Goal: Transaction & Acquisition: Purchase product/service

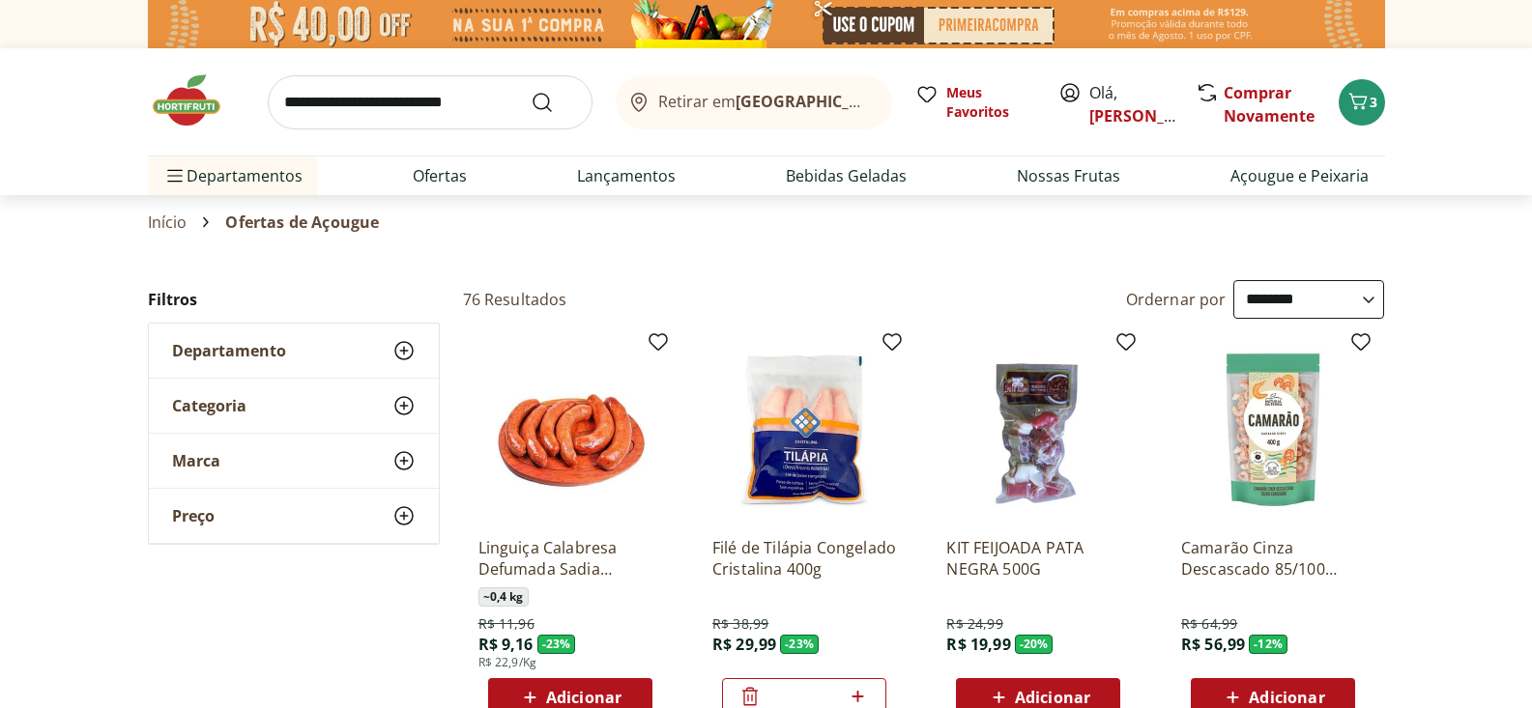
select select "**********"
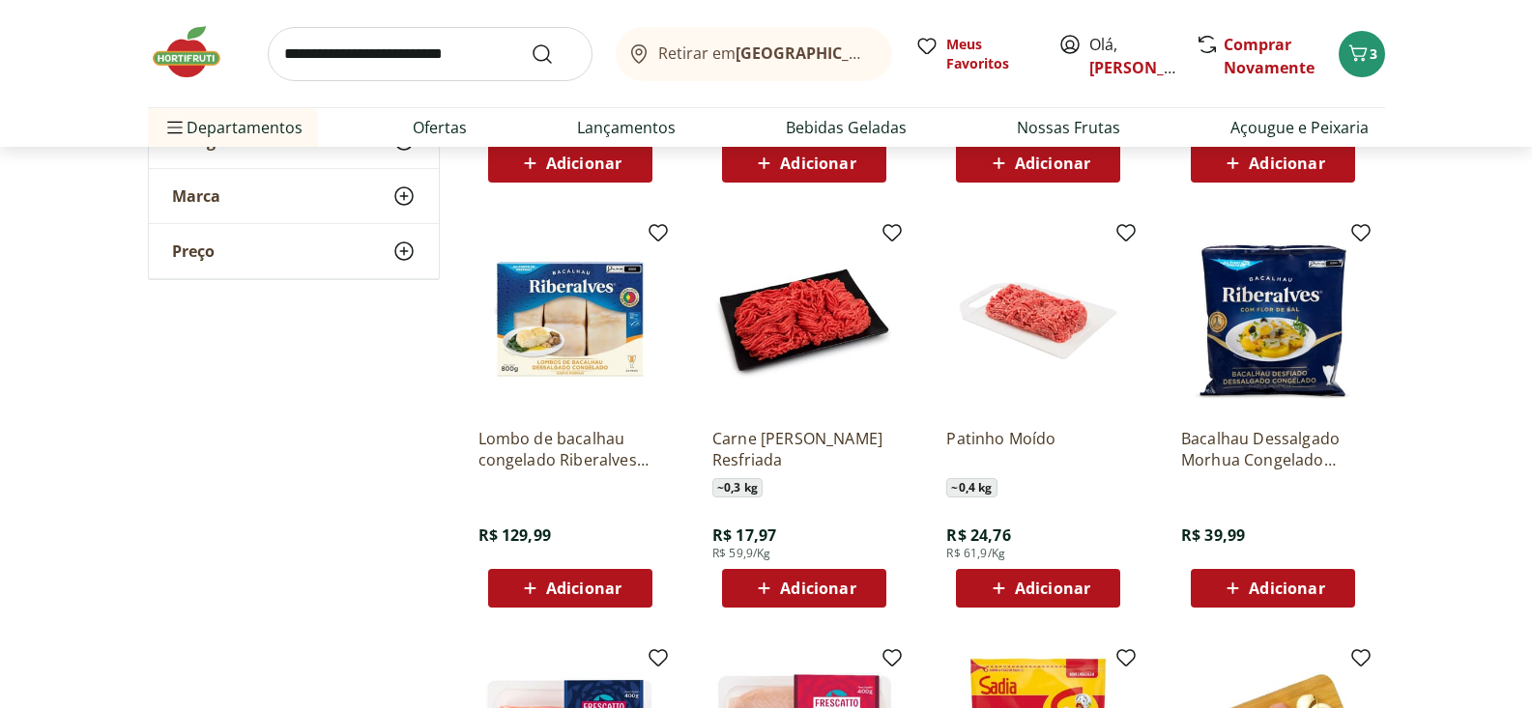
click at [183, 51] on img at bounding box center [196, 52] width 97 height 58
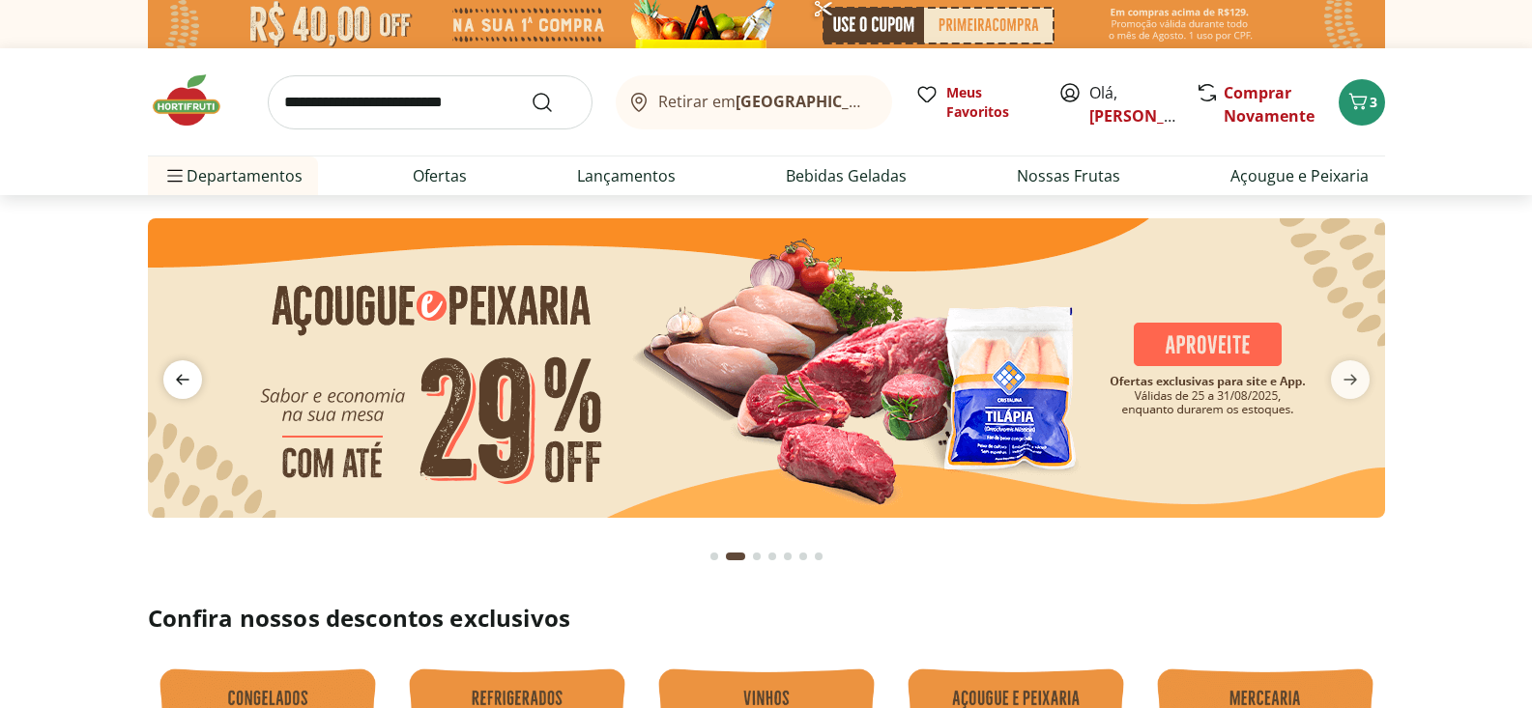
click at [183, 383] on icon "previous" at bounding box center [182, 379] width 23 height 23
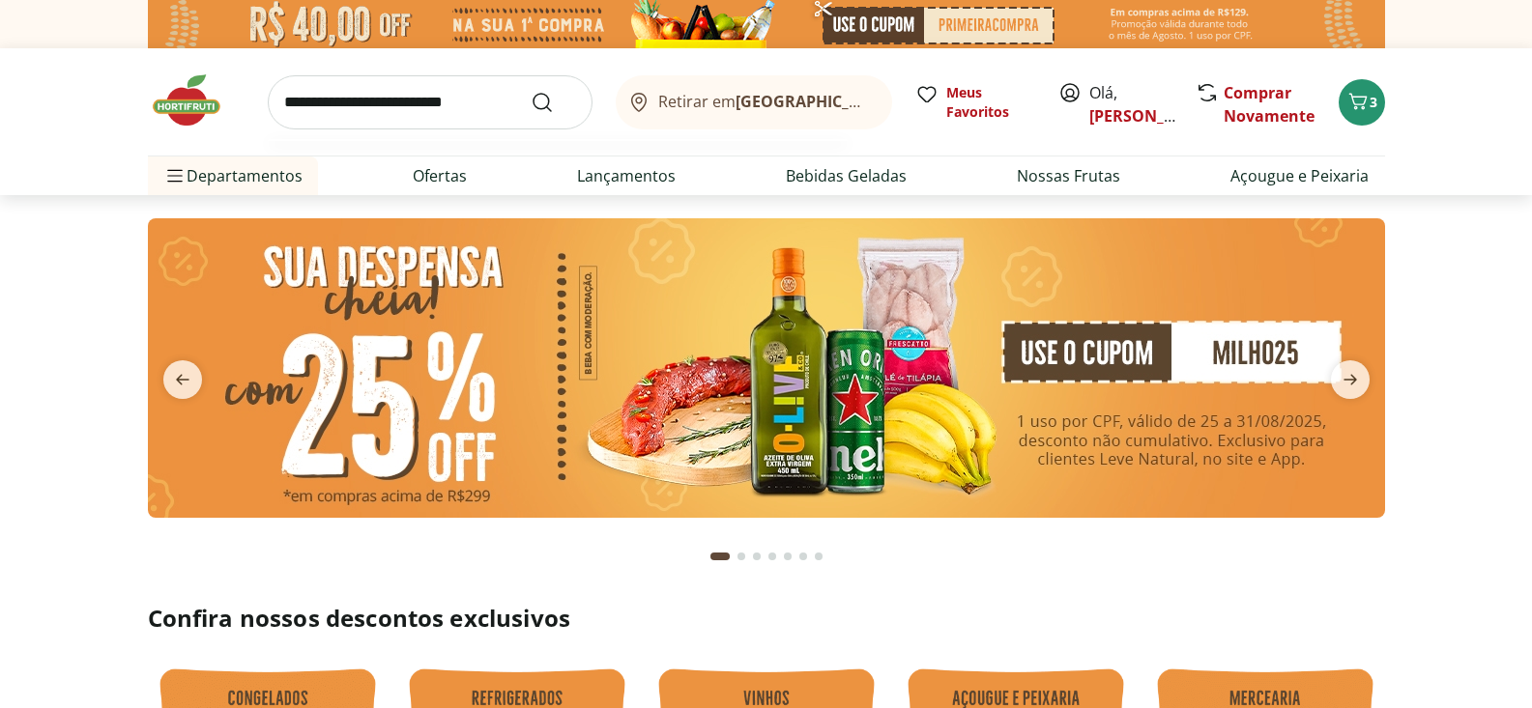
click at [359, 113] on input "search" at bounding box center [430, 102] width 325 height 54
type input "******"
click at [531, 91] on button "Submit Search" at bounding box center [554, 102] width 46 height 23
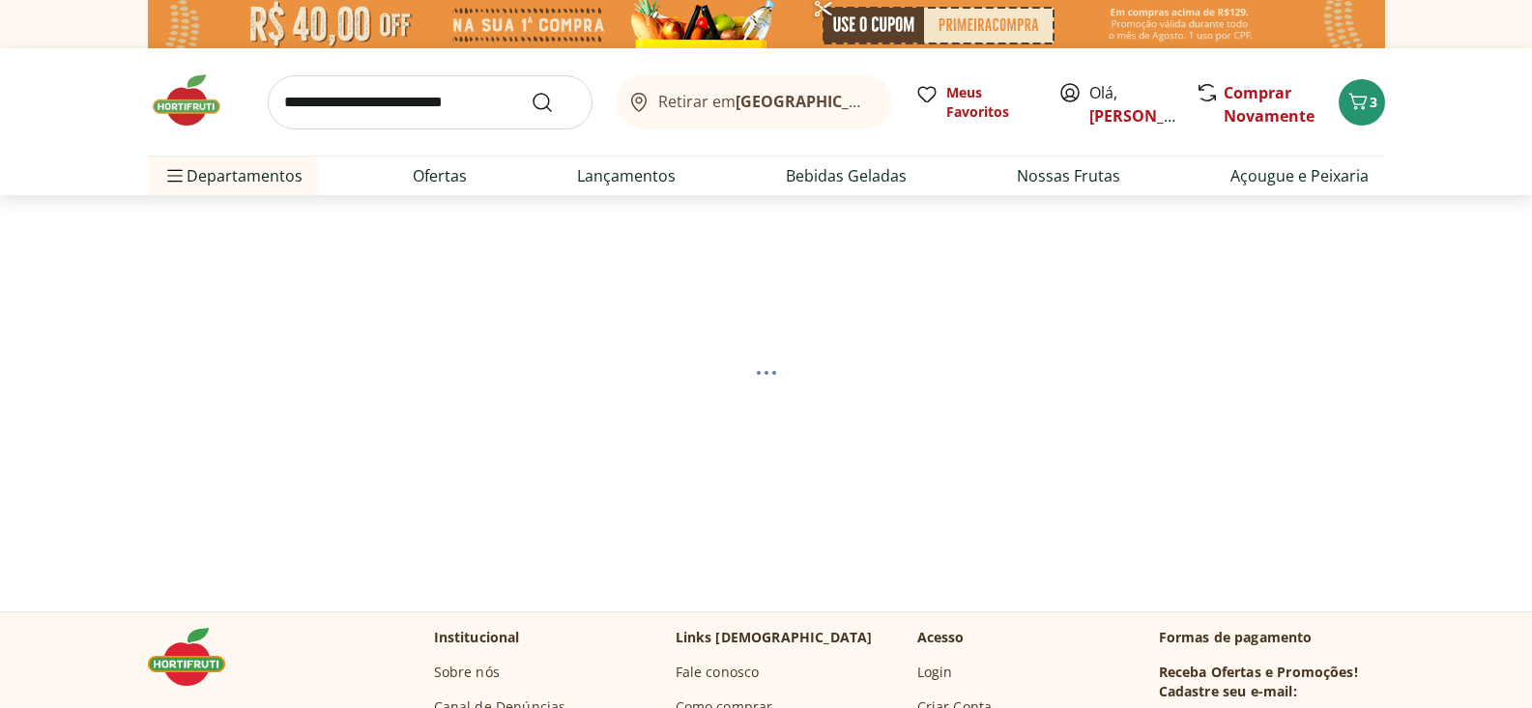
select select "**********"
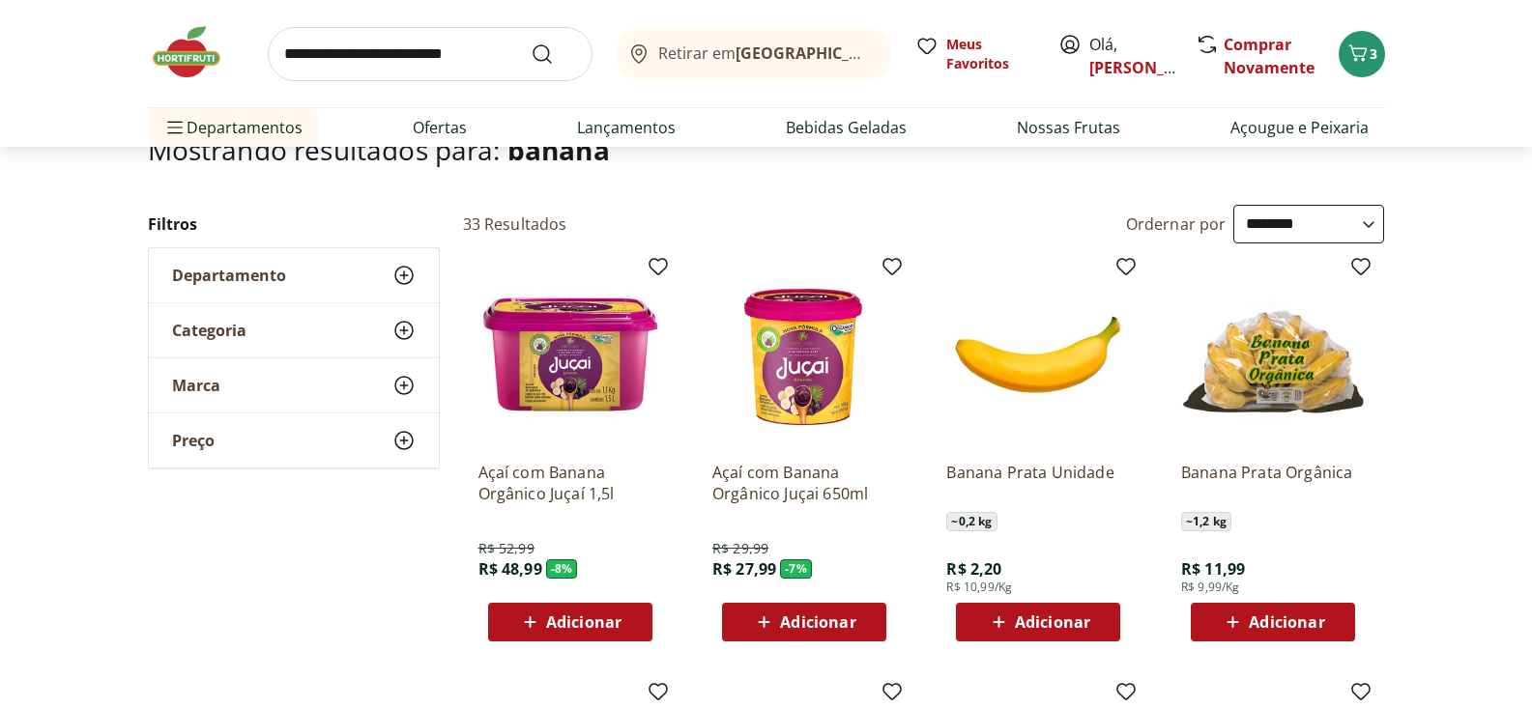
scroll to position [163, 0]
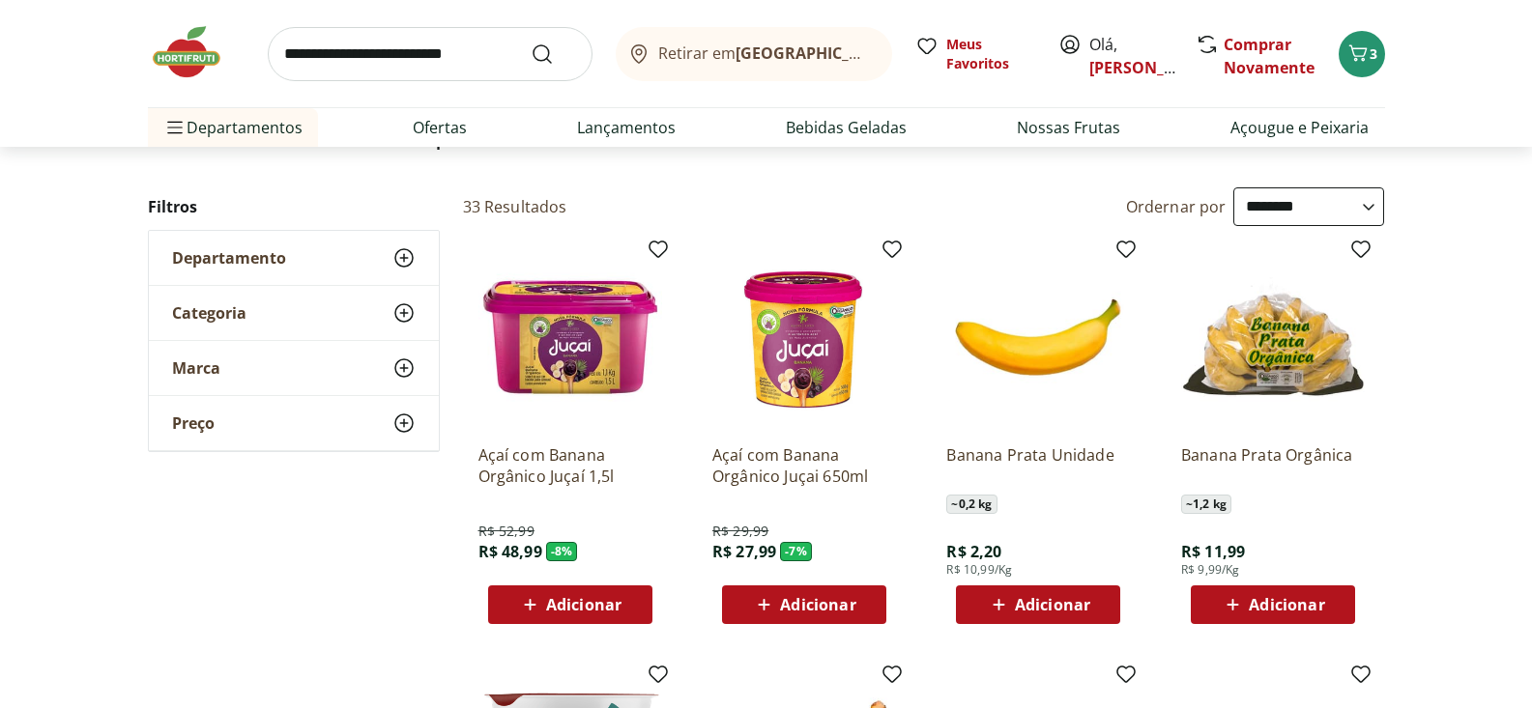
click at [1077, 603] on span "Adicionar" at bounding box center [1052, 604] width 75 height 15
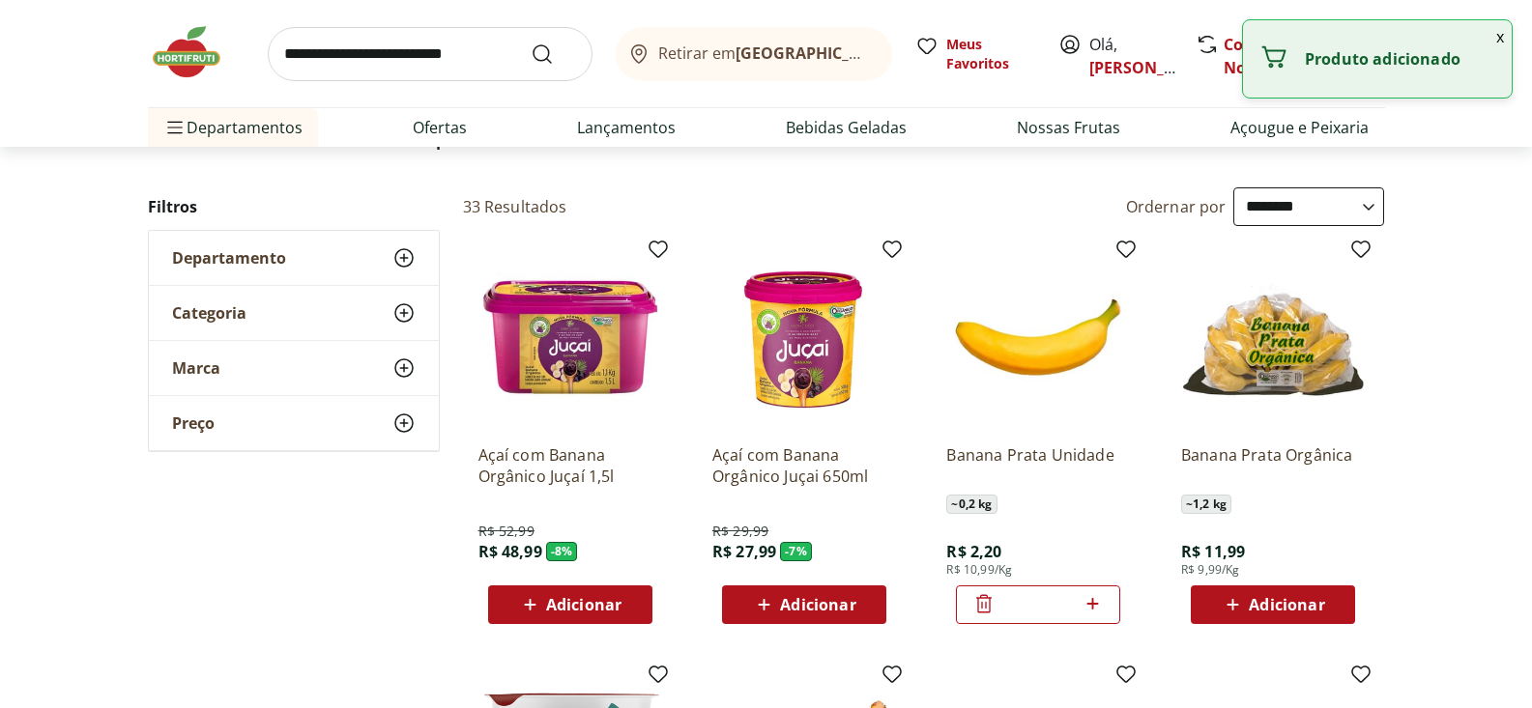
click at [1096, 599] on icon at bounding box center [1093, 604] width 24 height 23
click at [1095, 599] on icon at bounding box center [1093, 604] width 24 height 23
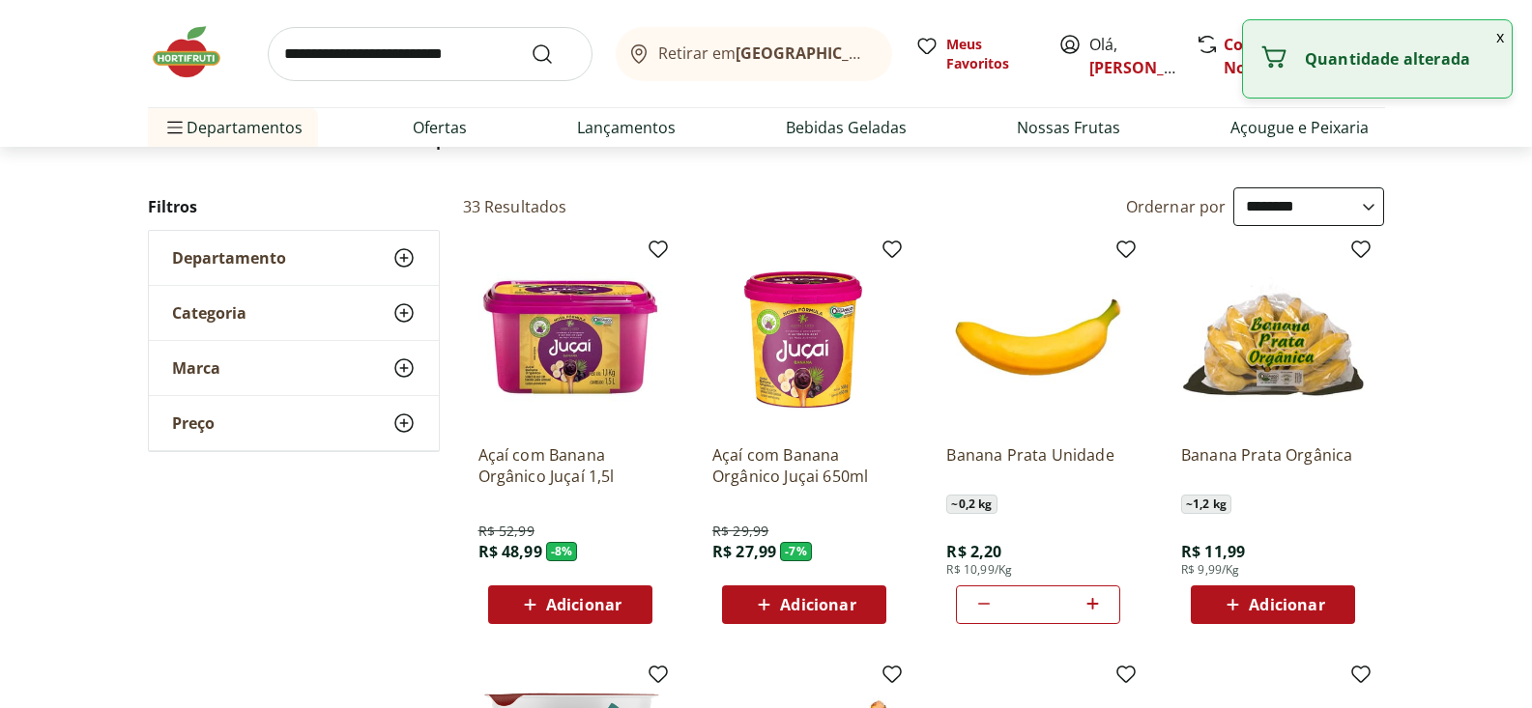
click at [1095, 599] on icon at bounding box center [1093, 604] width 24 height 23
type input "*"
click at [436, 59] on input "search" at bounding box center [430, 54] width 325 height 54
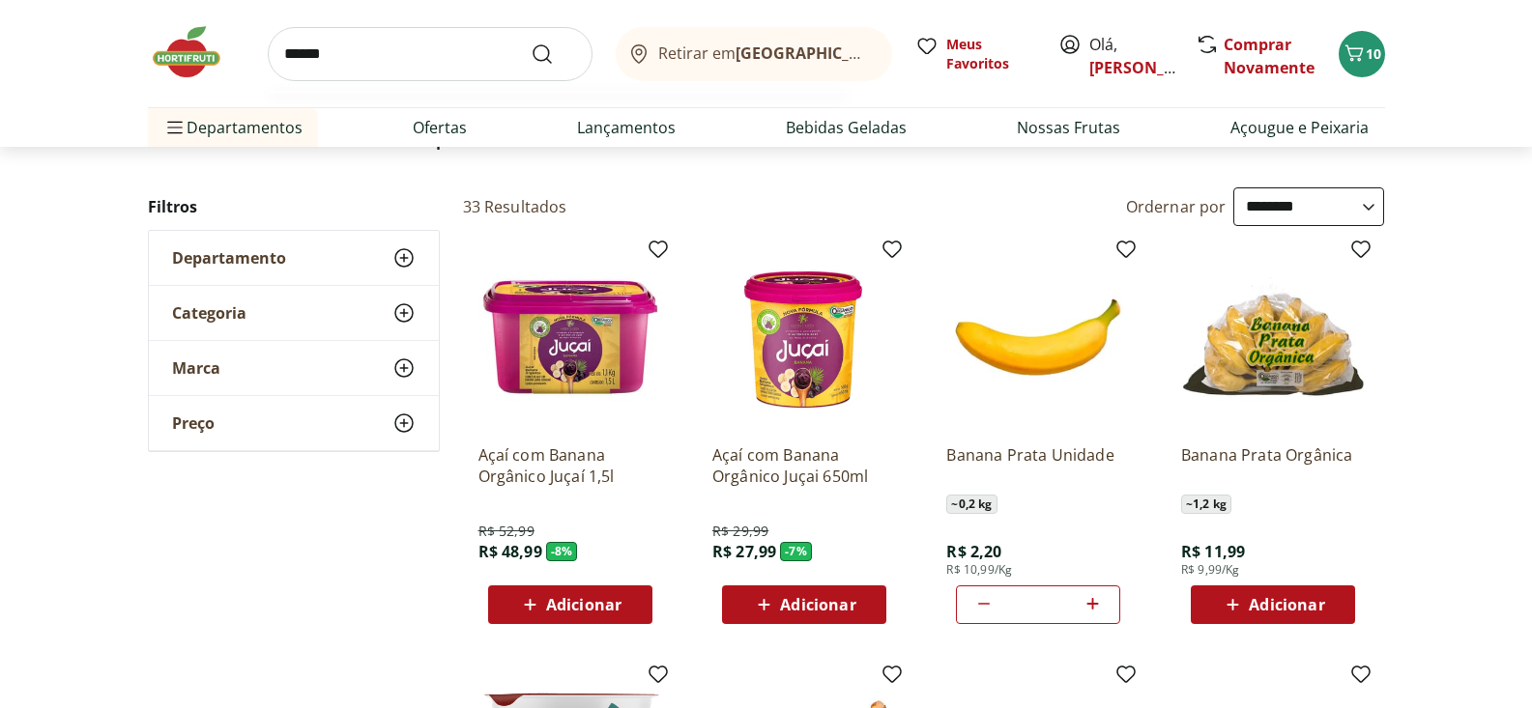
type input "*******"
click button "Submit Search" at bounding box center [554, 54] width 46 height 23
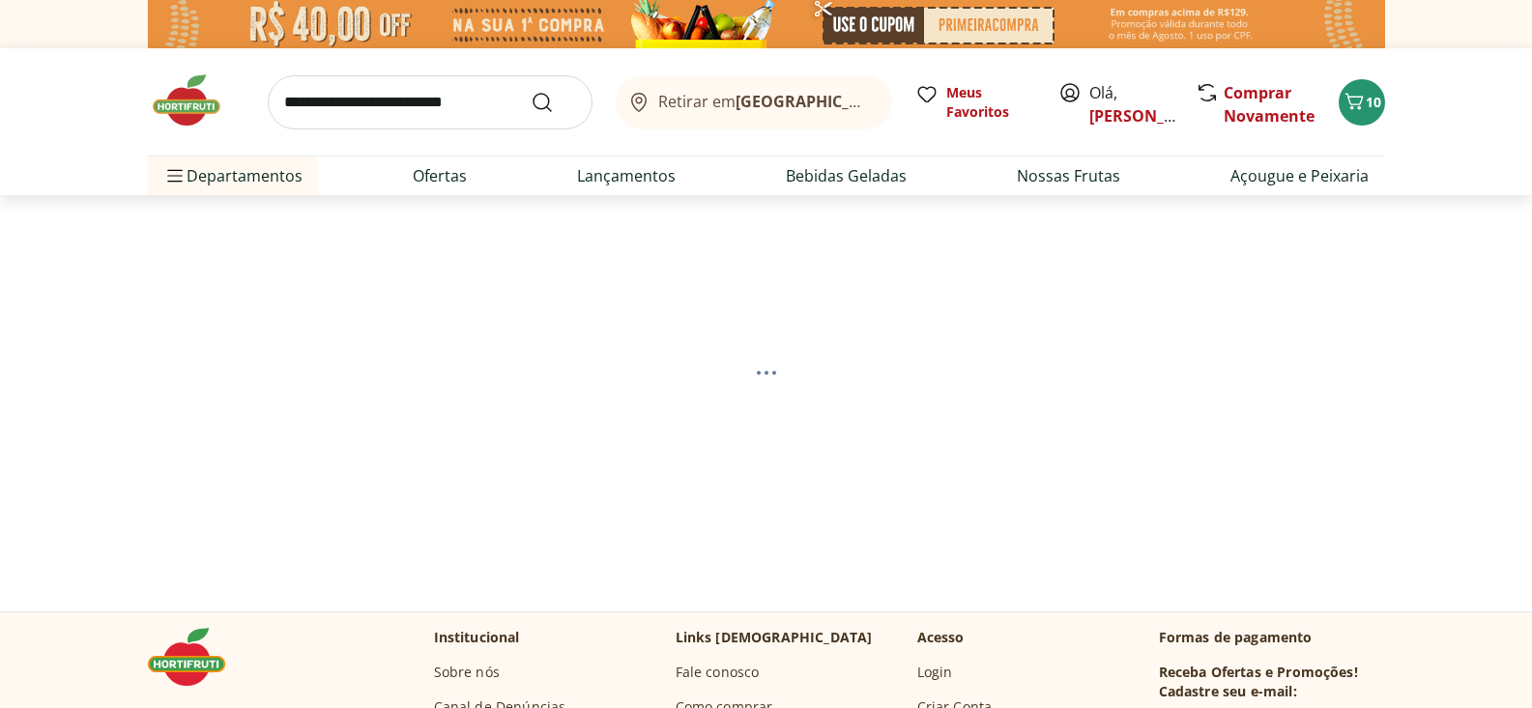
select select "**********"
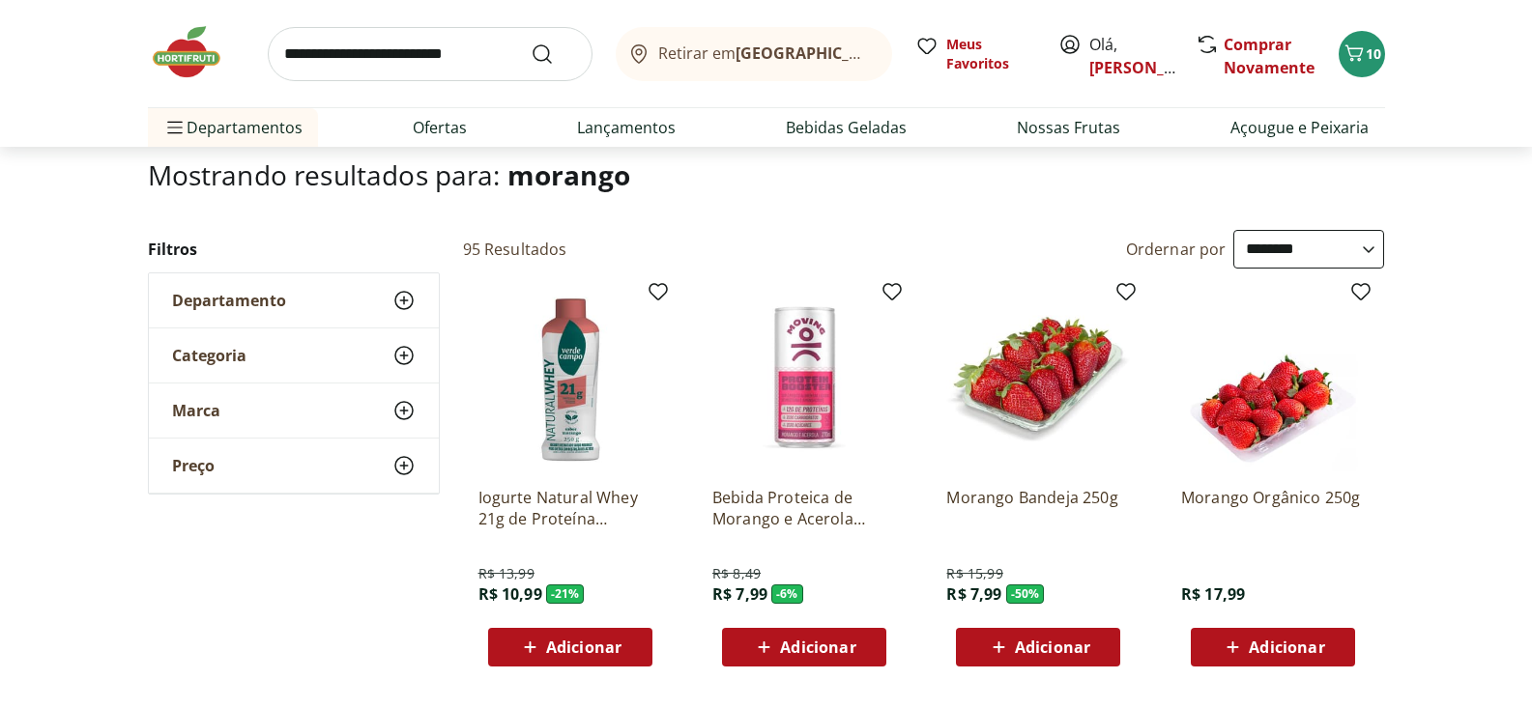
scroll to position [122, 0]
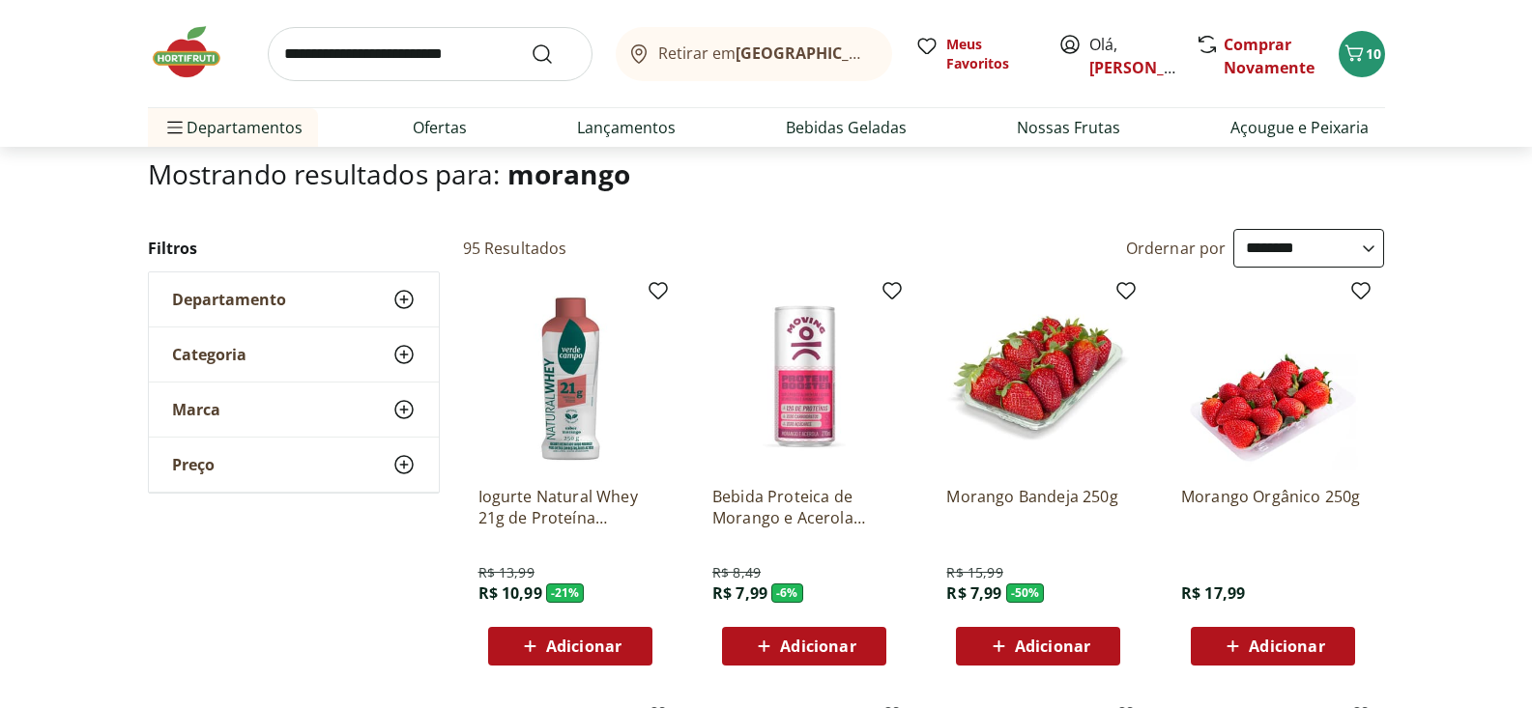
click at [1058, 647] on span "Adicionar" at bounding box center [1052, 646] width 75 height 15
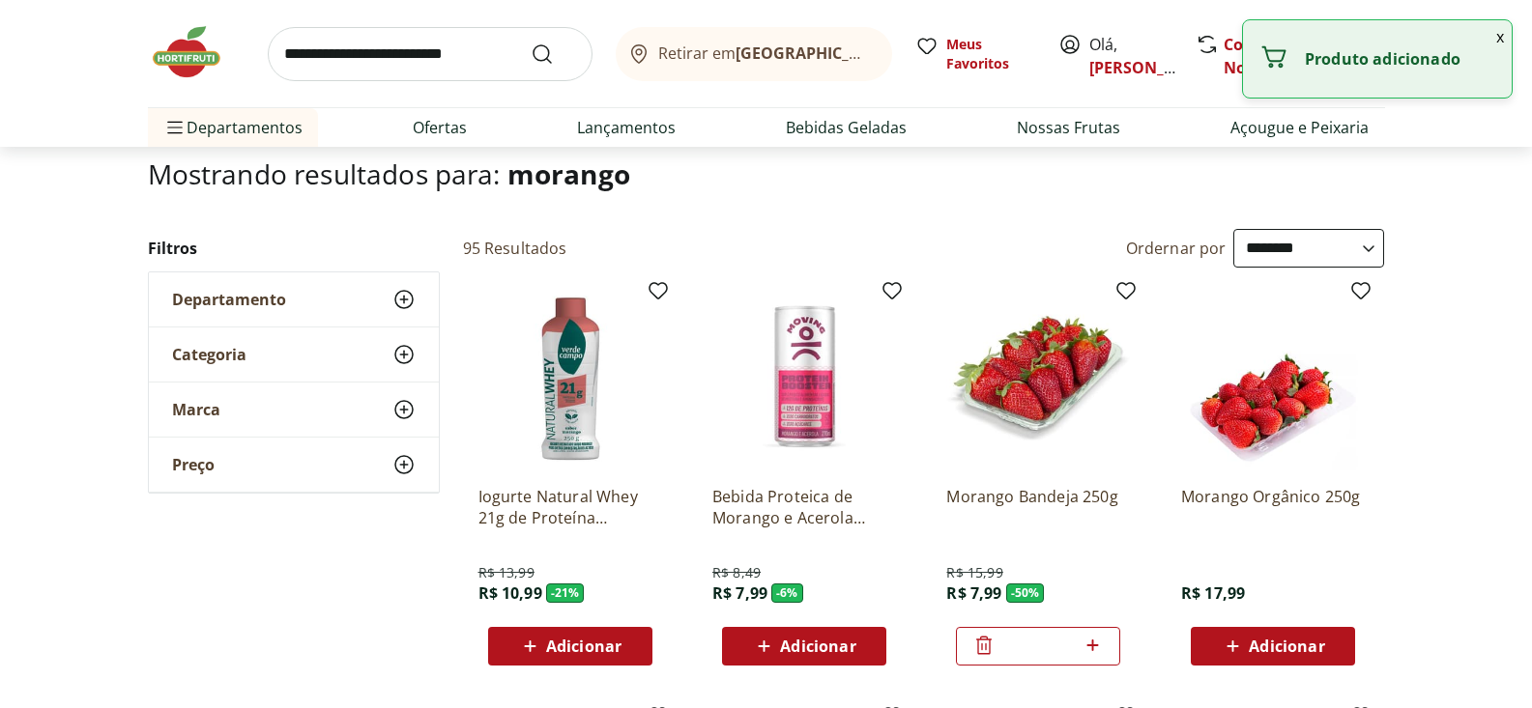
click at [1093, 646] on icon at bounding box center [1092, 646] width 12 height 12
click at [1092, 643] on icon at bounding box center [1092, 646] width 12 height 12
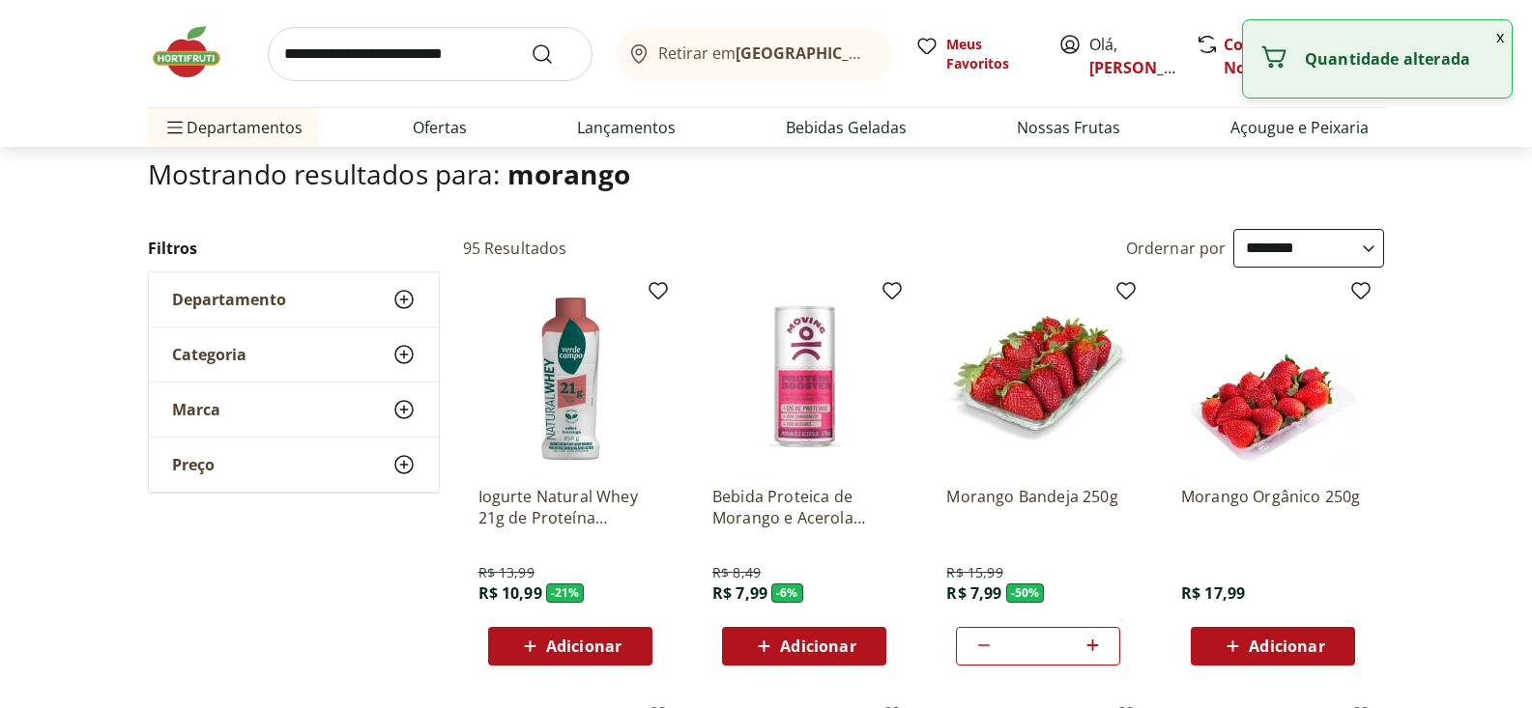
type input "*"
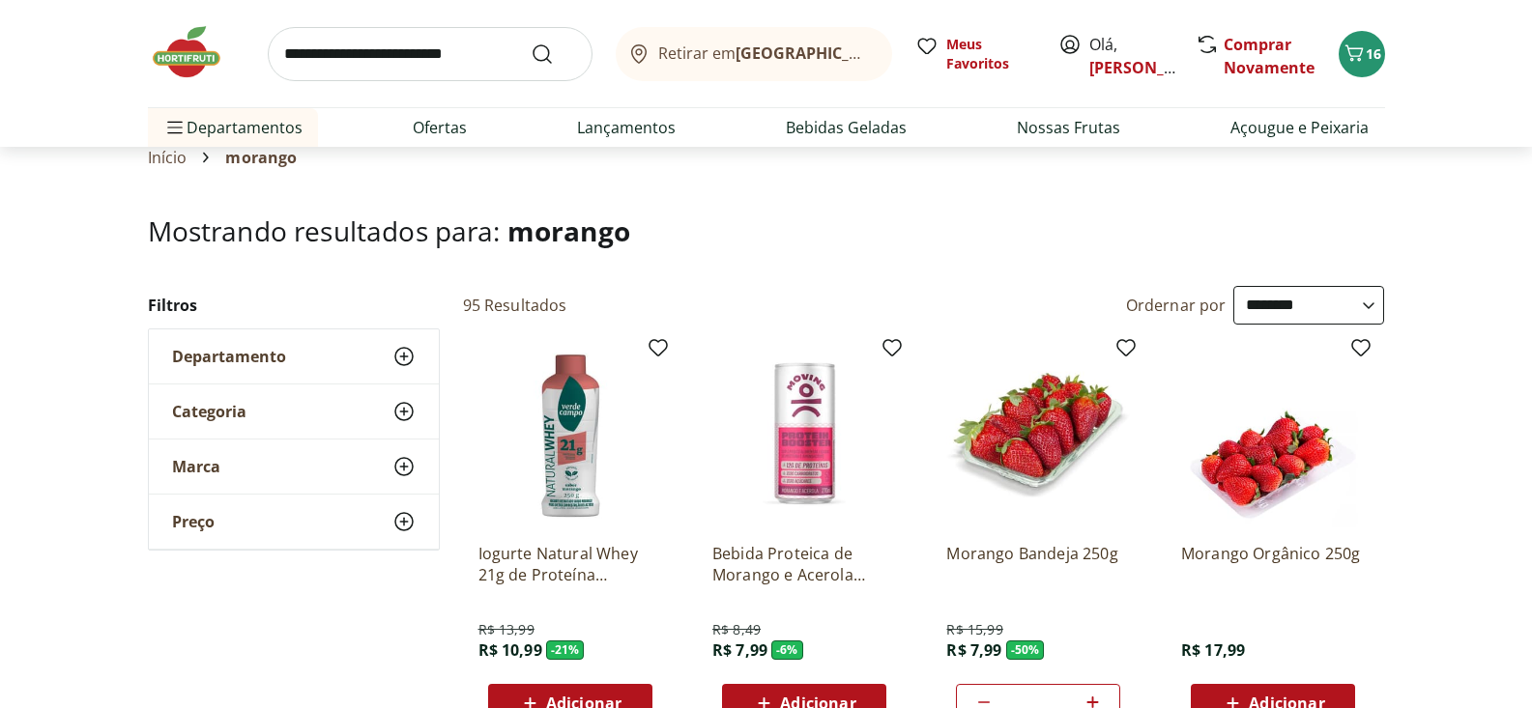
scroll to position [0, 0]
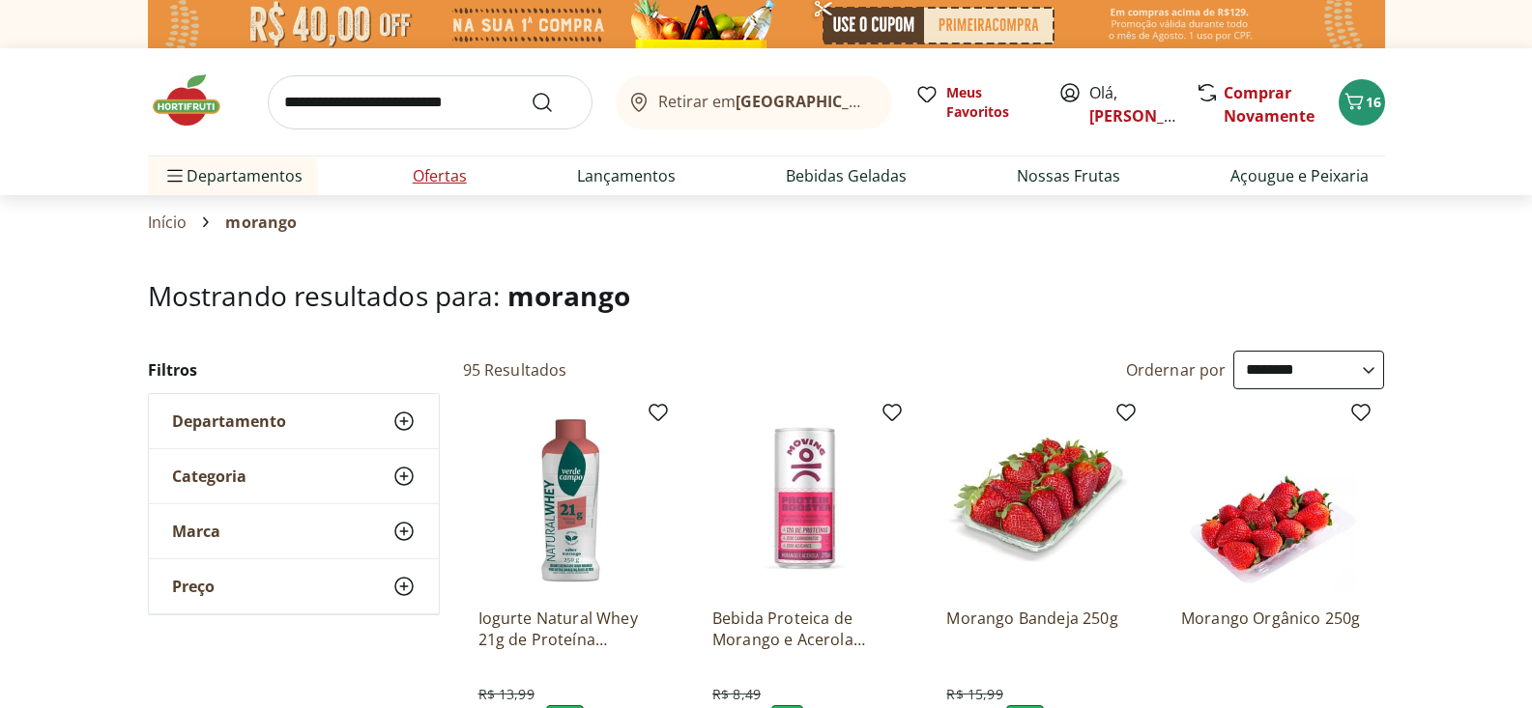
click at [441, 180] on link "Ofertas" at bounding box center [440, 175] width 54 height 23
select select "**********"
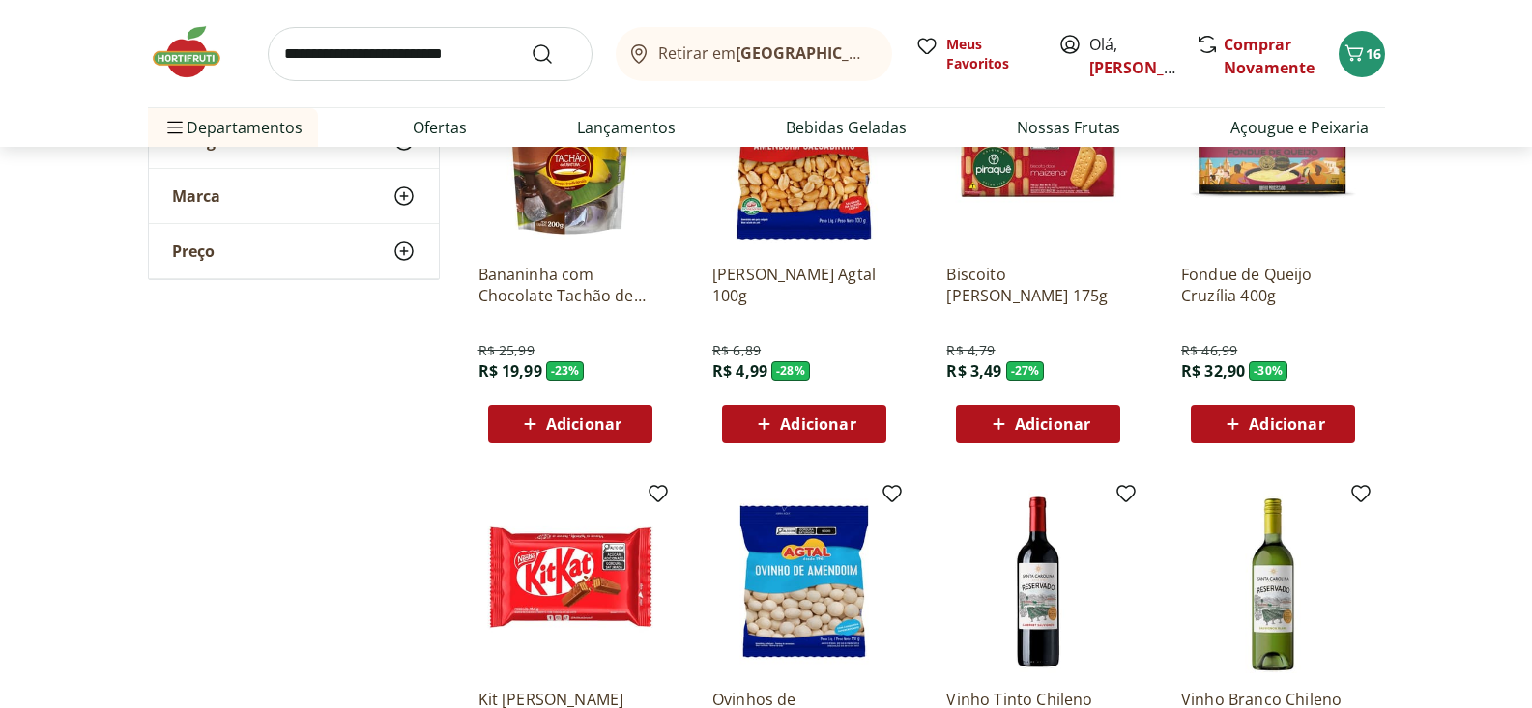
scroll to position [699, 0]
click at [1282, 428] on span "Adicionar" at bounding box center [1286, 424] width 75 height 15
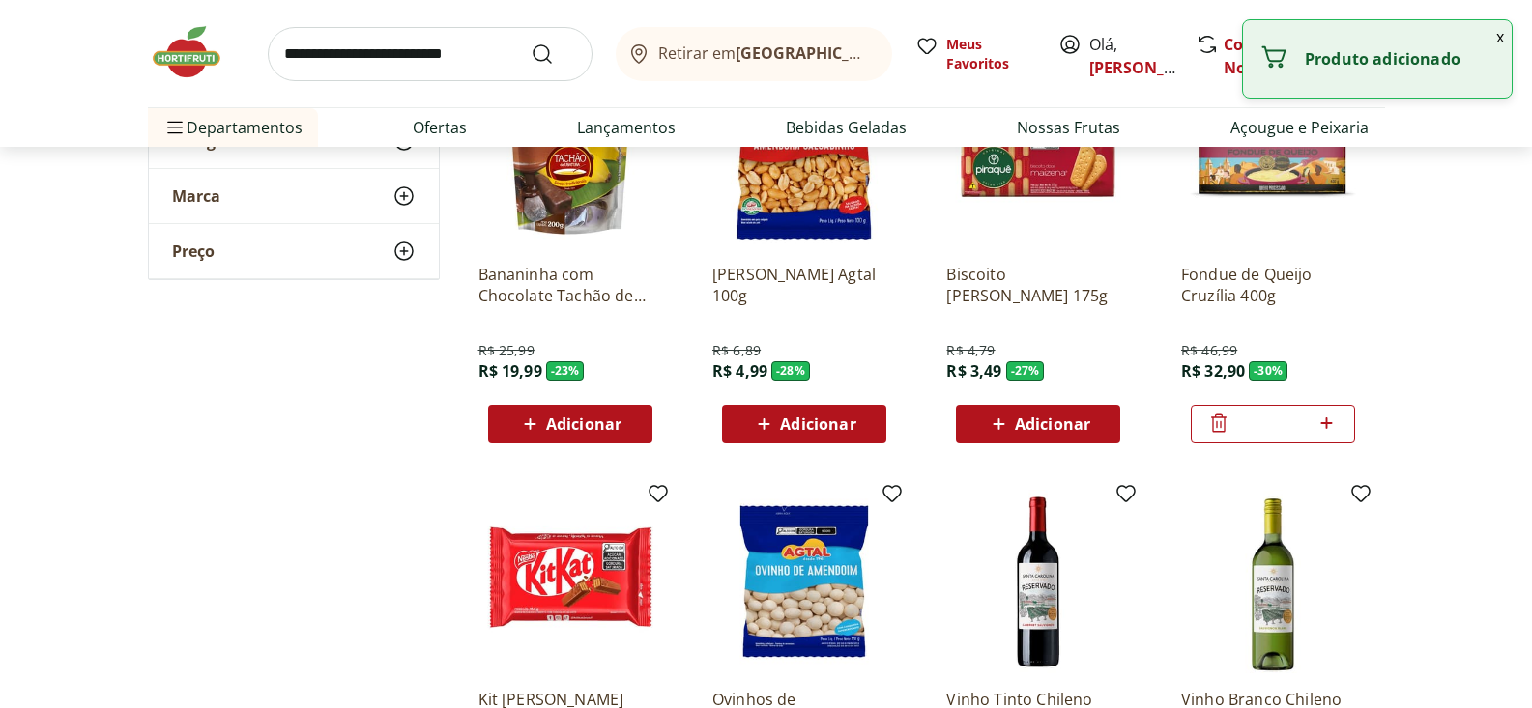
scroll to position [973, 0]
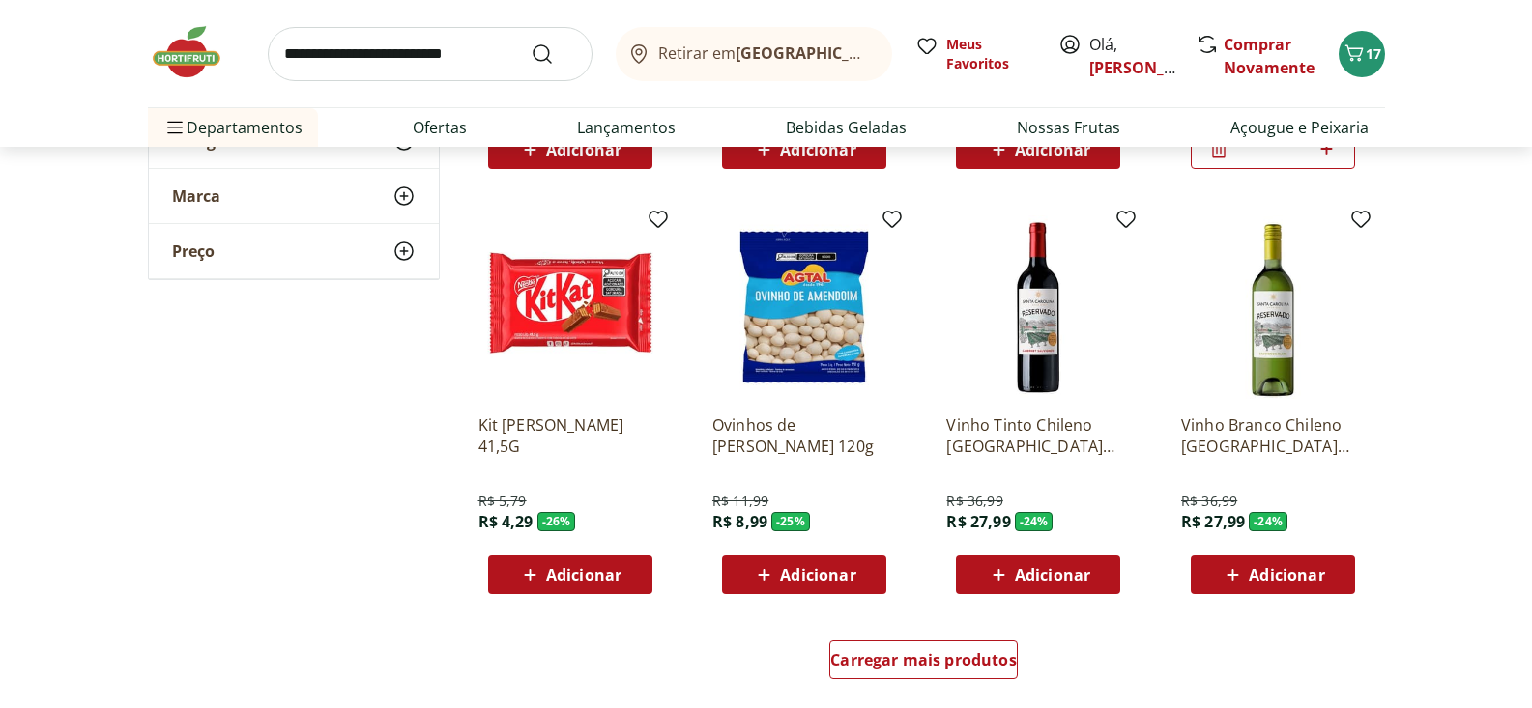
click at [582, 573] on span "Adicionar" at bounding box center [583, 574] width 75 height 15
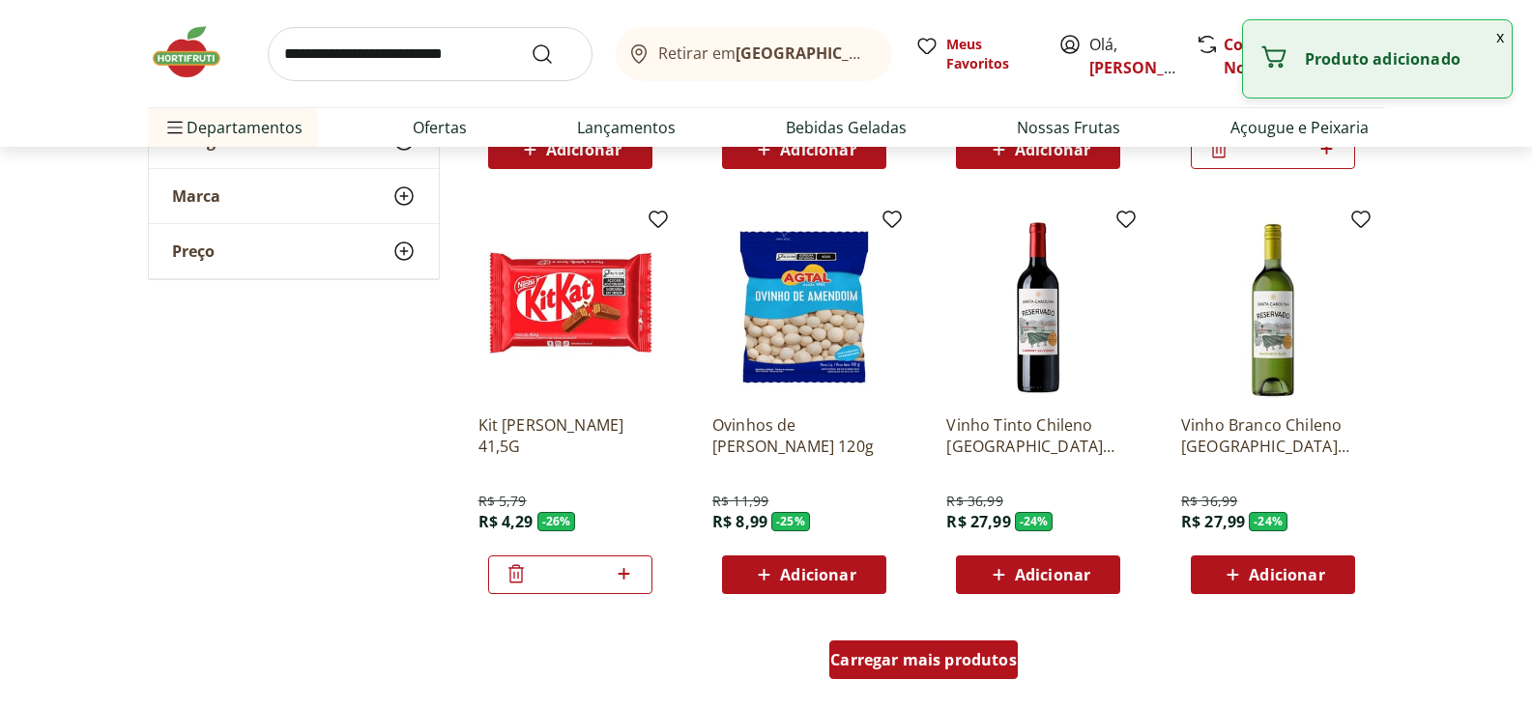
click at [902, 656] on span "Carregar mais produtos" at bounding box center [923, 659] width 187 height 15
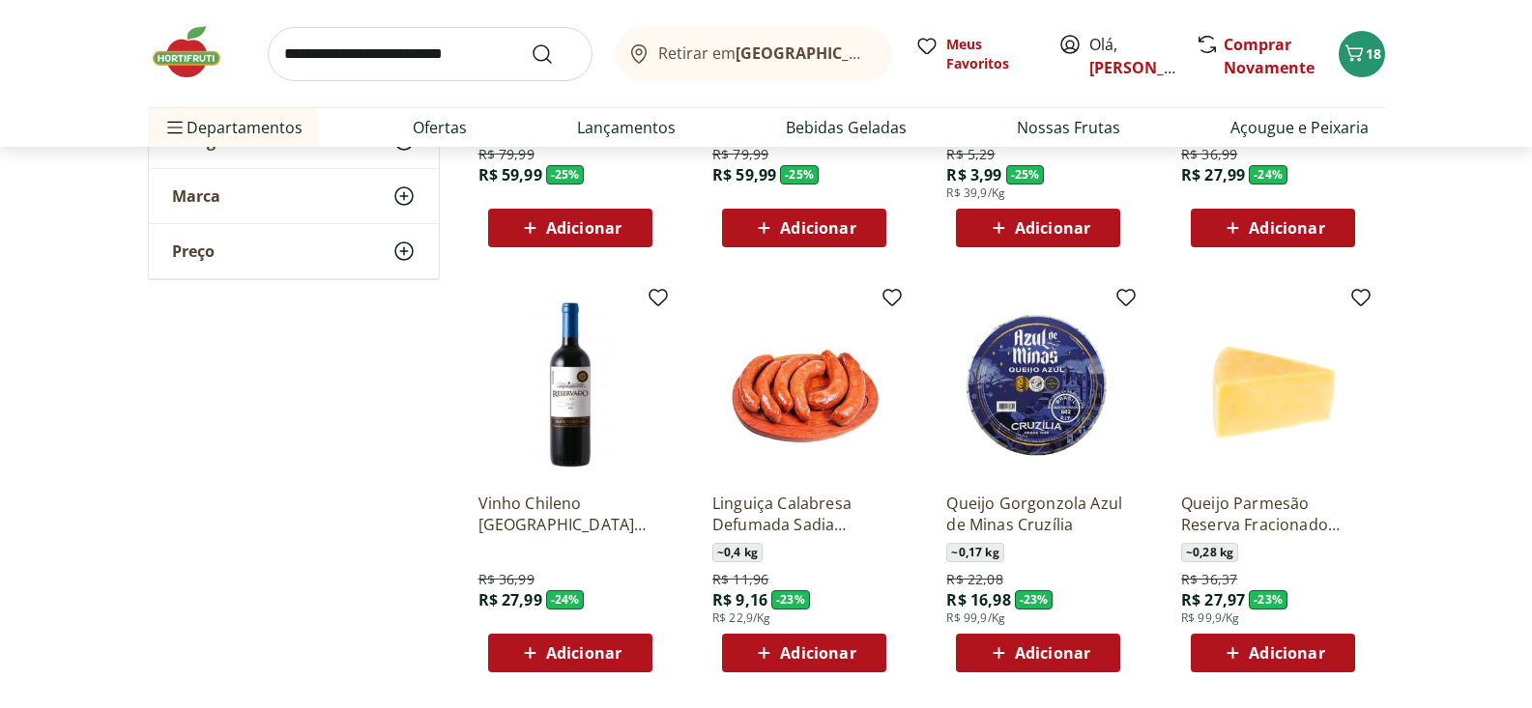
scroll to position [2380, 0]
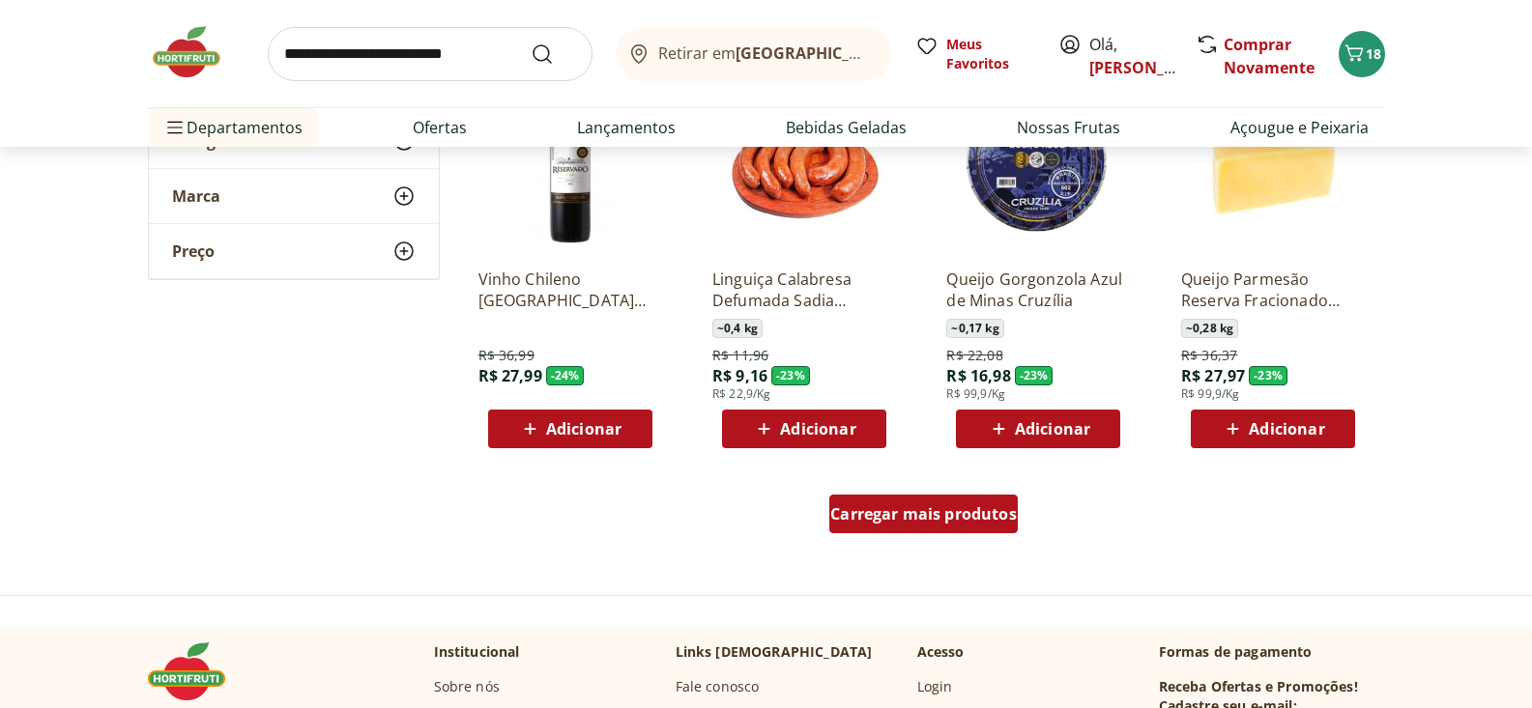
click at [899, 516] on span "Carregar mais produtos" at bounding box center [923, 513] width 187 height 15
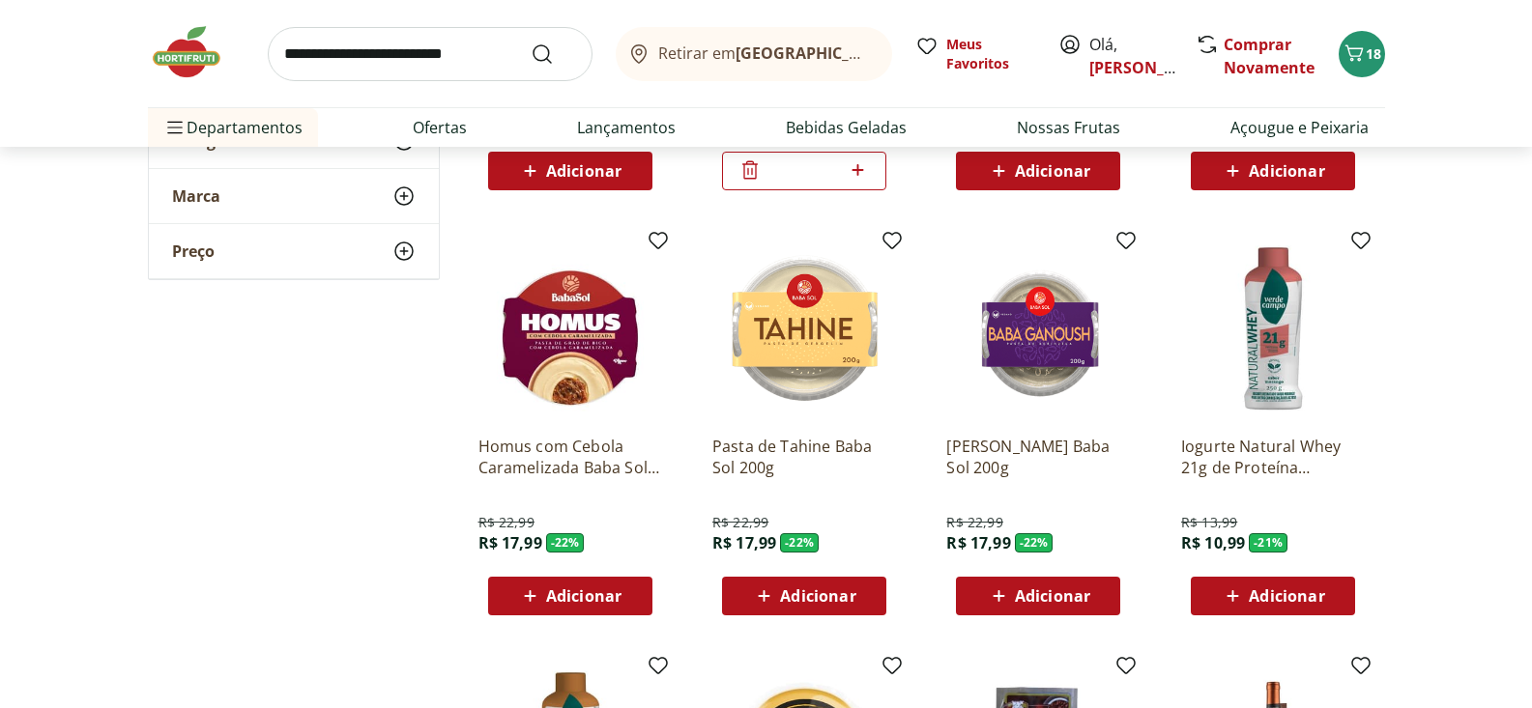
scroll to position [3048, 0]
click at [580, 597] on span "Adicionar" at bounding box center [583, 596] width 75 height 15
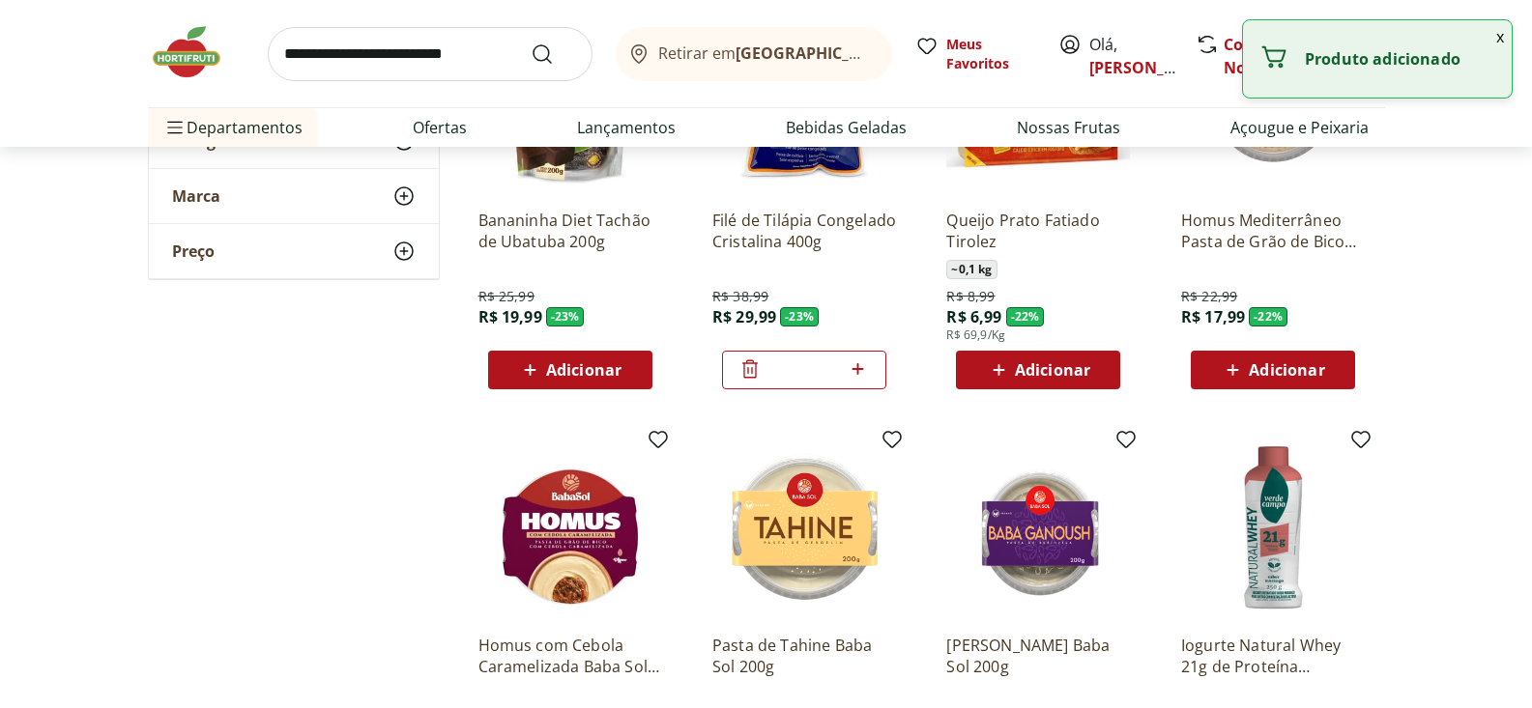
scroll to position [2746, 0]
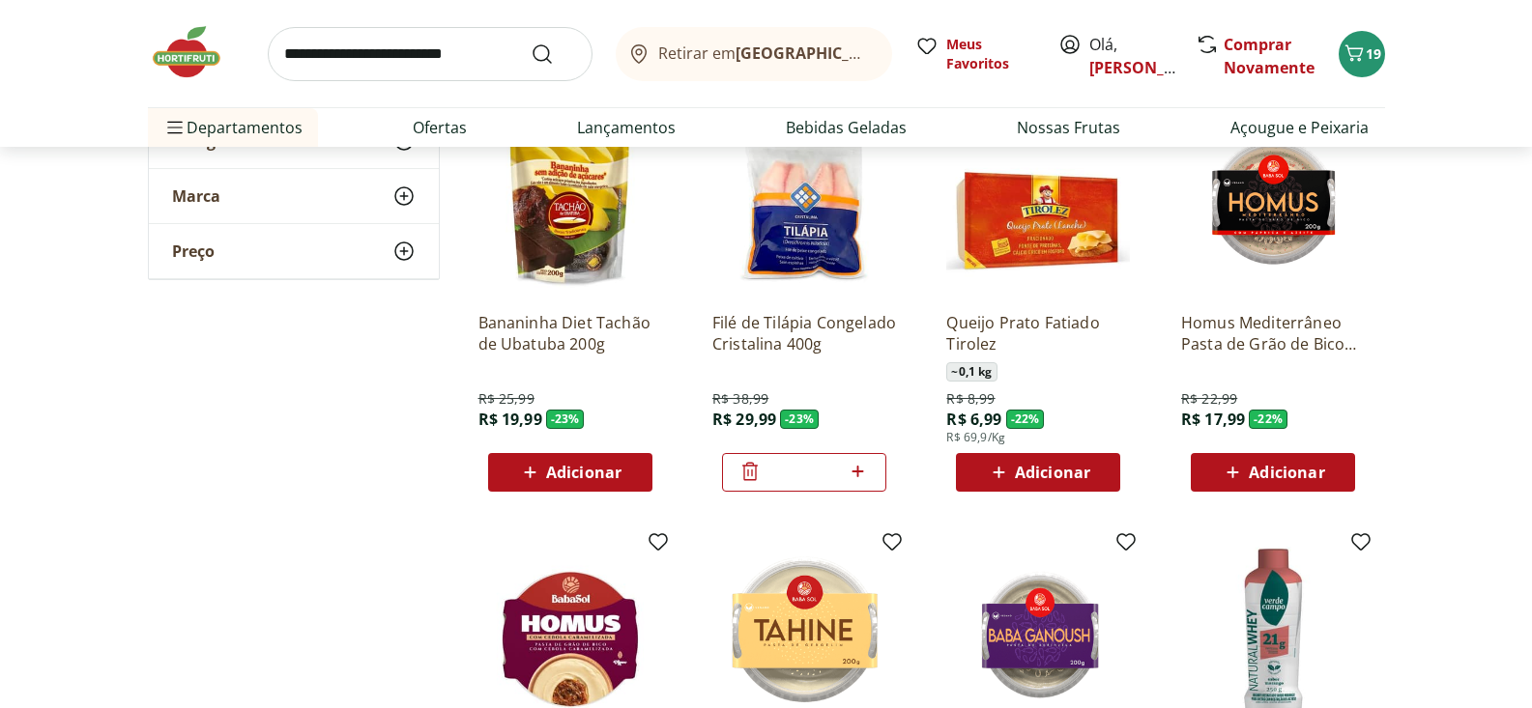
click at [1285, 480] on span "Adicionar" at bounding box center [1286, 472] width 75 height 15
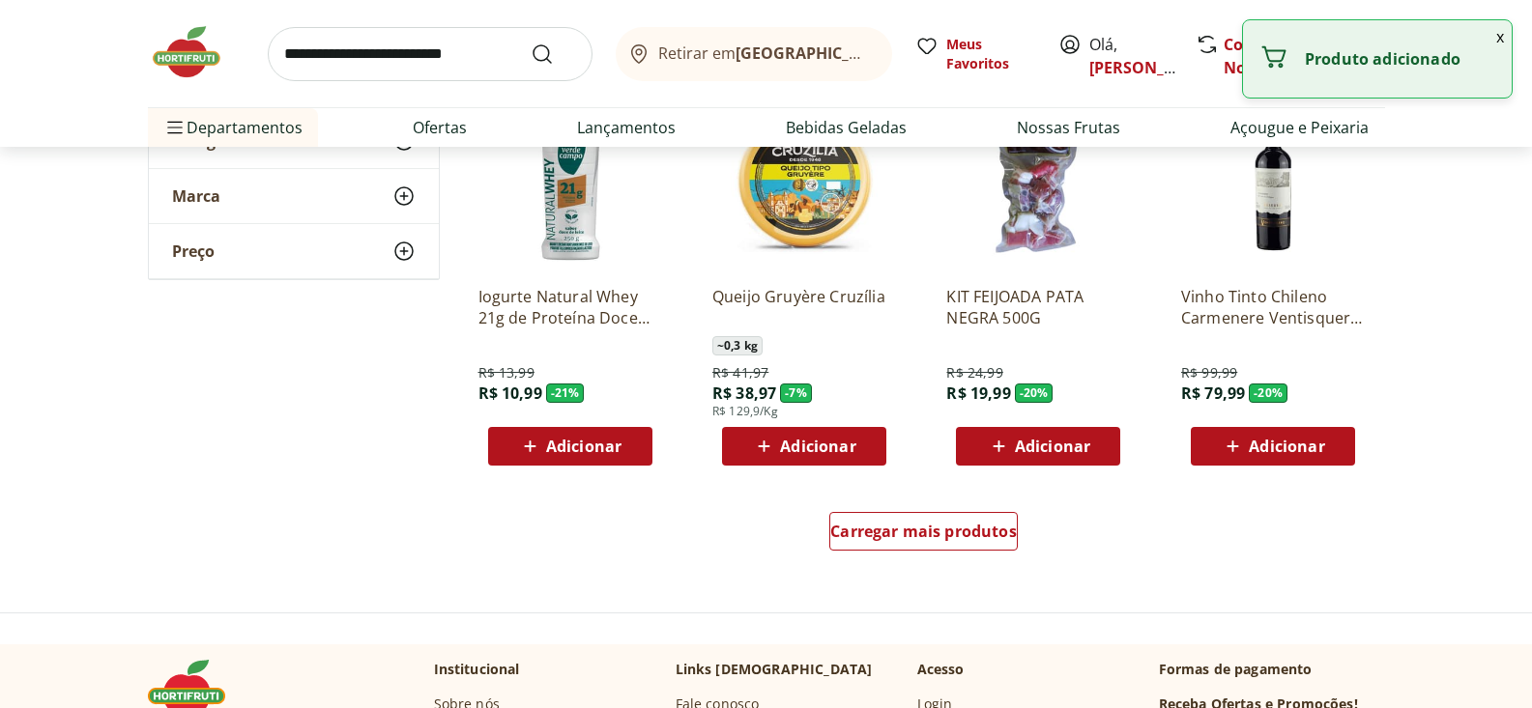
scroll to position [3662, 0]
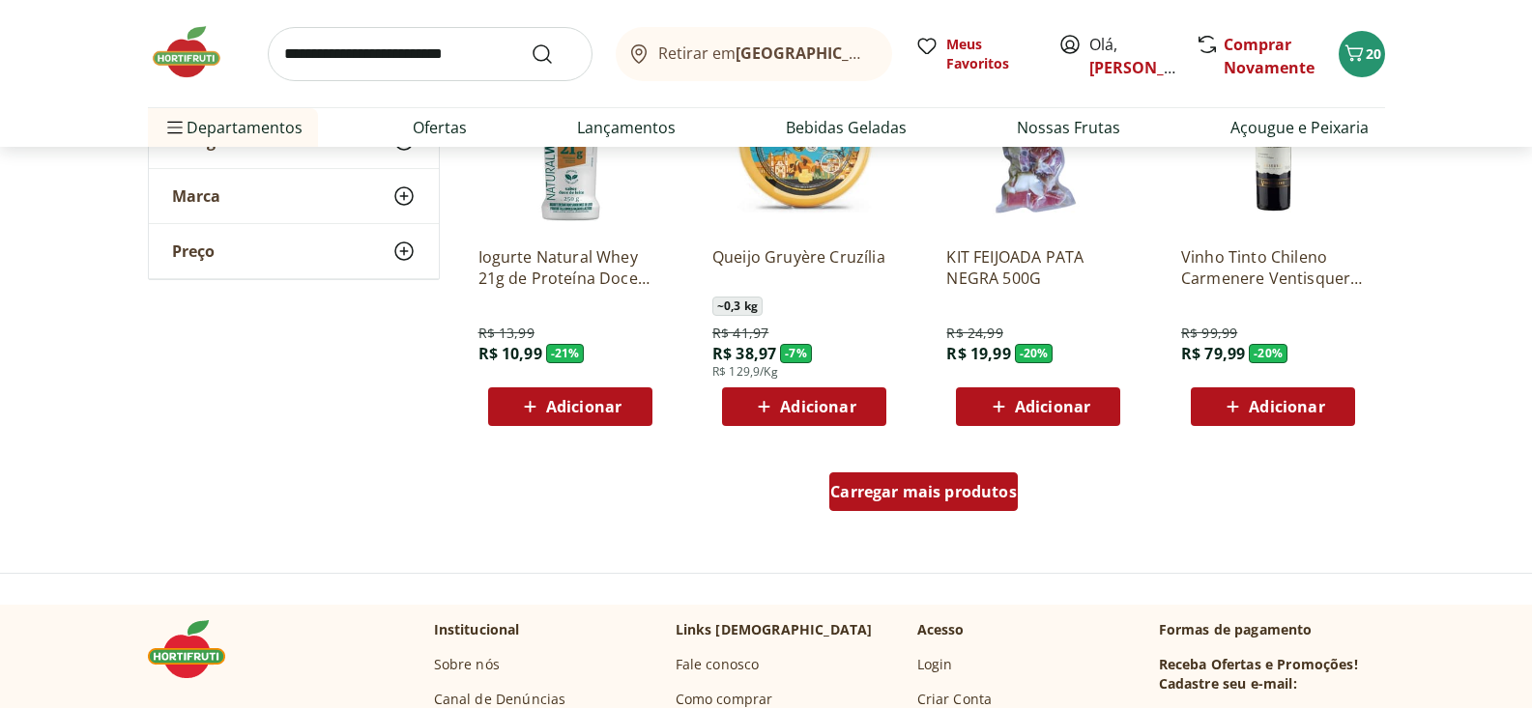
click at [968, 493] on span "Carregar mais produtos" at bounding box center [923, 491] width 187 height 15
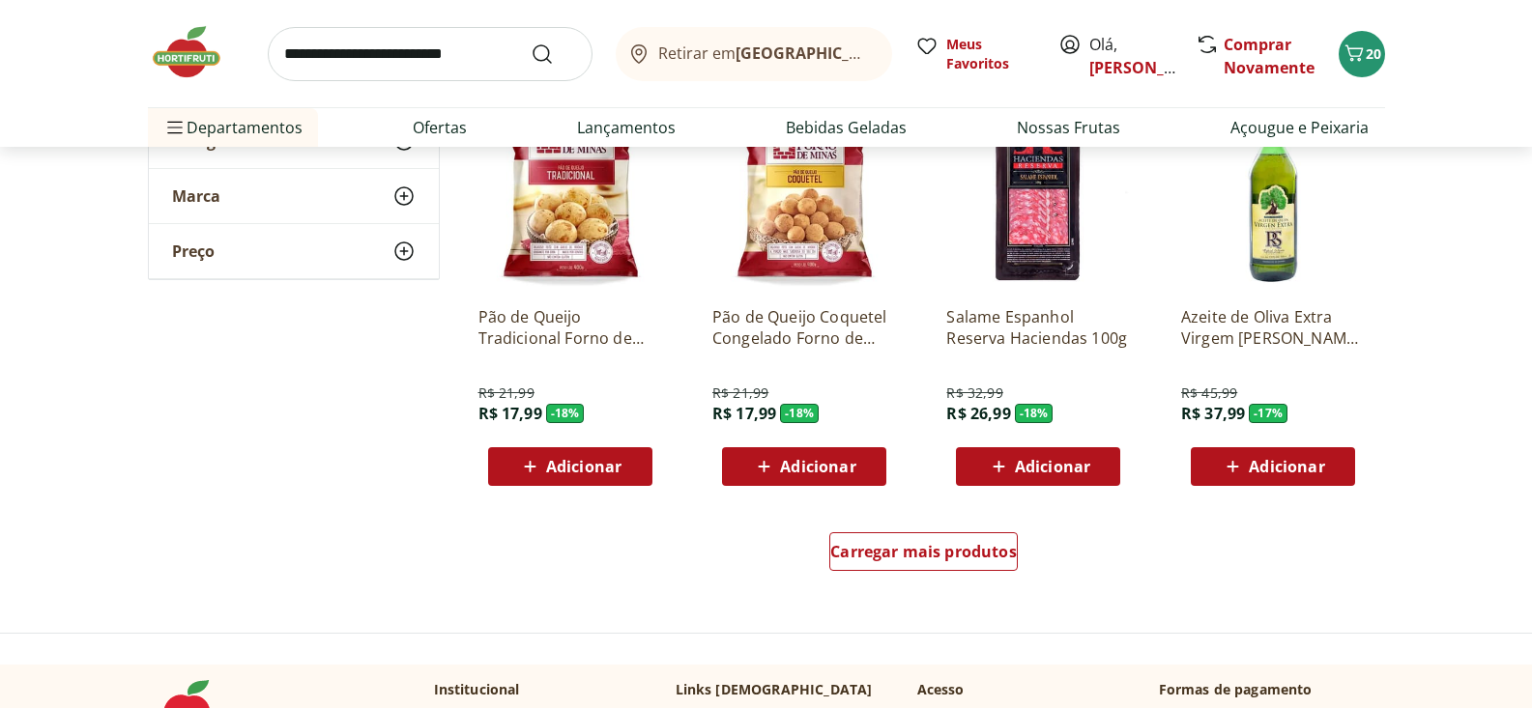
scroll to position [4870, 0]
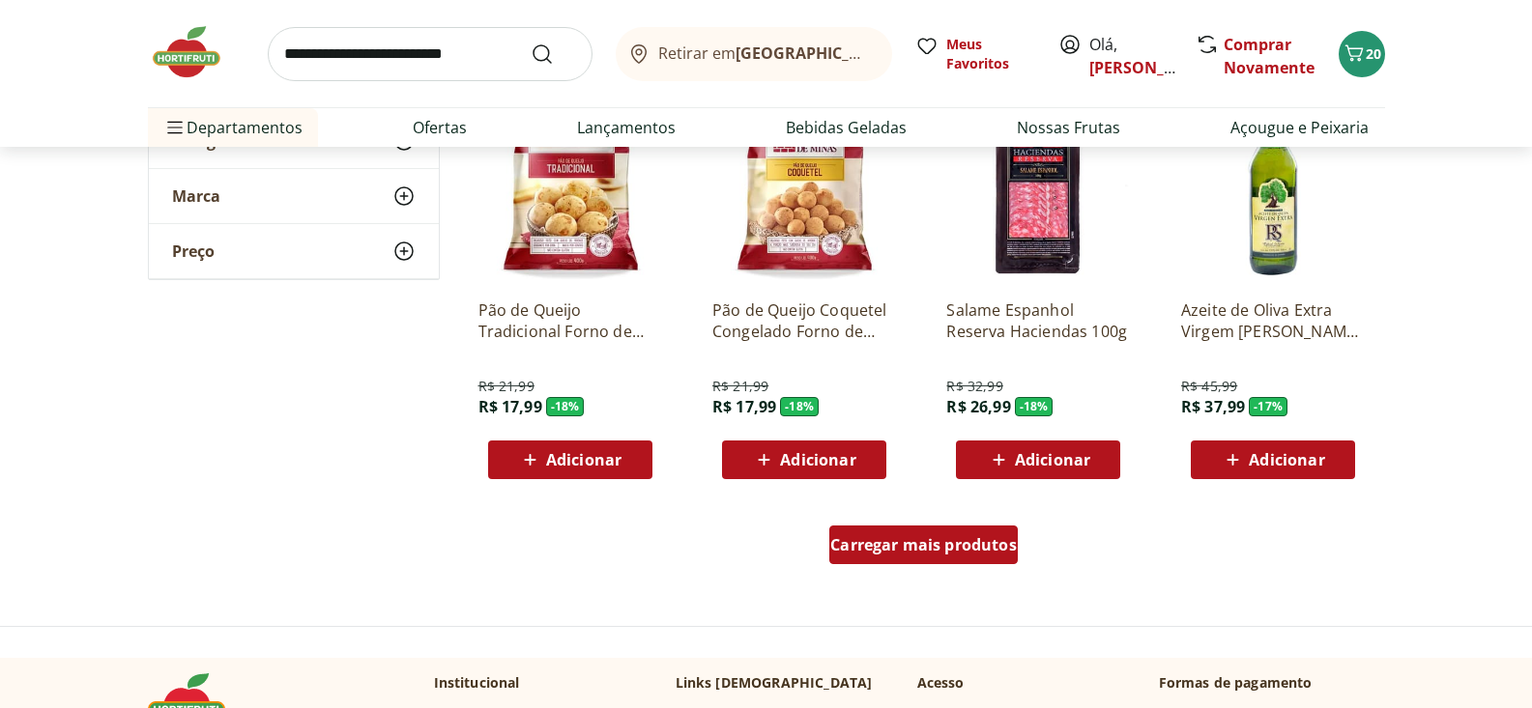
click at [907, 546] on span "Carregar mais produtos" at bounding box center [923, 544] width 187 height 15
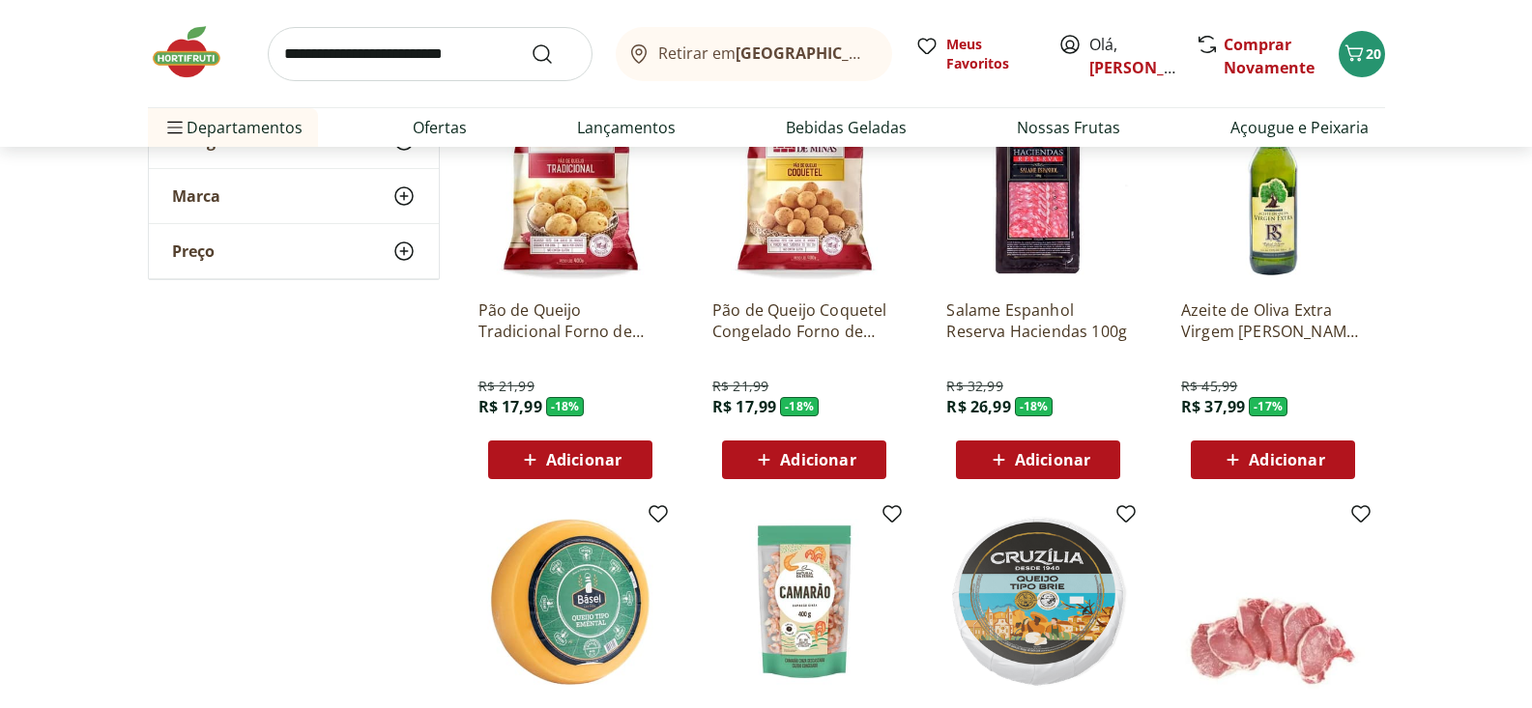
scroll to position [4749, 0]
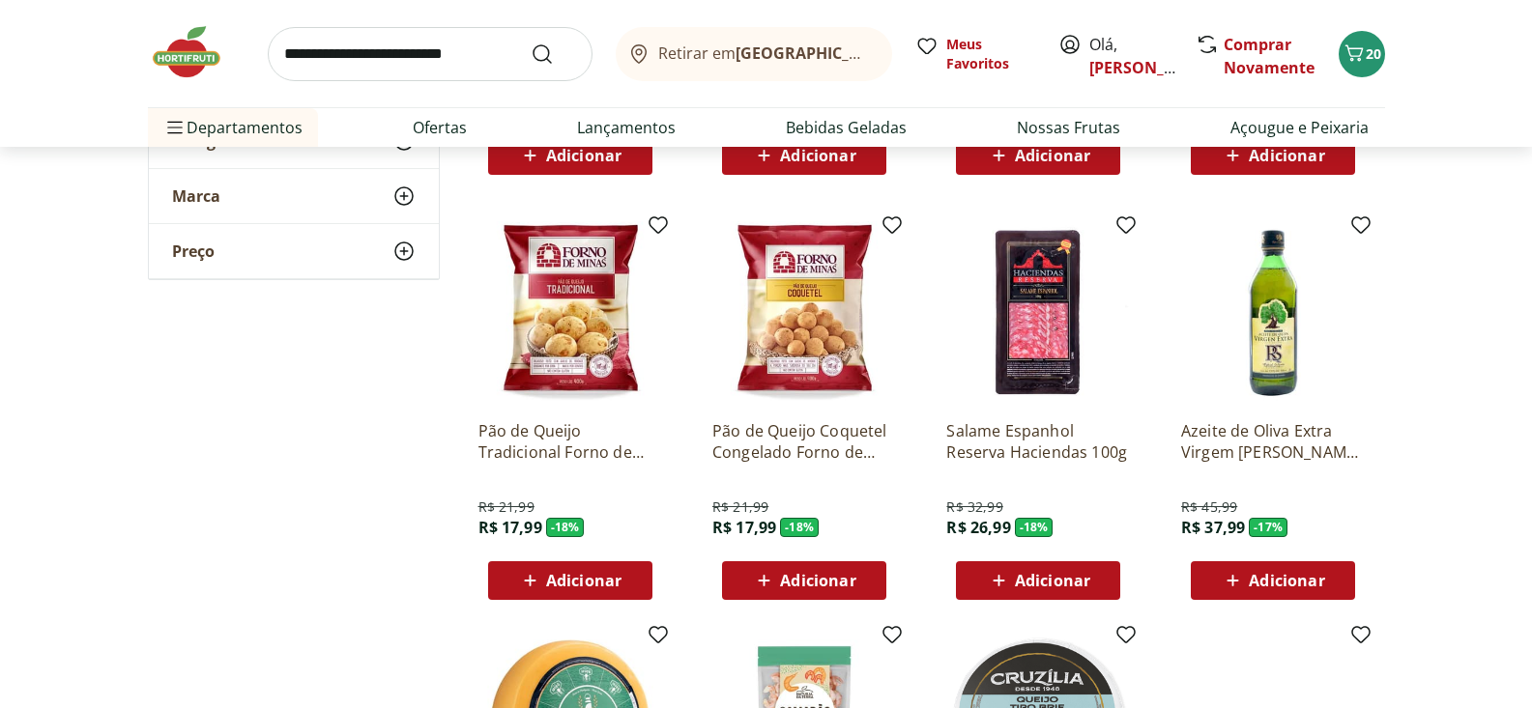
drag, startPoint x: 567, startPoint y: 587, endPoint x: 723, endPoint y: 585, distance: 155.6
click at [567, 587] on span "Adicionar" at bounding box center [583, 580] width 75 height 15
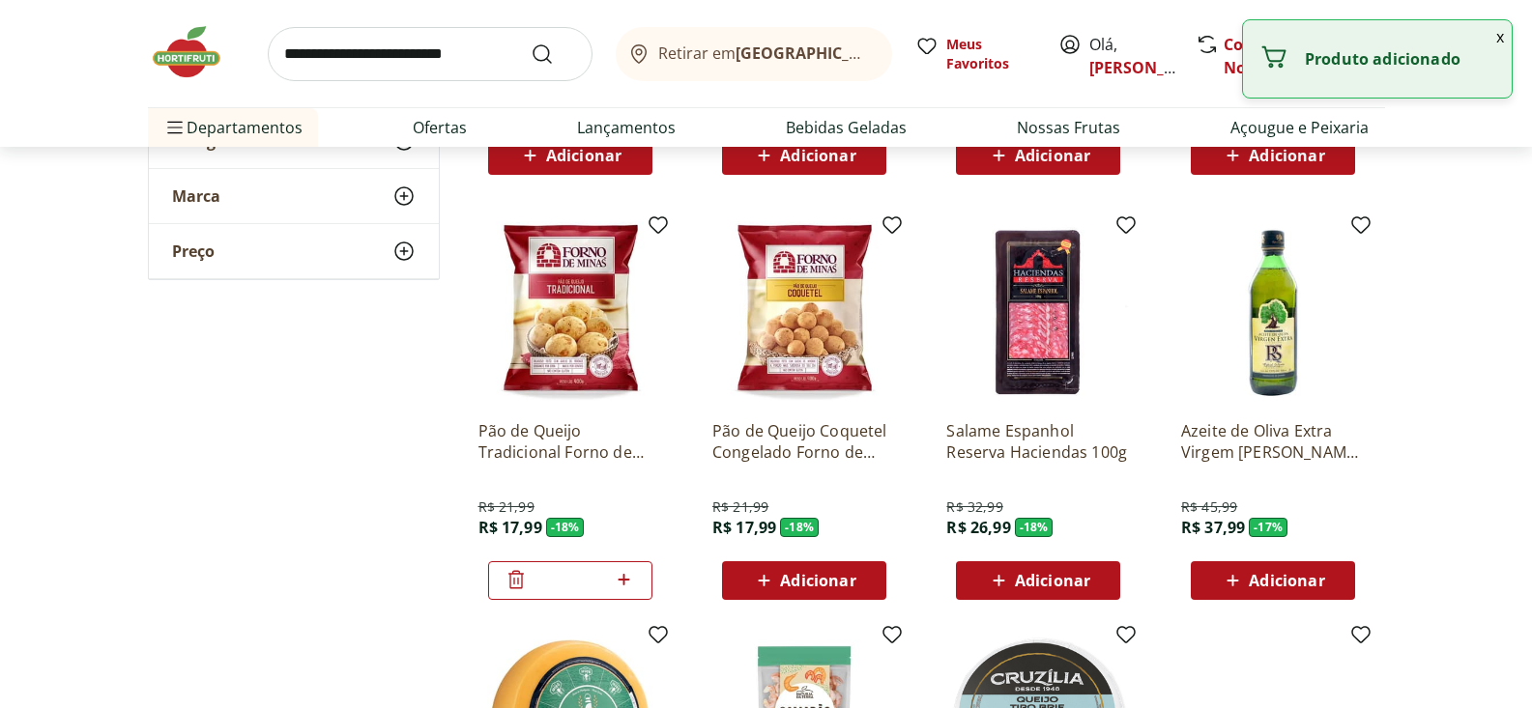
click at [794, 580] on span "Adicionar" at bounding box center [817, 580] width 75 height 15
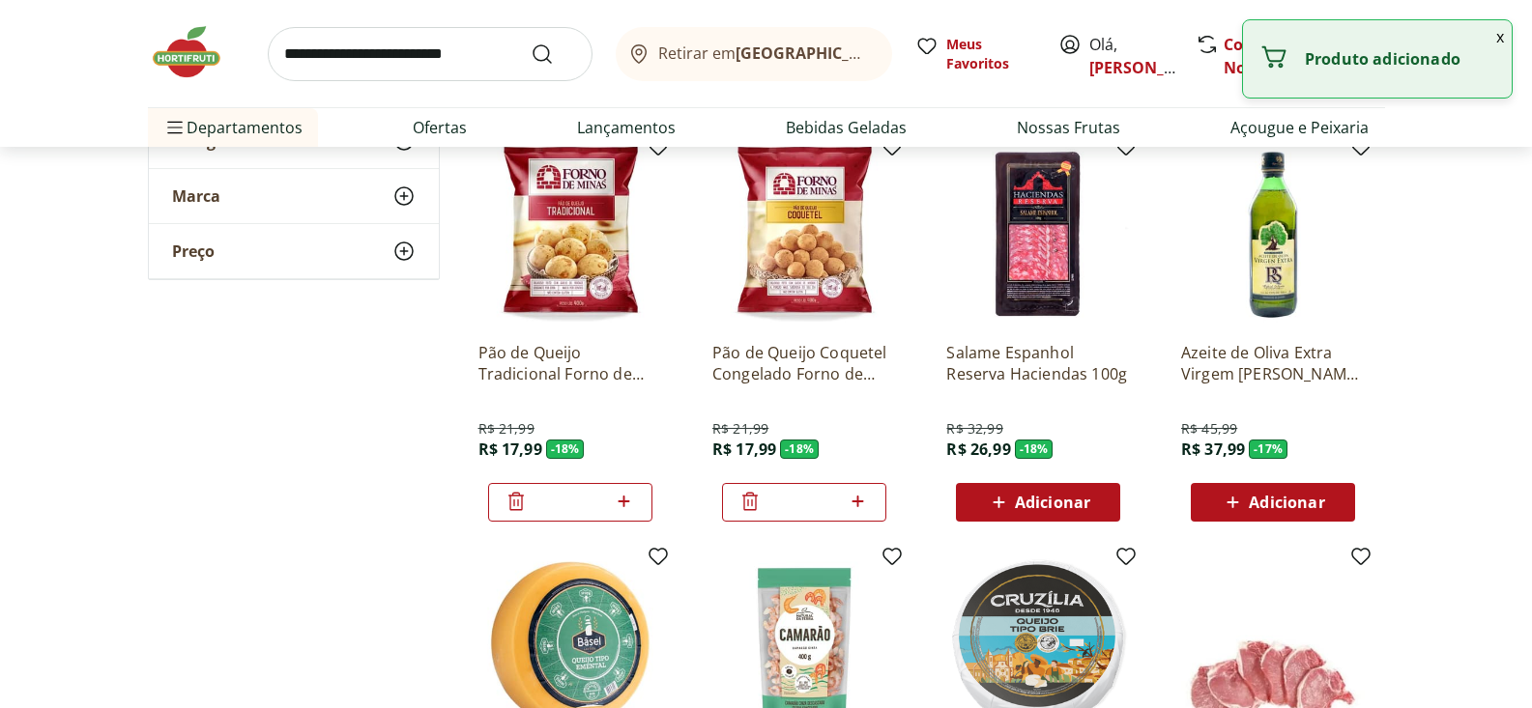
scroll to position [5138, 0]
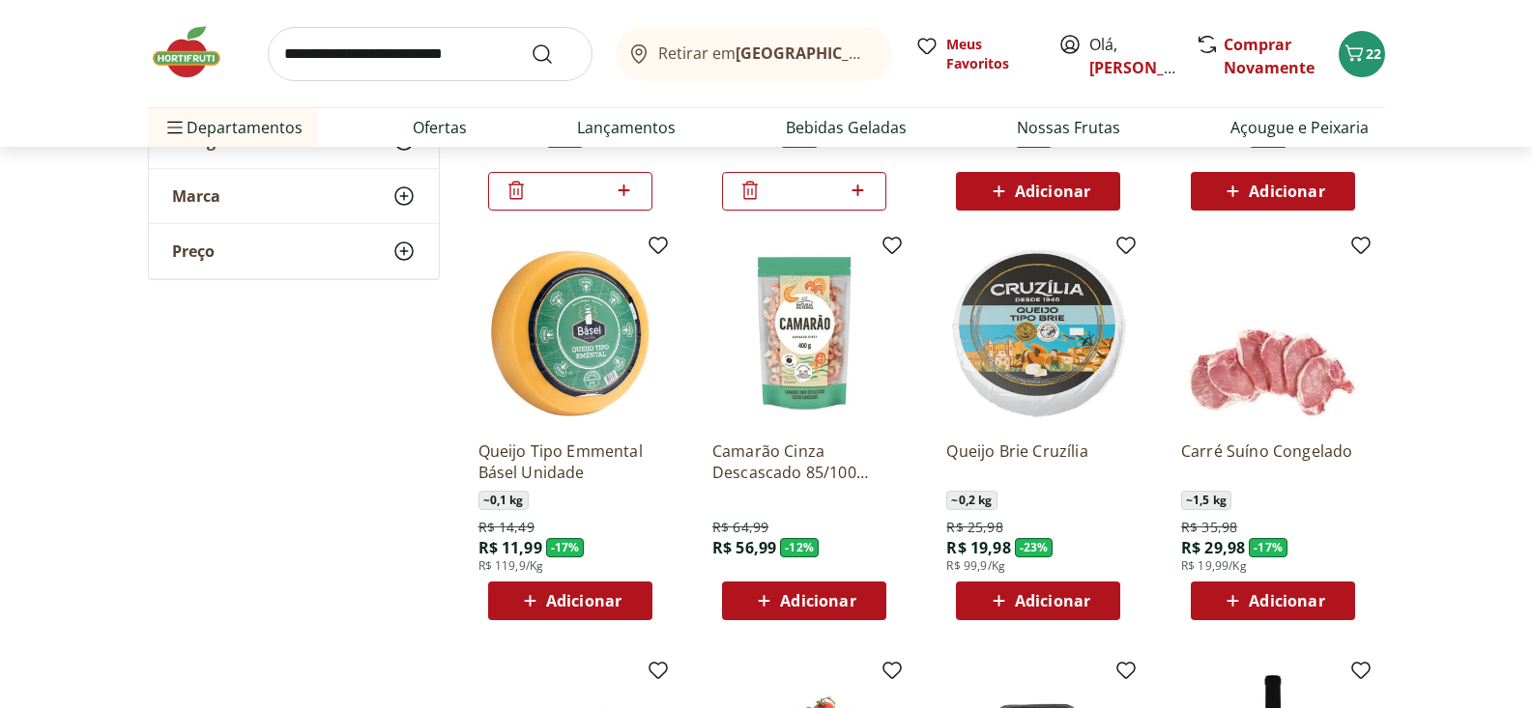
click at [998, 593] on icon at bounding box center [999, 601] width 24 height 23
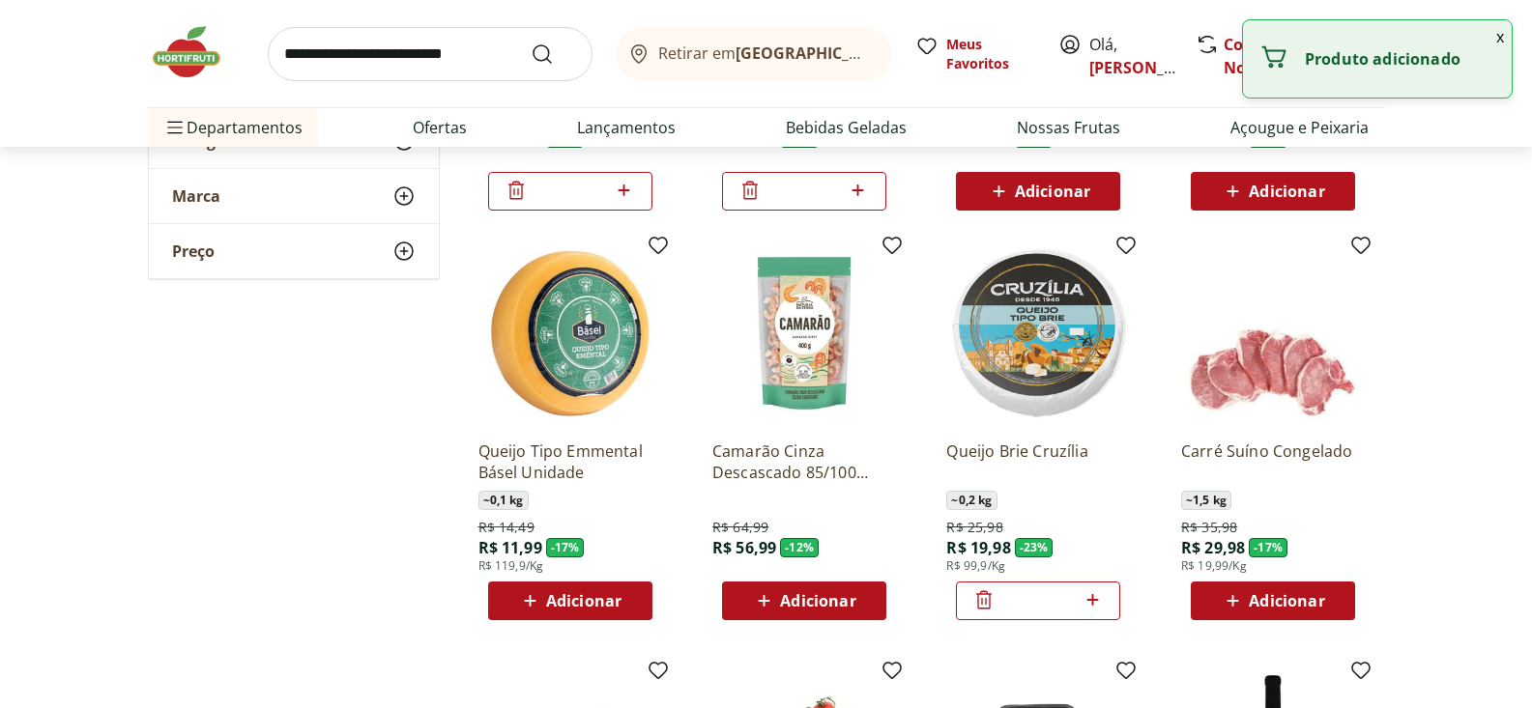
click at [1094, 599] on icon at bounding box center [1092, 600] width 12 height 12
type input "*"
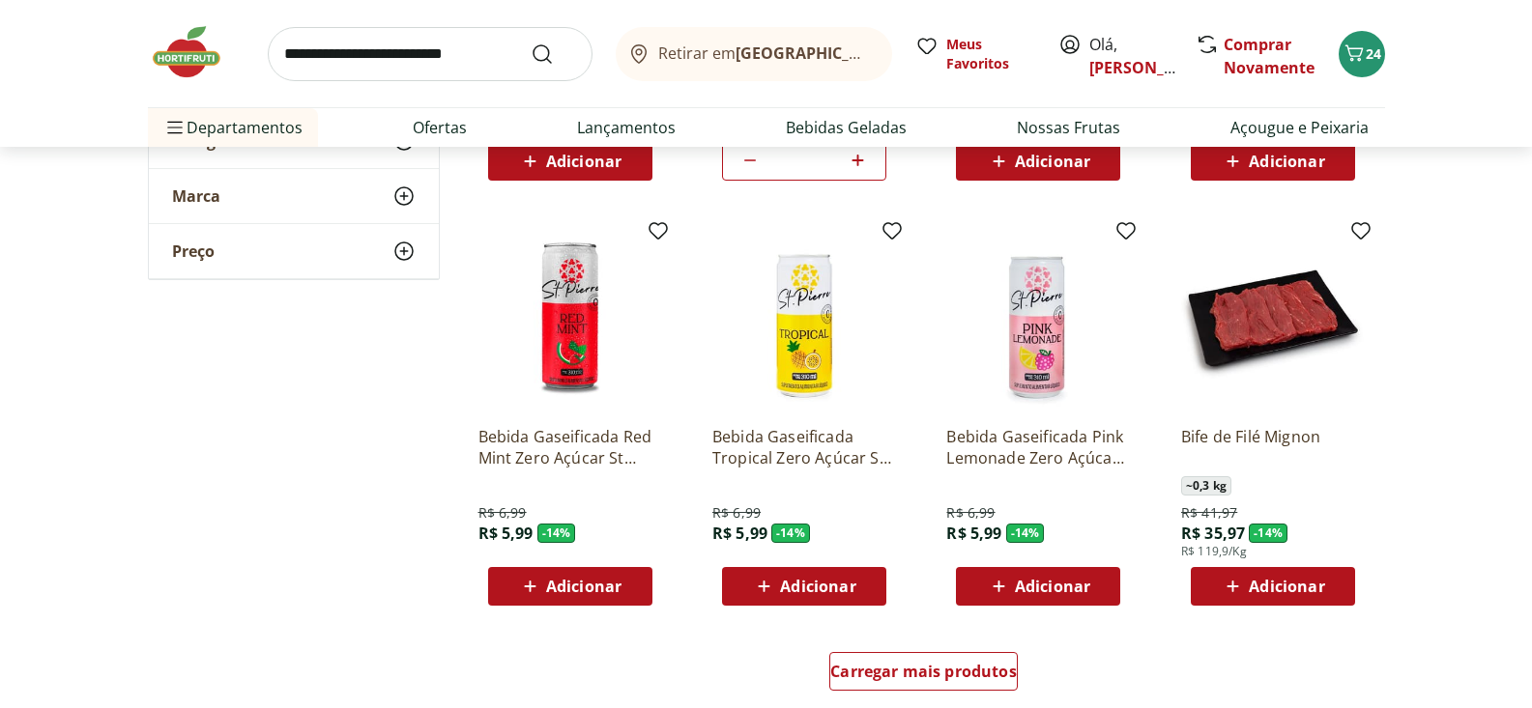
scroll to position [6344, 0]
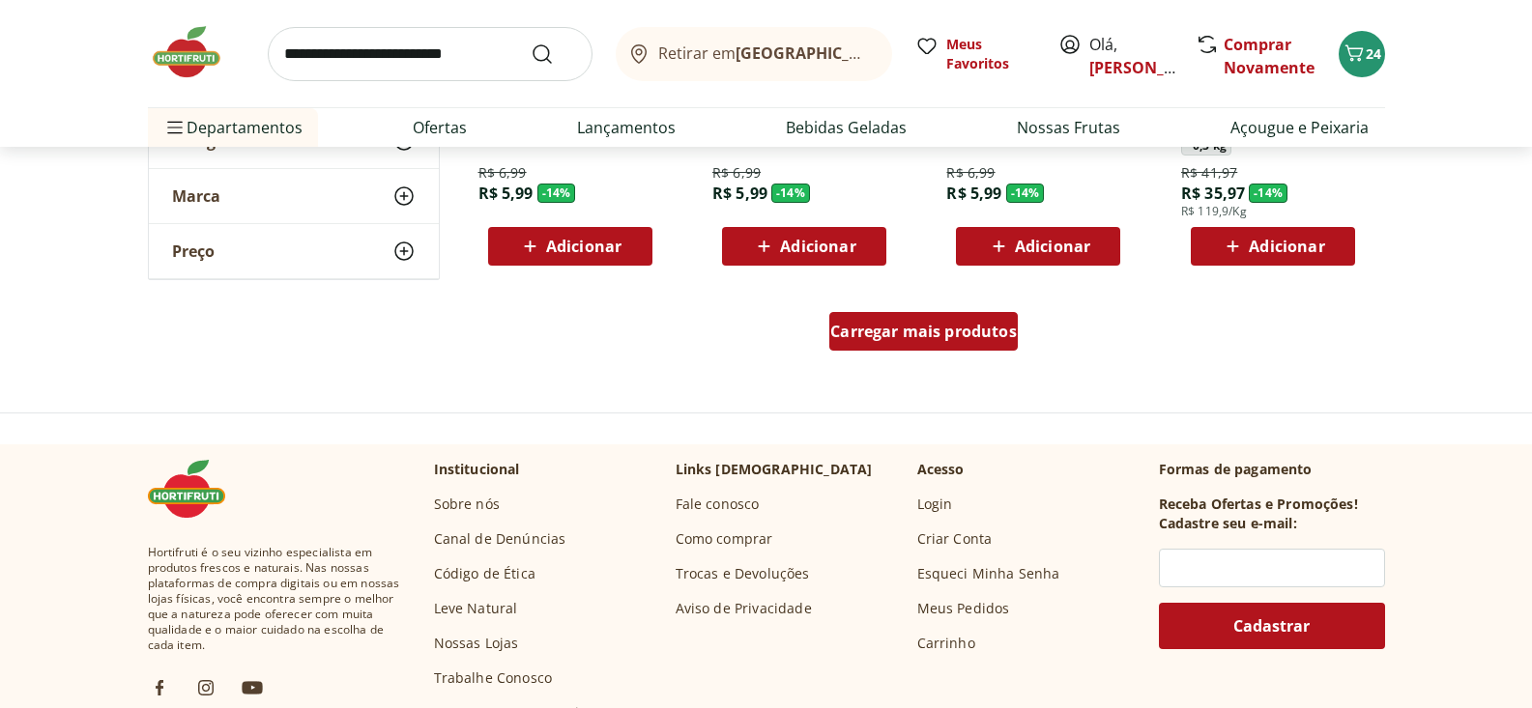
click at [983, 336] on span "Carregar mais produtos" at bounding box center [923, 331] width 187 height 15
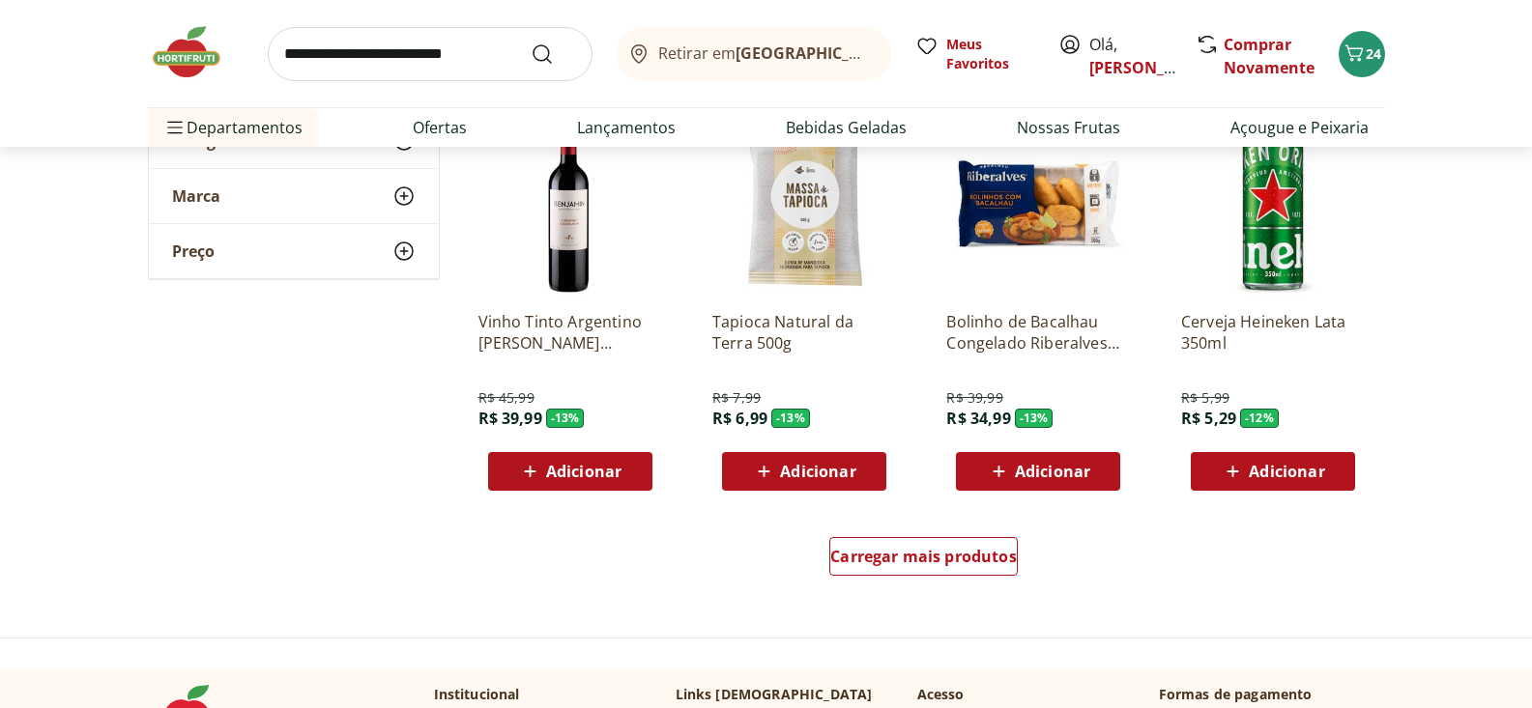
scroll to position [7417, 0]
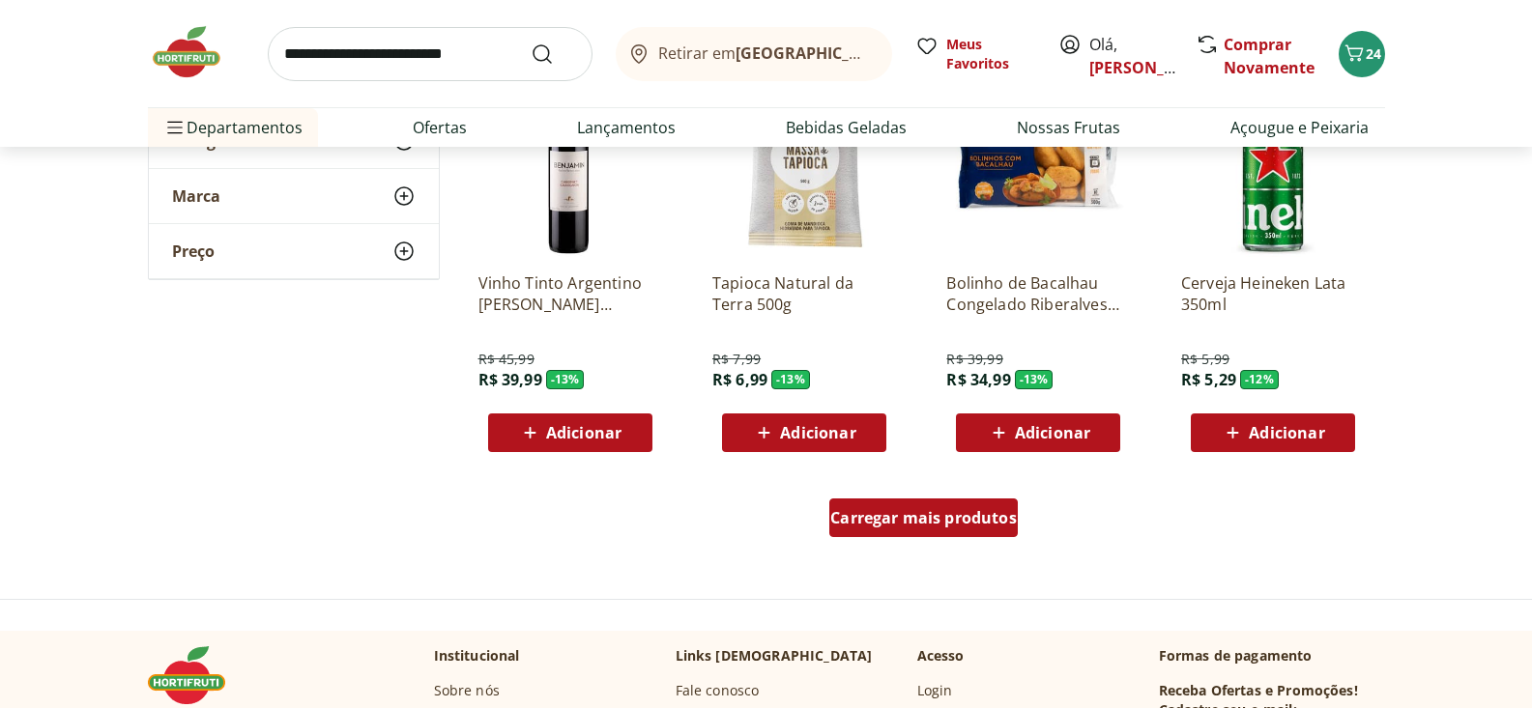
click at [944, 517] on span "Carregar mais produtos" at bounding box center [923, 517] width 187 height 15
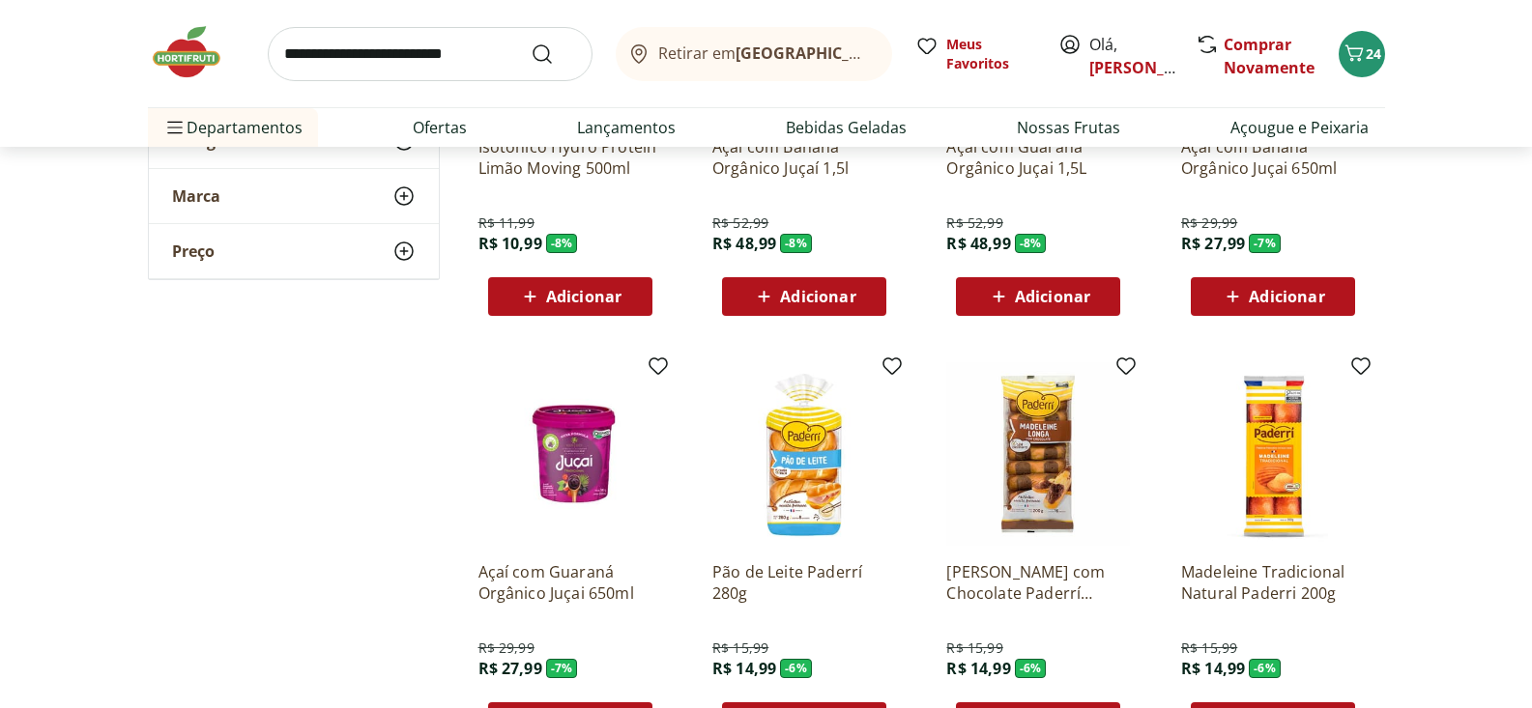
scroll to position [8565, 0]
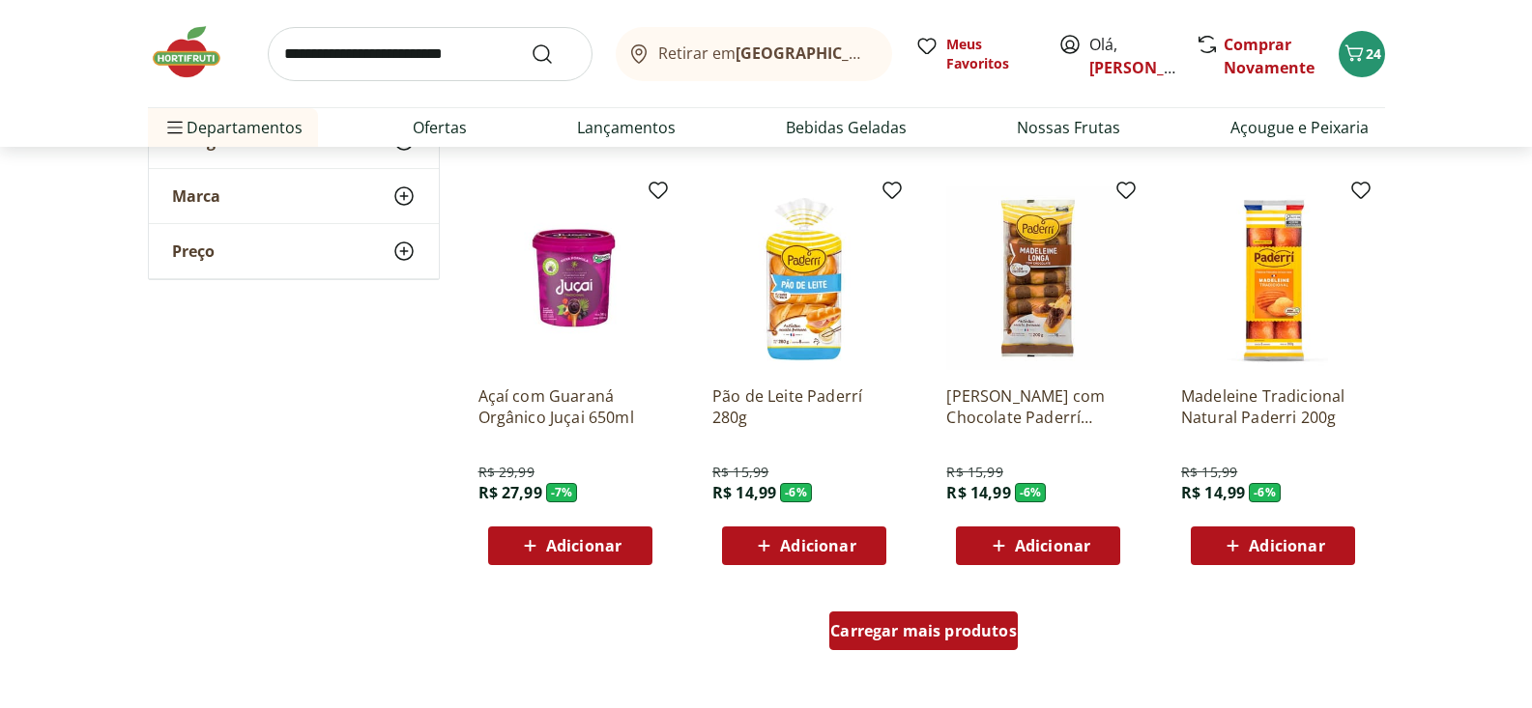
click at [919, 634] on span "Carregar mais produtos" at bounding box center [923, 630] width 187 height 15
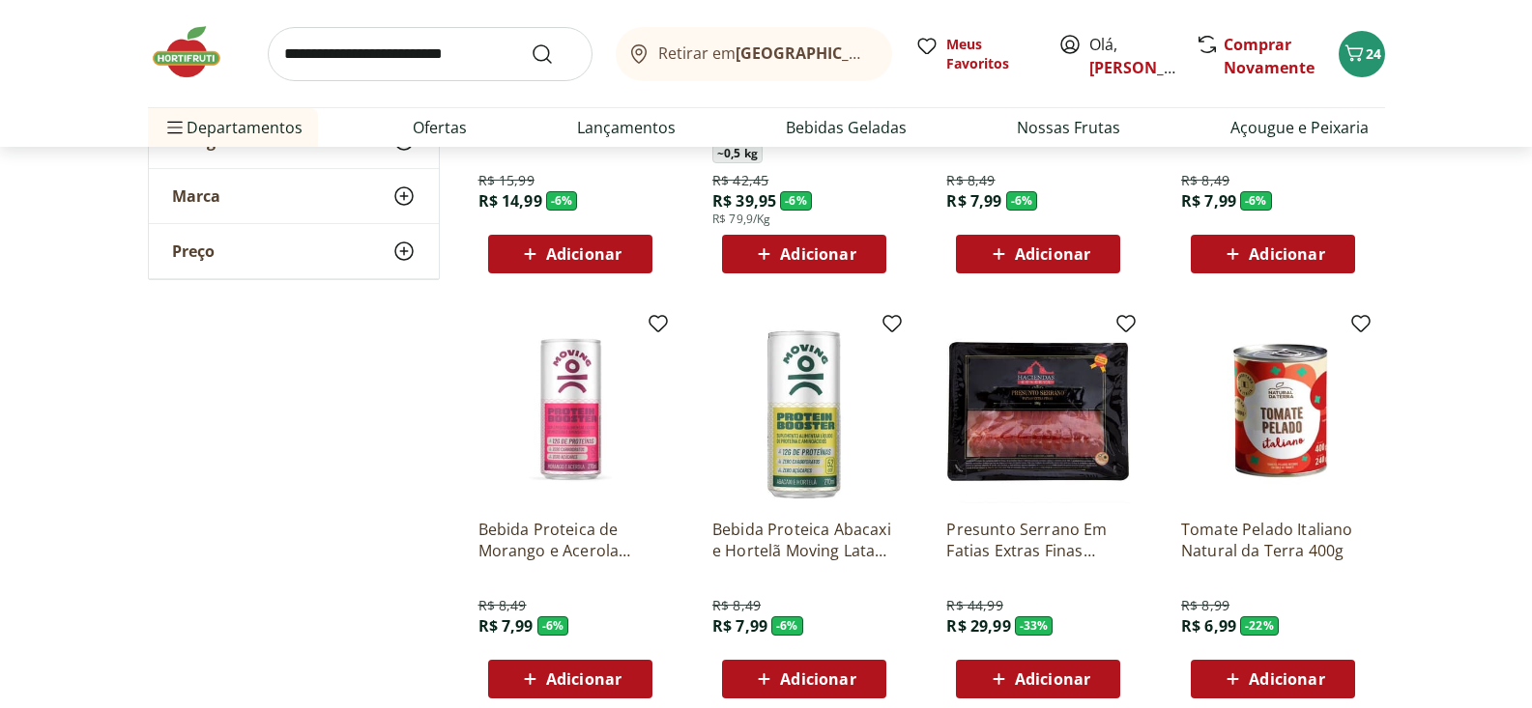
scroll to position [9288, 0]
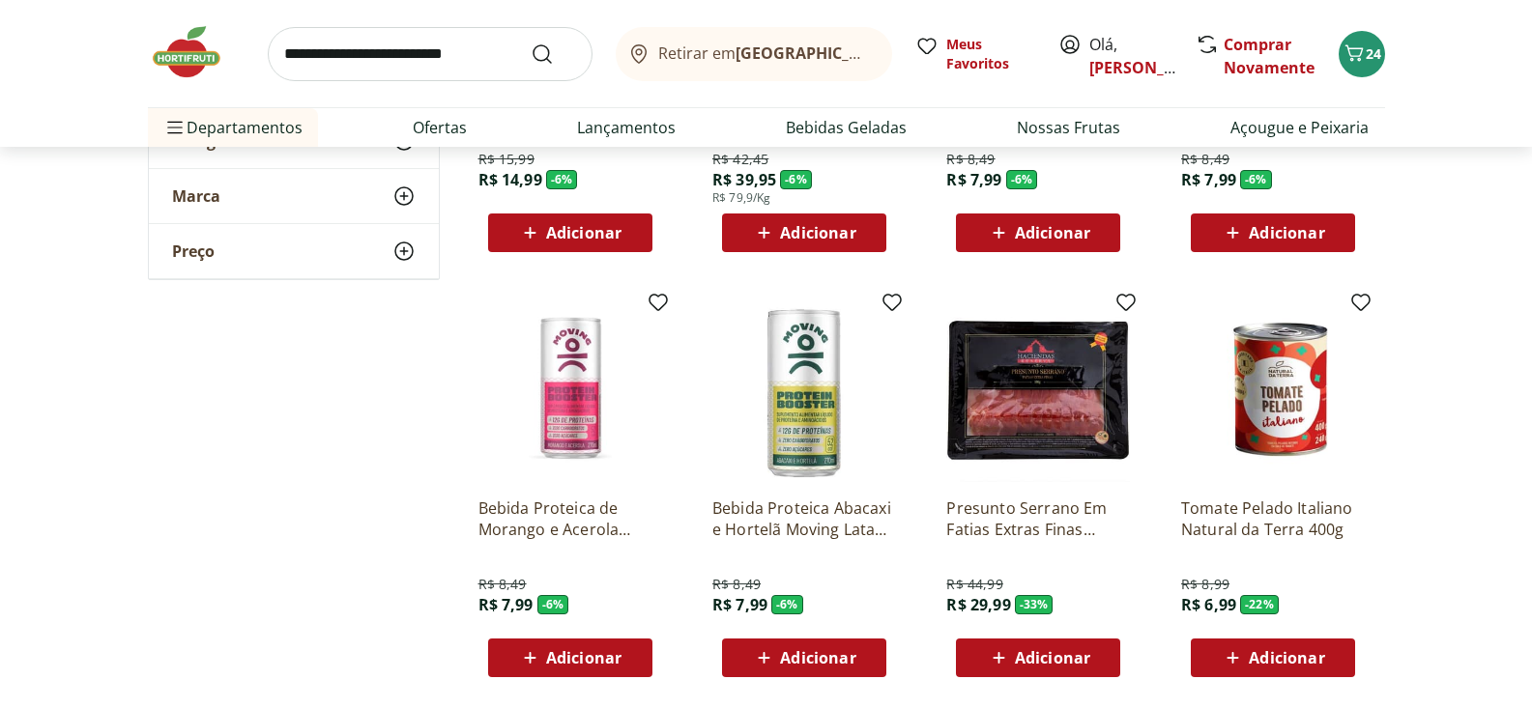
click at [1287, 656] on span "Adicionar" at bounding box center [1286, 658] width 75 height 15
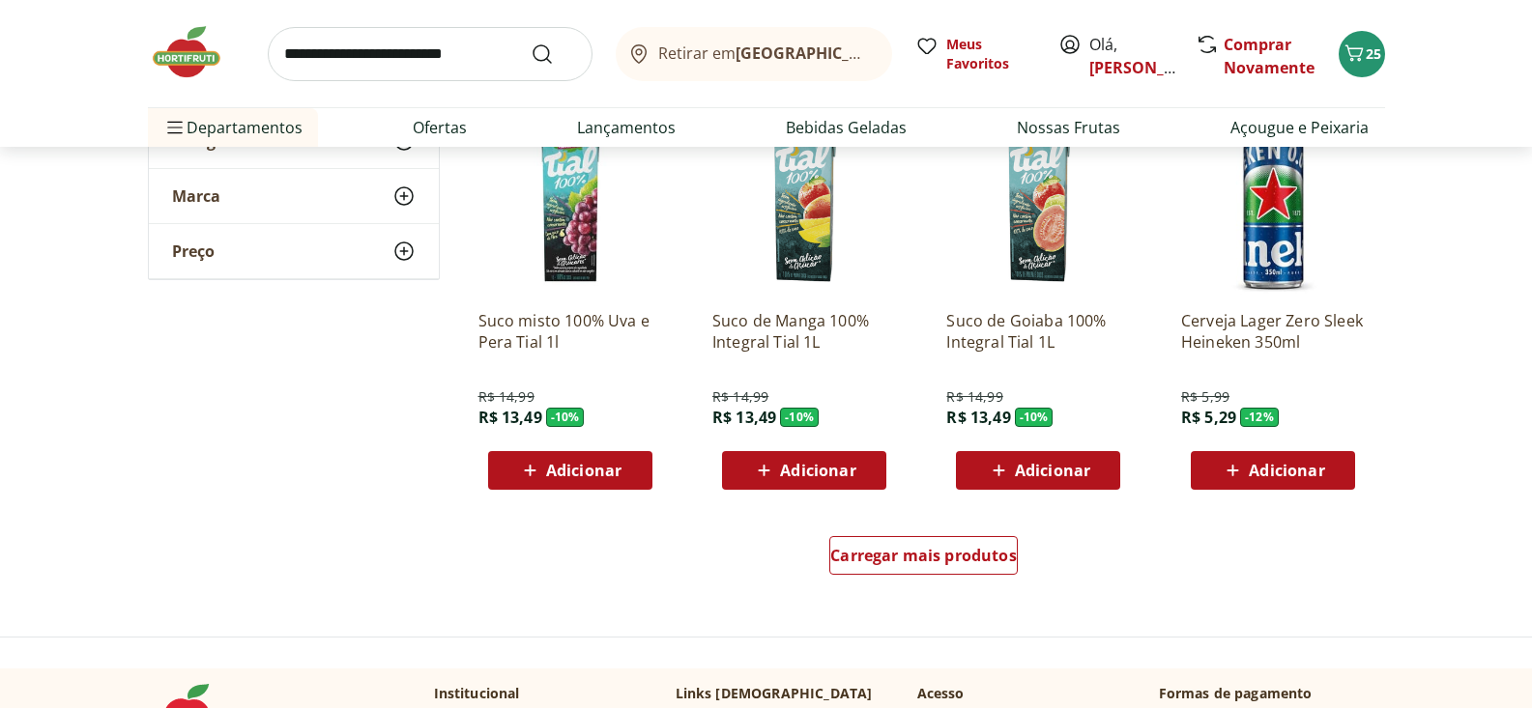
scroll to position [10063, 0]
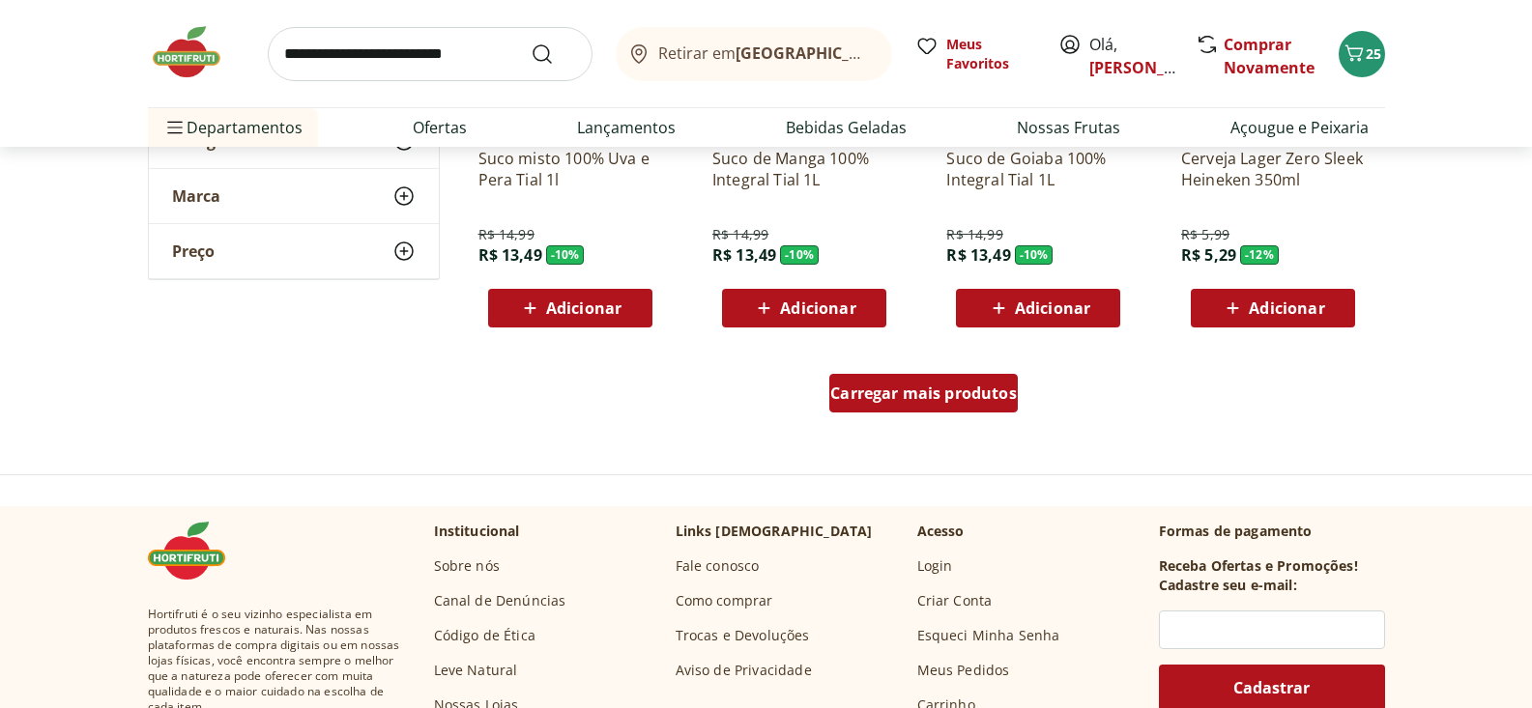
click at [927, 393] on span "Carregar mais produtos" at bounding box center [923, 393] width 187 height 15
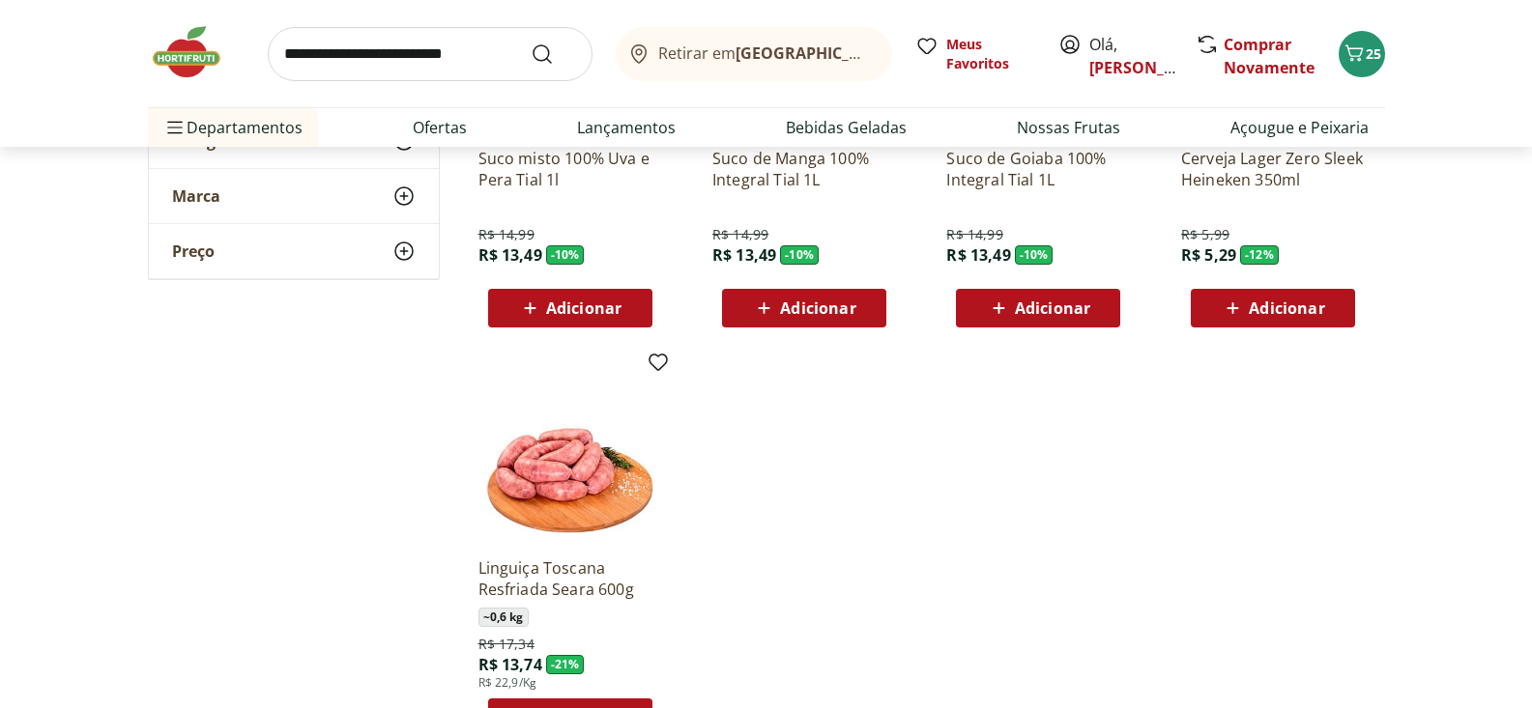
click at [358, 59] on input "search" at bounding box center [430, 54] width 325 height 54
type input "**********"
click at [531, 43] on button "Submit Search" at bounding box center [554, 54] width 46 height 23
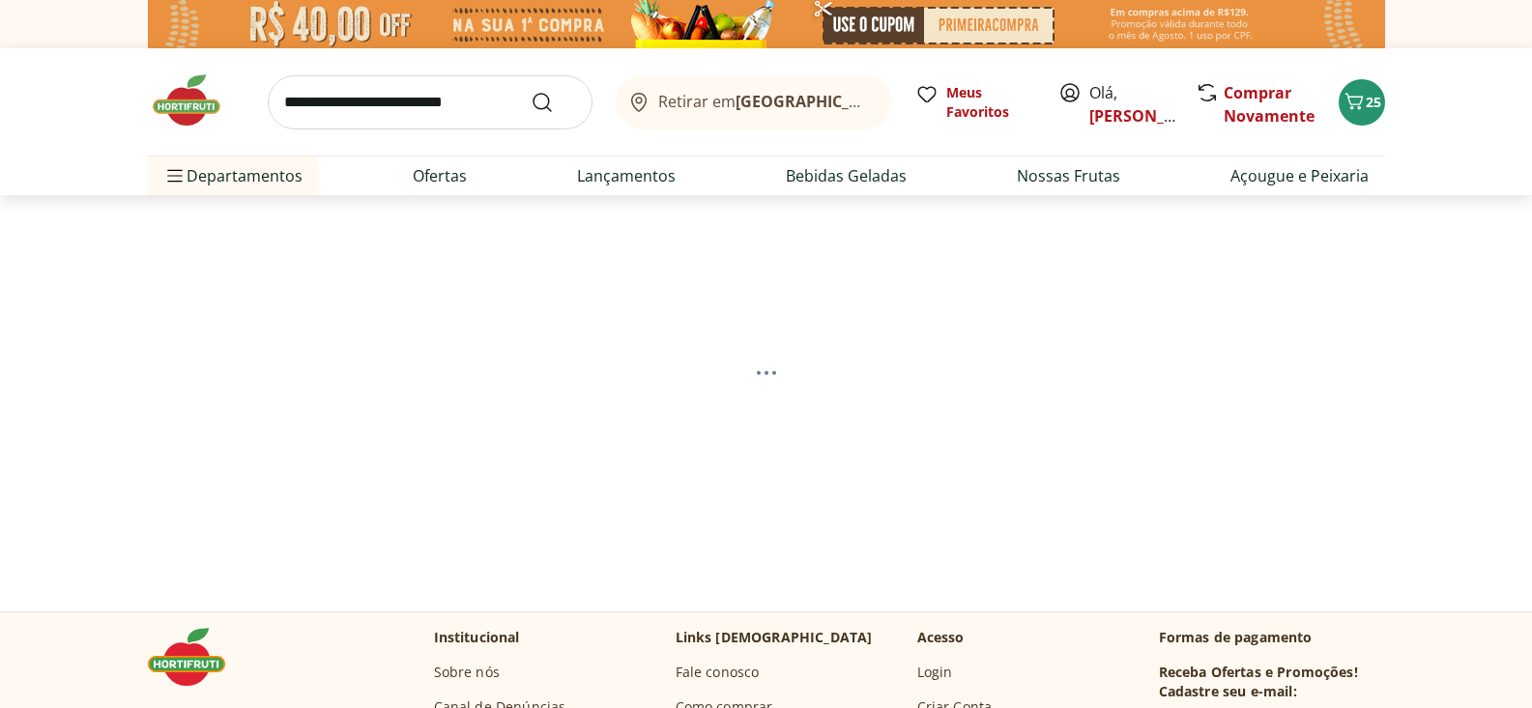
select select "**********"
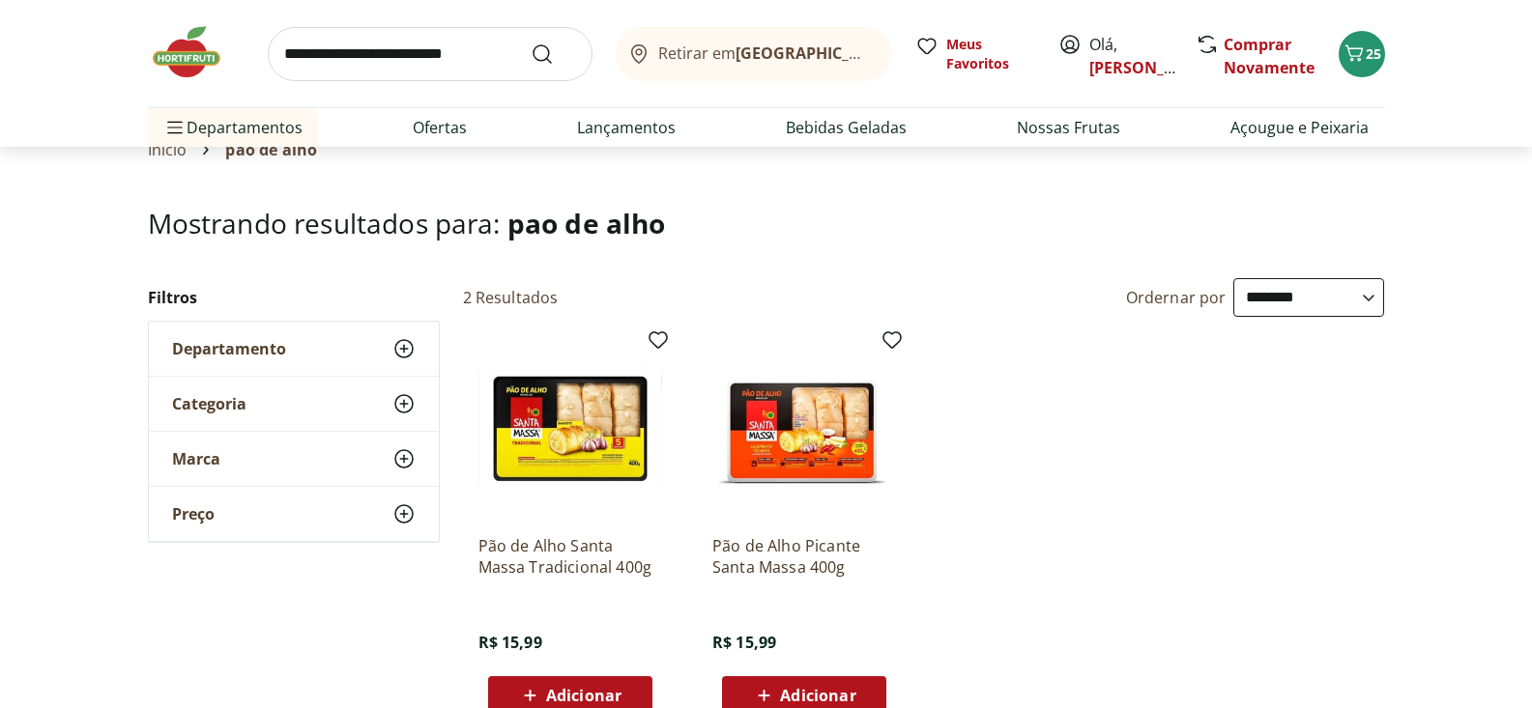
scroll to position [181, 0]
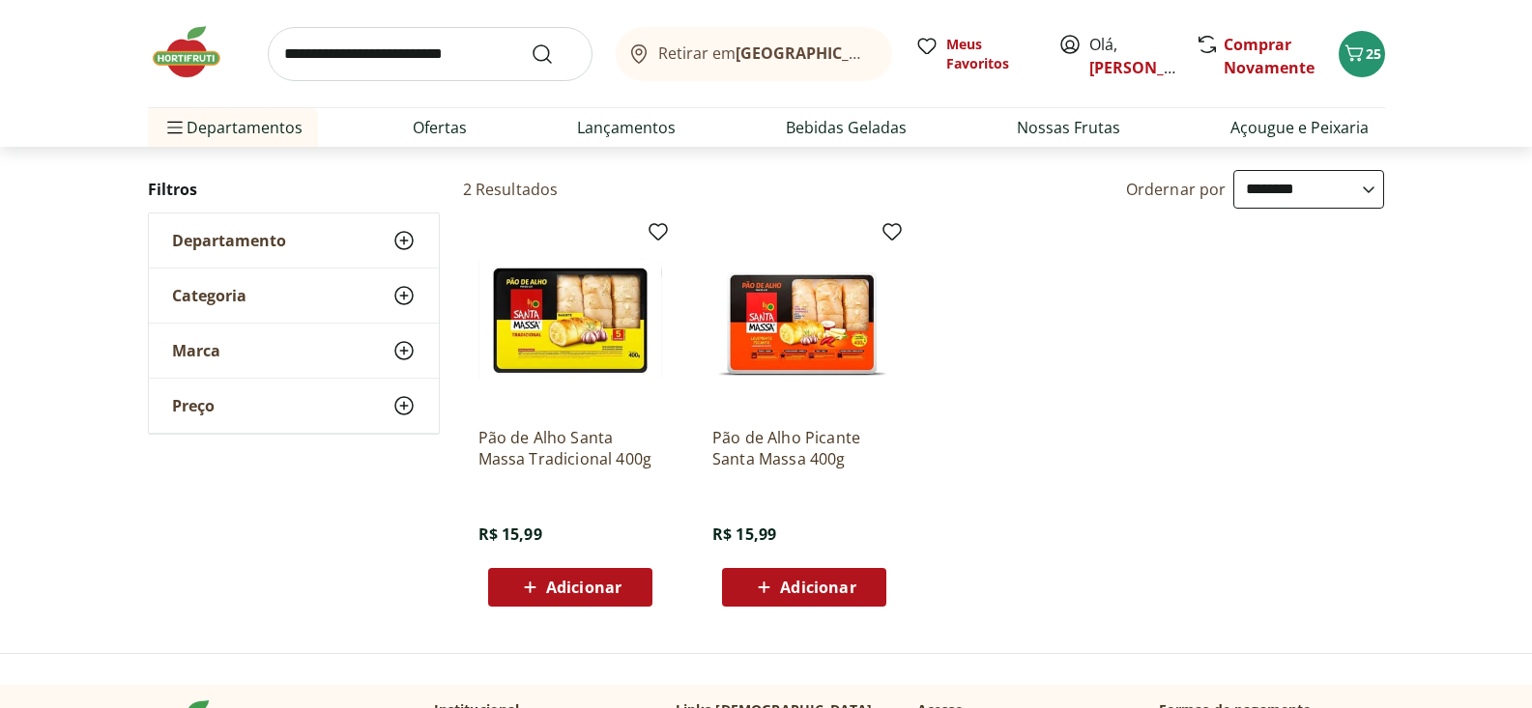
click at [371, 63] on input "search" at bounding box center [430, 54] width 325 height 54
type input "**********"
click at [531, 43] on button "Submit Search" at bounding box center [554, 54] width 46 height 23
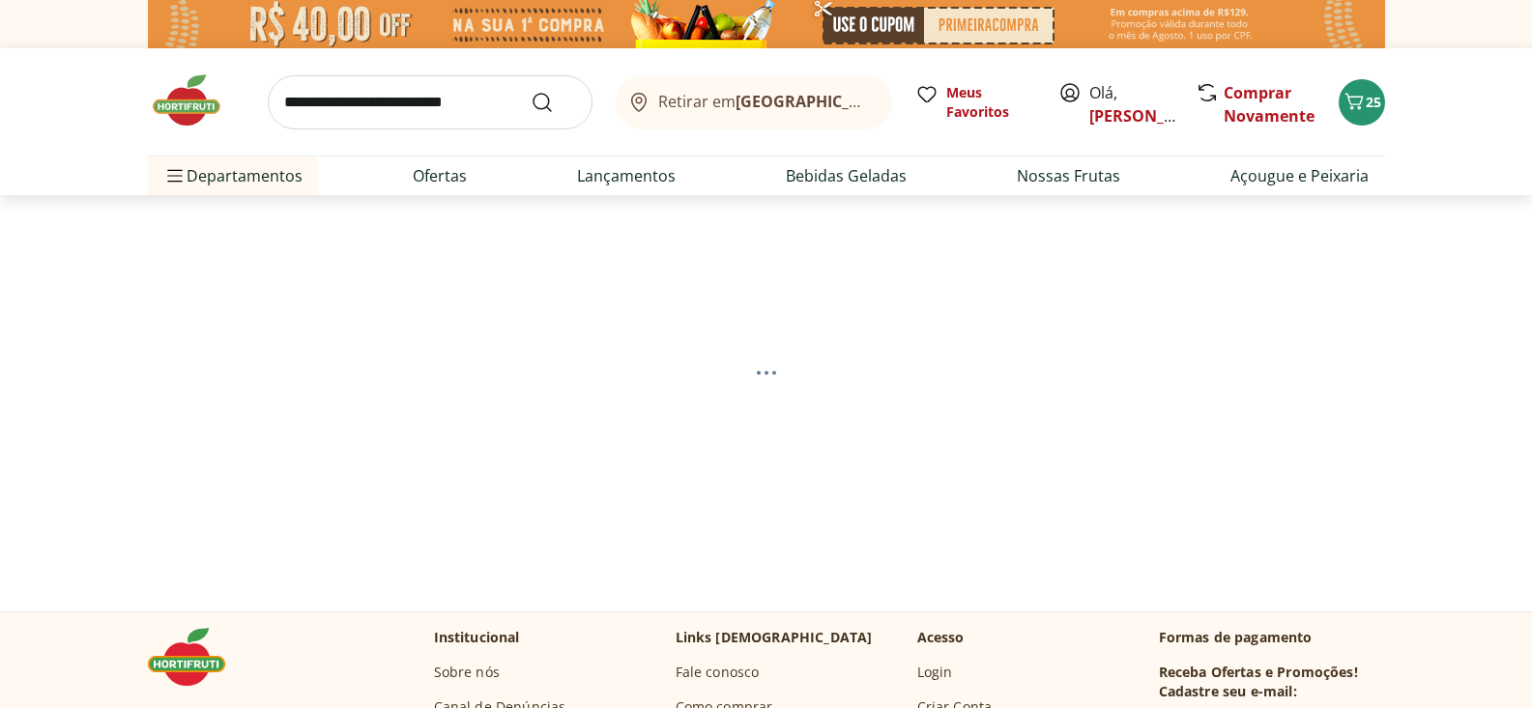
select select "**********"
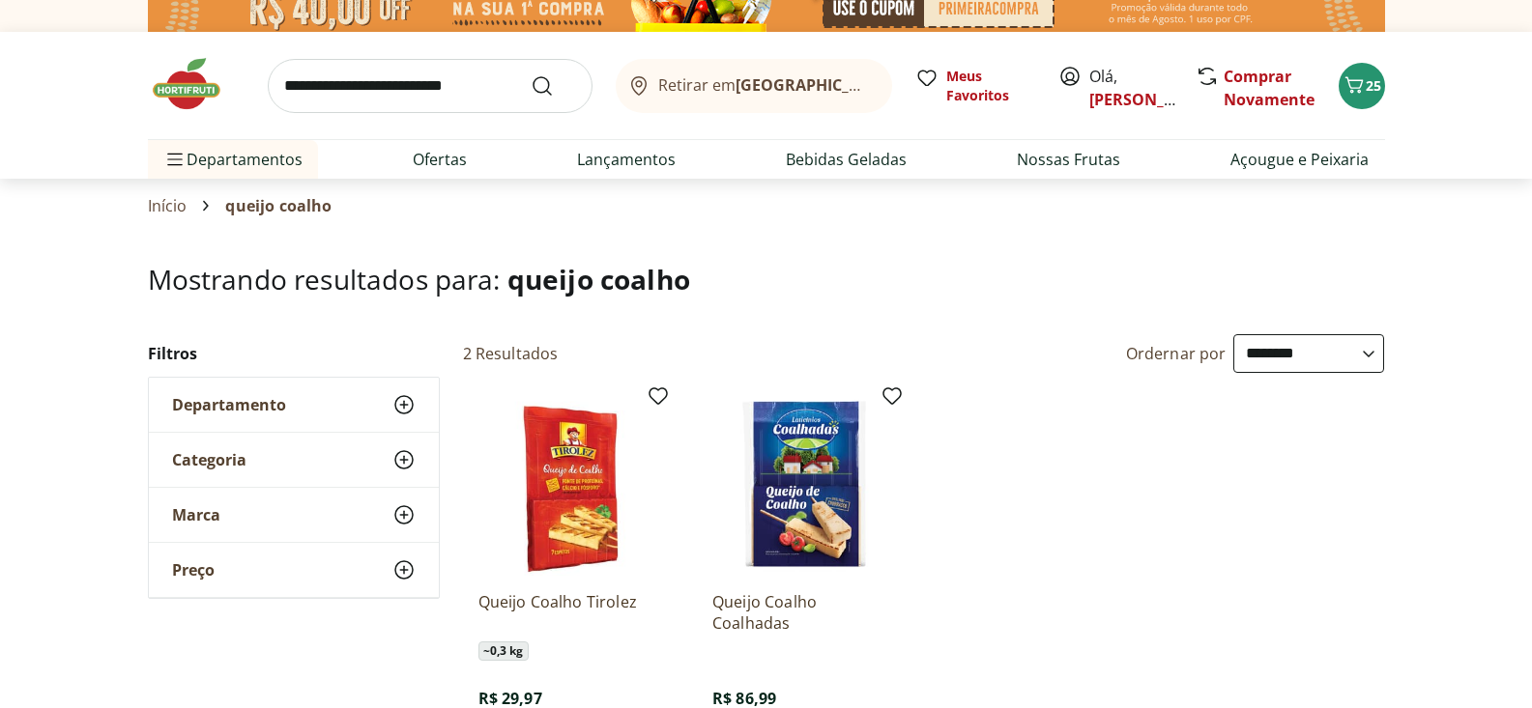
scroll to position [95, 0]
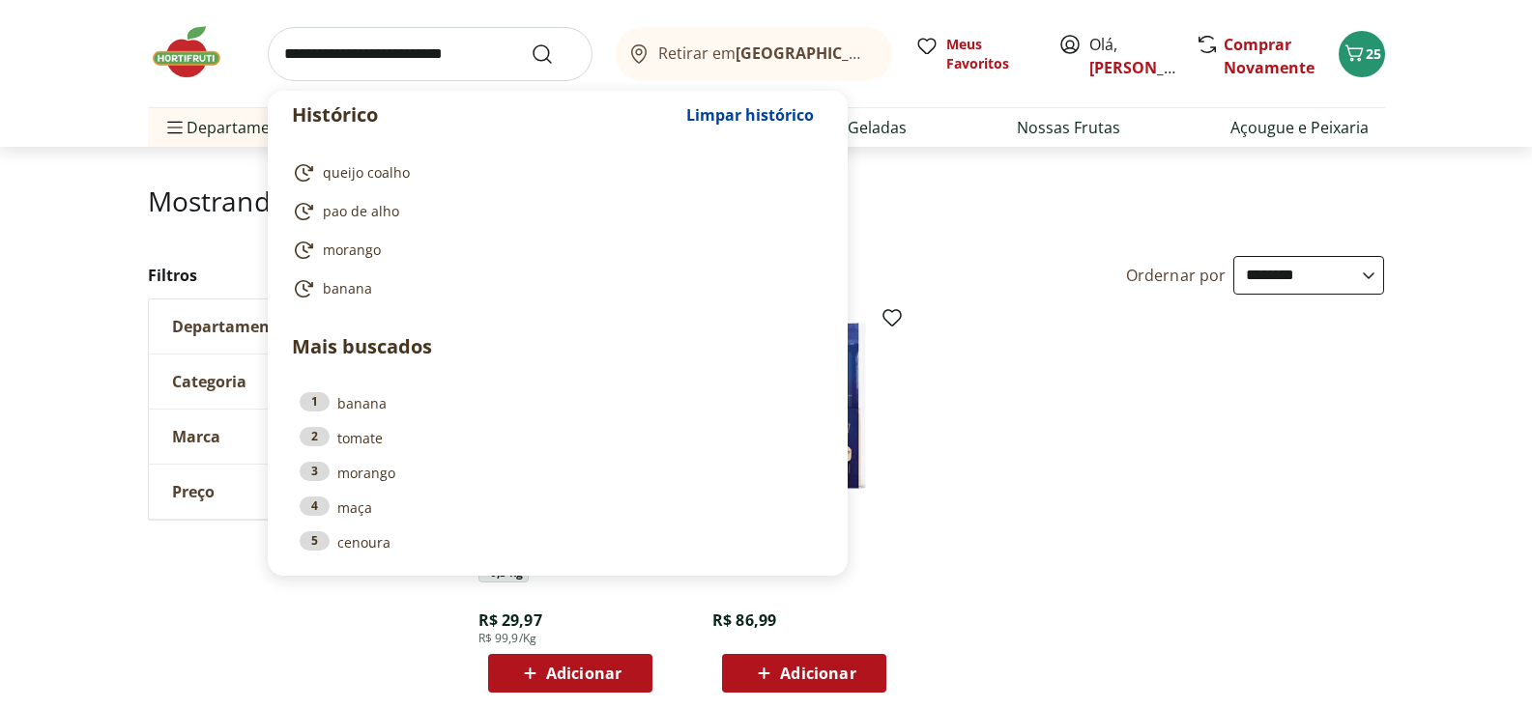
click at [333, 54] on input "search" at bounding box center [430, 54] width 325 height 54
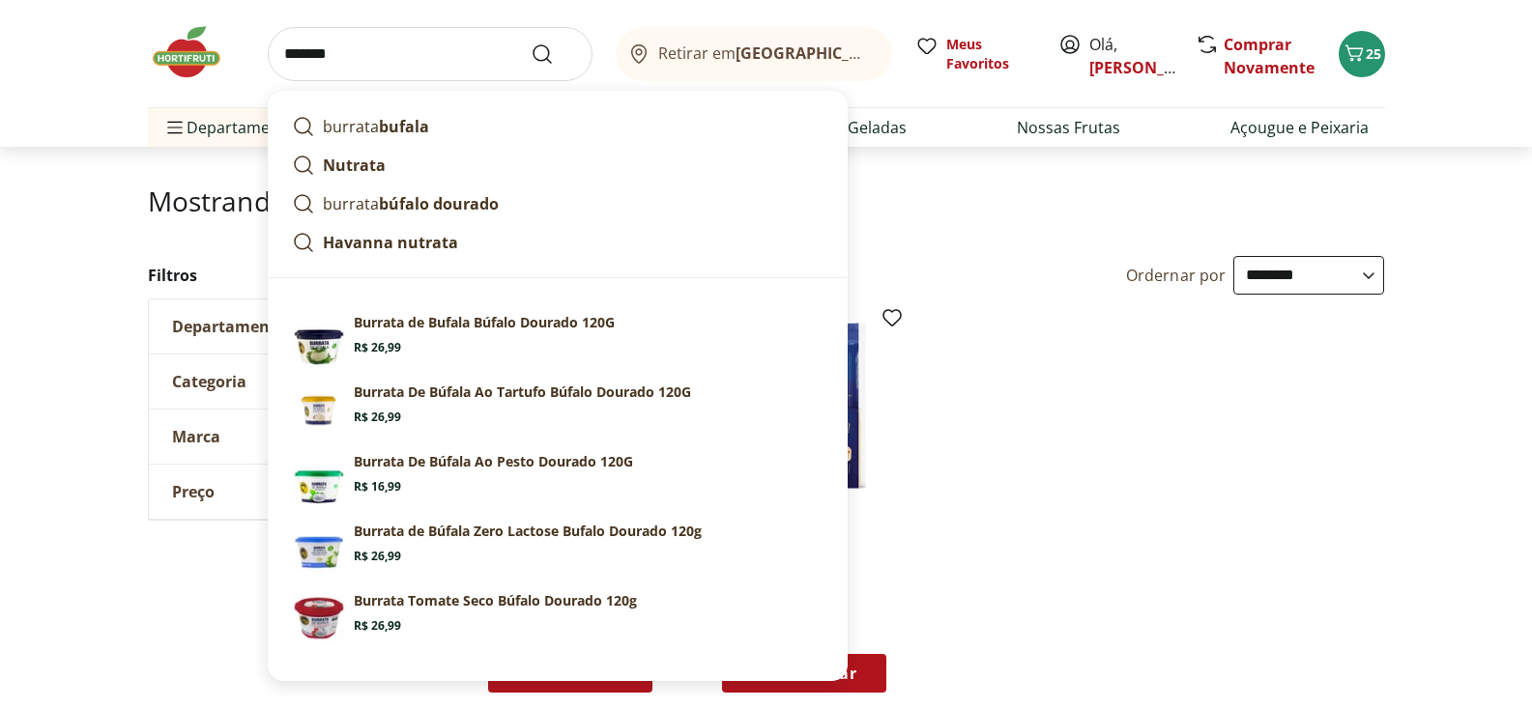
type input "*******"
click at [531, 43] on button "Submit Search" at bounding box center [554, 54] width 46 height 23
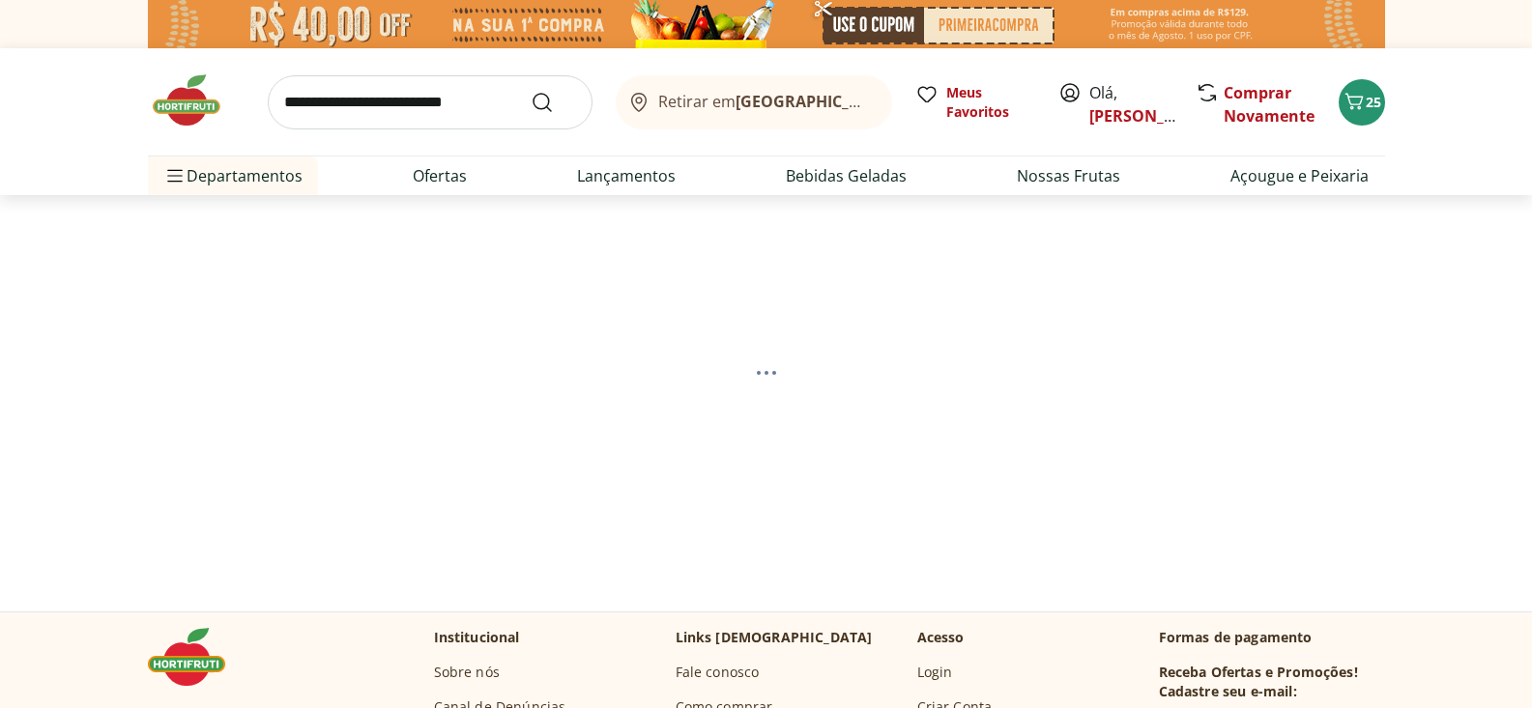
select select "**********"
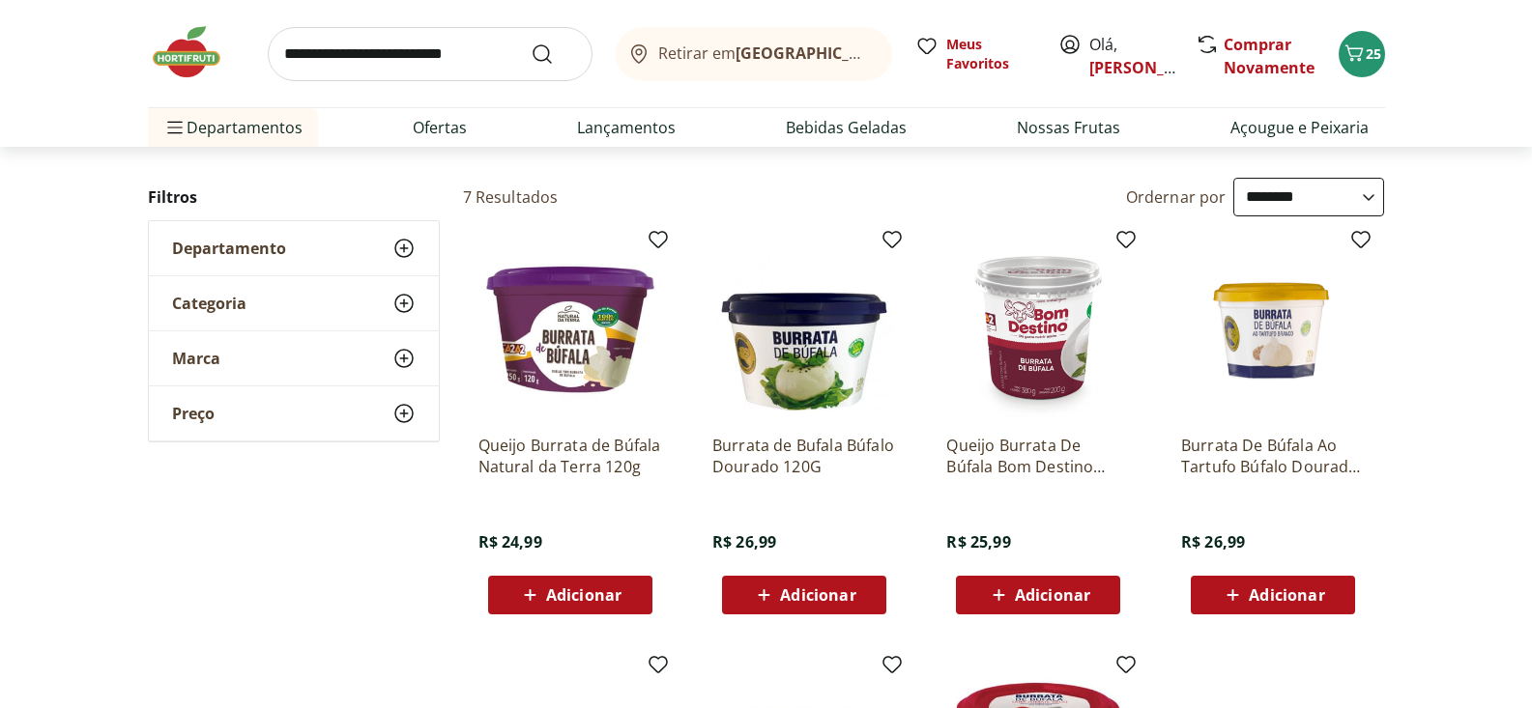
scroll to position [175, 0]
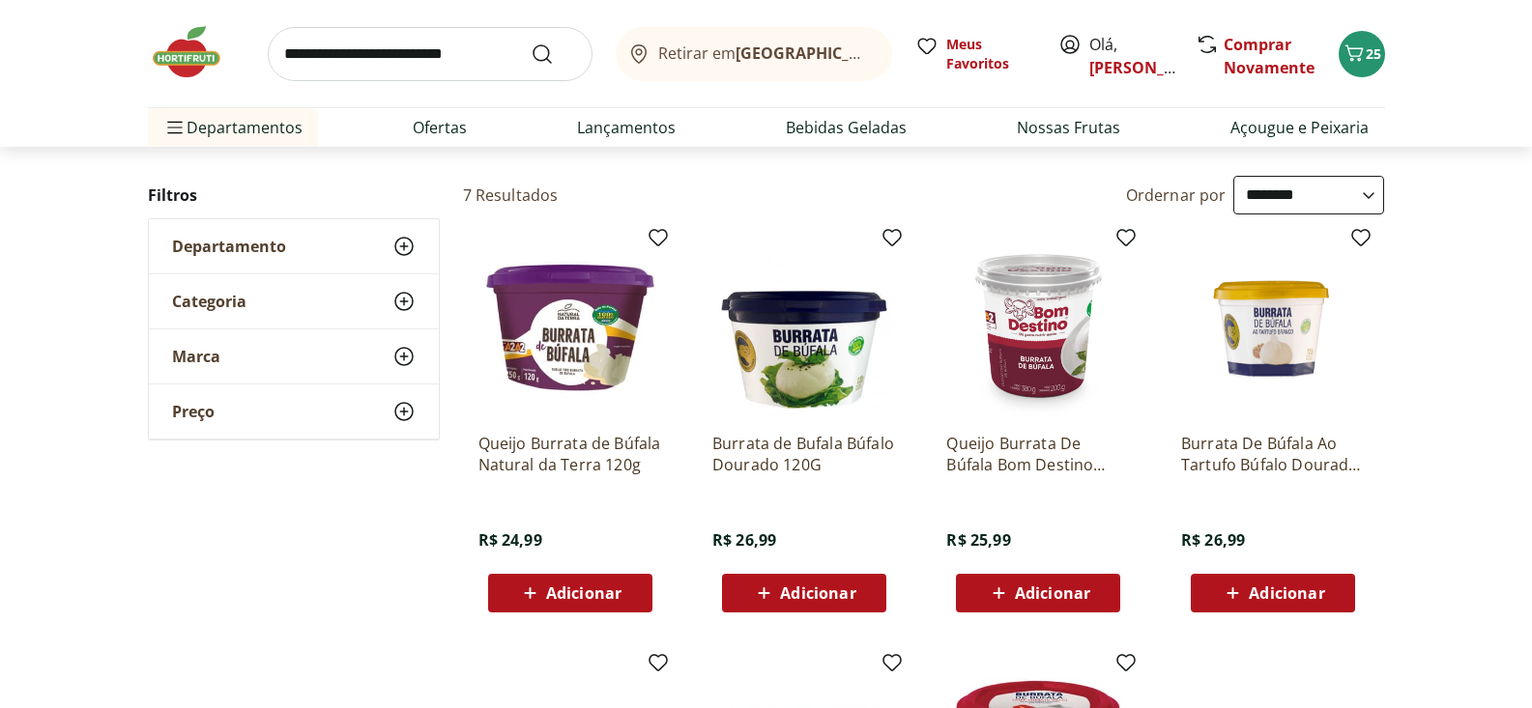
click at [1045, 592] on span "Adicionar" at bounding box center [1052, 593] width 75 height 15
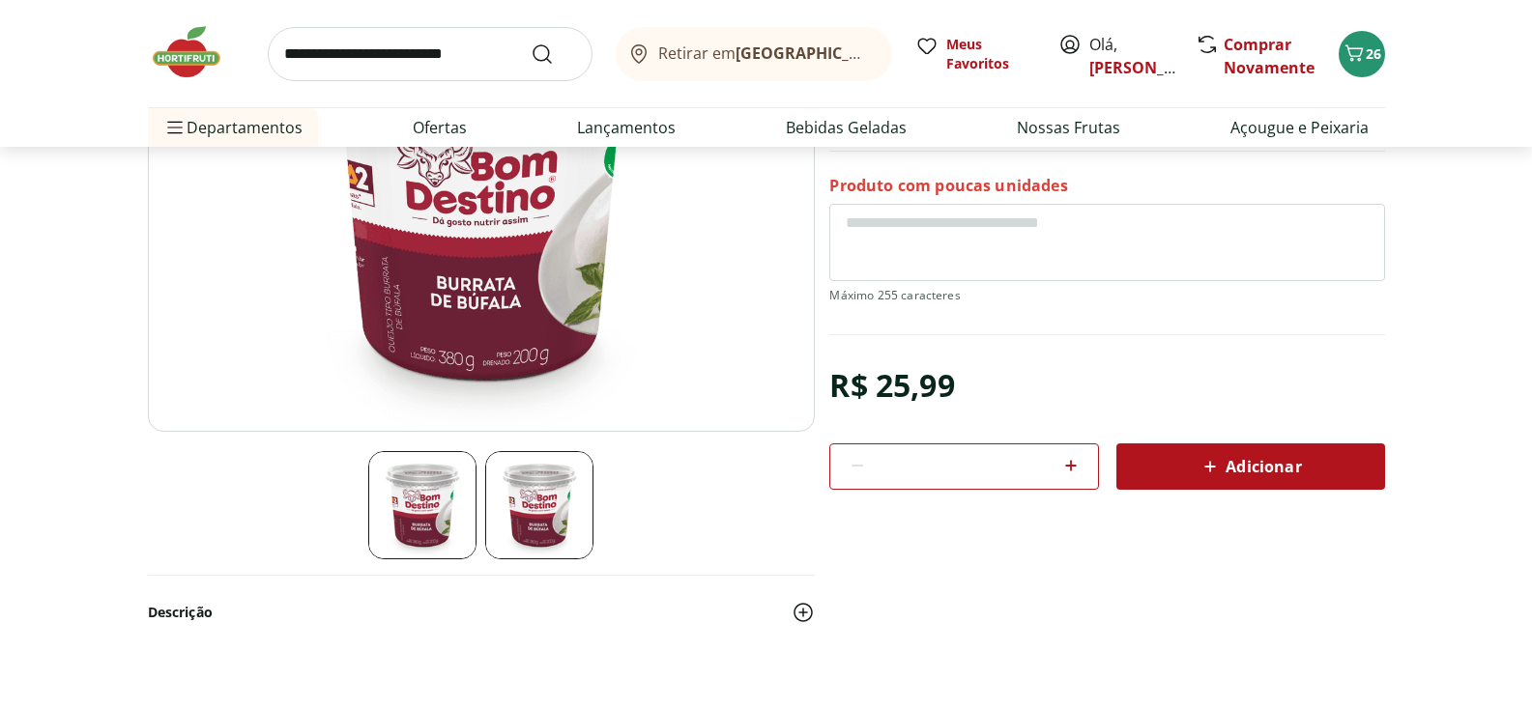
scroll to position [326, 0]
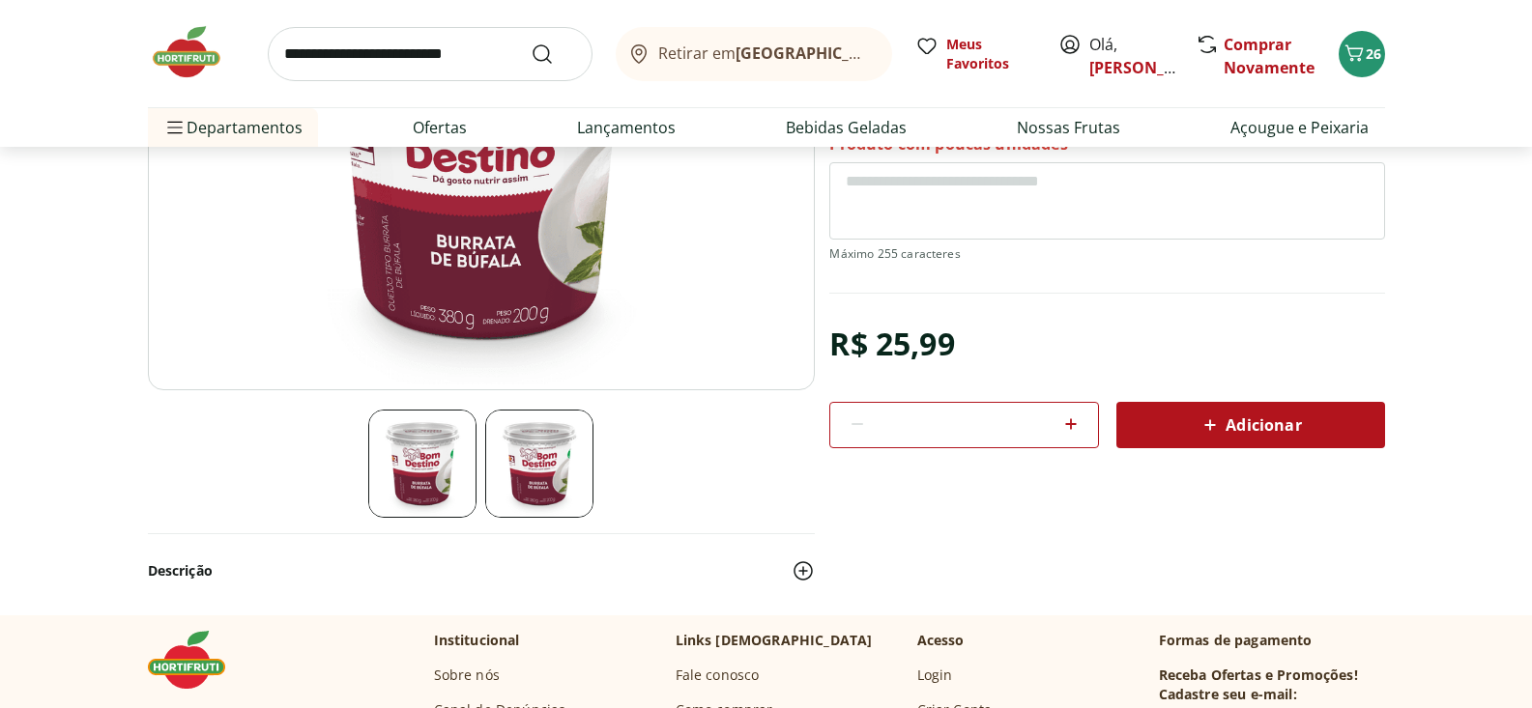
click at [1073, 425] on icon at bounding box center [1070, 424] width 23 height 23
type input "*"
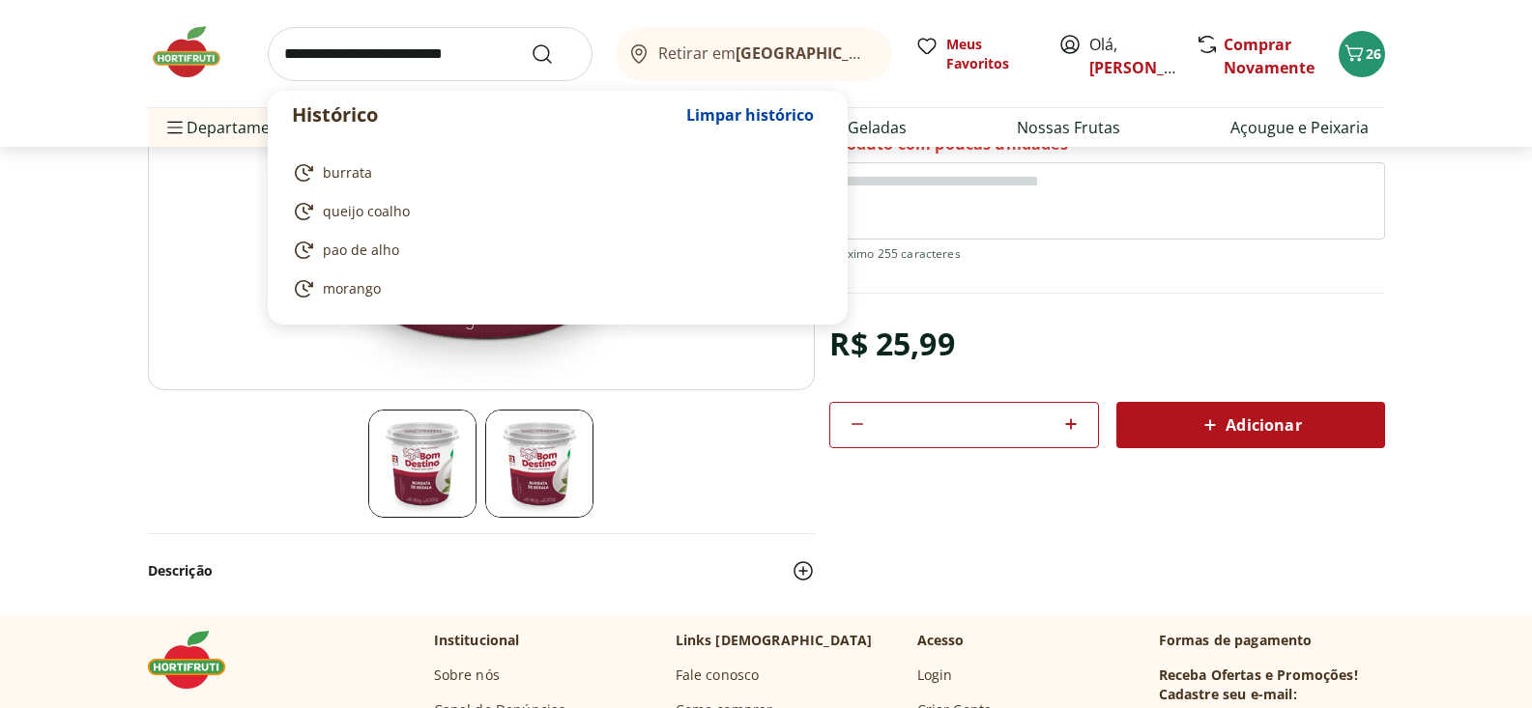
click at [316, 52] on input "search" at bounding box center [430, 54] width 325 height 54
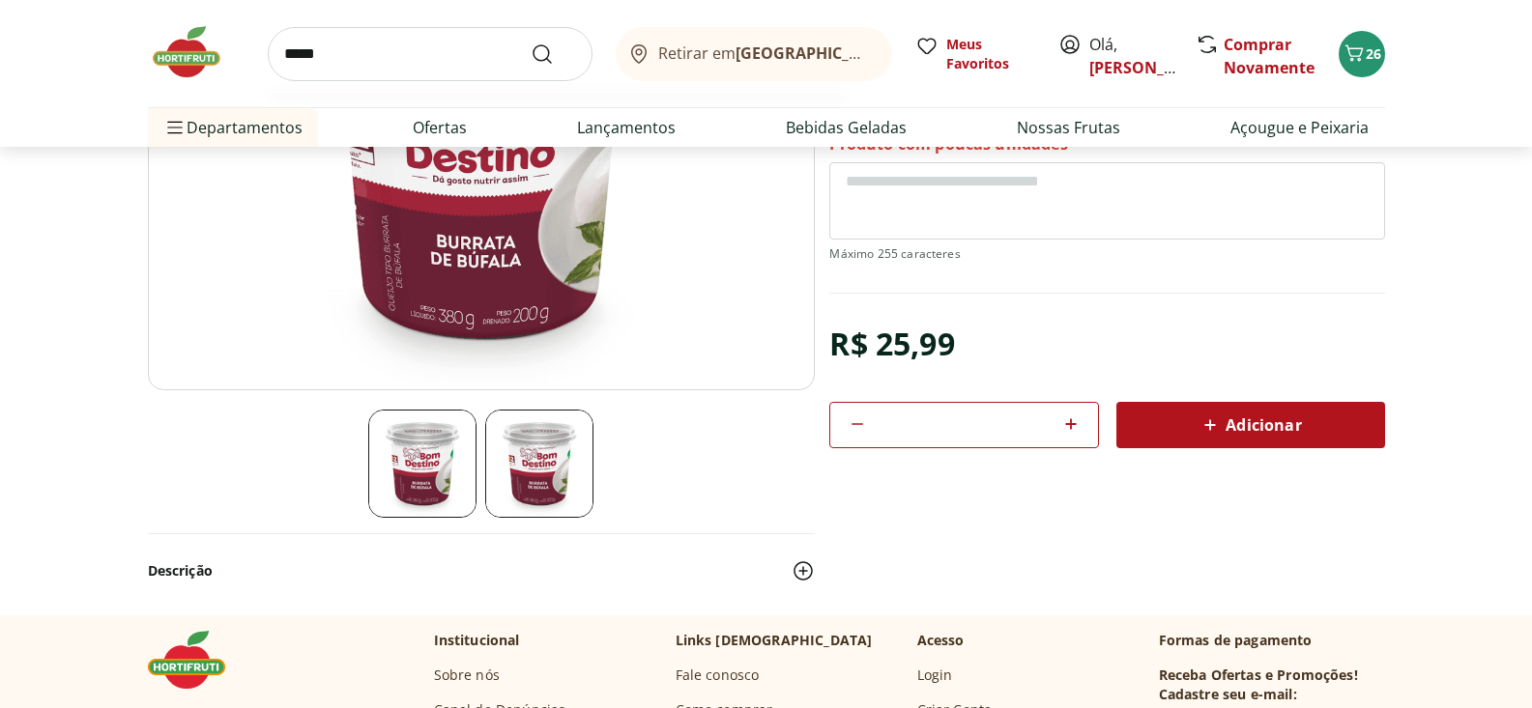
type input "*****"
click at [531, 43] on button "Submit Search" at bounding box center [554, 54] width 46 height 23
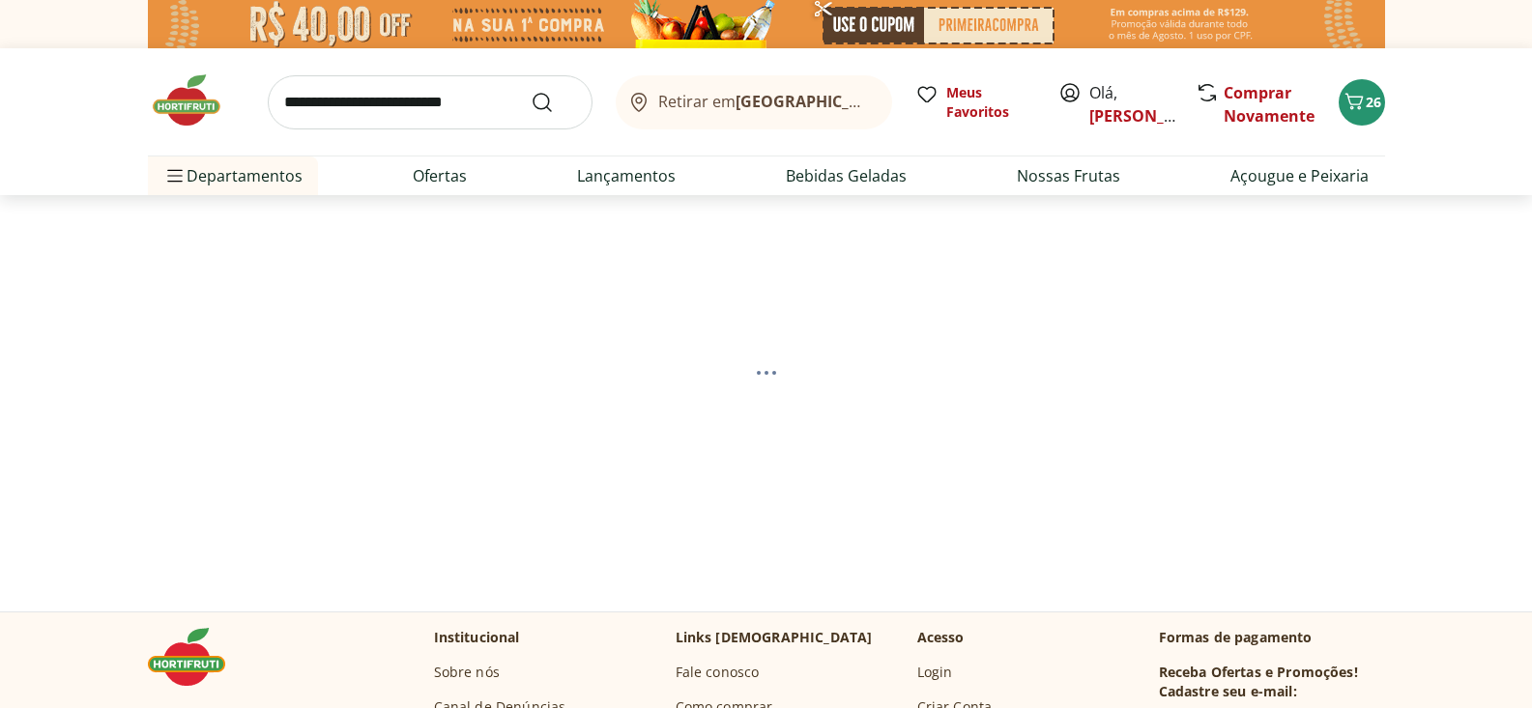
select select "**********"
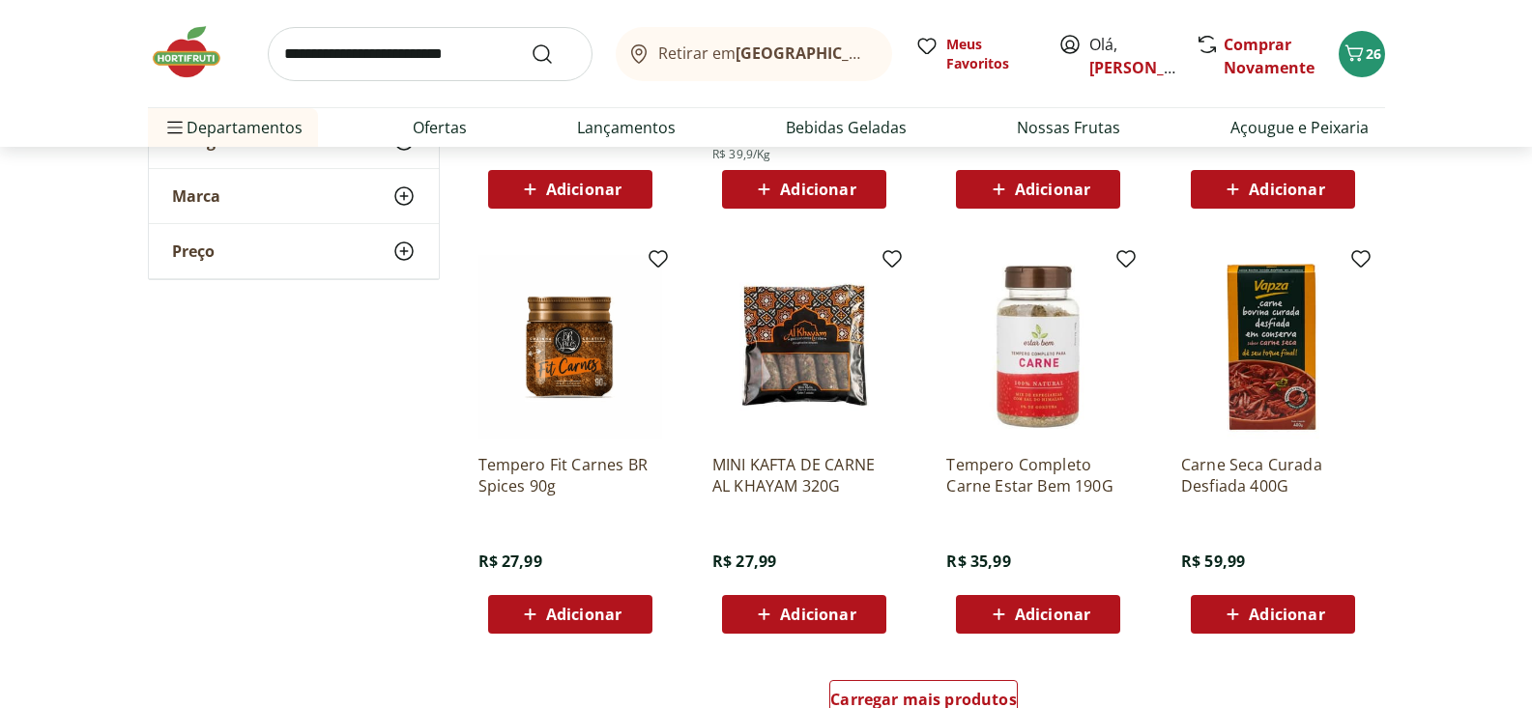
scroll to position [1182, 0]
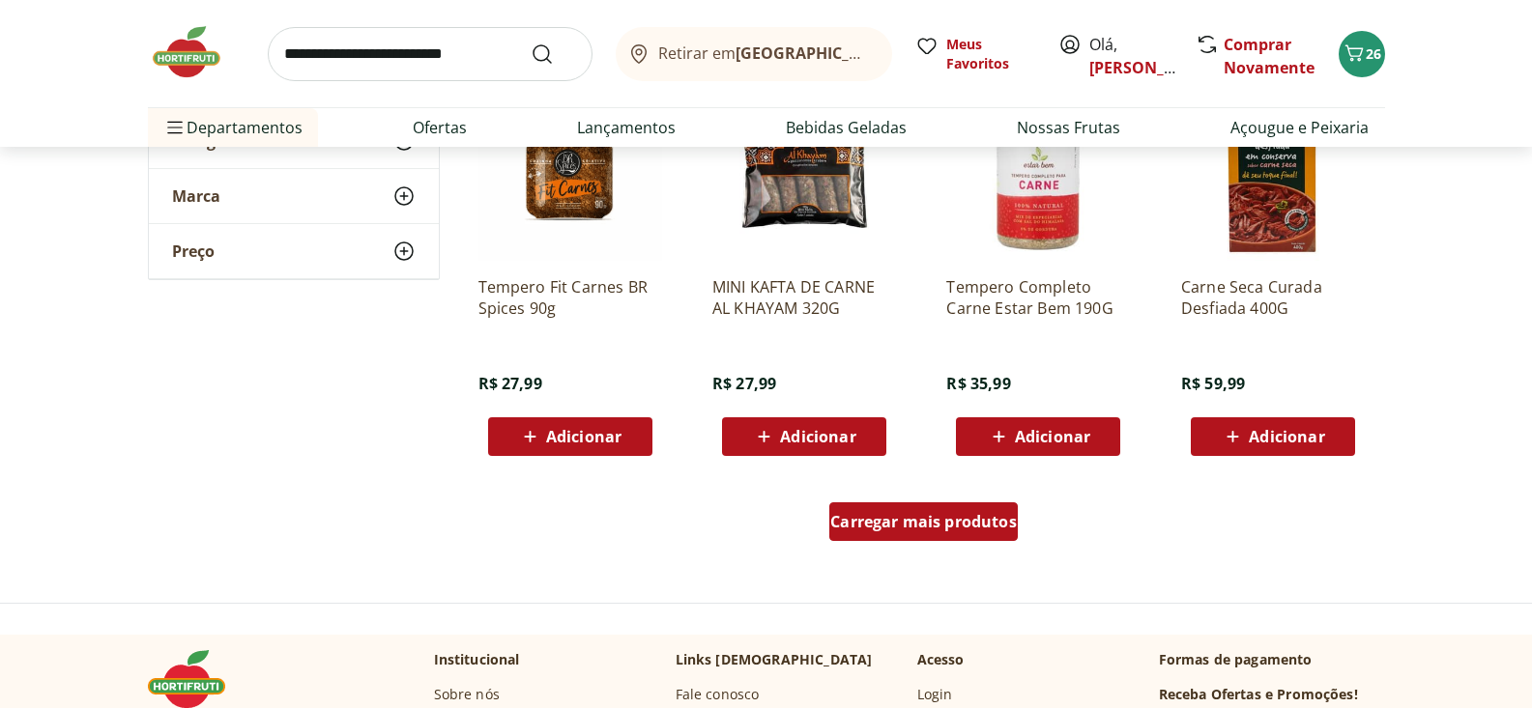
click at [934, 519] on span "Carregar mais produtos" at bounding box center [923, 521] width 187 height 15
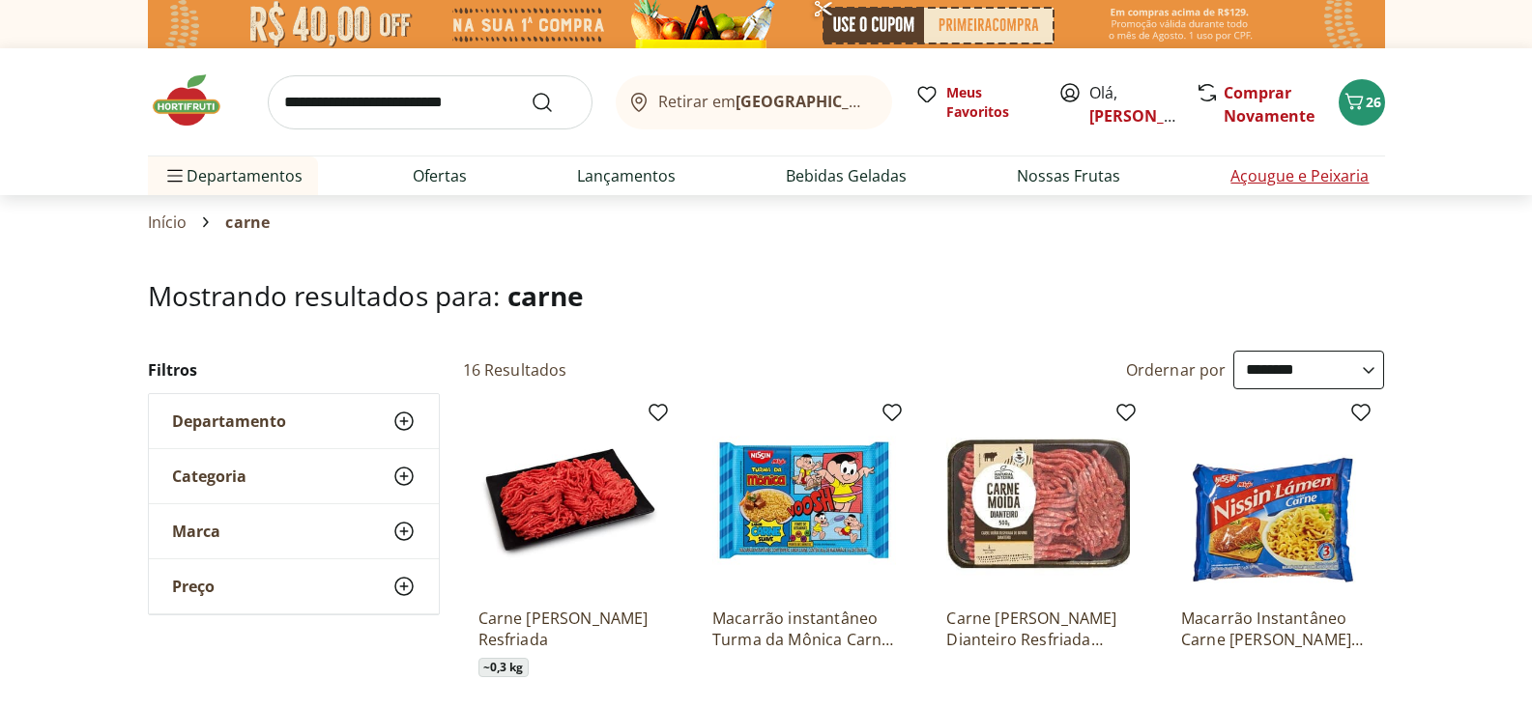
click at [1314, 177] on link "Açougue e Peixaria" at bounding box center [1299, 175] width 138 height 23
select select "**********"
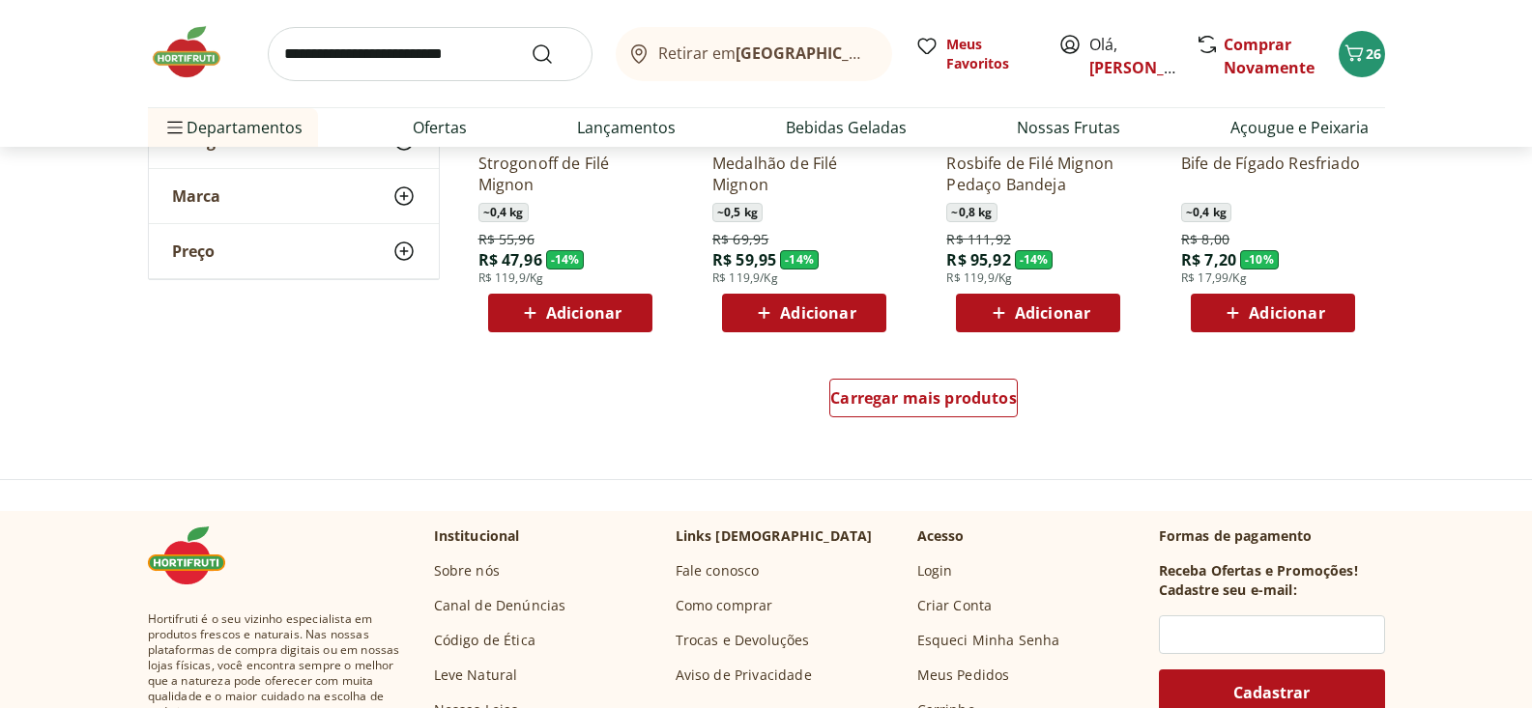
scroll to position [1257, 0]
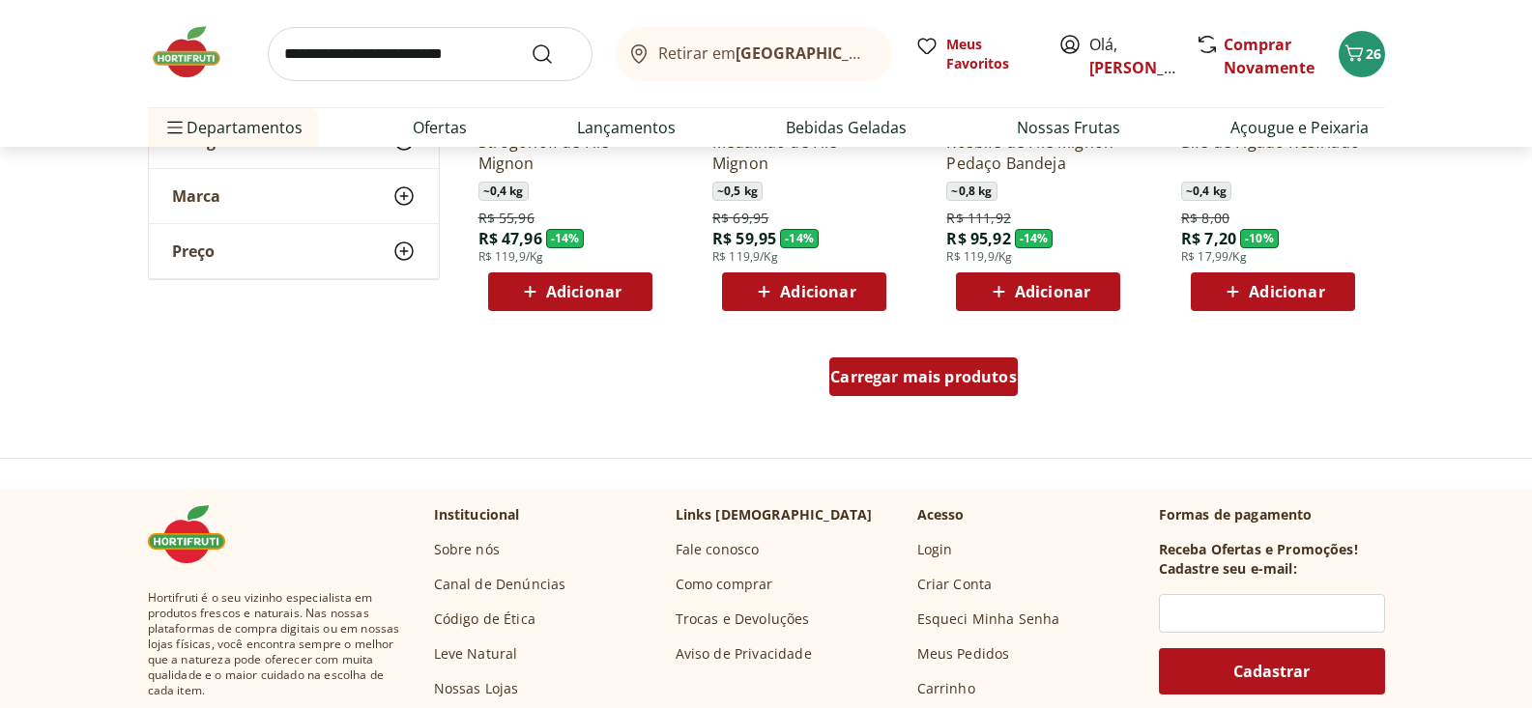
click at [937, 375] on span "Carregar mais produtos" at bounding box center [923, 376] width 187 height 15
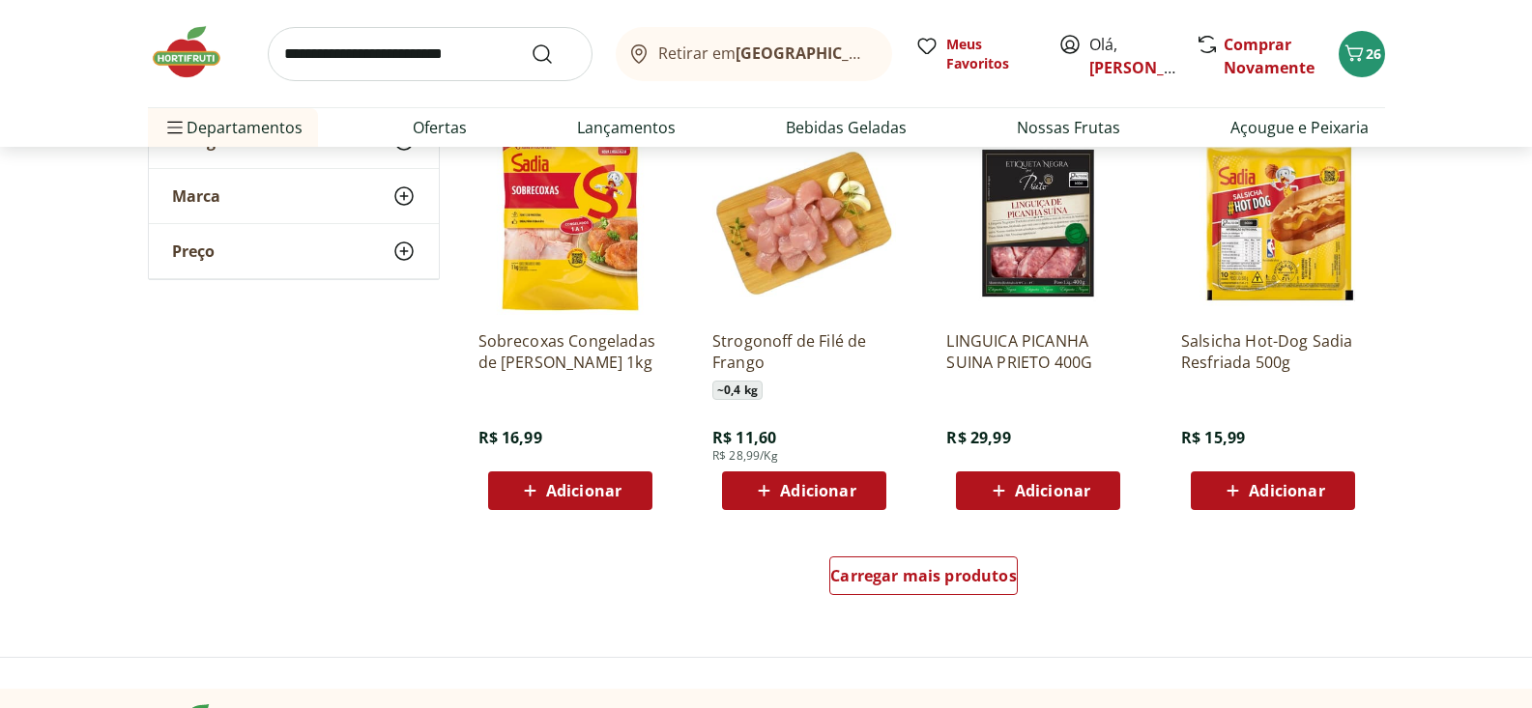
scroll to position [2359, 0]
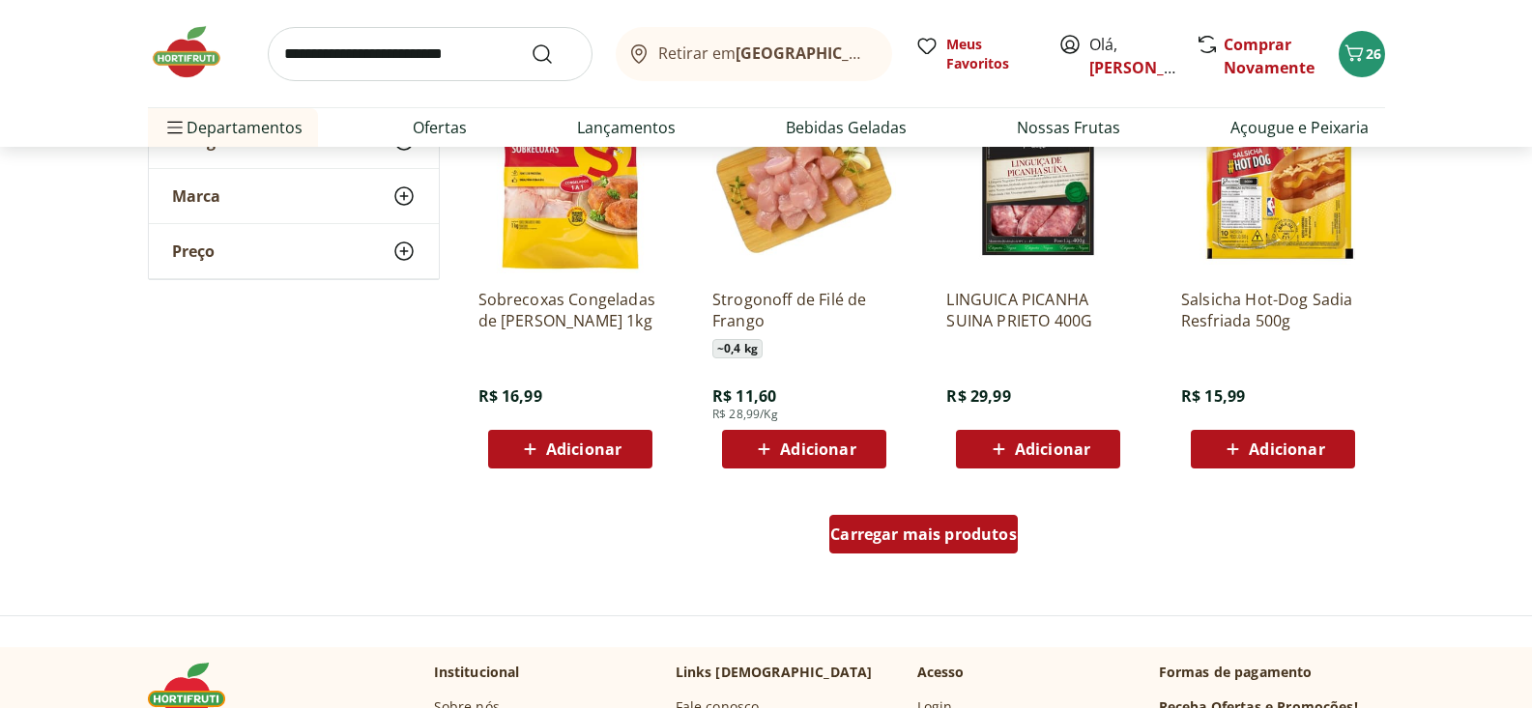
click at [944, 534] on span "Carregar mais produtos" at bounding box center [923, 534] width 187 height 15
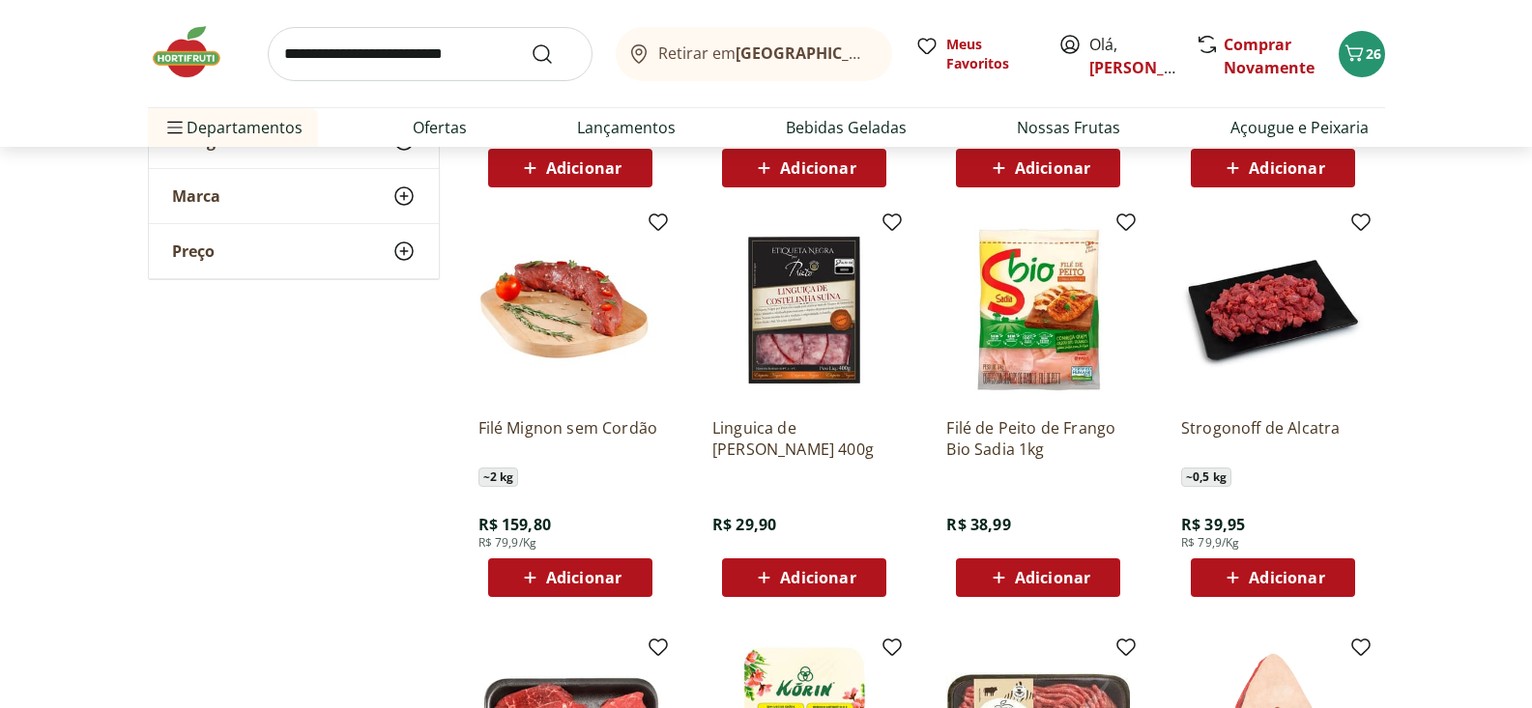
scroll to position [2643, 0]
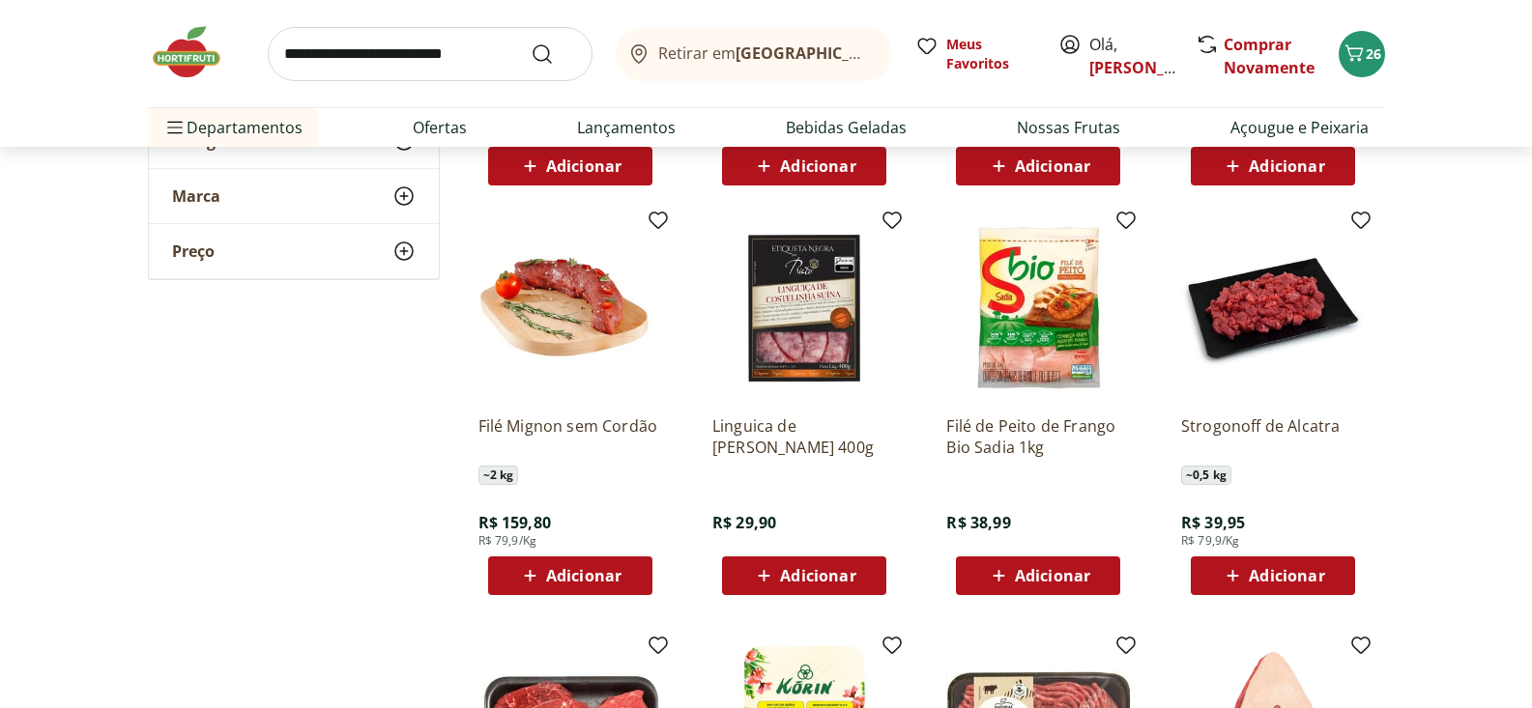
click at [602, 581] on span "Adicionar" at bounding box center [583, 575] width 75 height 15
drag, startPoint x: 626, startPoint y: 572, endPoint x: 657, endPoint y: 528, distance: 54.2
click at [626, 572] on icon at bounding box center [624, 575] width 24 height 23
type input "*"
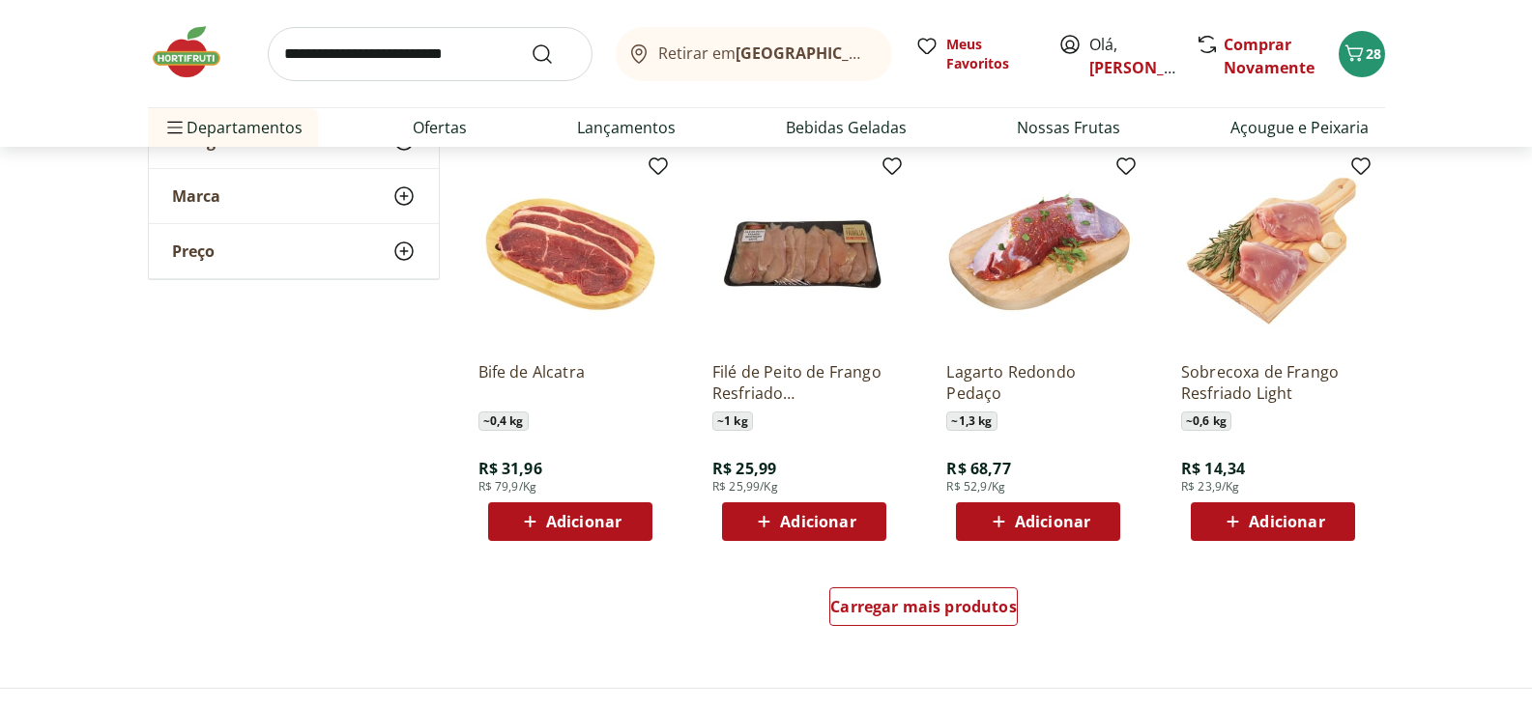
scroll to position [3551, 0]
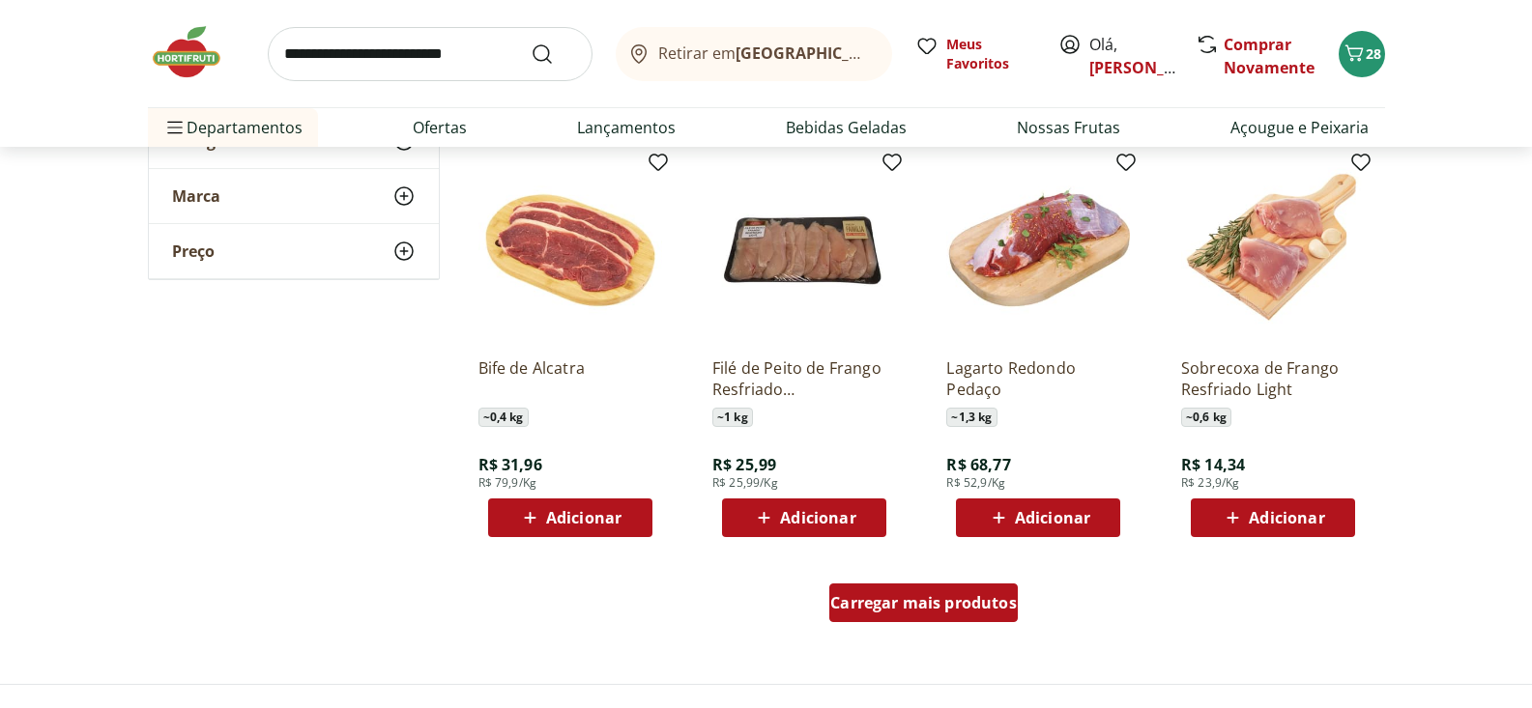
click at [947, 607] on span "Carregar mais produtos" at bounding box center [923, 602] width 187 height 15
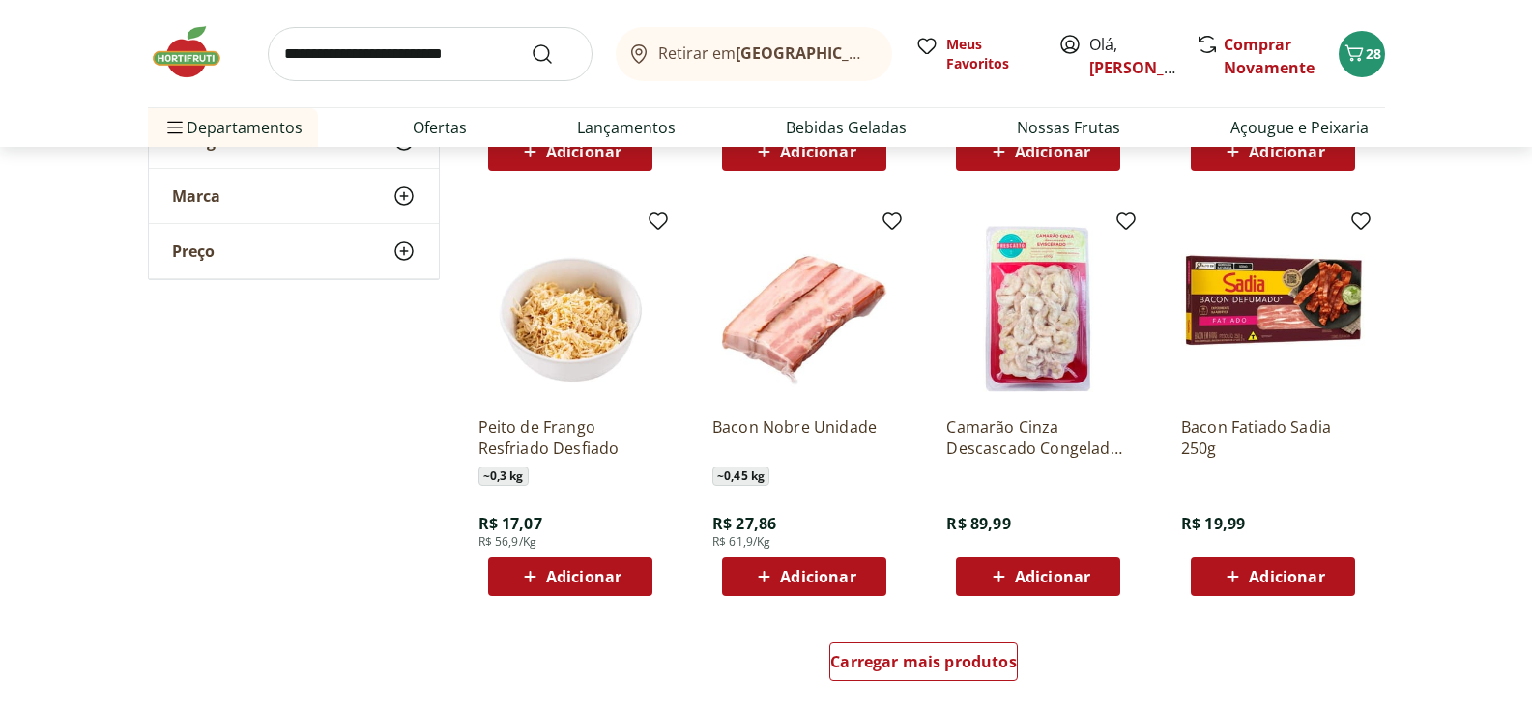
scroll to position [4771, 0]
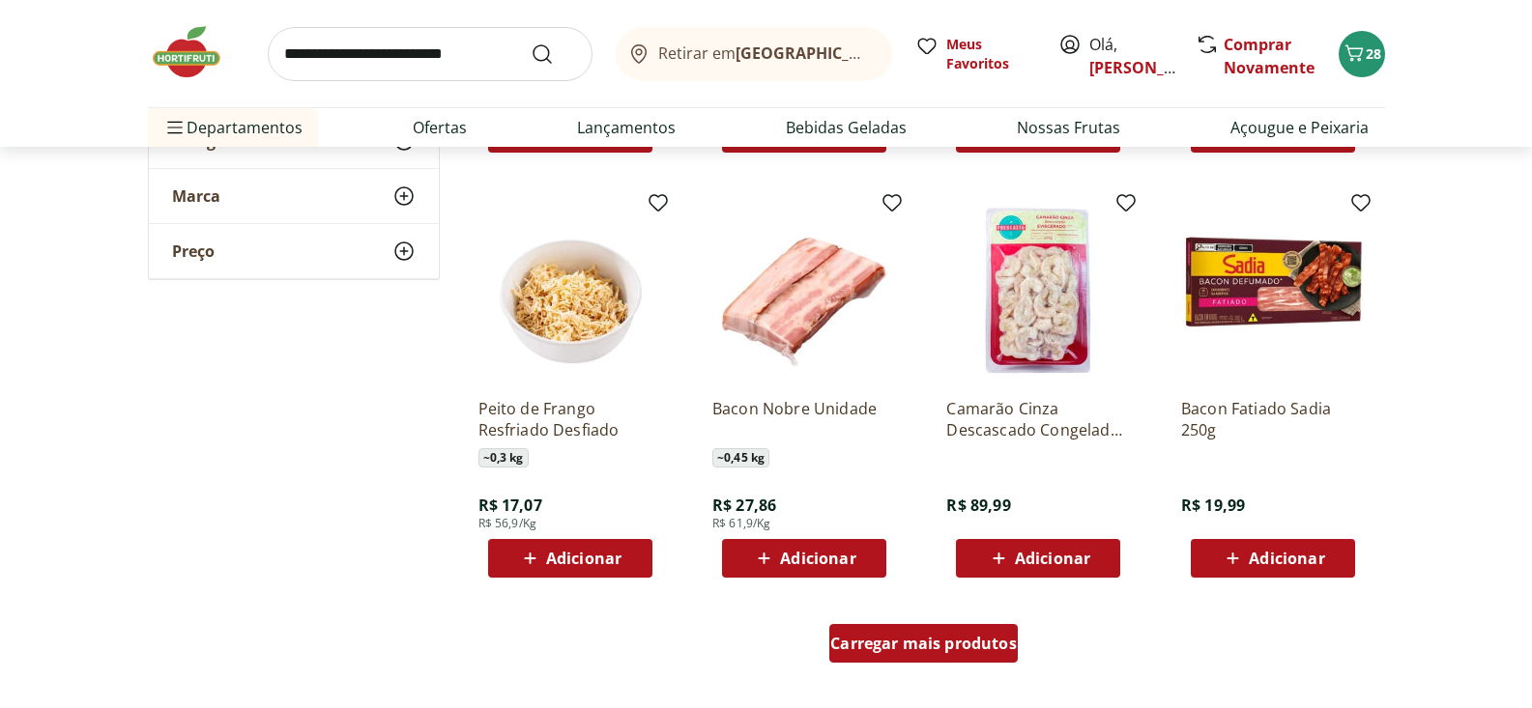
click at [957, 649] on span "Carregar mais produtos" at bounding box center [923, 643] width 187 height 15
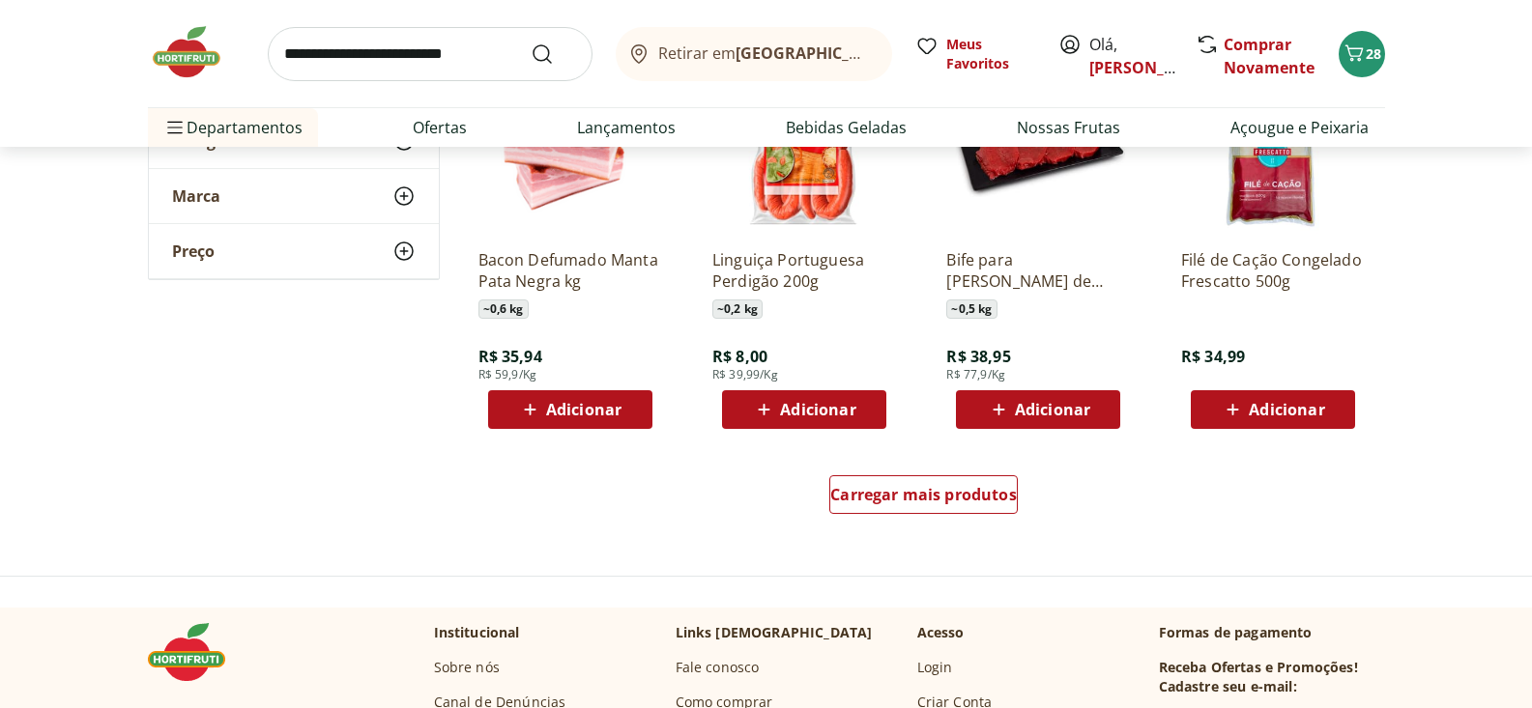
scroll to position [6314, 0]
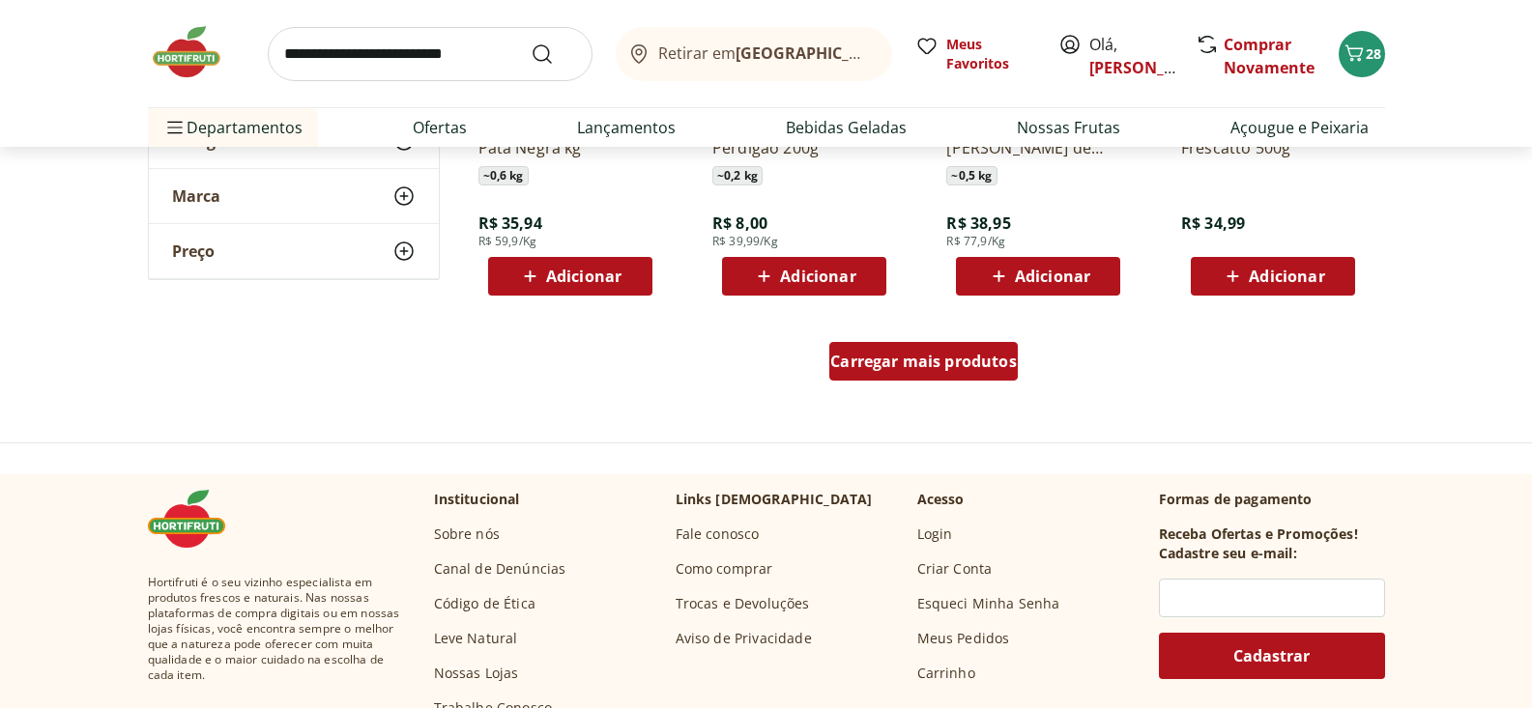
click at [928, 361] on span "Carregar mais produtos" at bounding box center [923, 361] width 187 height 15
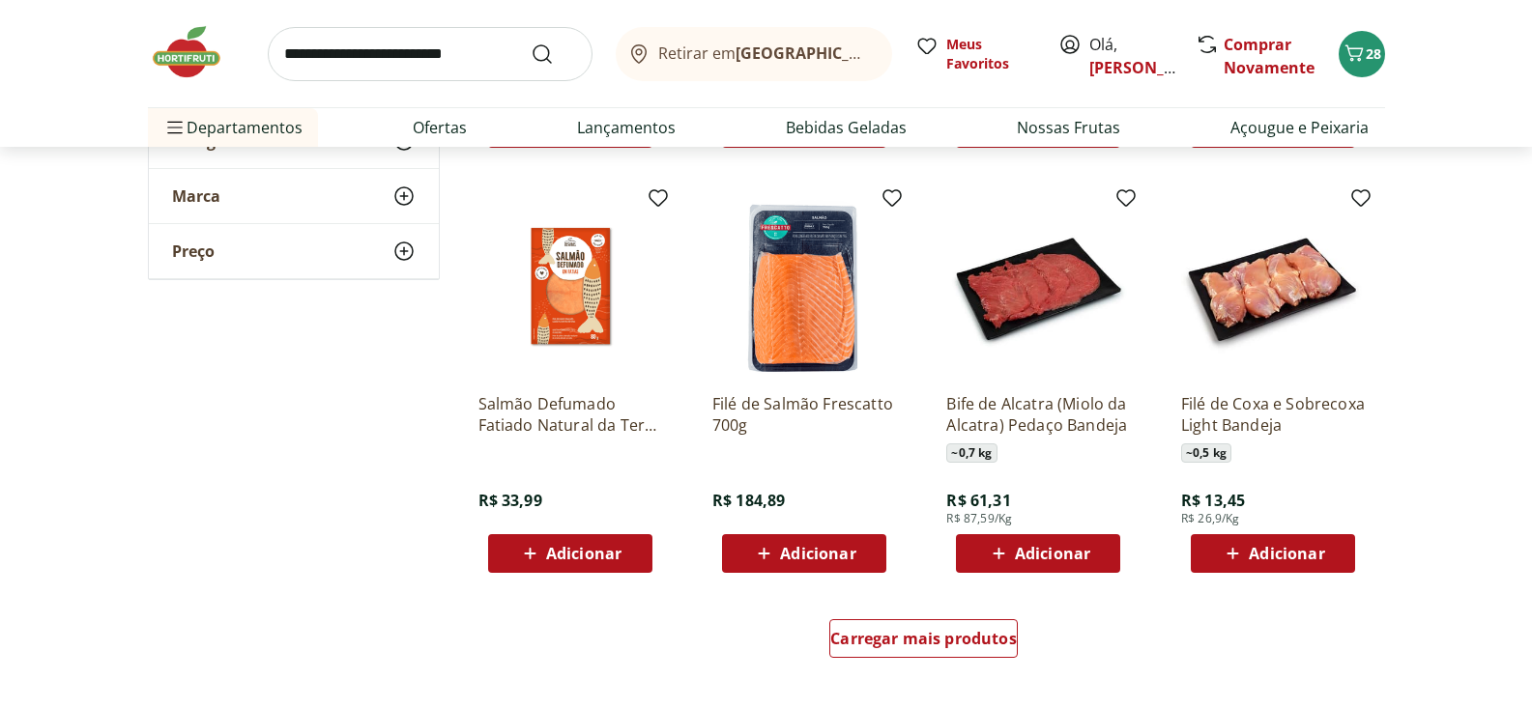
scroll to position [7345, 0]
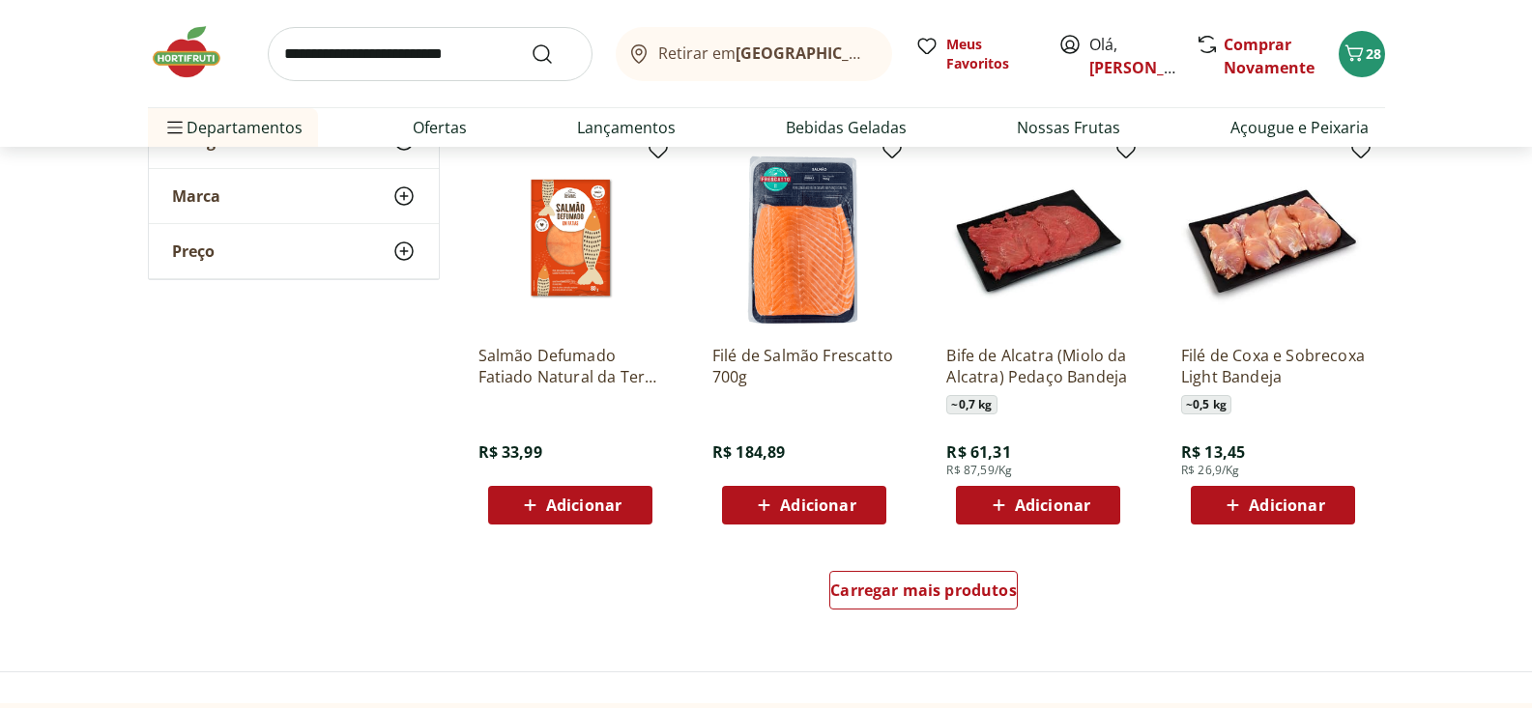
click at [1264, 506] on span "Adicionar" at bounding box center [1286, 505] width 75 height 15
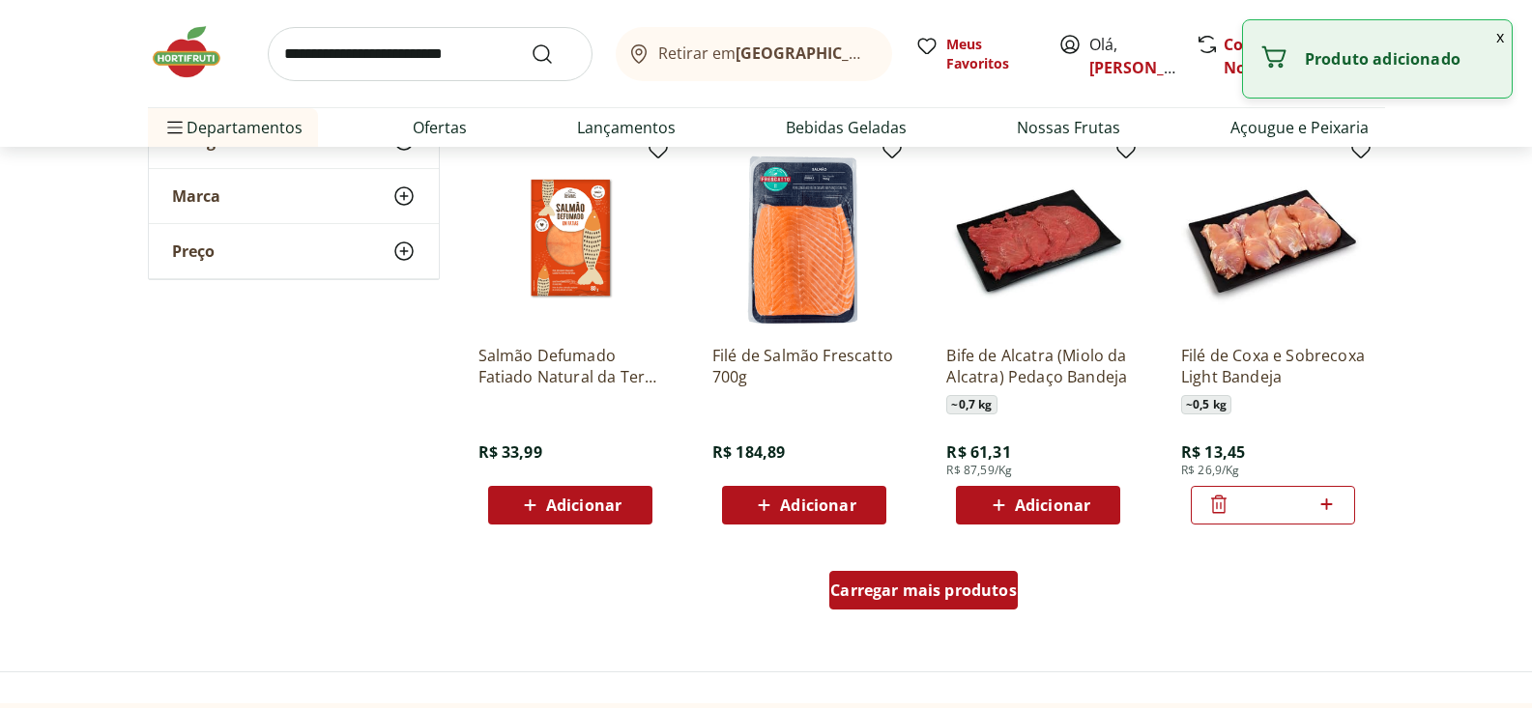
click at [933, 596] on span "Carregar mais produtos" at bounding box center [923, 590] width 187 height 15
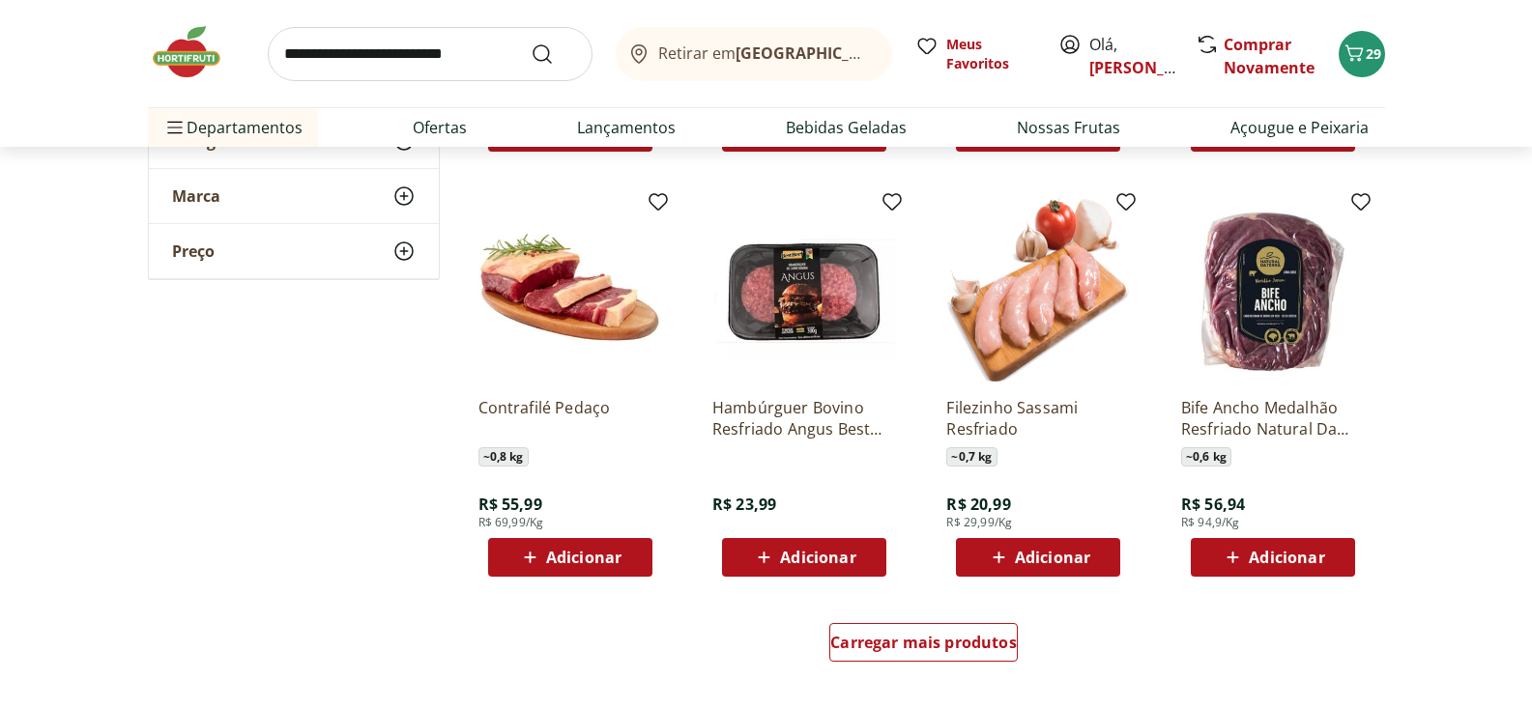
scroll to position [8594, 0]
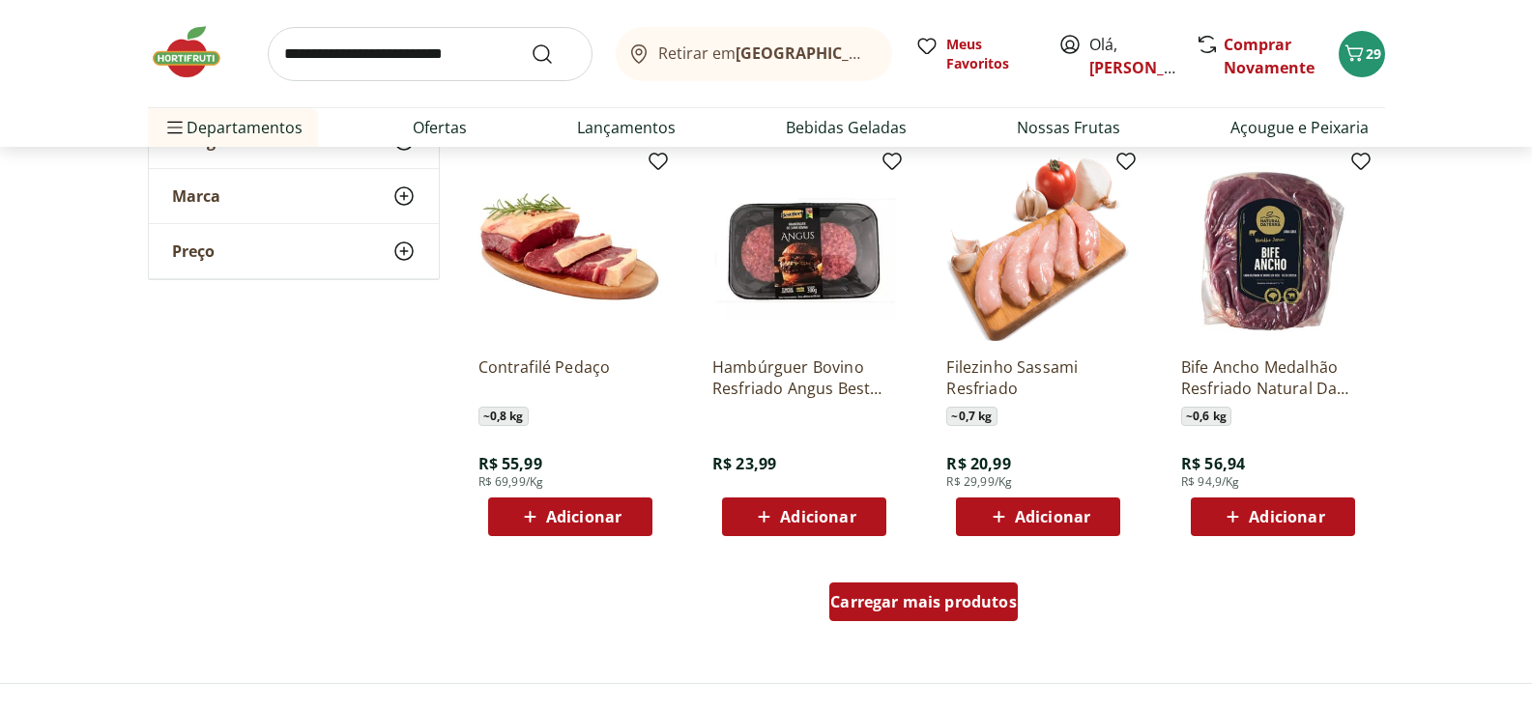
click at [962, 619] on div "Carregar mais produtos" at bounding box center [923, 602] width 188 height 39
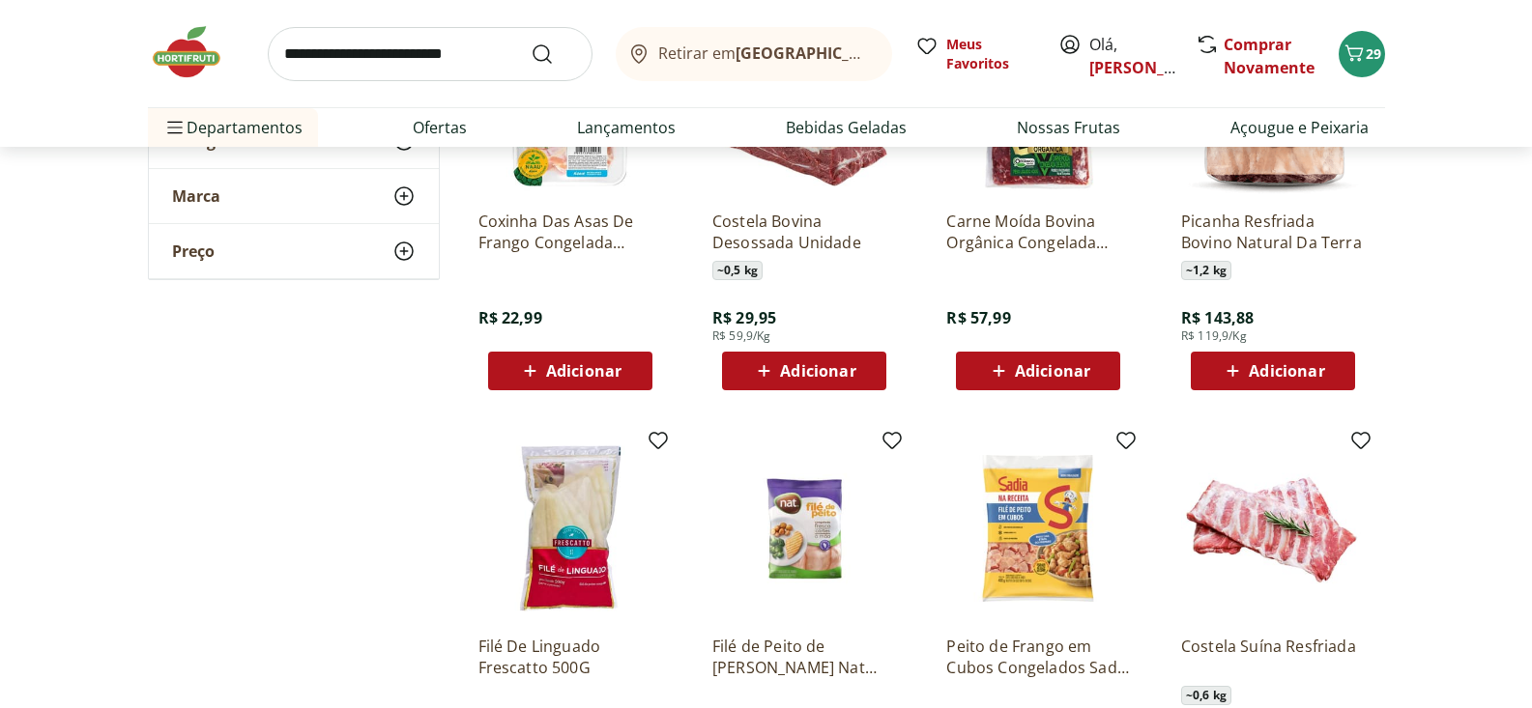
scroll to position [9961, 0]
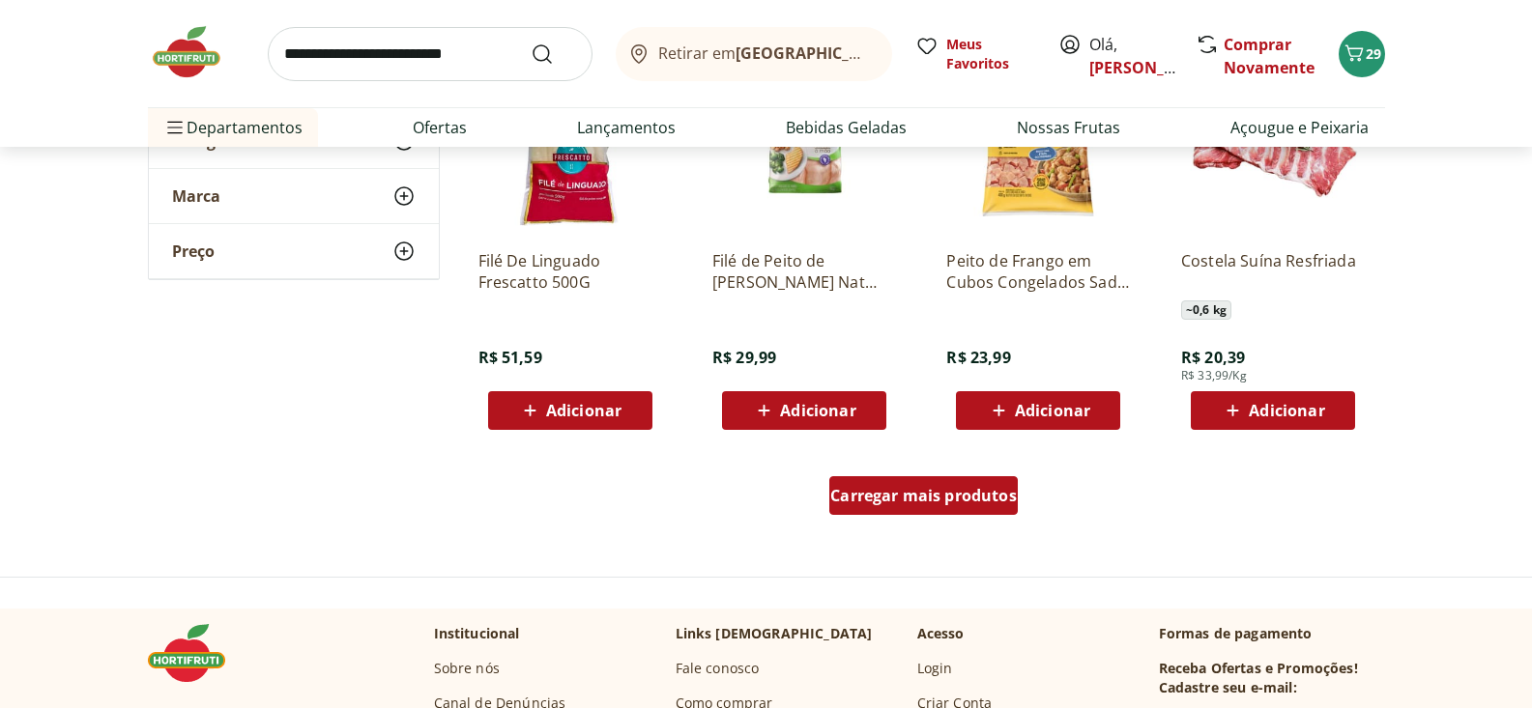
click at [908, 488] on span "Carregar mais produtos" at bounding box center [923, 495] width 187 height 15
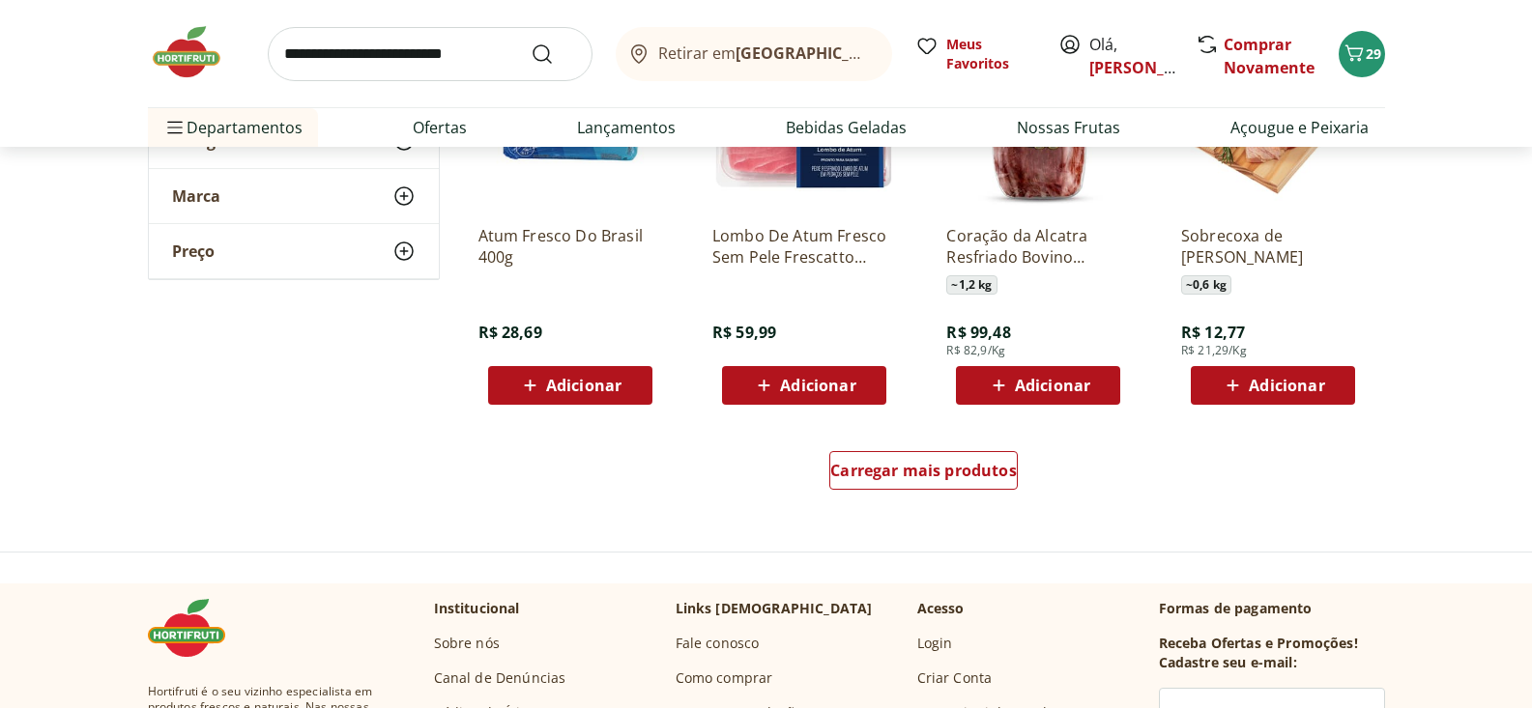
scroll to position [11265, 0]
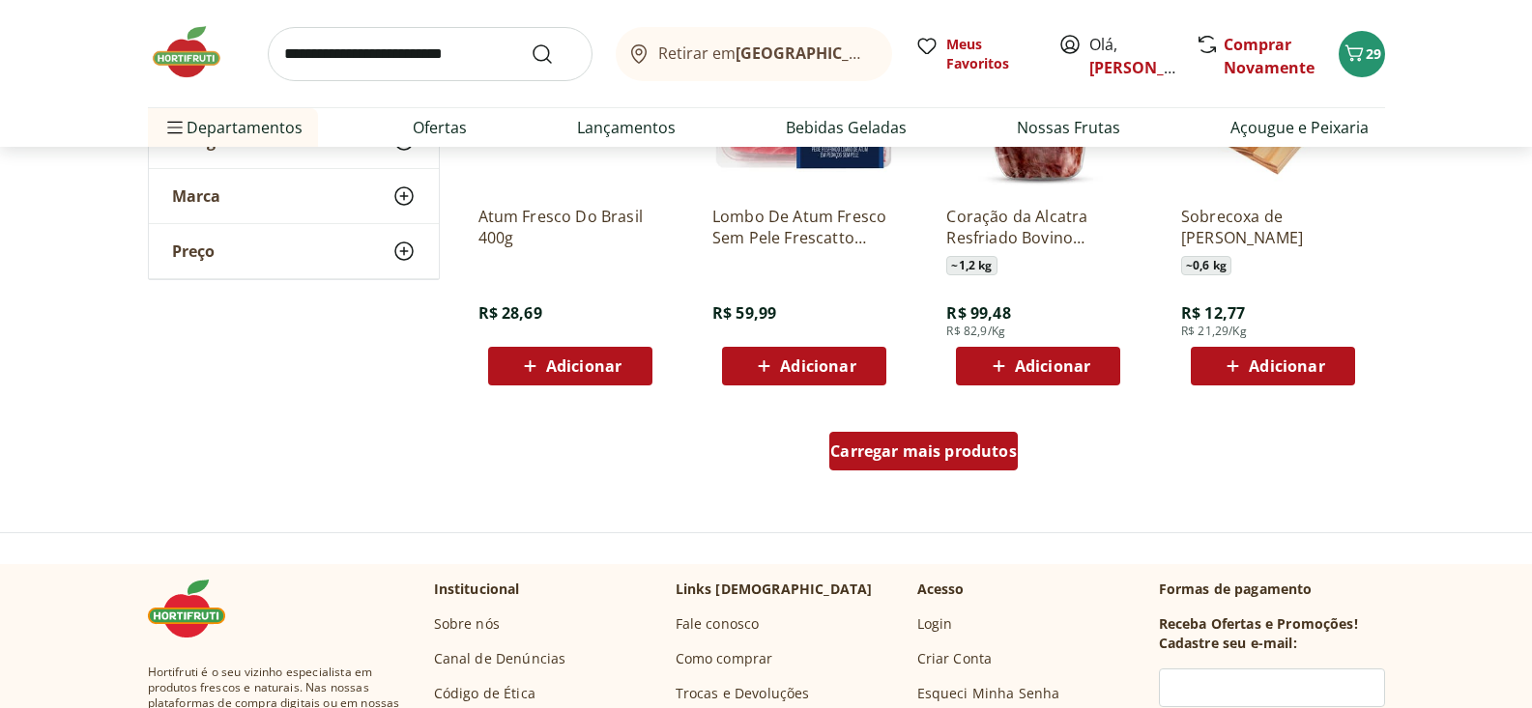
click at [955, 449] on span "Carregar mais produtos" at bounding box center [923, 451] width 187 height 15
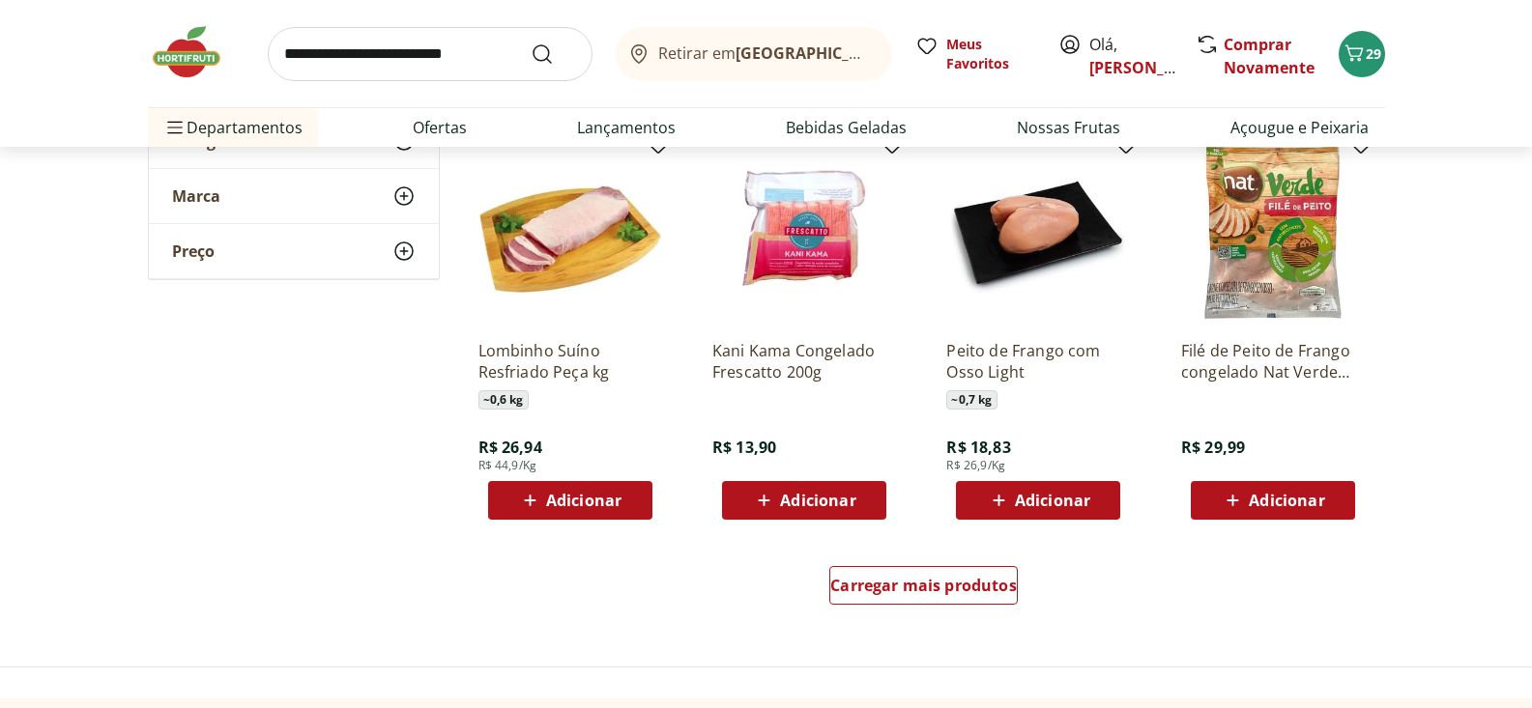
scroll to position [12392, 0]
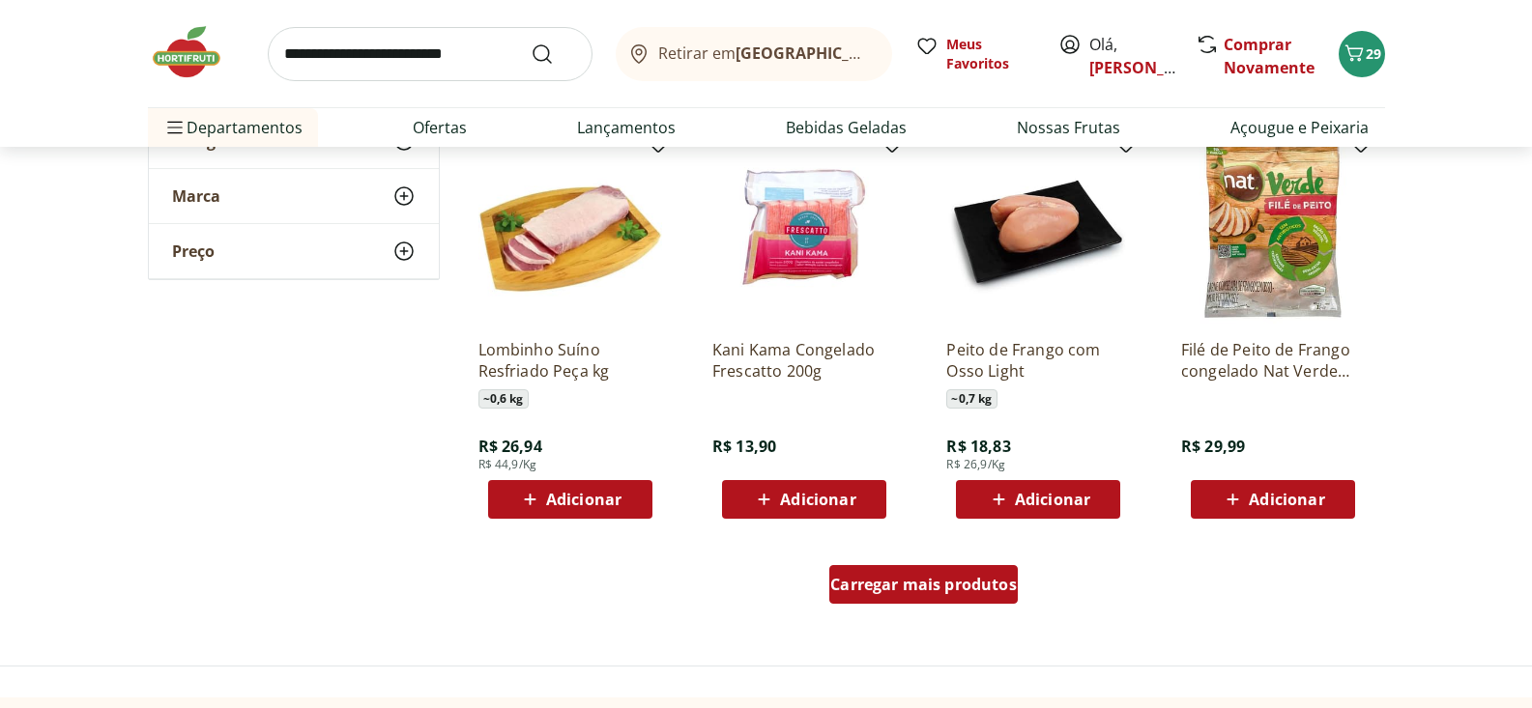
click at [952, 583] on span "Carregar mais produtos" at bounding box center [923, 584] width 187 height 15
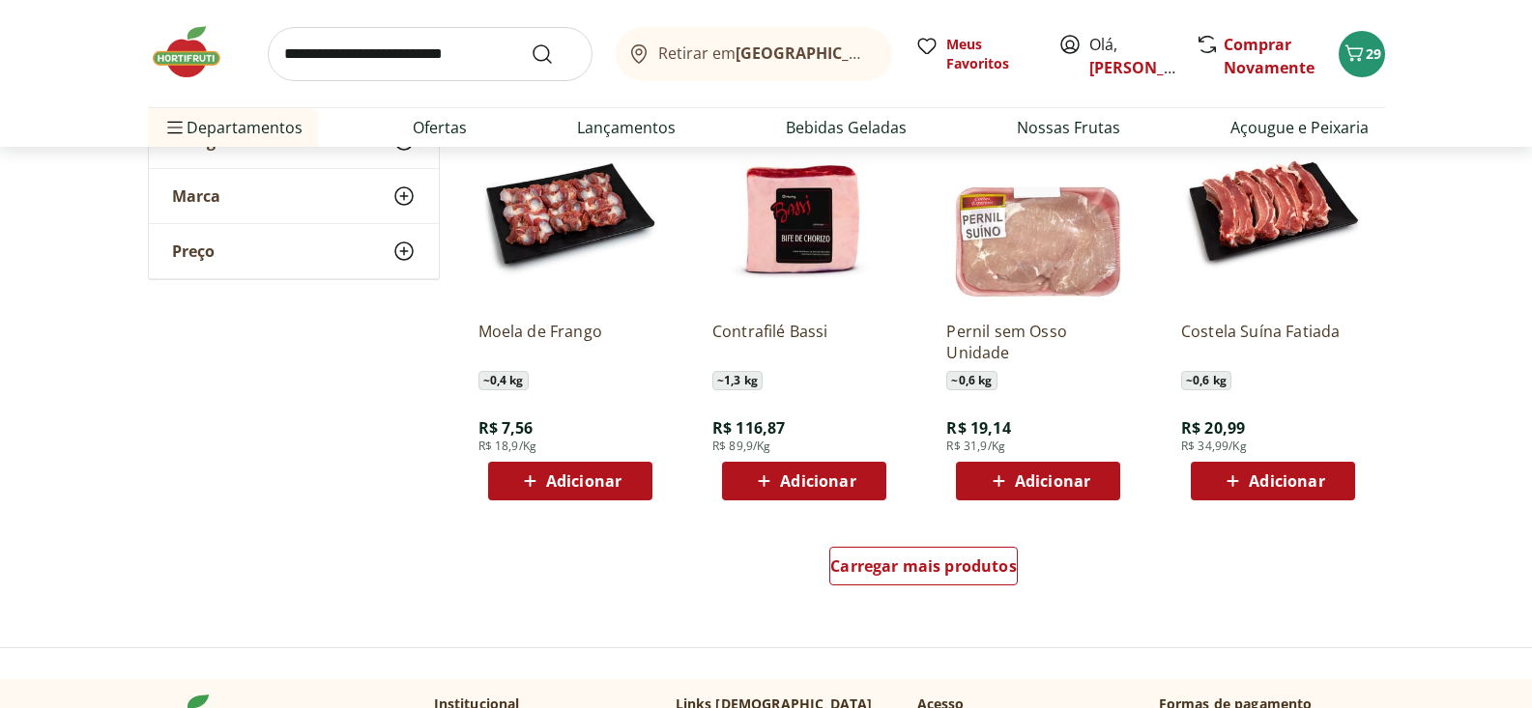
scroll to position [13918, 0]
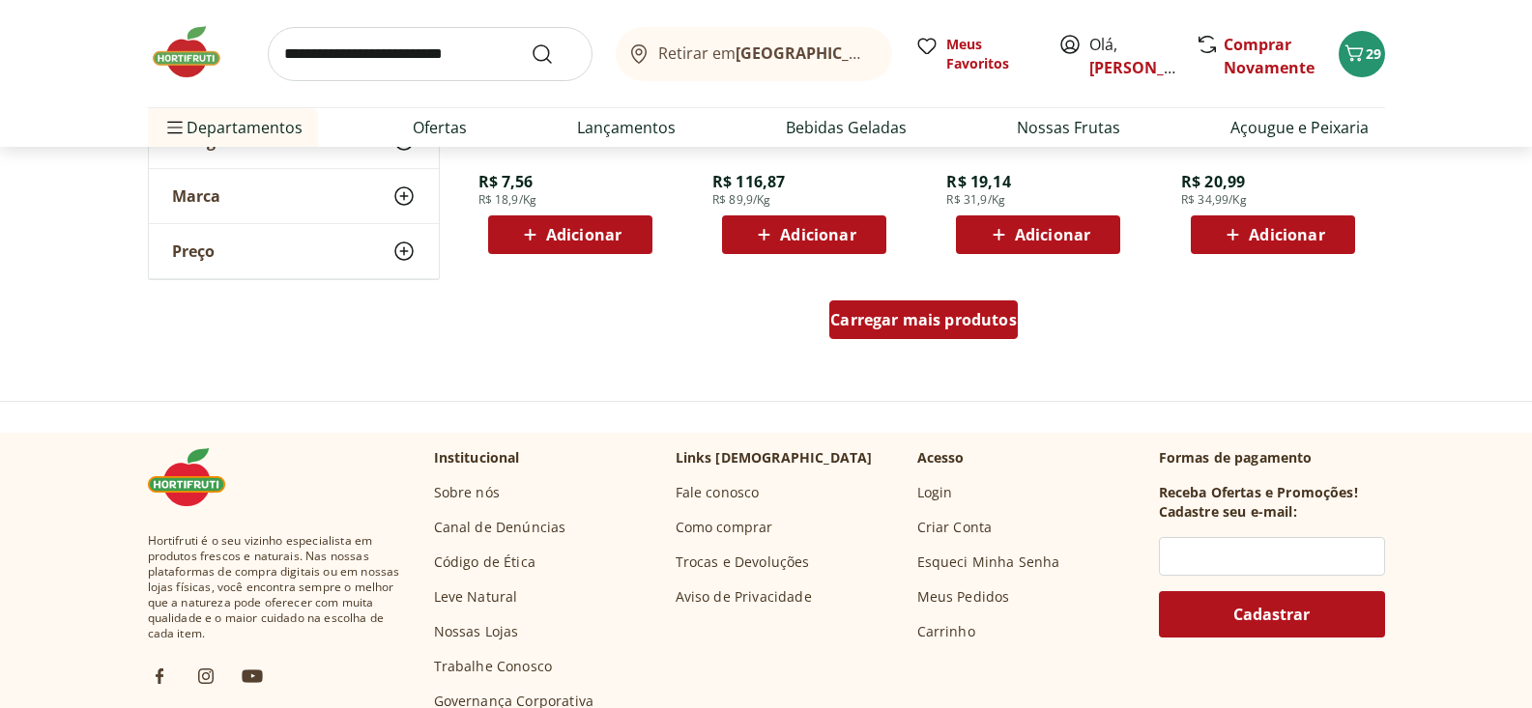
click at [950, 323] on span "Carregar mais produtos" at bounding box center [923, 319] width 187 height 15
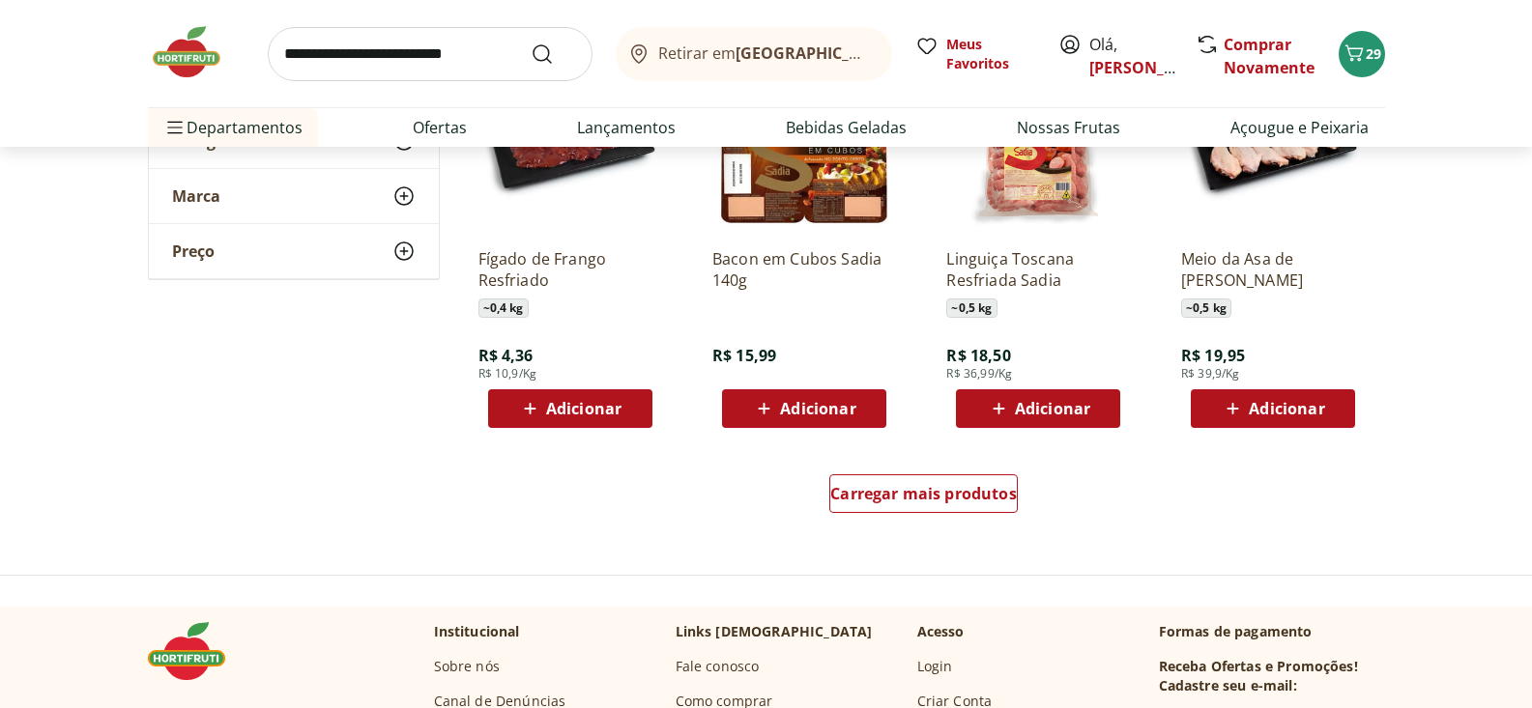
scroll to position [15008, 0]
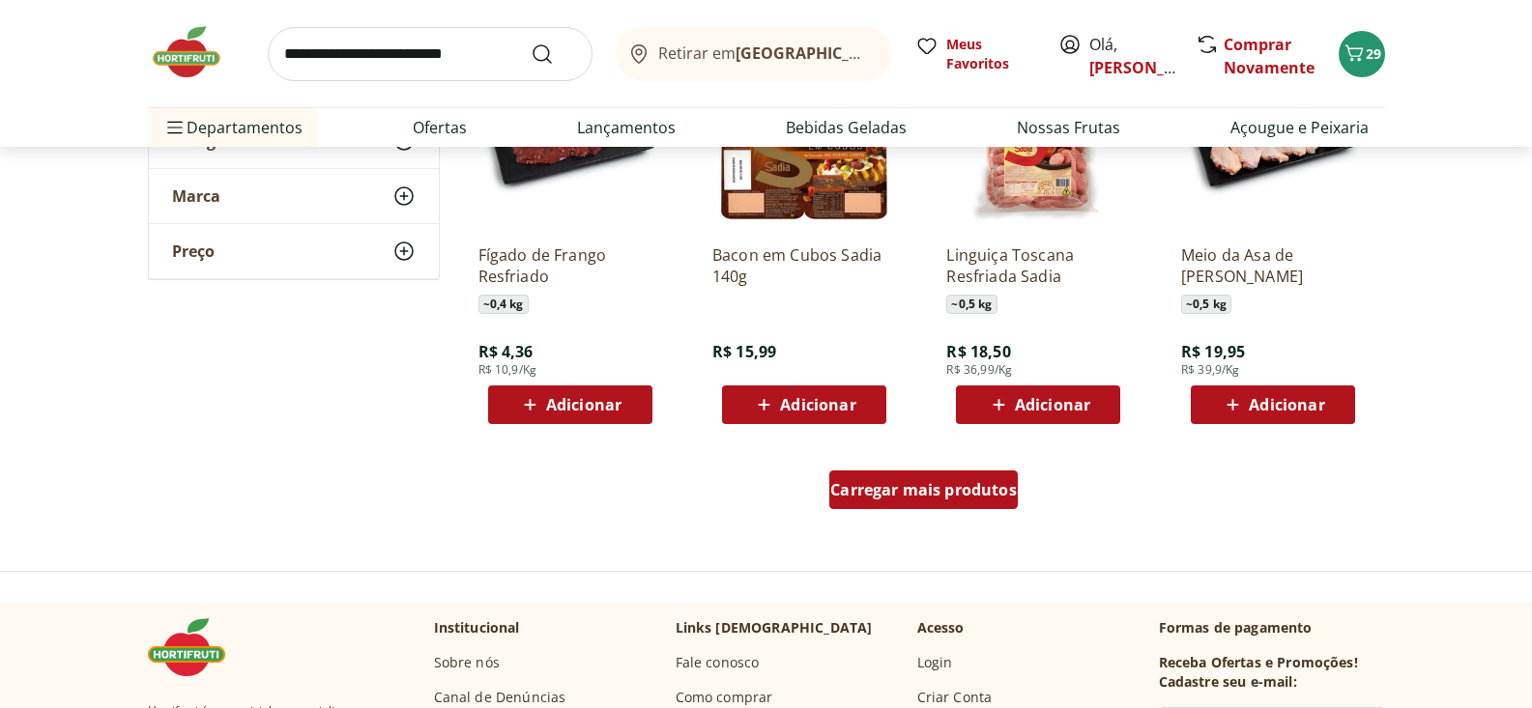
click at [944, 489] on span "Carregar mais produtos" at bounding box center [923, 489] width 187 height 15
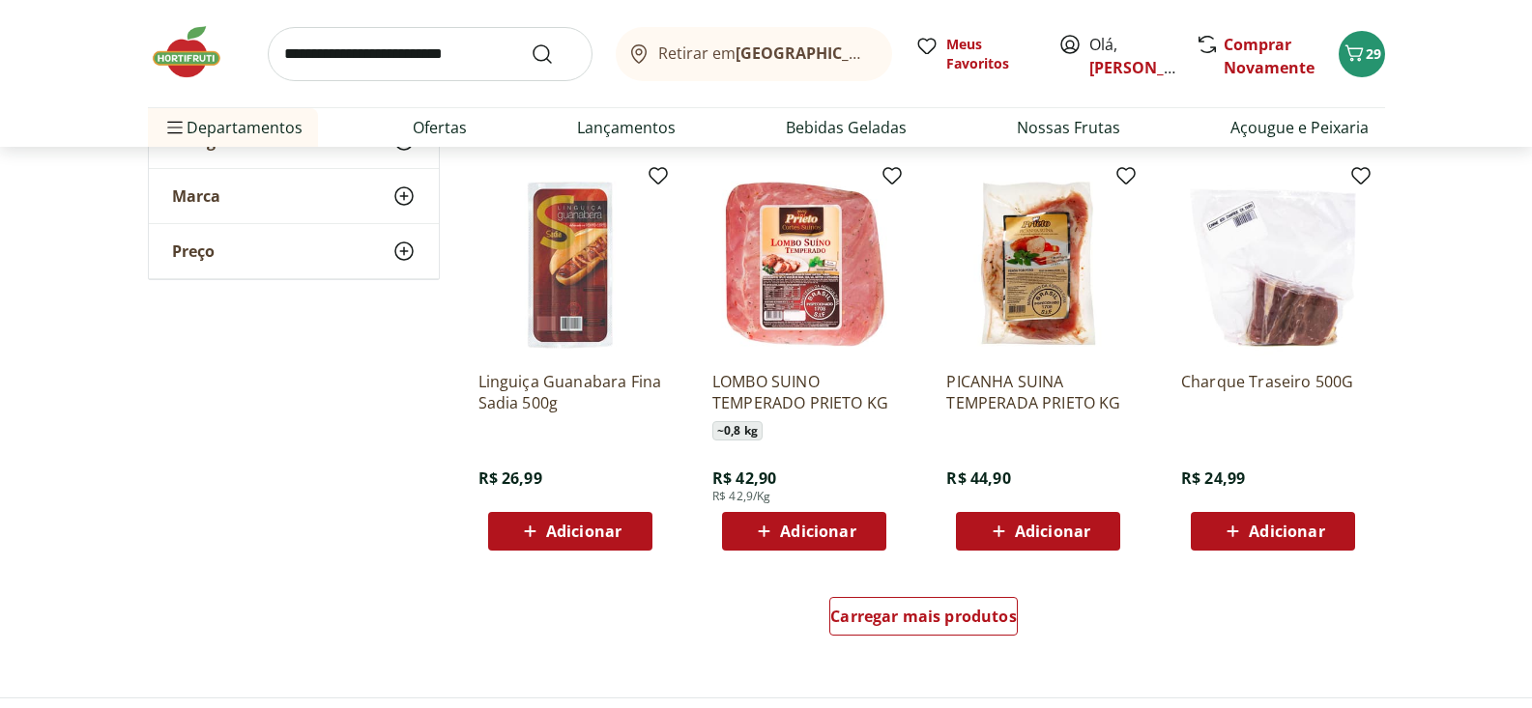
scroll to position [16169, 0]
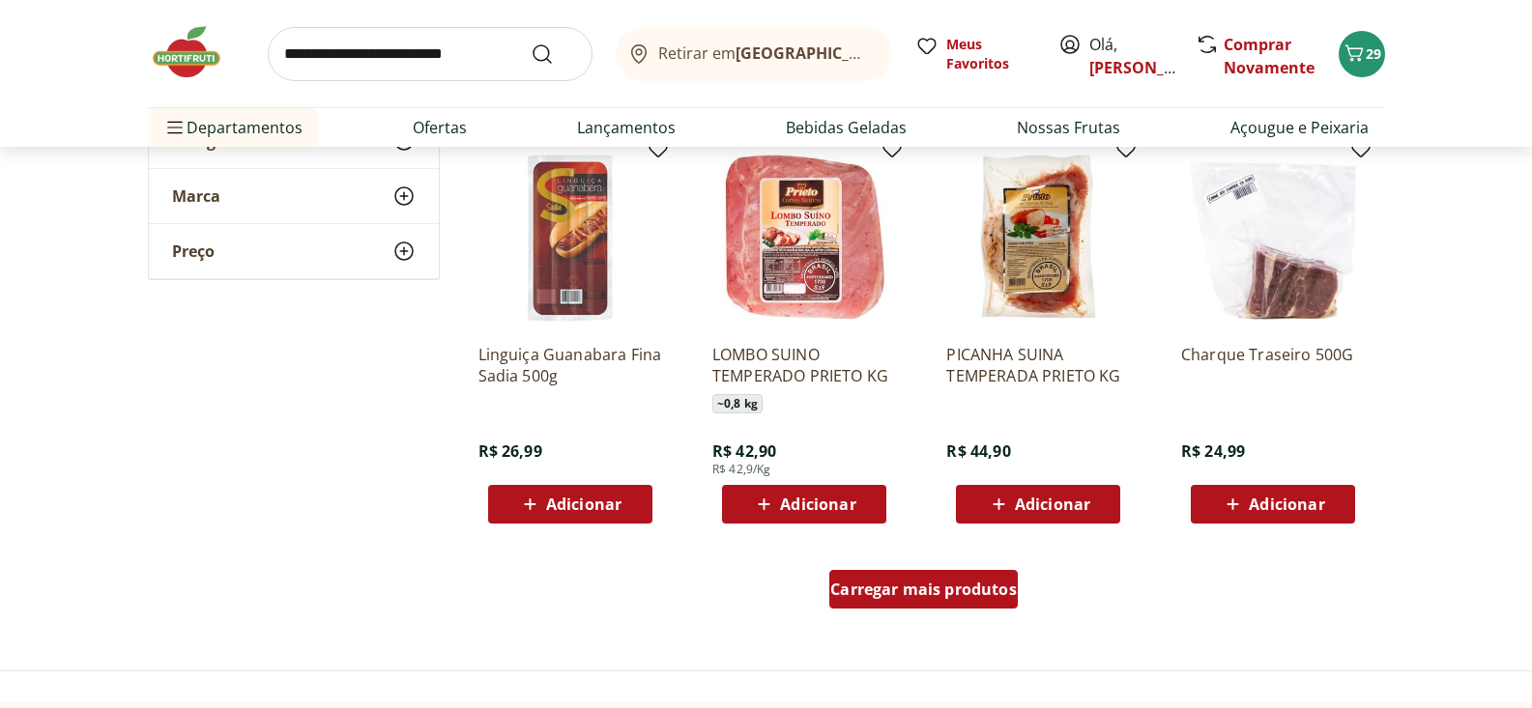
click at [940, 596] on span "Carregar mais produtos" at bounding box center [923, 589] width 187 height 15
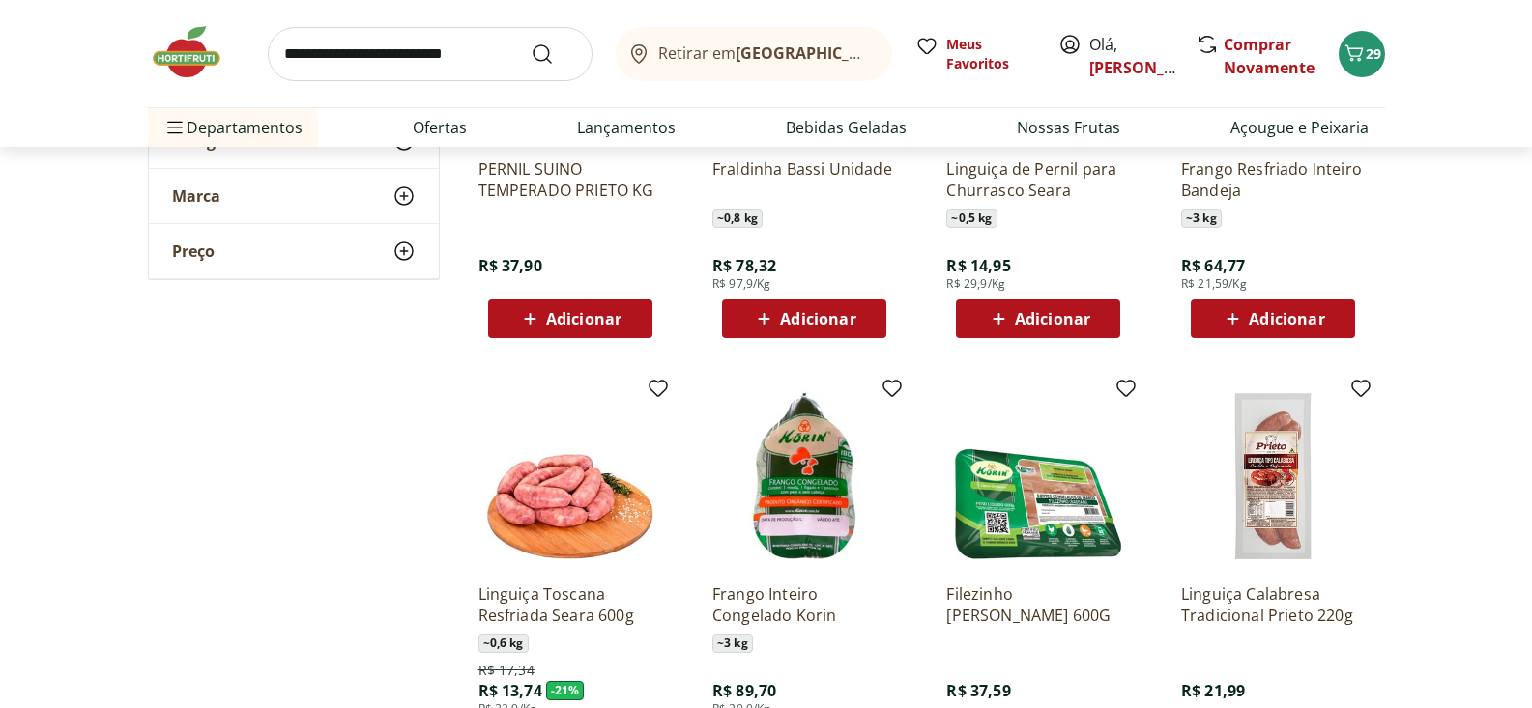
scroll to position [17589, 0]
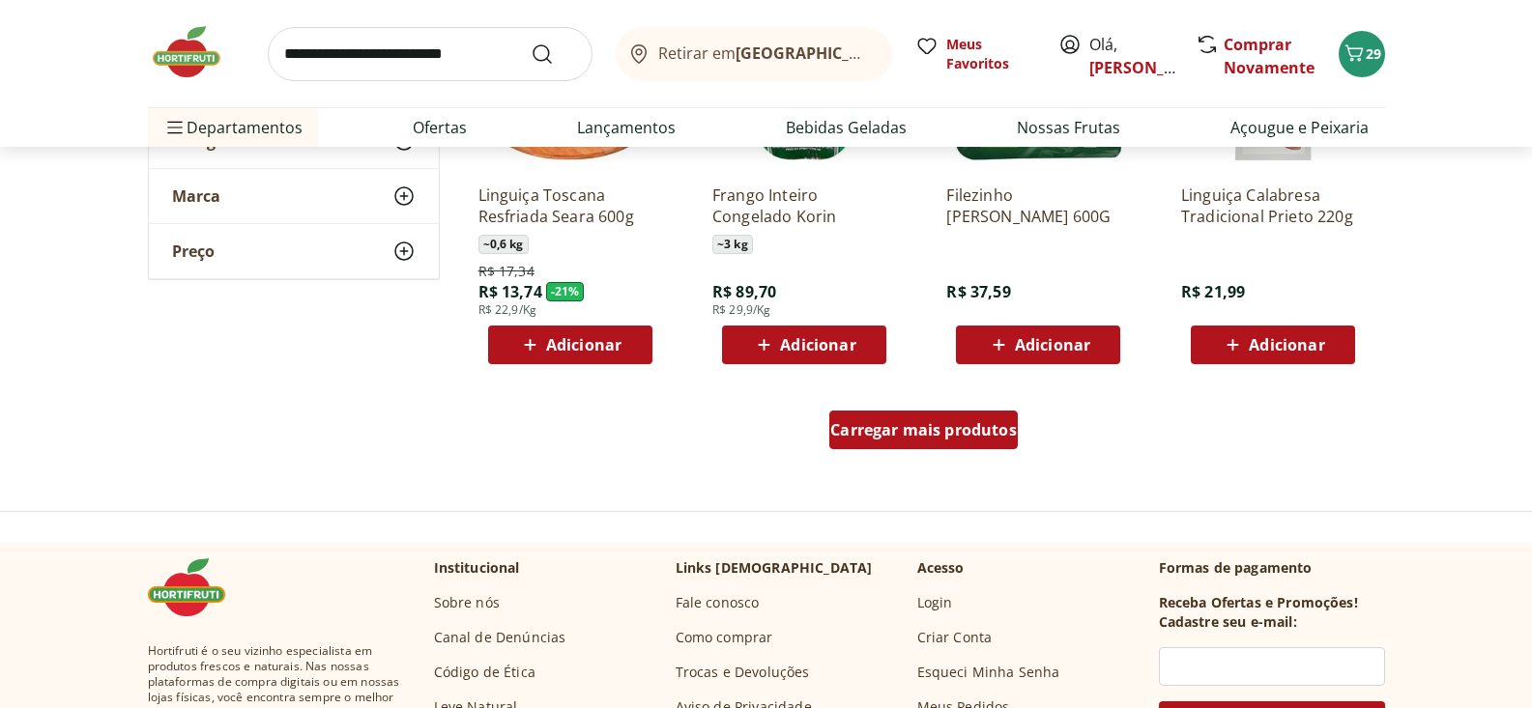
click at [970, 435] on span "Carregar mais produtos" at bounding box center [923, 429] width 187 height 15
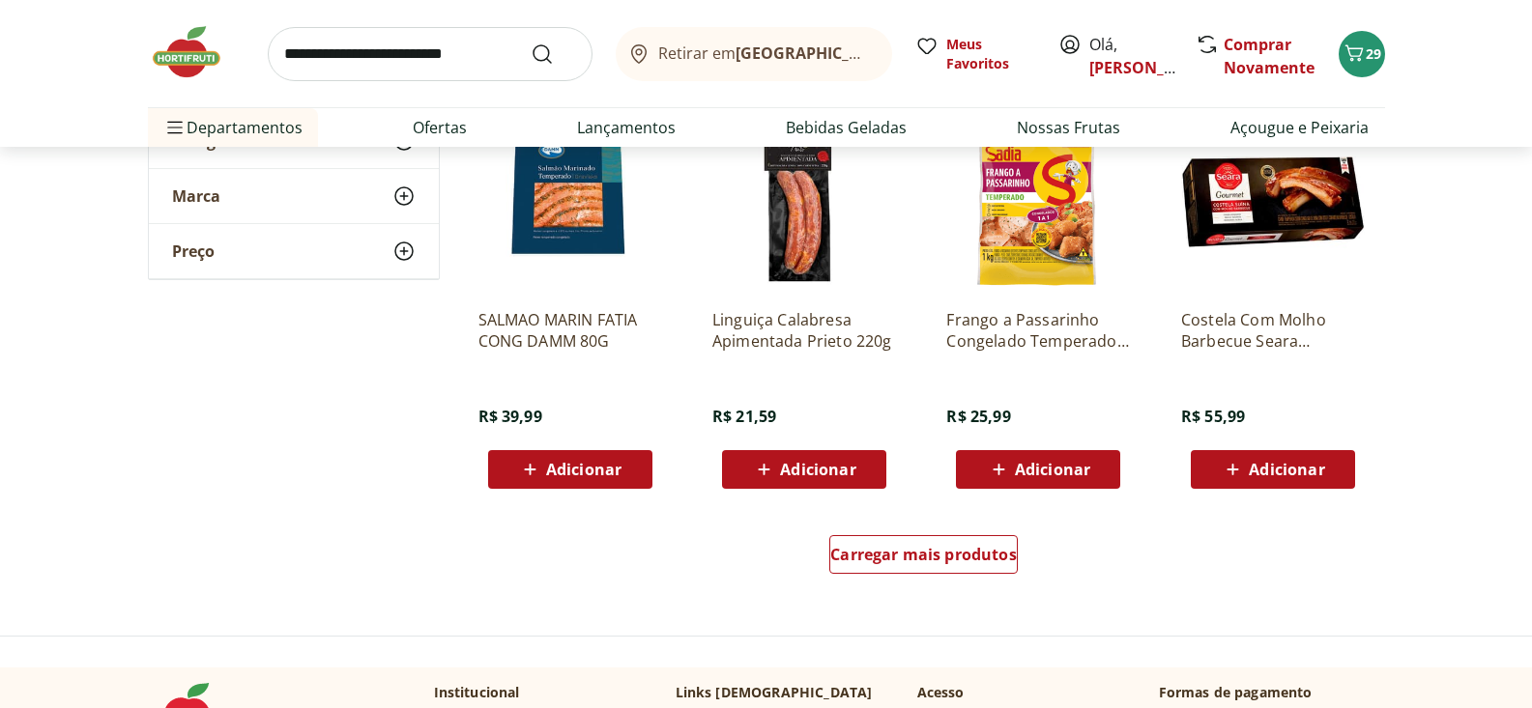
scroll to position [18771, 0]
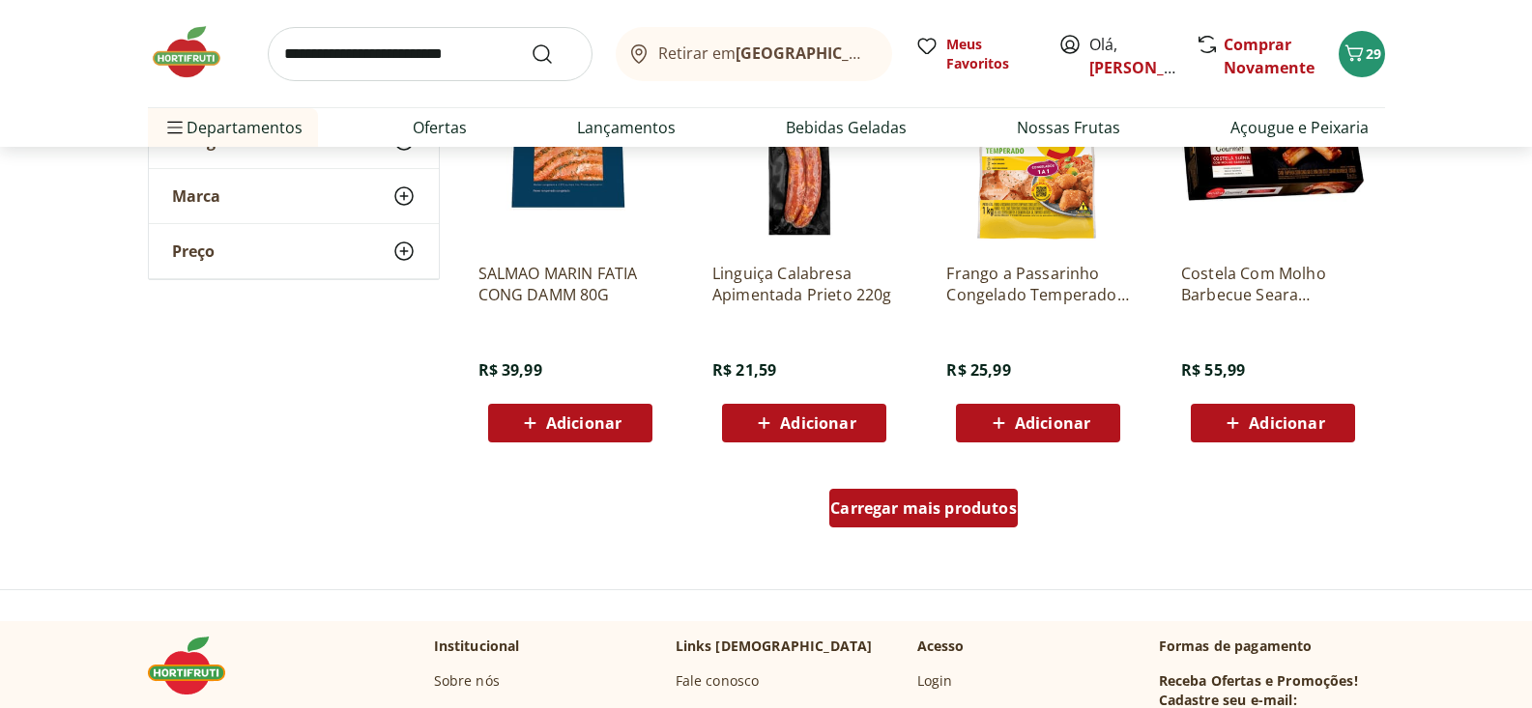
click at [906, 513] on span "Carregar mais produtos" at bounding box center [923, 508] width 187 height 15
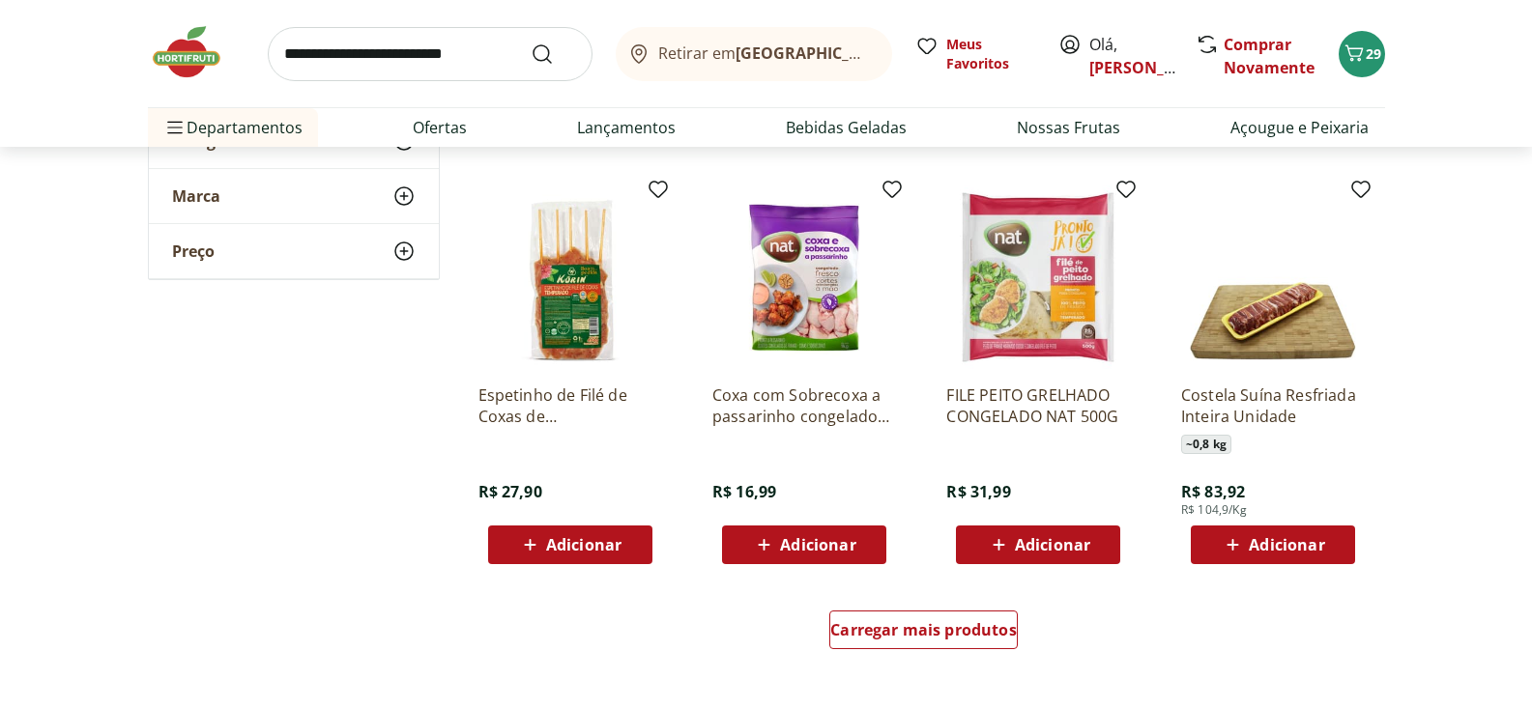
scroll to position [20017, 0]
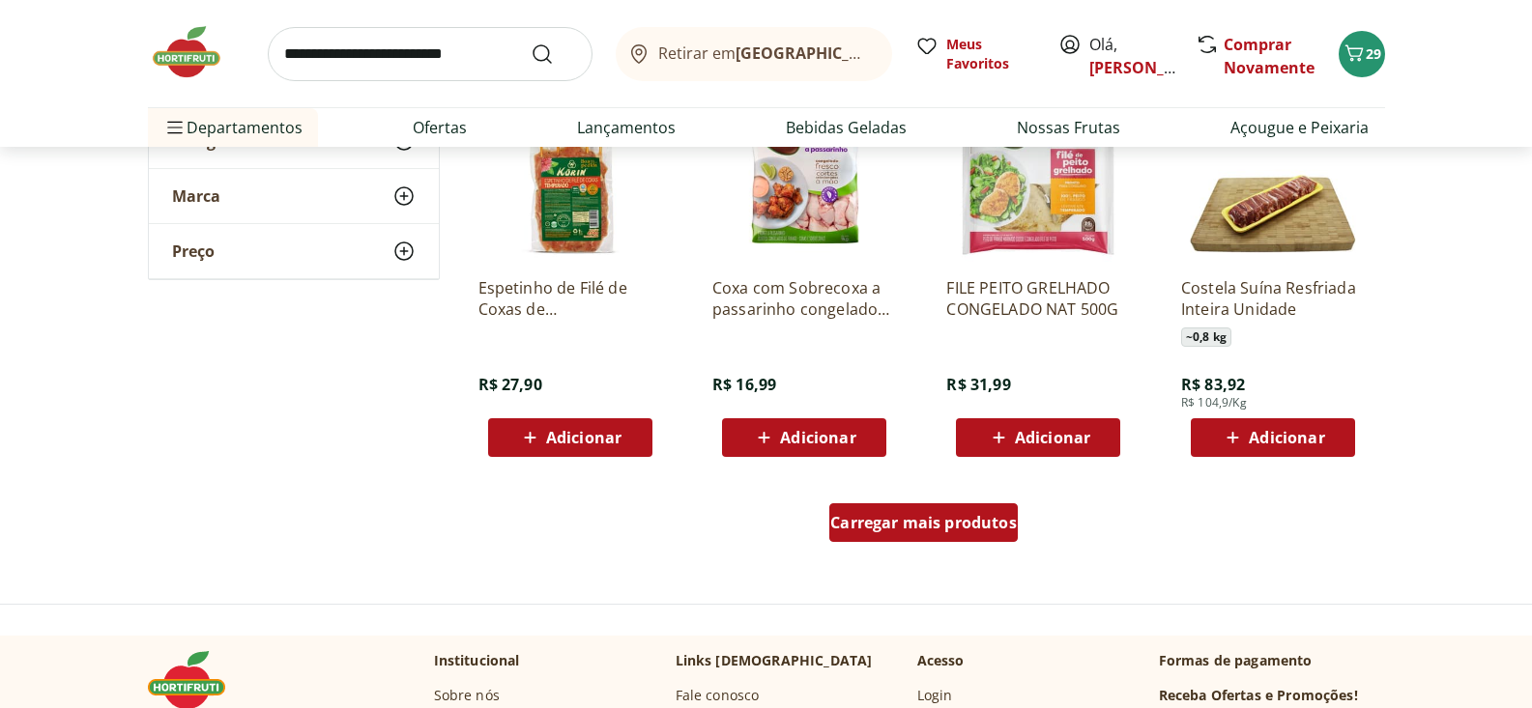
click at [930, 521] on span "Carregar mais produtos" at bounding box center [923, 522] width 187 height 15
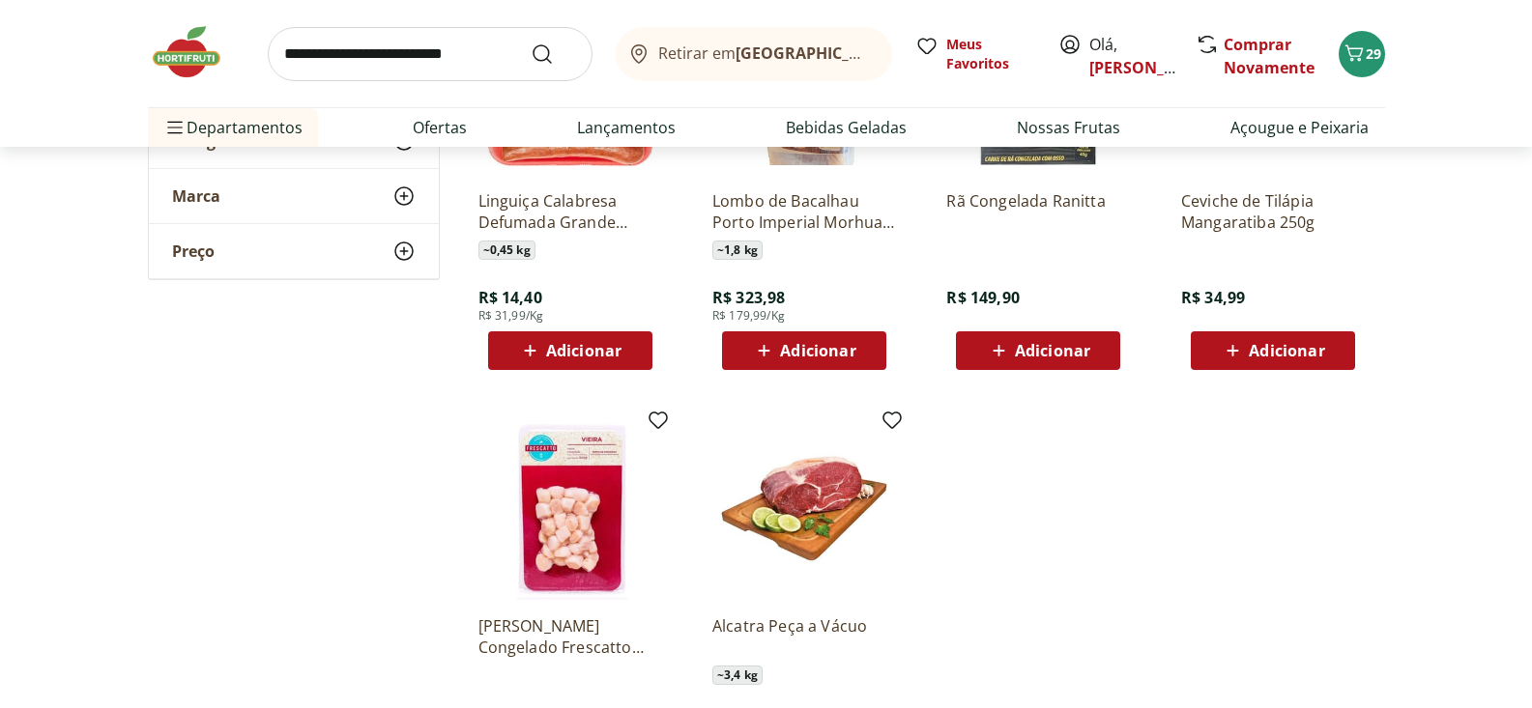
scroll to position [20753, 0]
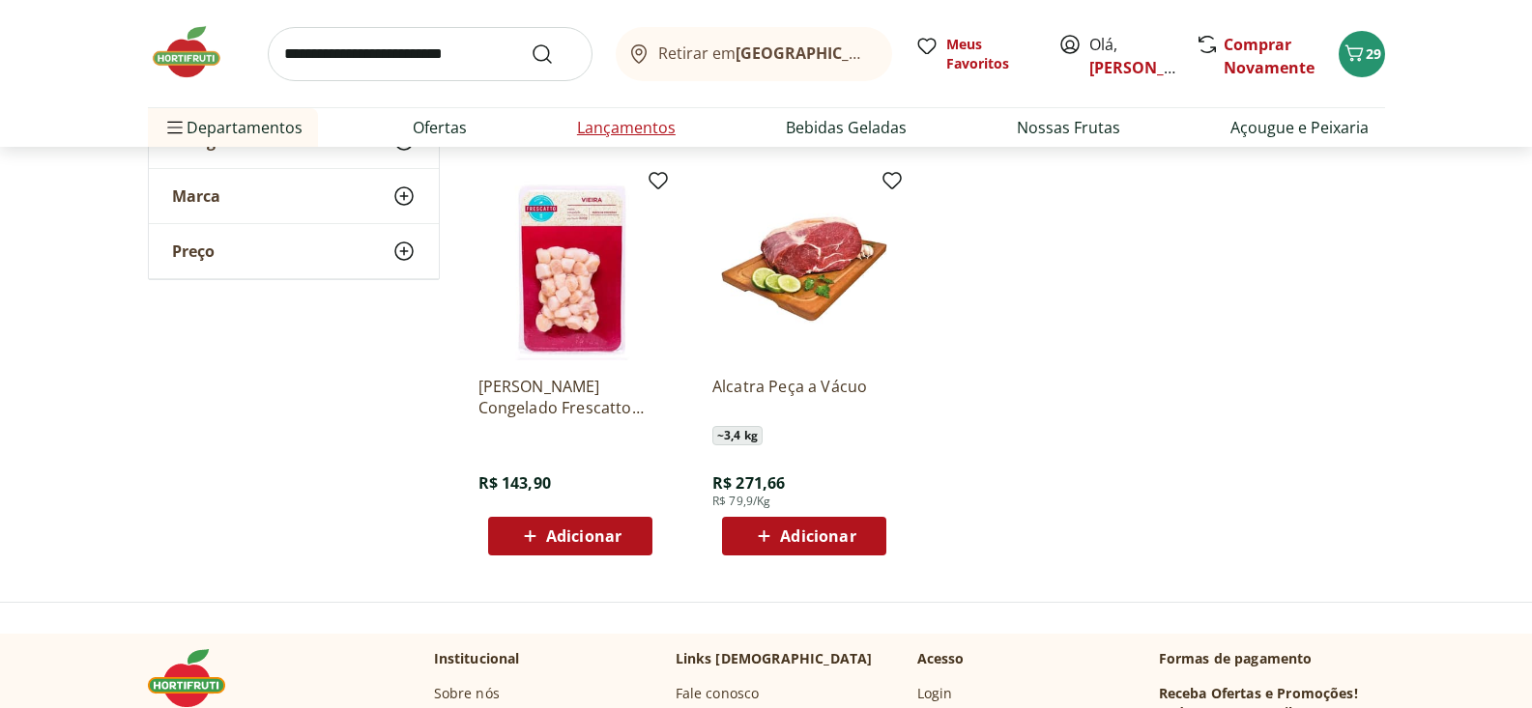
click at [617, 127] on link "Lançamentos" at bounding box center [626, 127] width 99 height 23
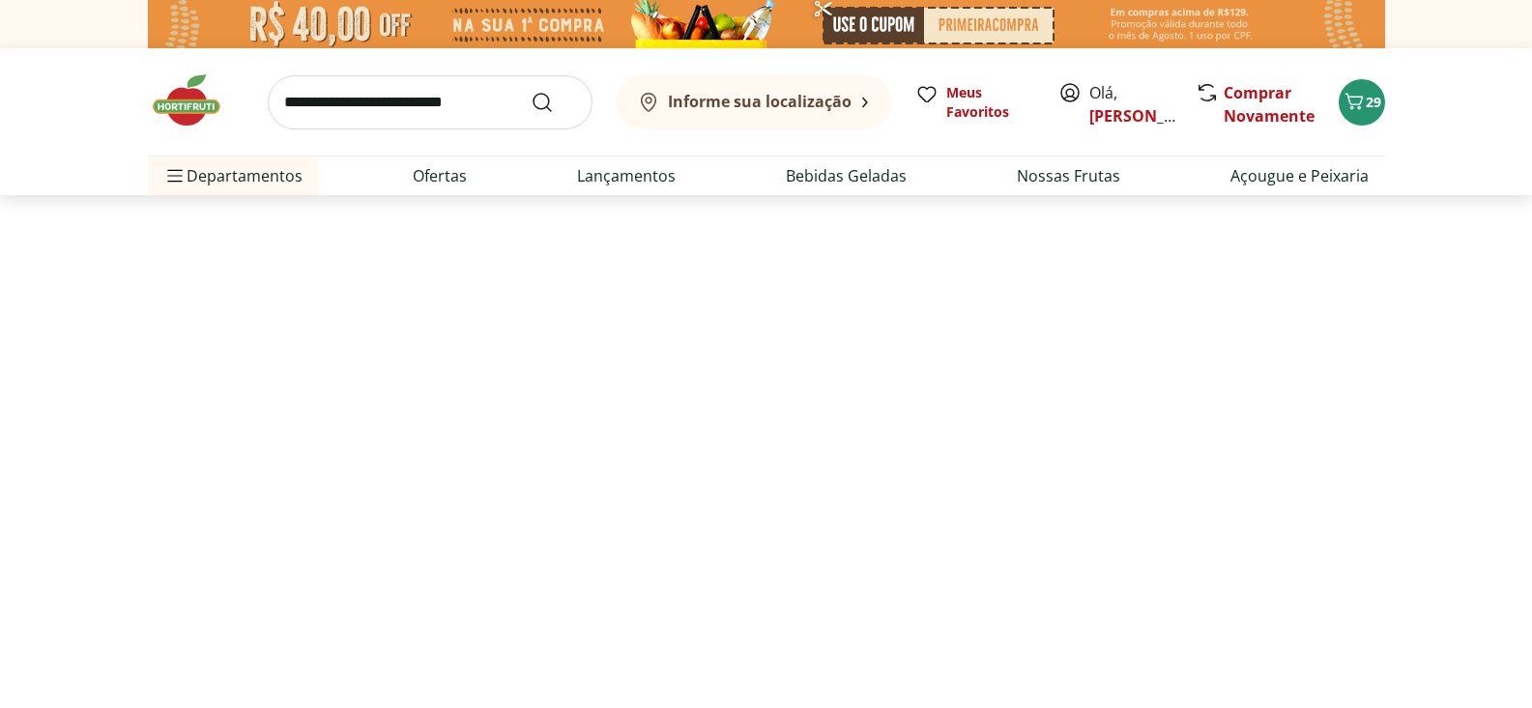
select select "**********"
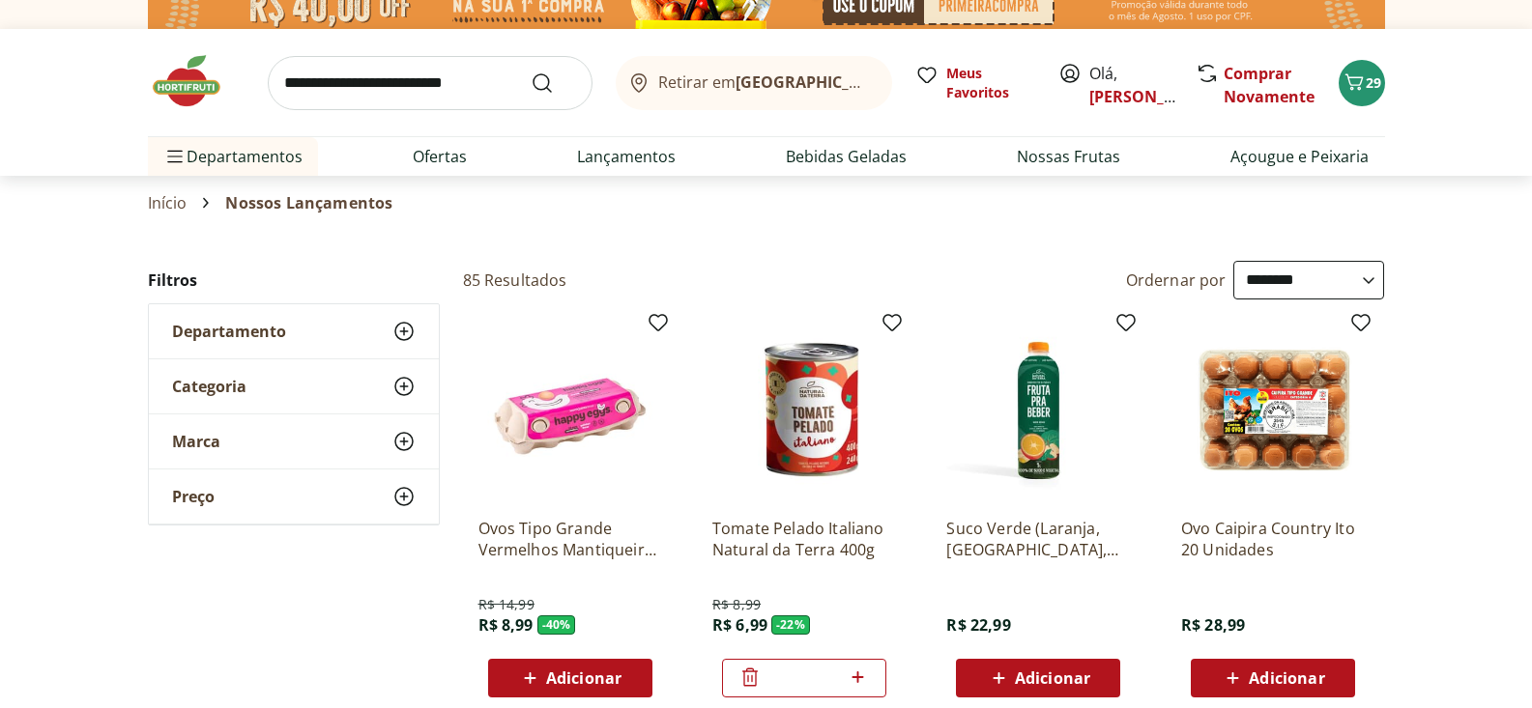
scroll to position [120, 0]
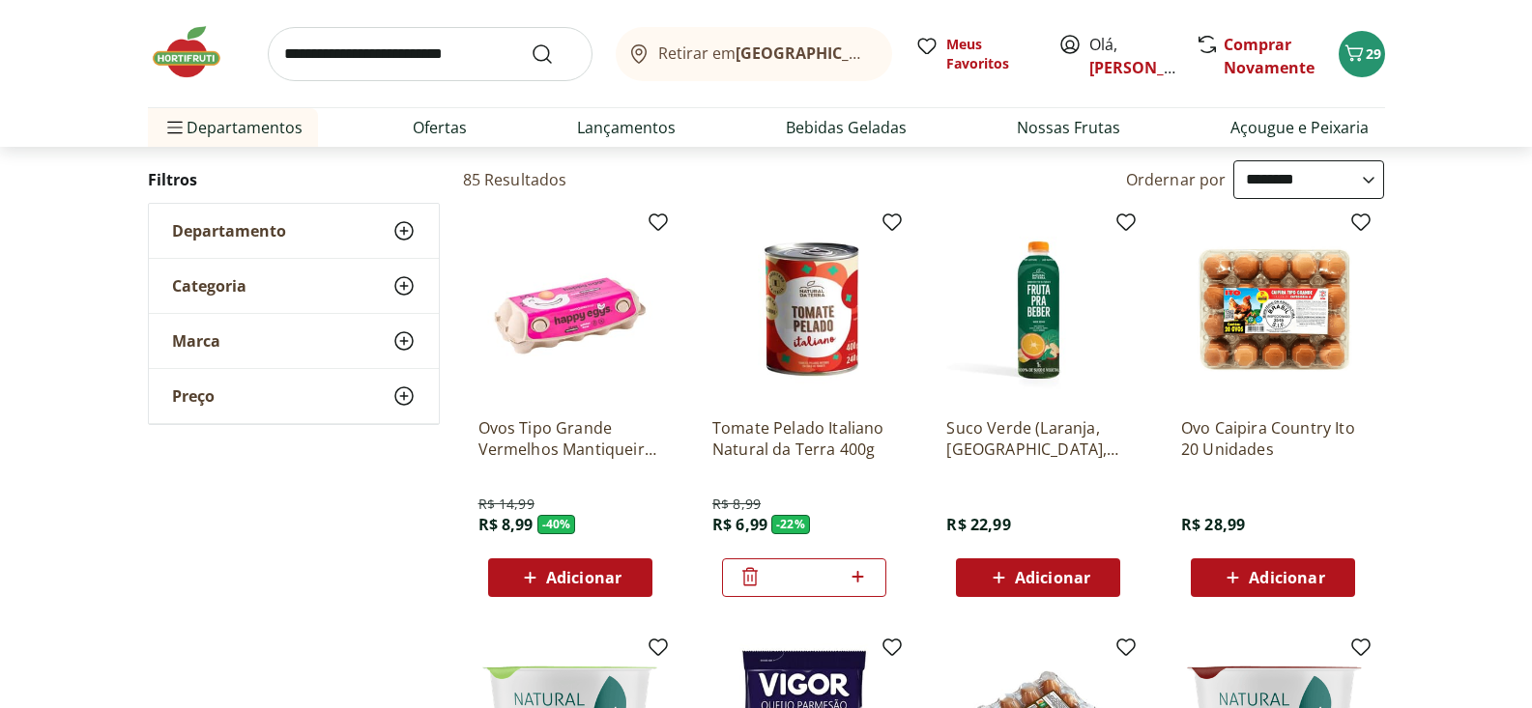
click at [750, 575] on icon at bounding box center [749, 576] width 23 height 23
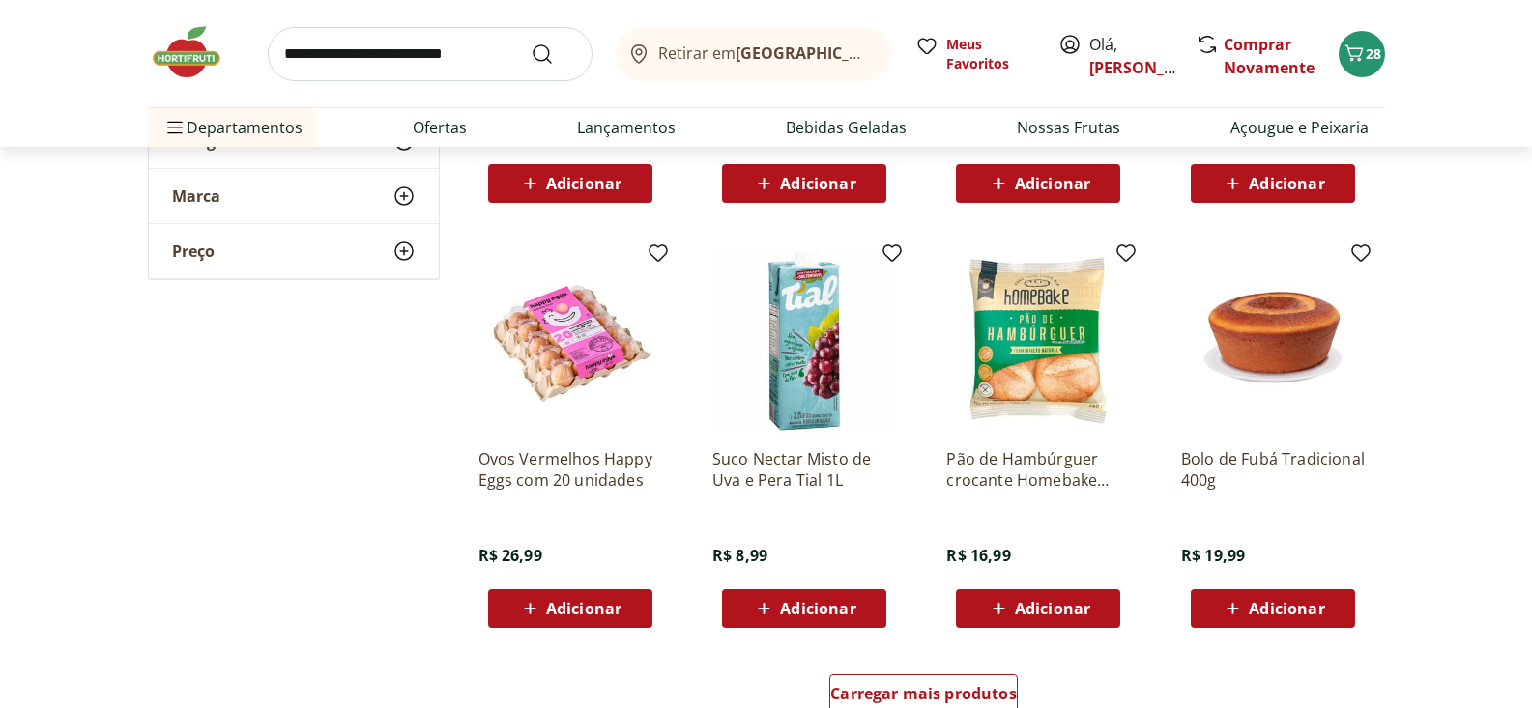
scroll to position [1040, 0]
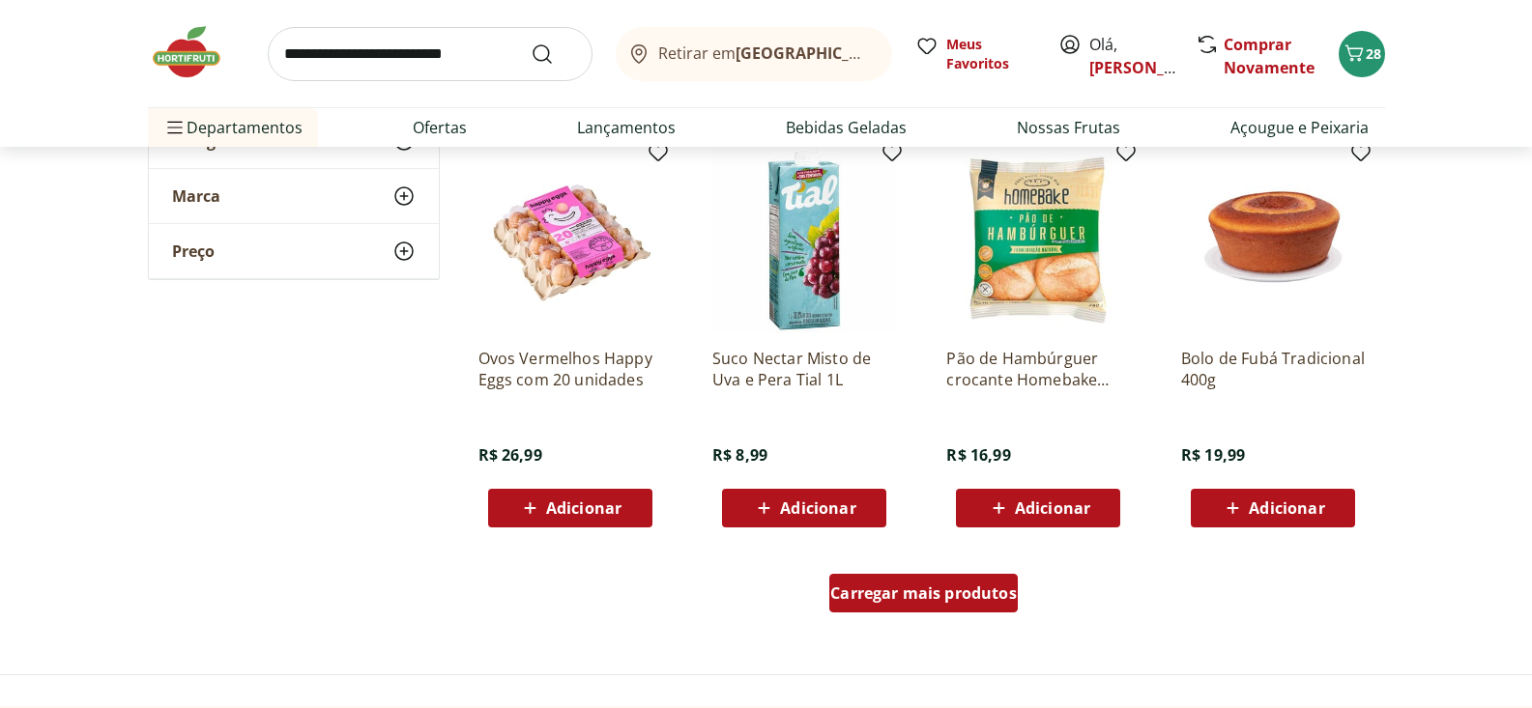
click at [901, 595] on span "Carregar mais produtos" at bounding box center [923, 593] width 187 height 15
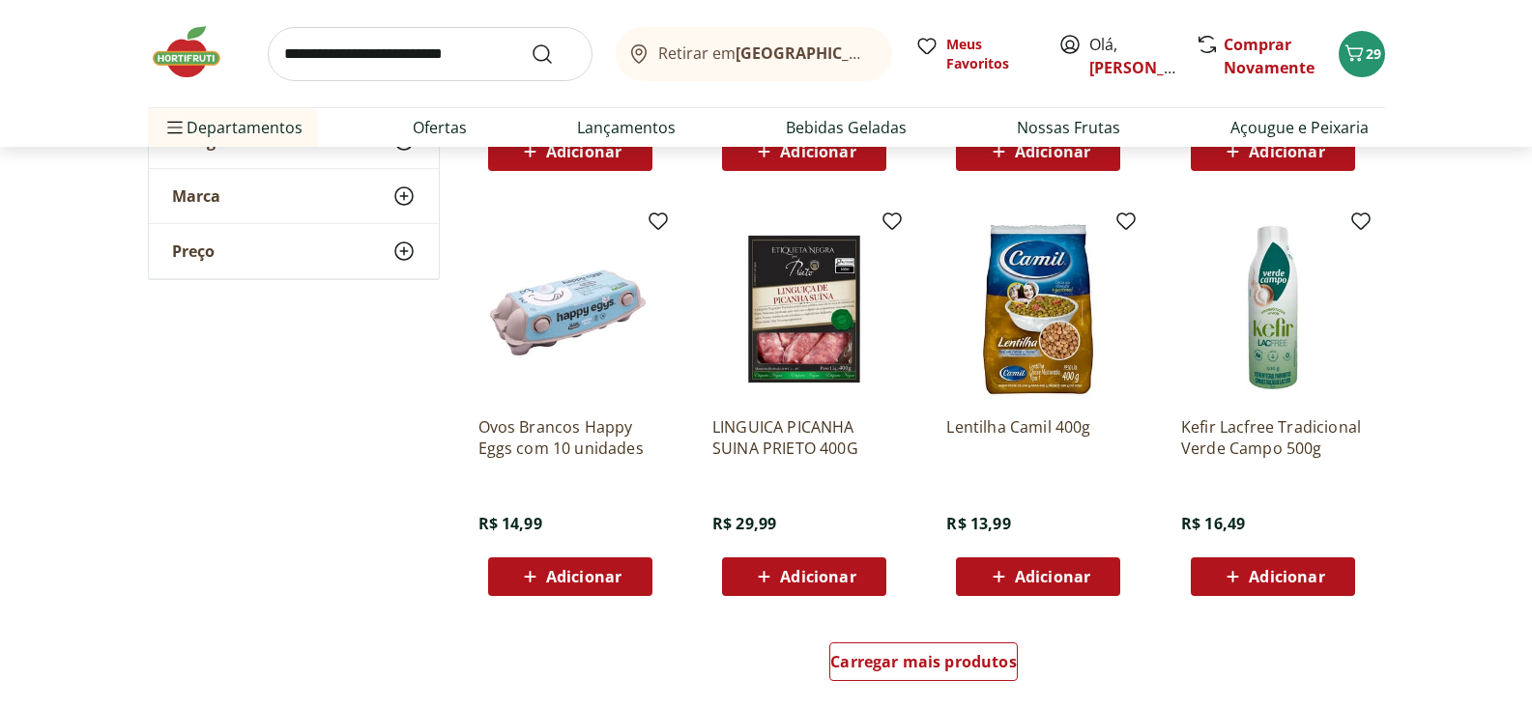
scroll to position [2402, 0]
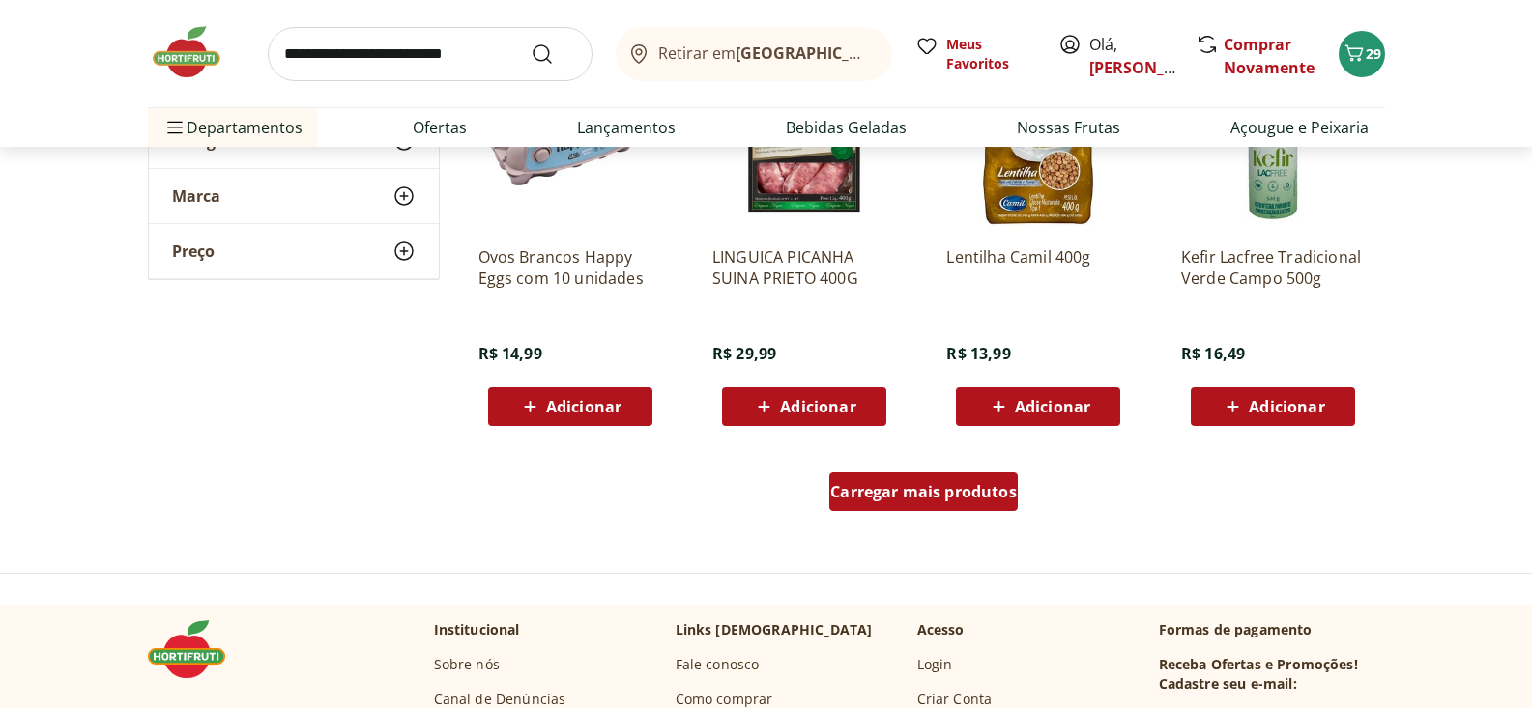
click at [890, 484] on span "Carregar mais produtos" at bounding box center [923, 491] width 187 height 15
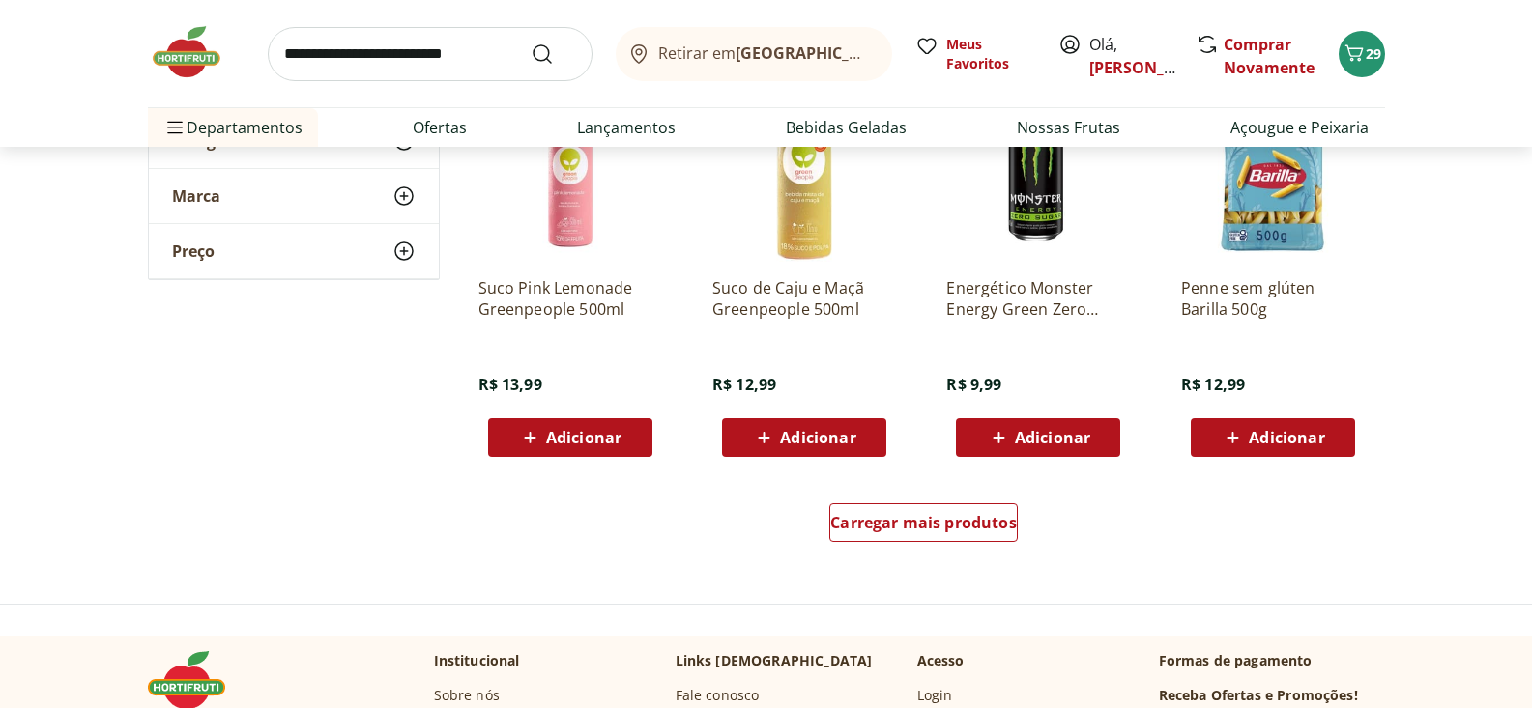
scroll to position [3792, 0]
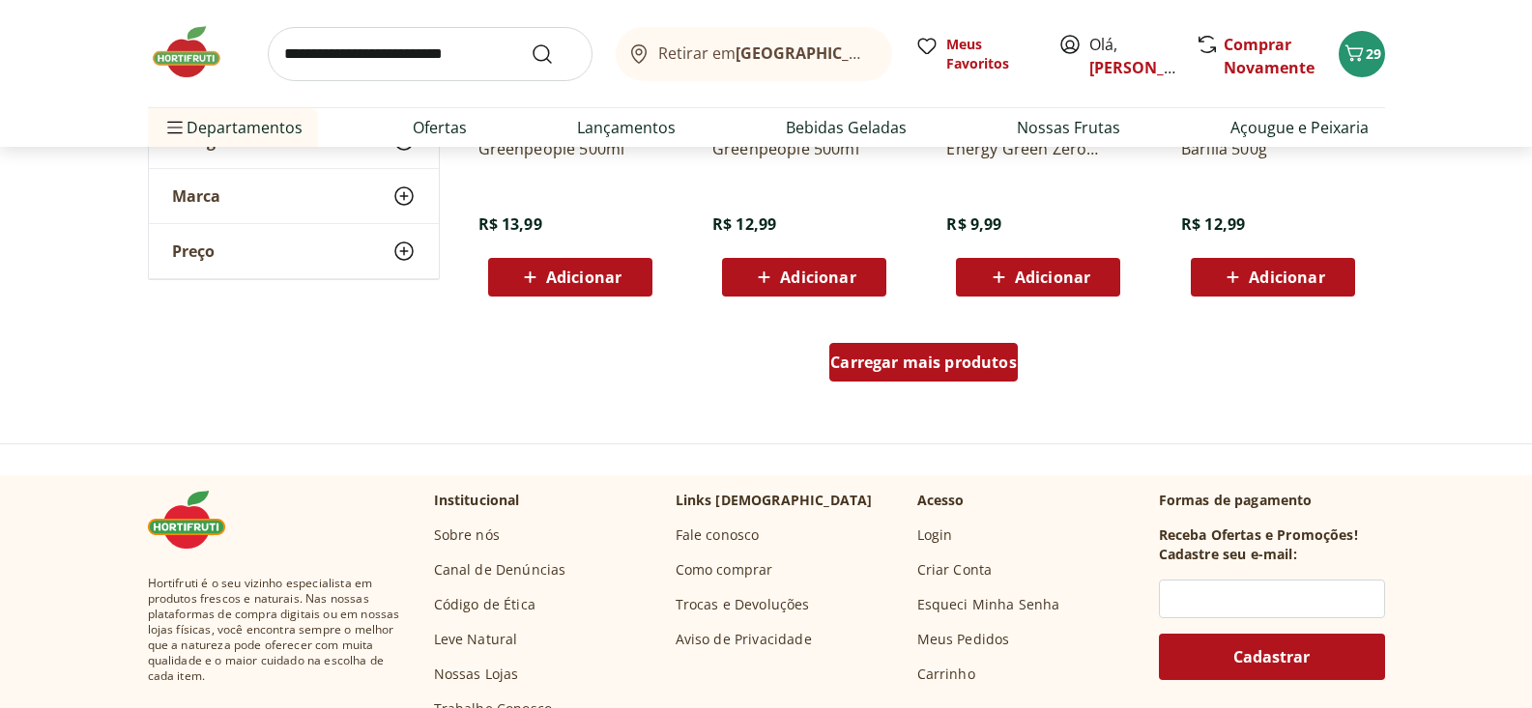
click at [937, 365] on span "Carregar mais produtos" at bounding box center [923, 362] width 187 height 15
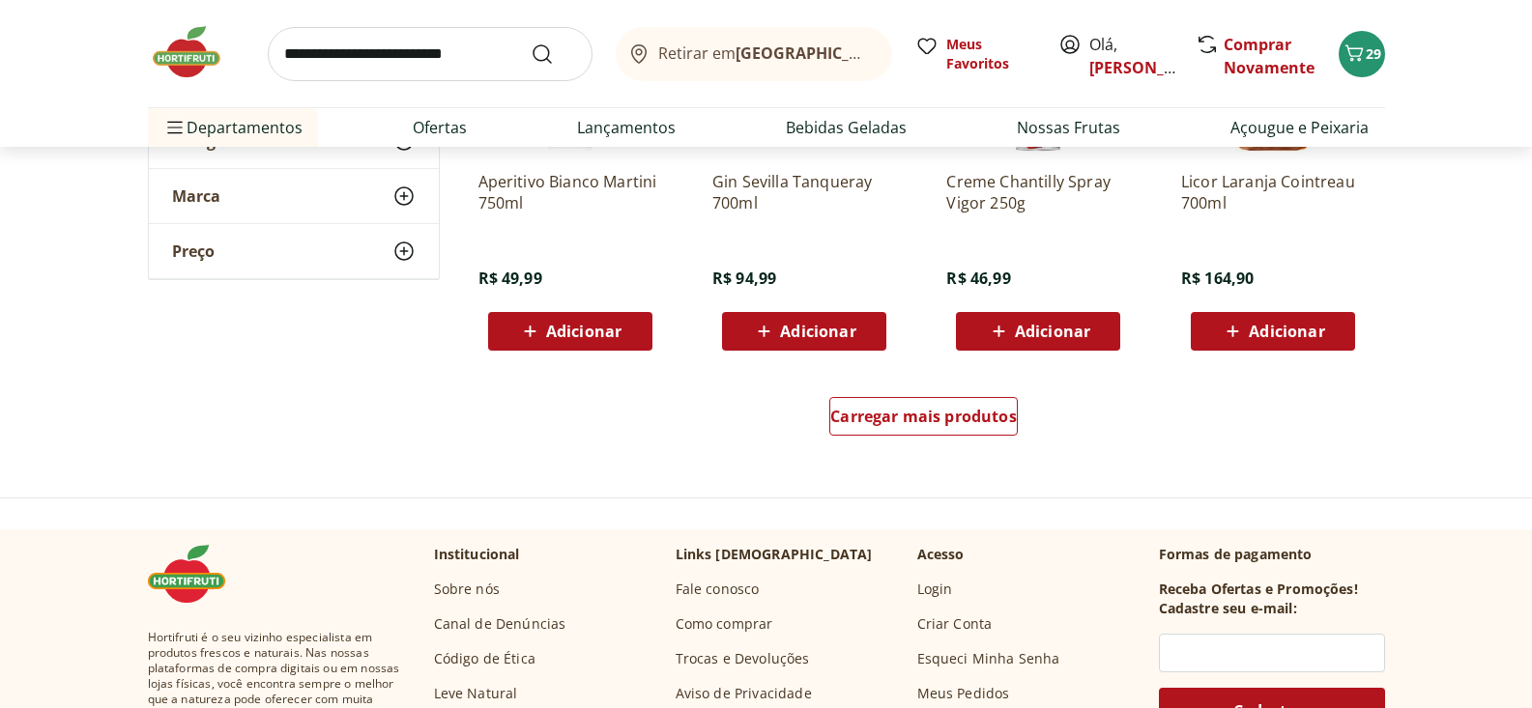
scroll to position [5033, 0]
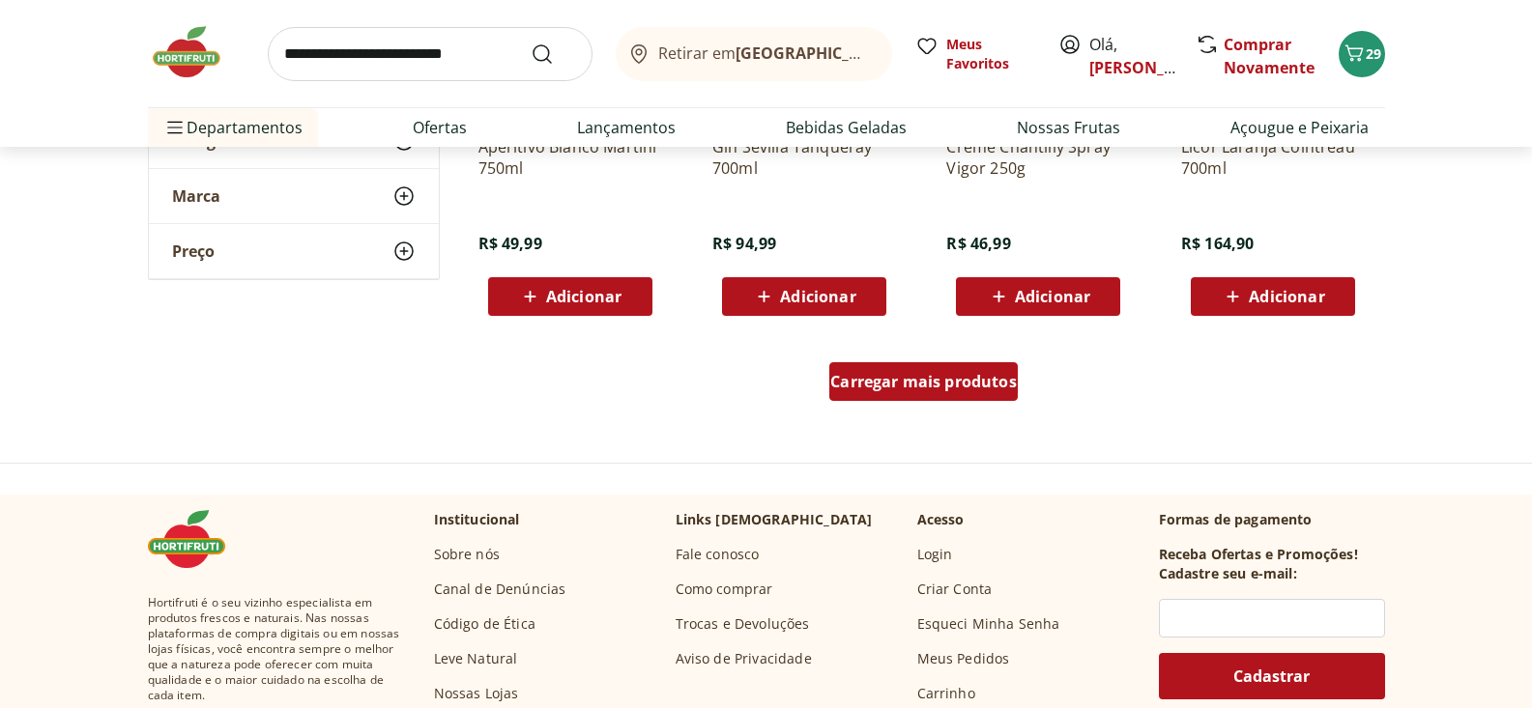
click at [927, 384] on span "Carregar mais produtos" at bounding box center [923, 381] width 187 height 15
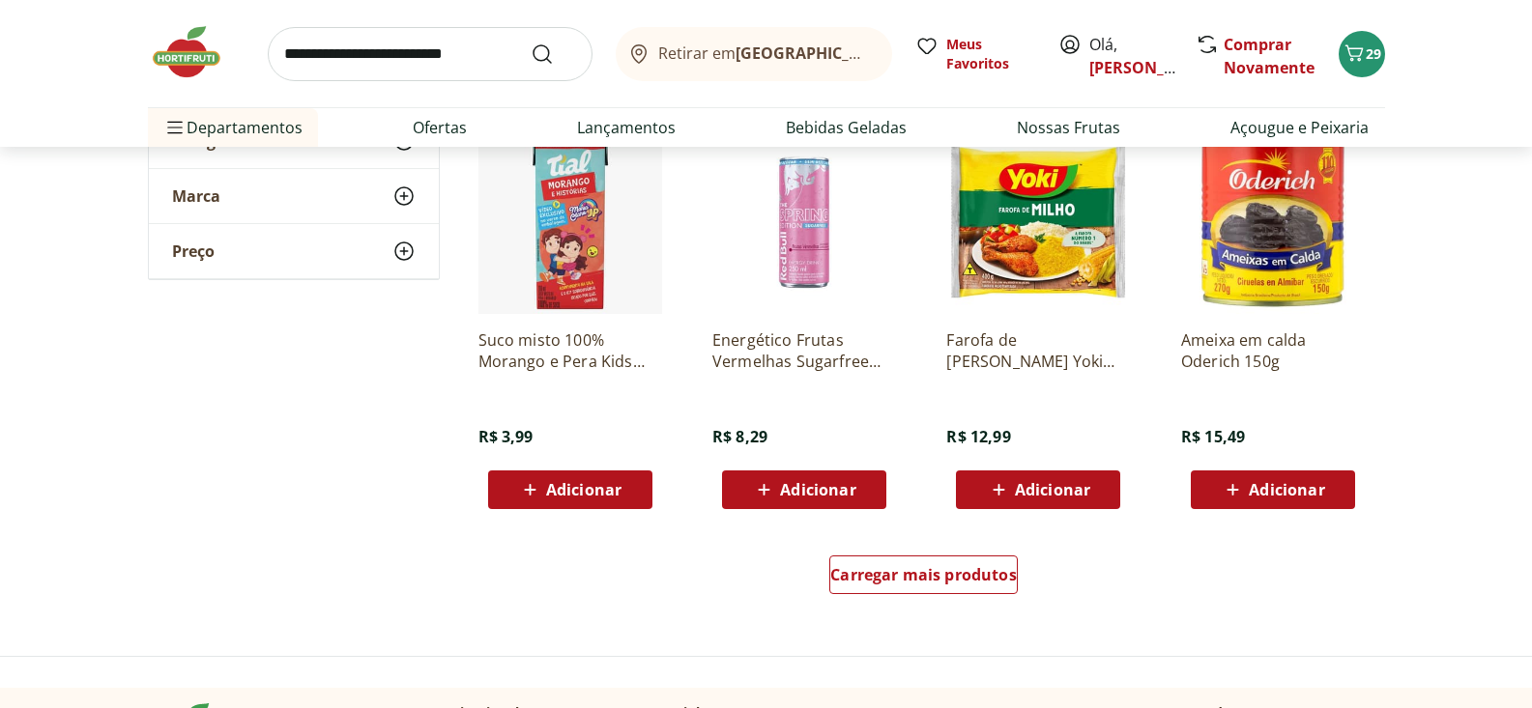
scroll to position [6101, 0]
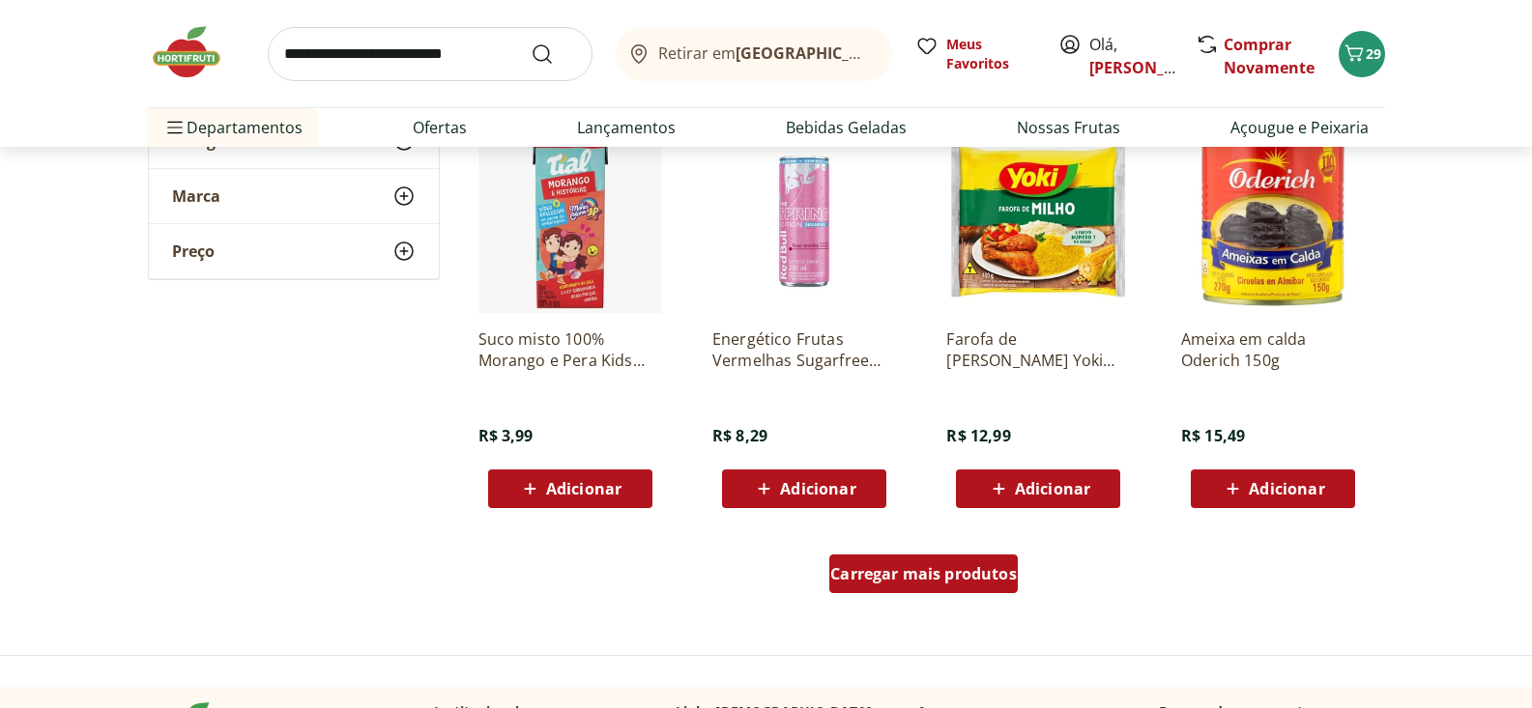
click at [957, 587] on div "Carregar mais produtos" at bounding box center [923, 574] width 188 height 39
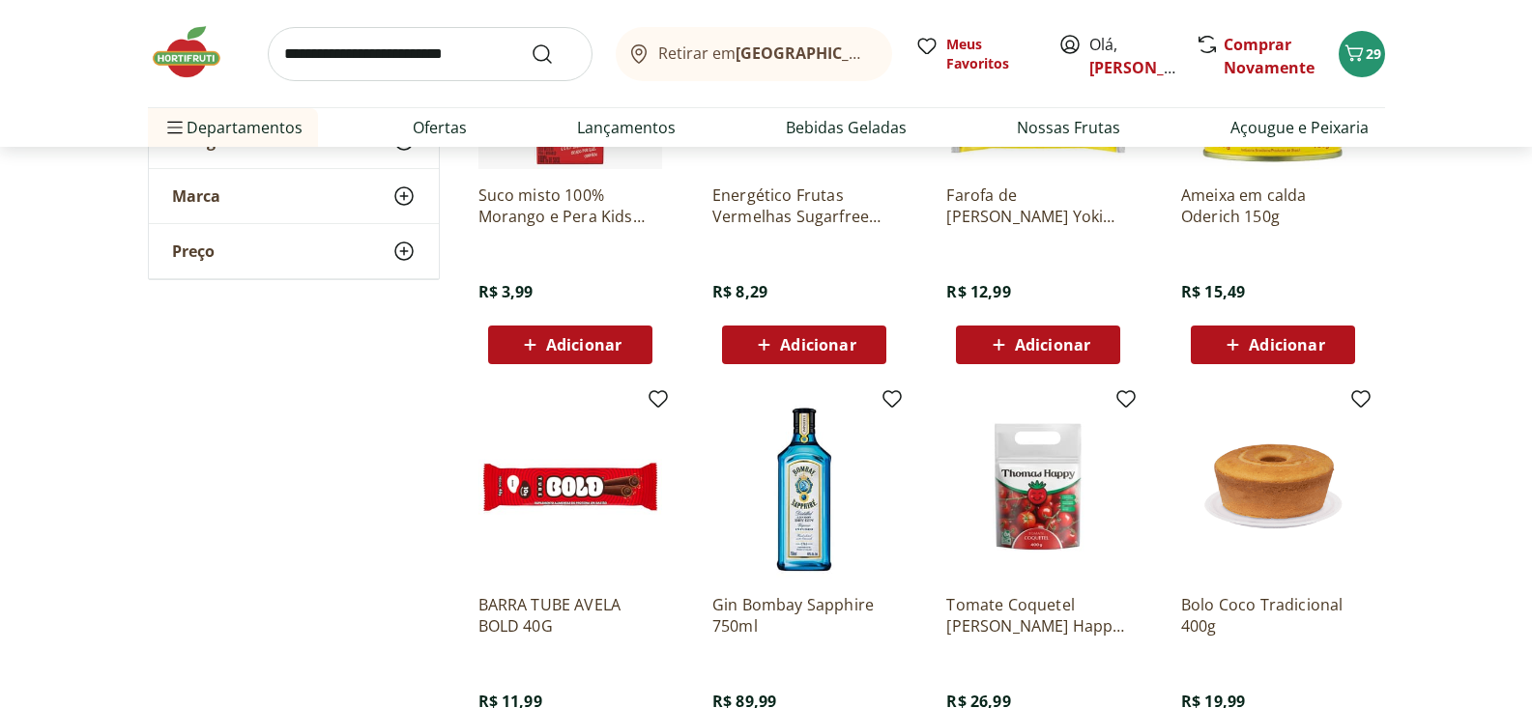
scroll to position [6448, 0]
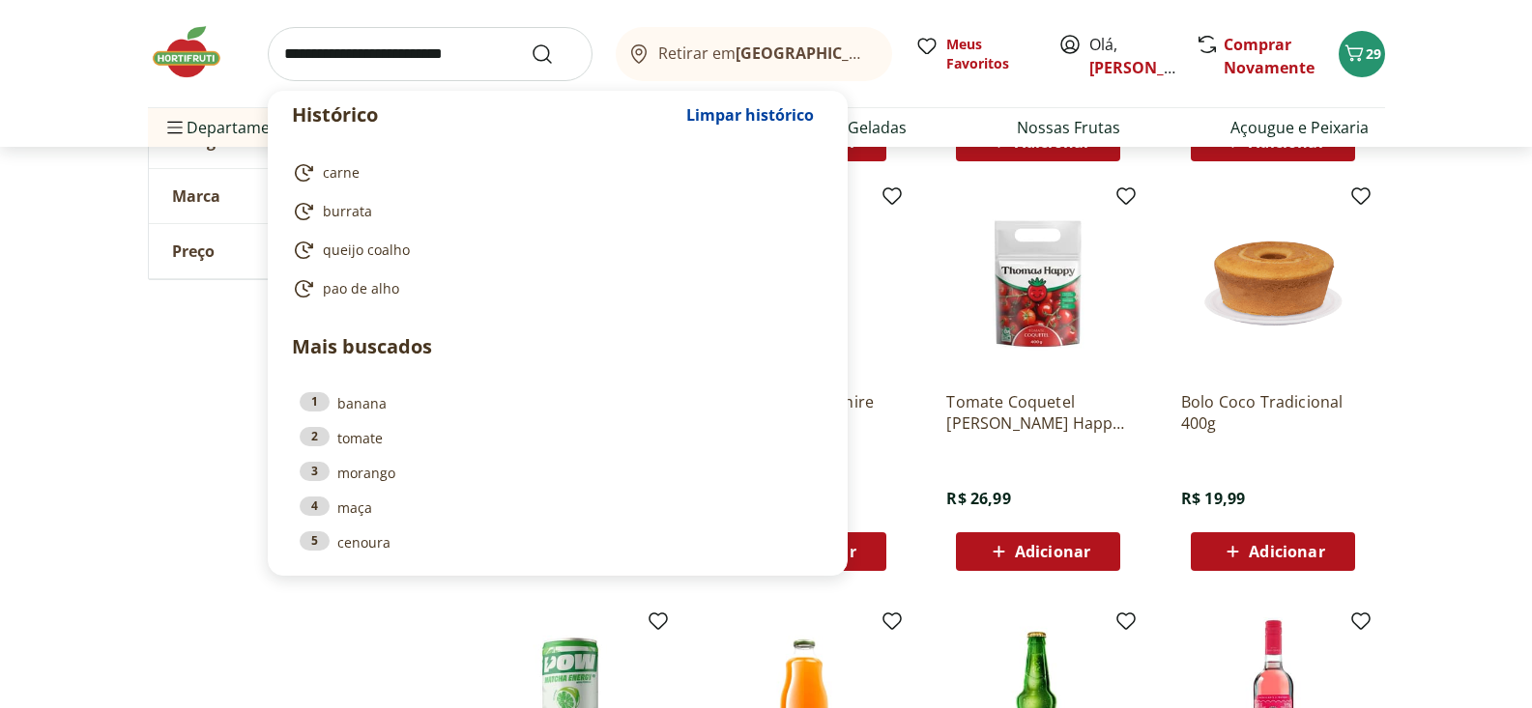
click at [306, 47] on input "search" at bounding box center [430, 54] width 325 height 54
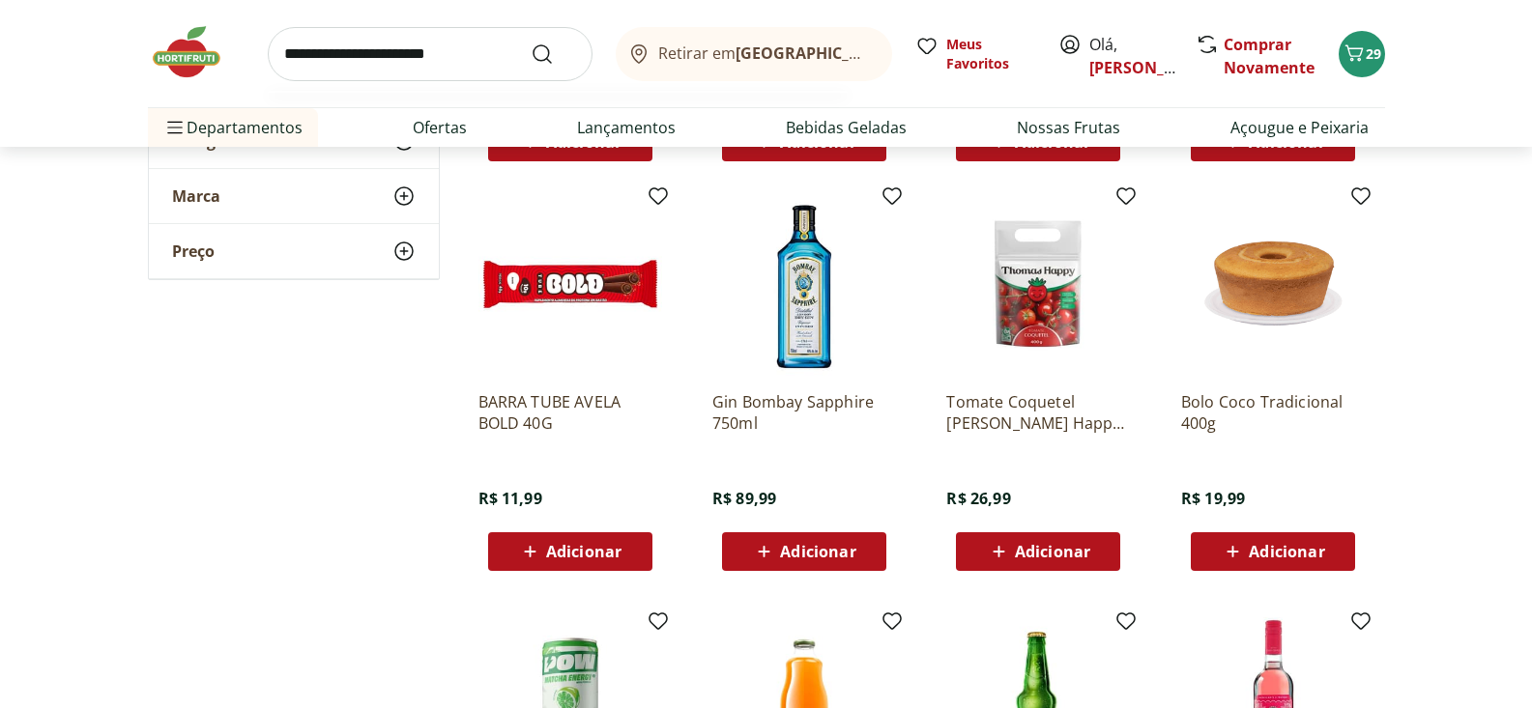
type input "**********"
click at [531, 43] on button "Submit Search" at bounding box center [554, 54] width 46 height 23
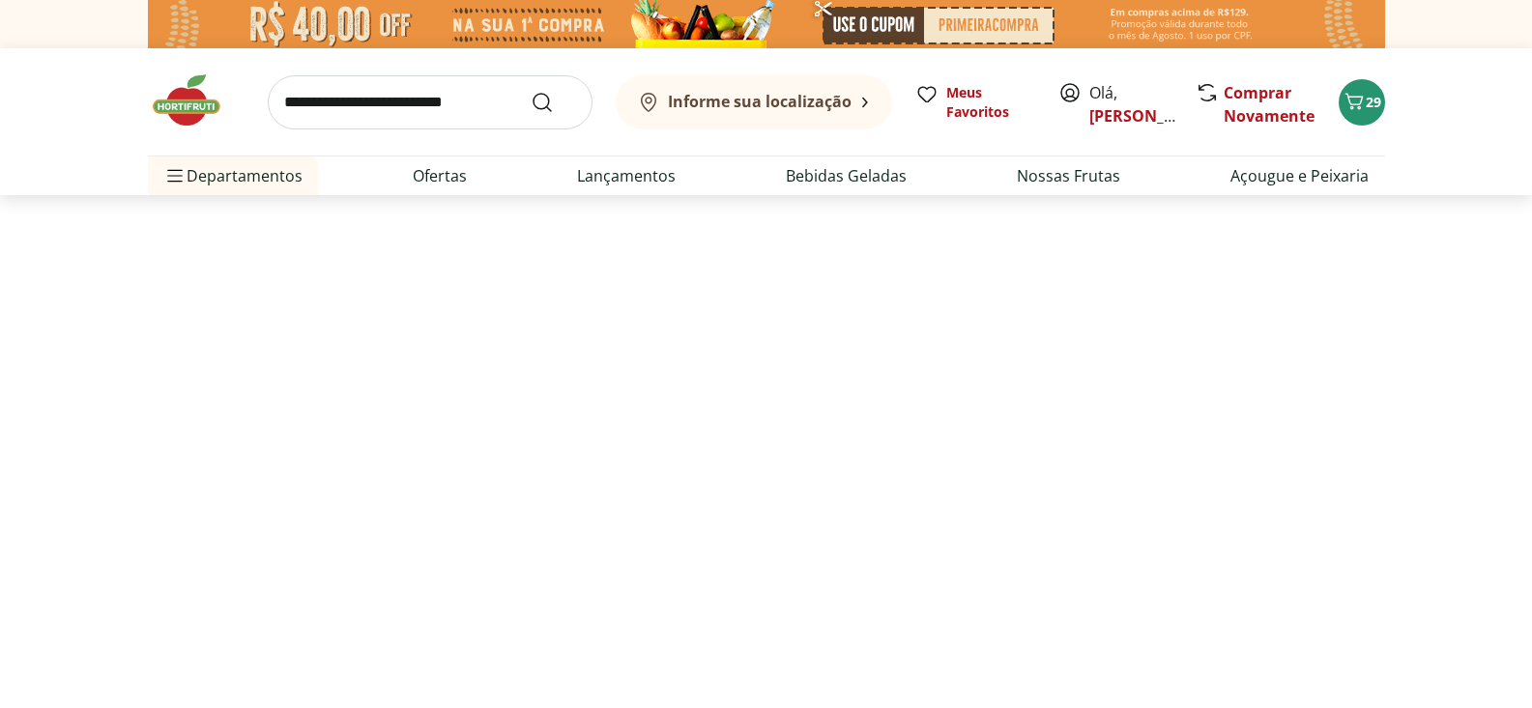
select select "**********"
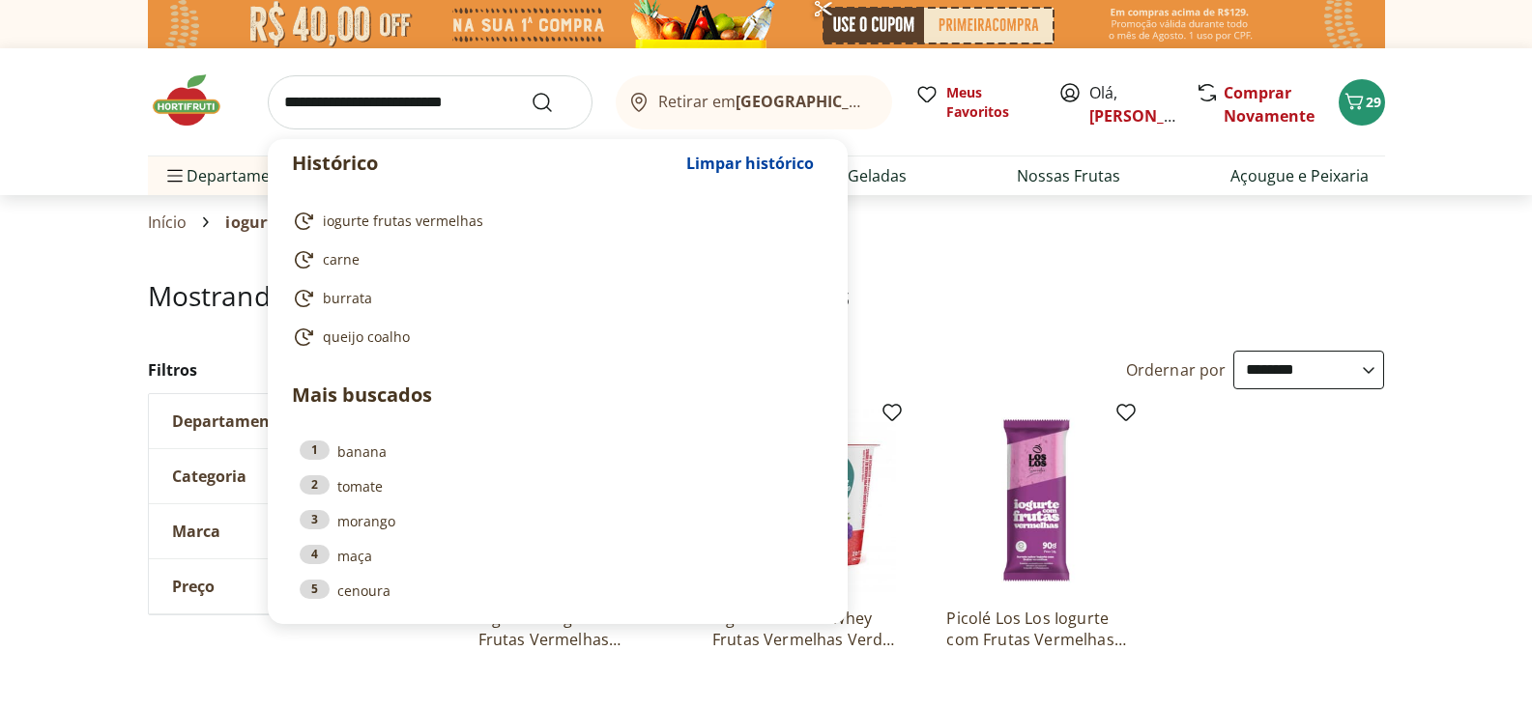
click at [348, 93] on input "search" at bounding box center [430, 102] width 325 height 54
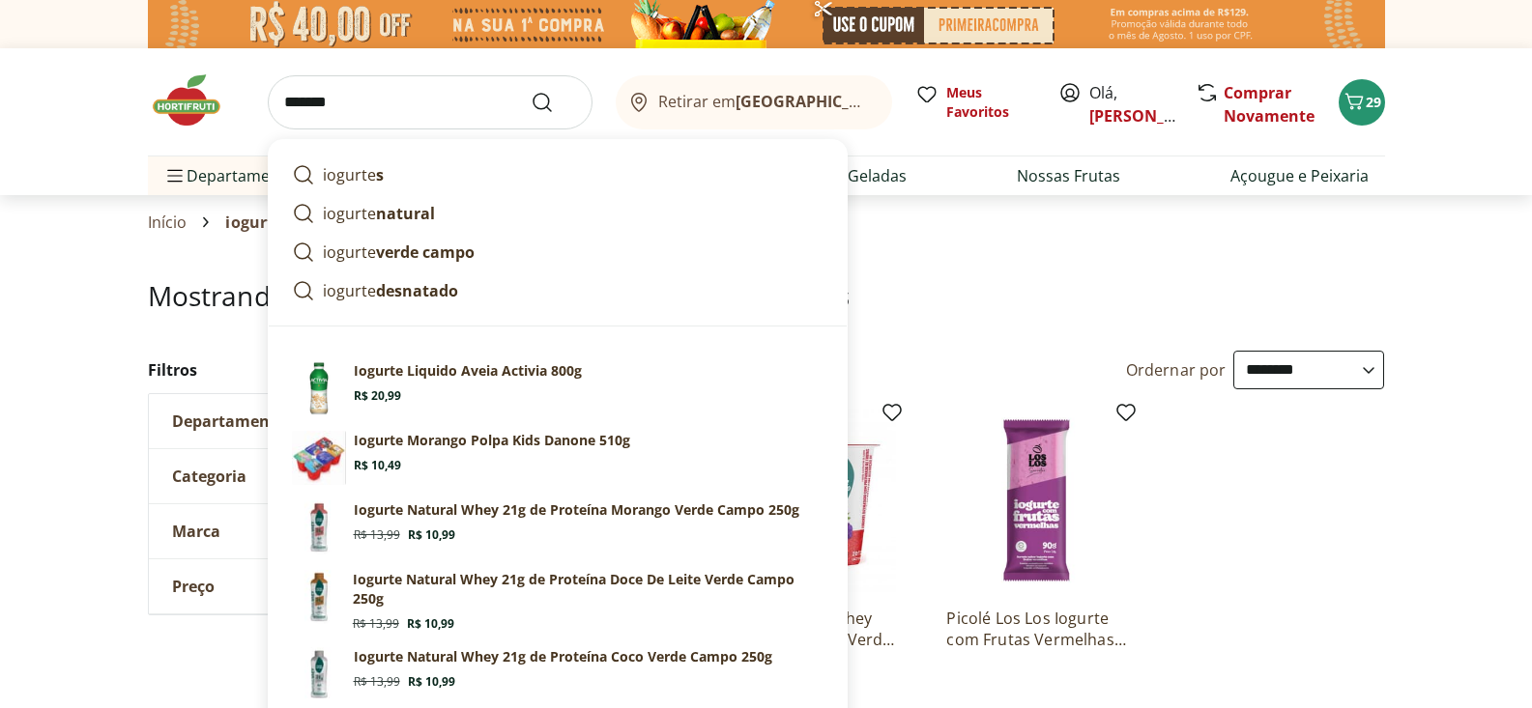
type input "*******"
click at [531, 91] on button "Submit Search" at bounding box center [554, 102] width 46 height 23
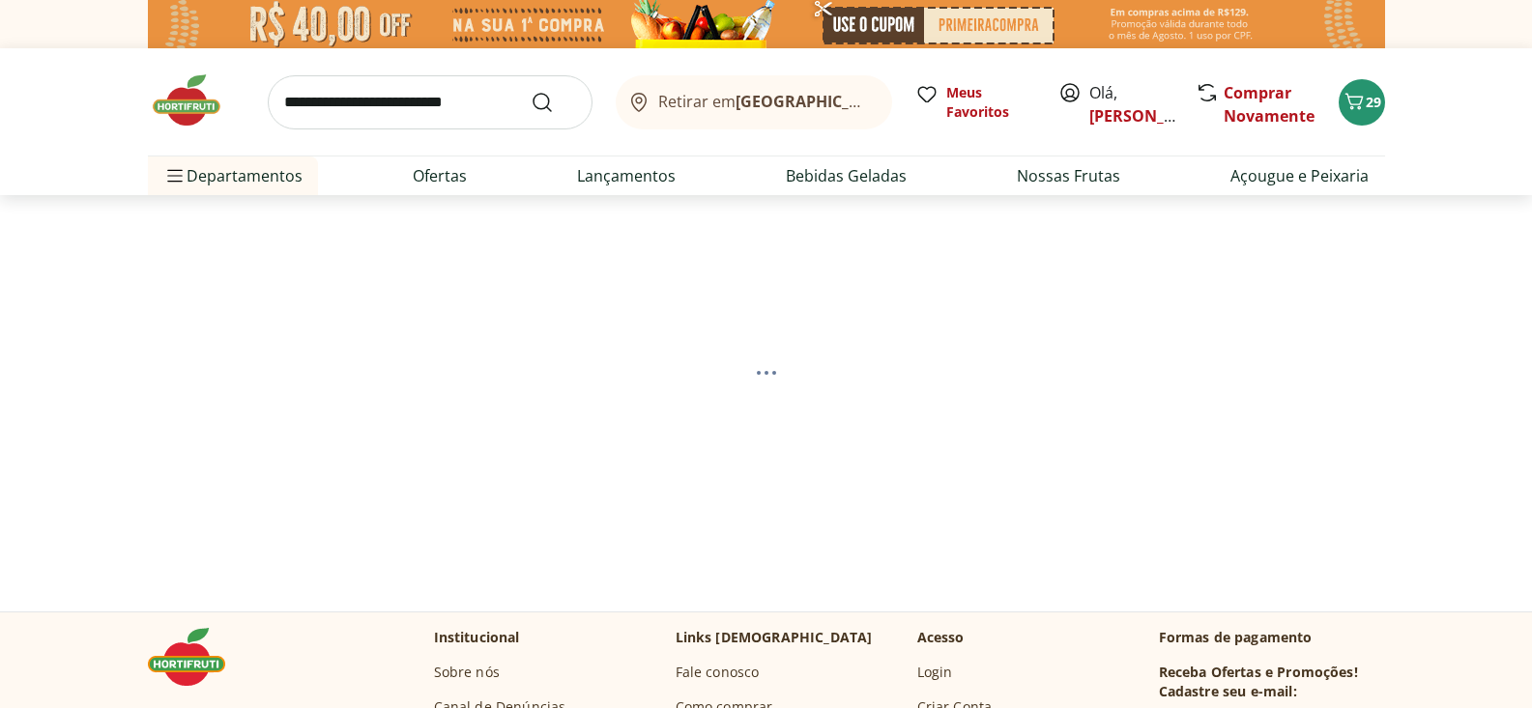
select select "**********"
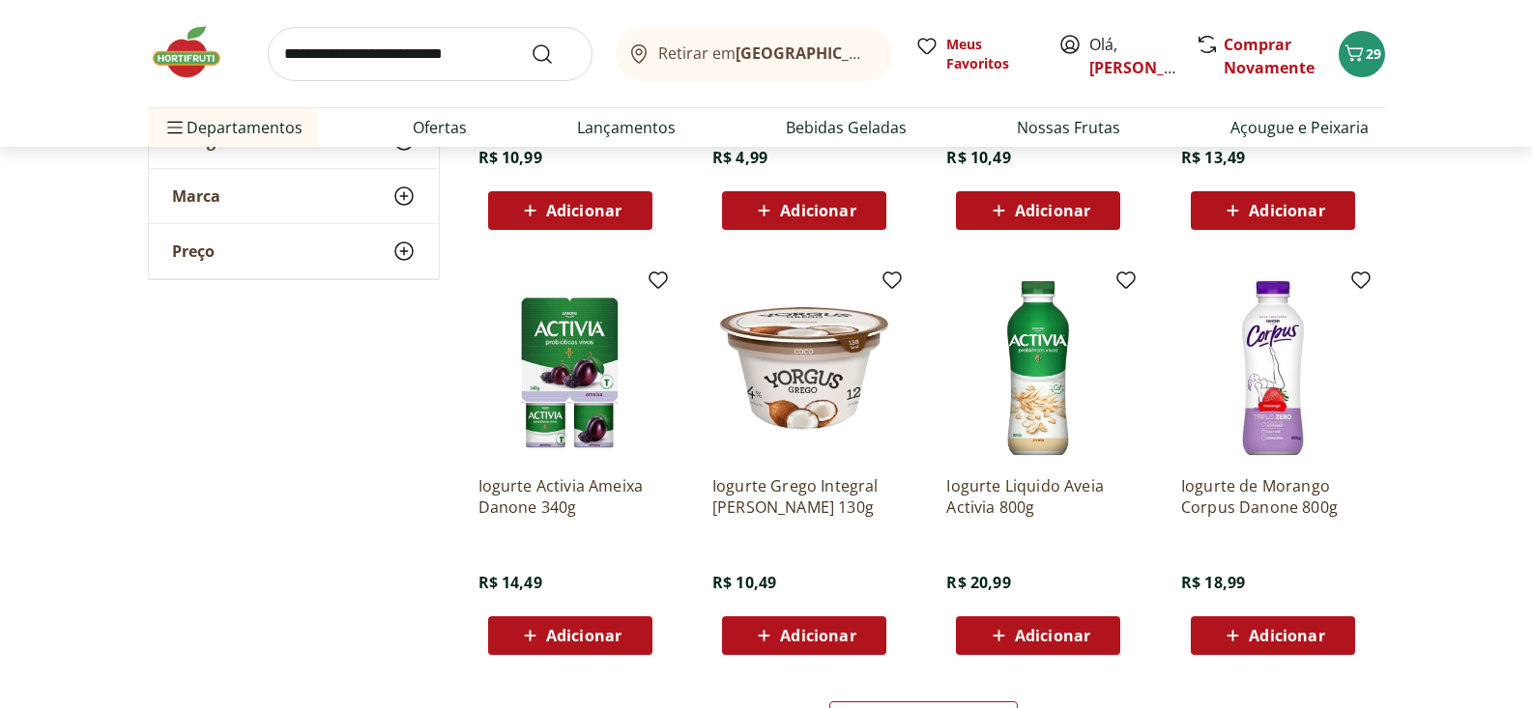
scroll to position [1093, 0]
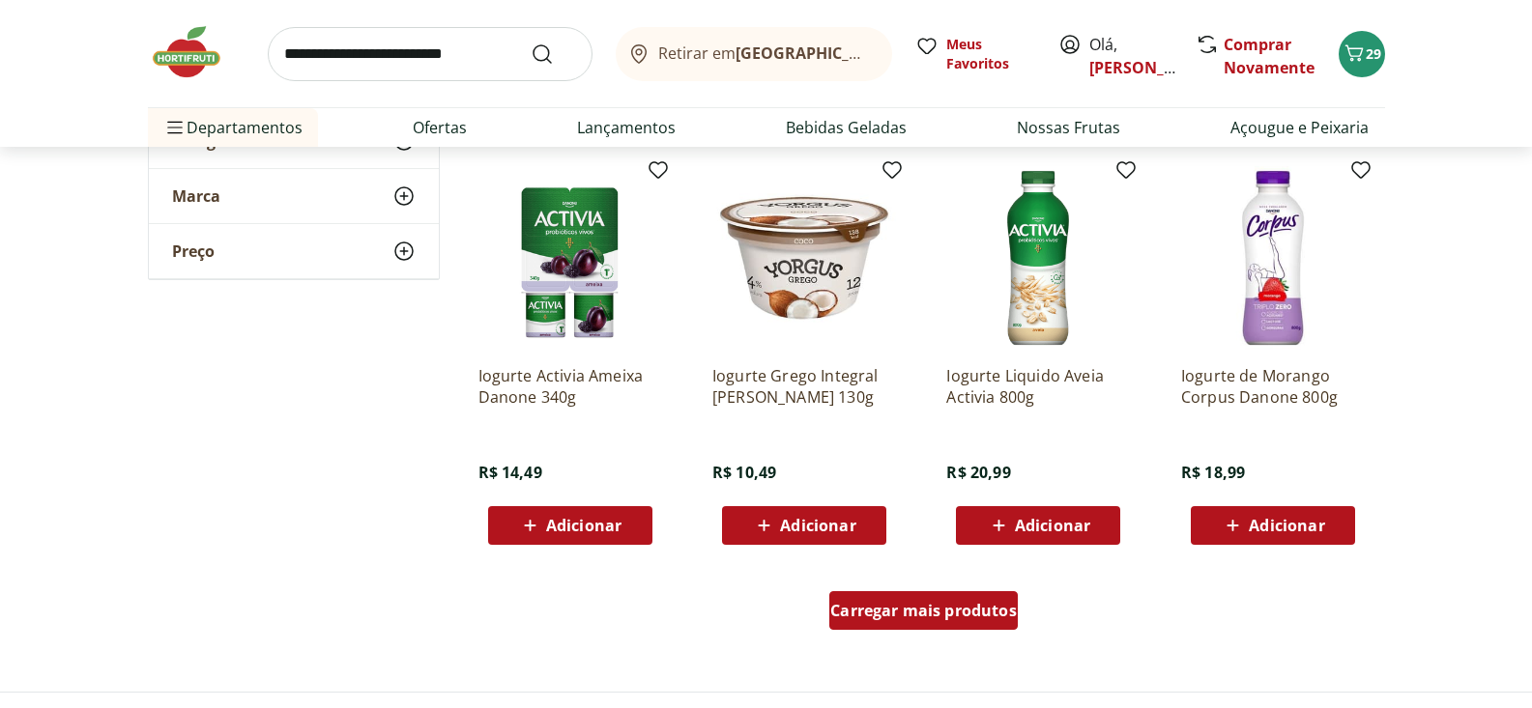
click at [941, 603] on span "Carregar mais produtos" at bounding box center [923, 610] width 187 height 15
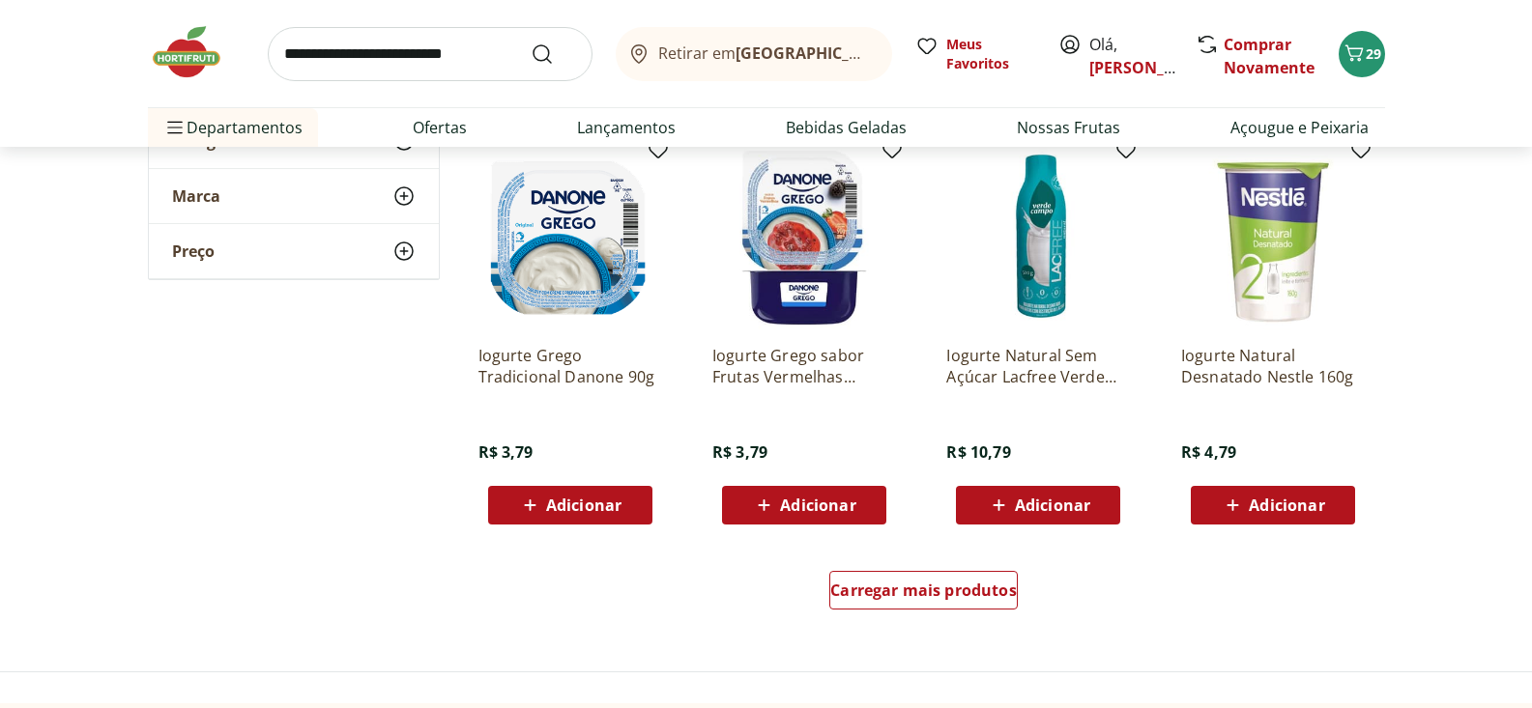
scroll to position [2427, 0]
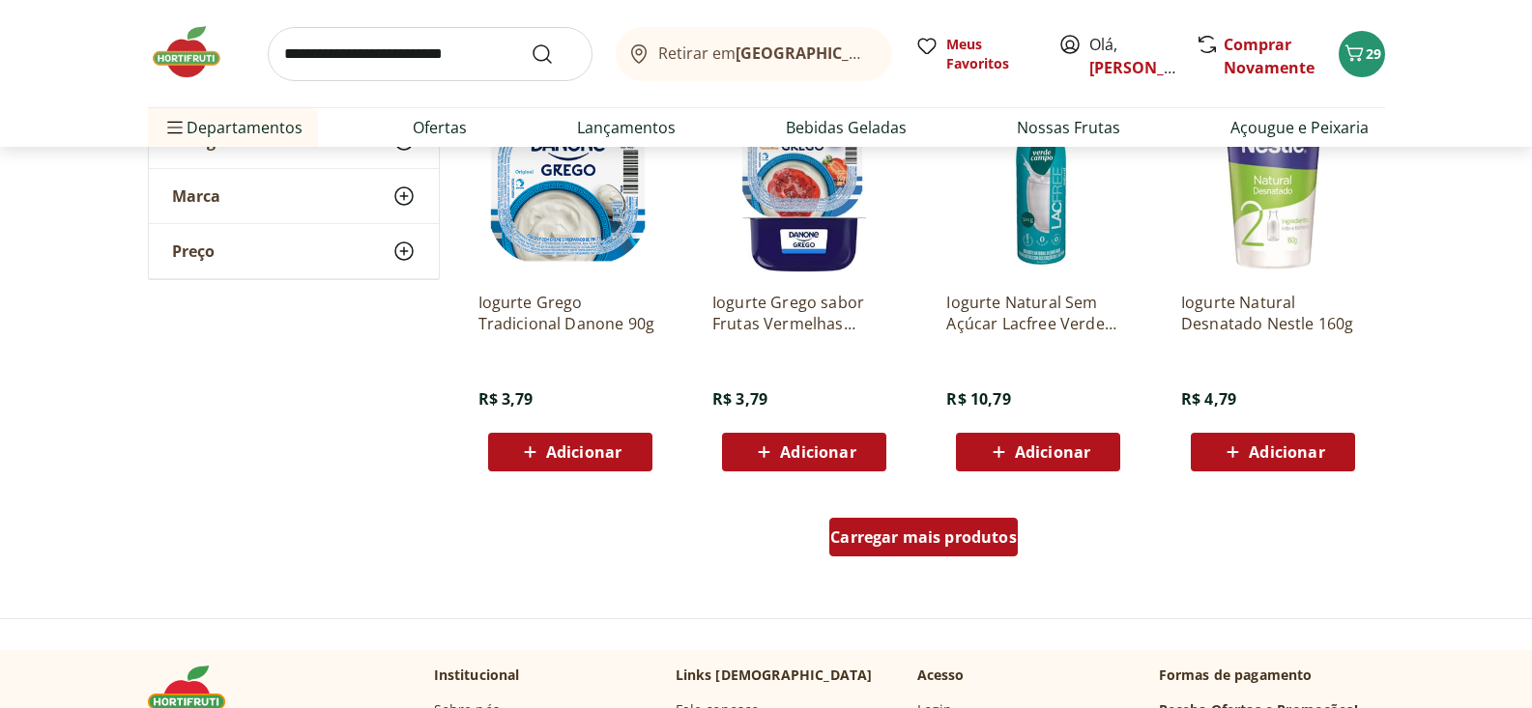
click at [945, 537] on span "Carregar mais produtos" at bounding box center [923, 537] width 187 height 15
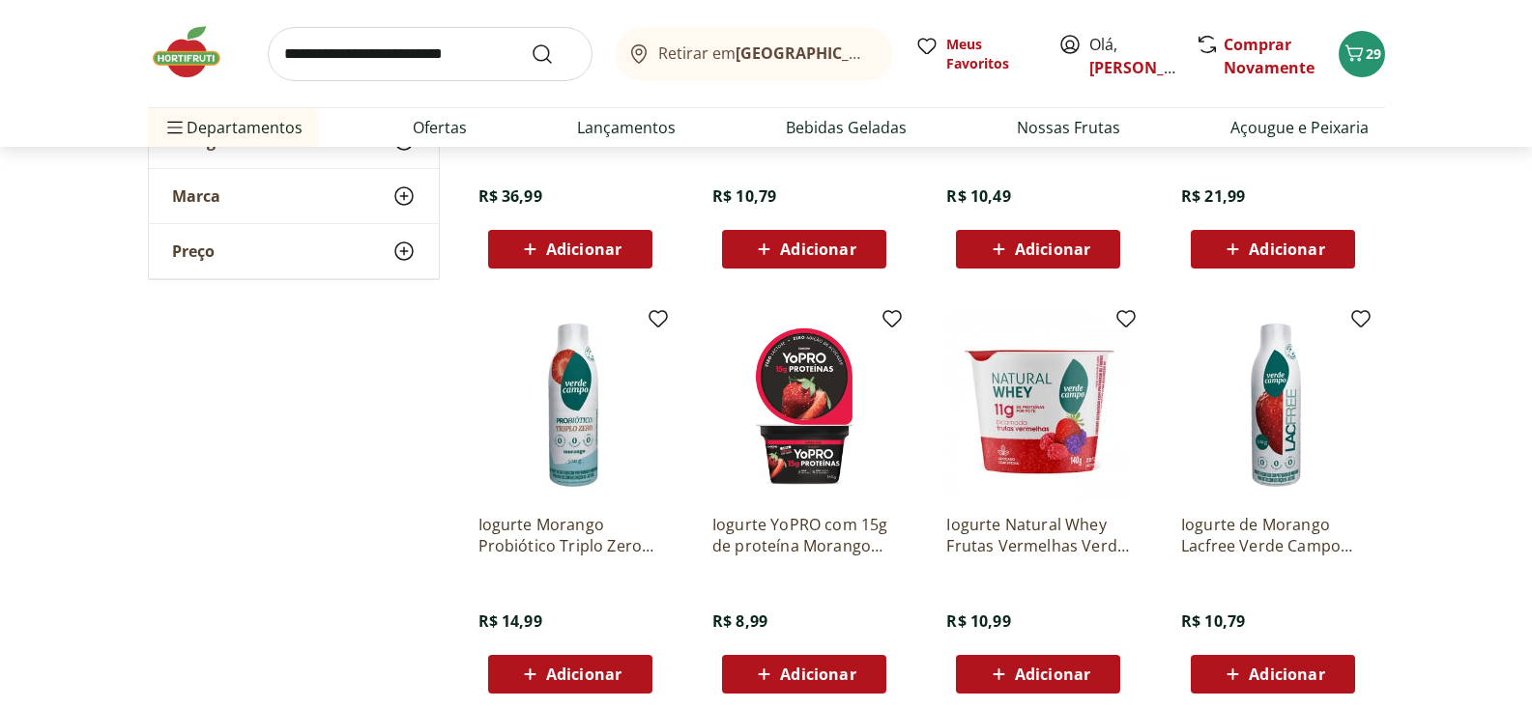
scroll to position [3165, 0]
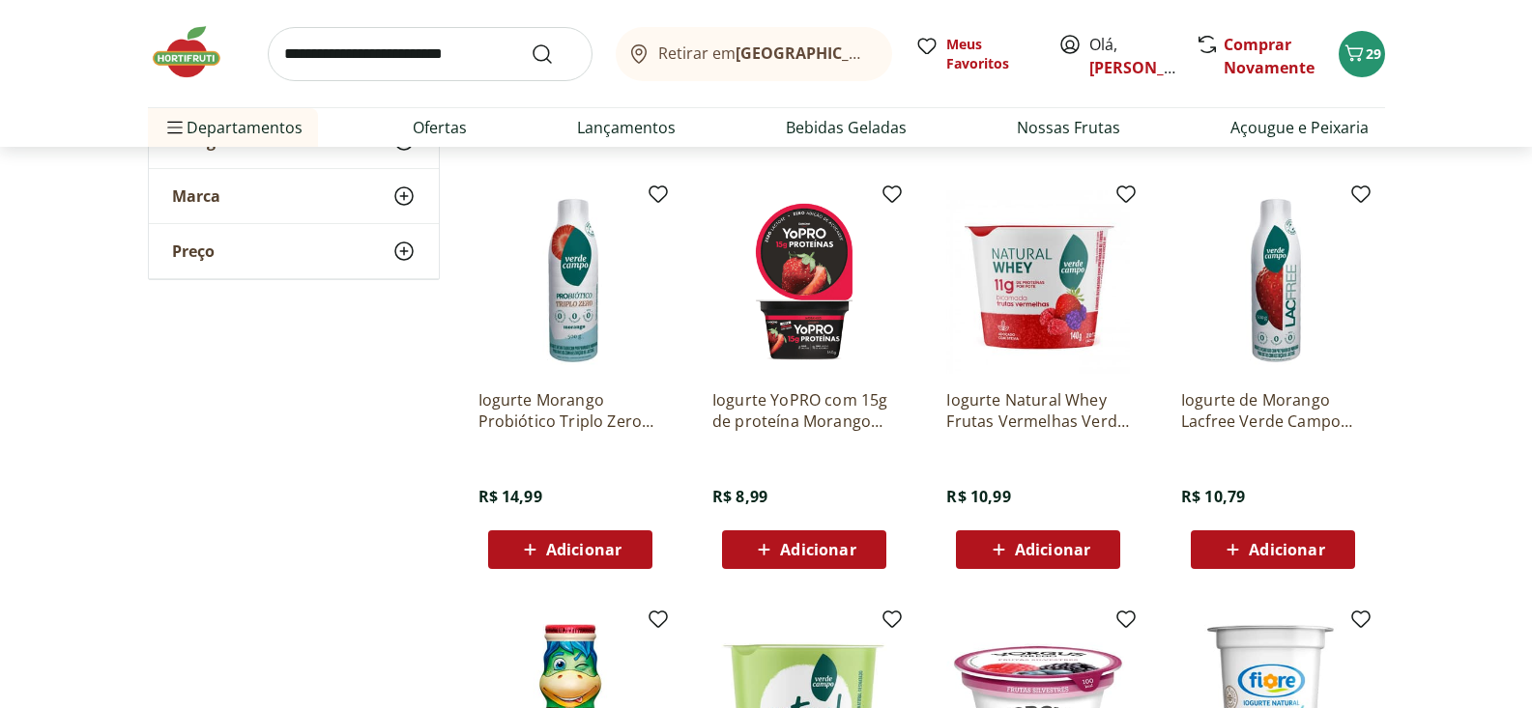
click at [1274, 555] on span "Adicionar" at bounding box center [1286, 549] width 75 height 15
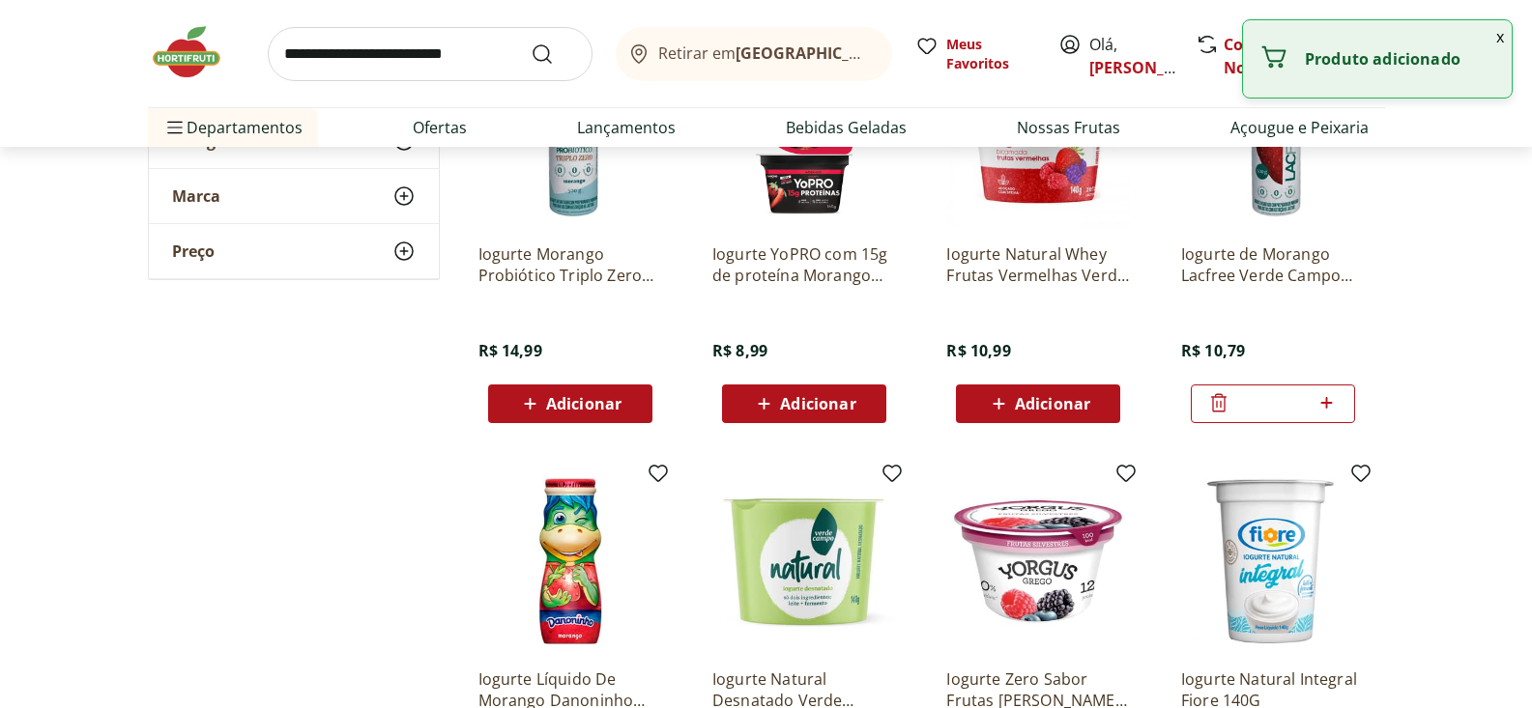
scroll to position [3627, 0]
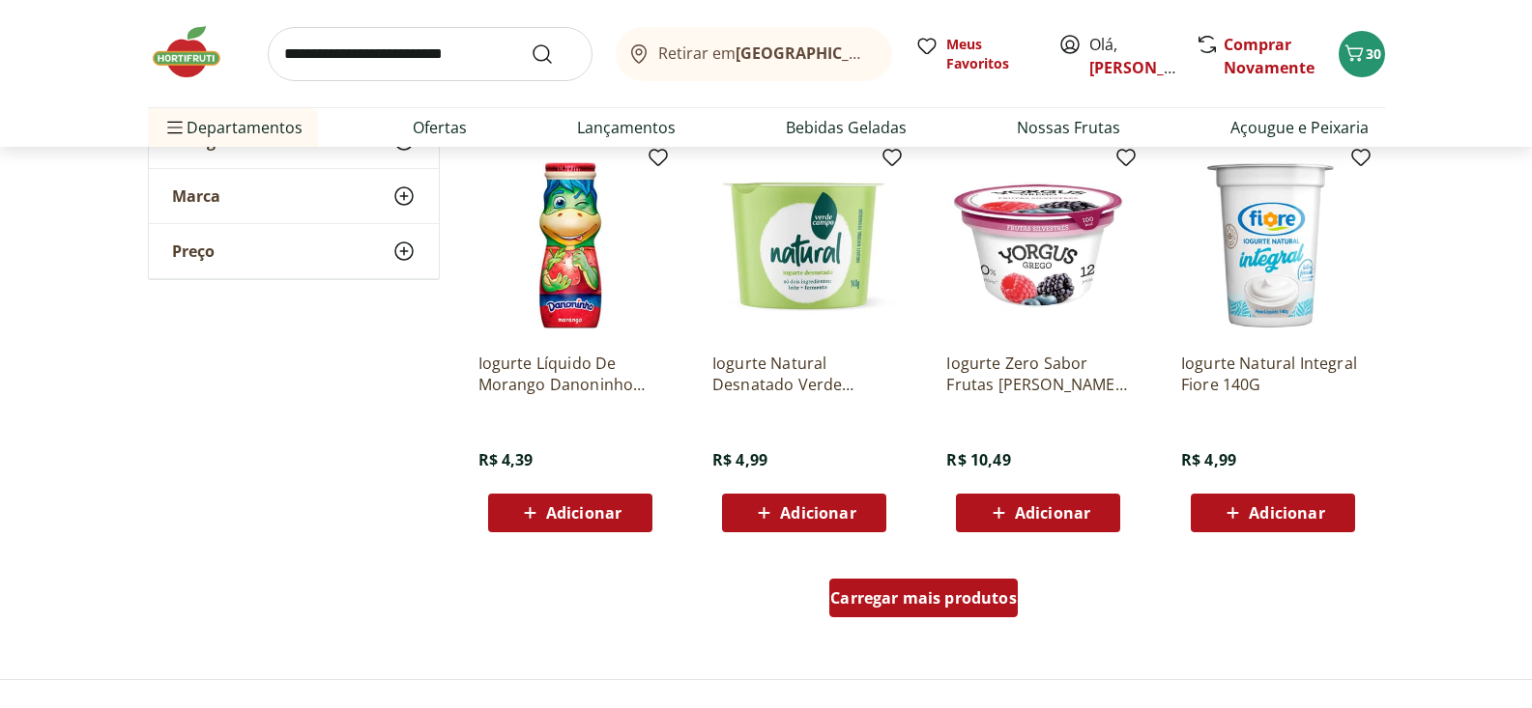
click at [921, 598] on span "Carregar mais produtos" at bounding box center [923, 598] width 187 height 15
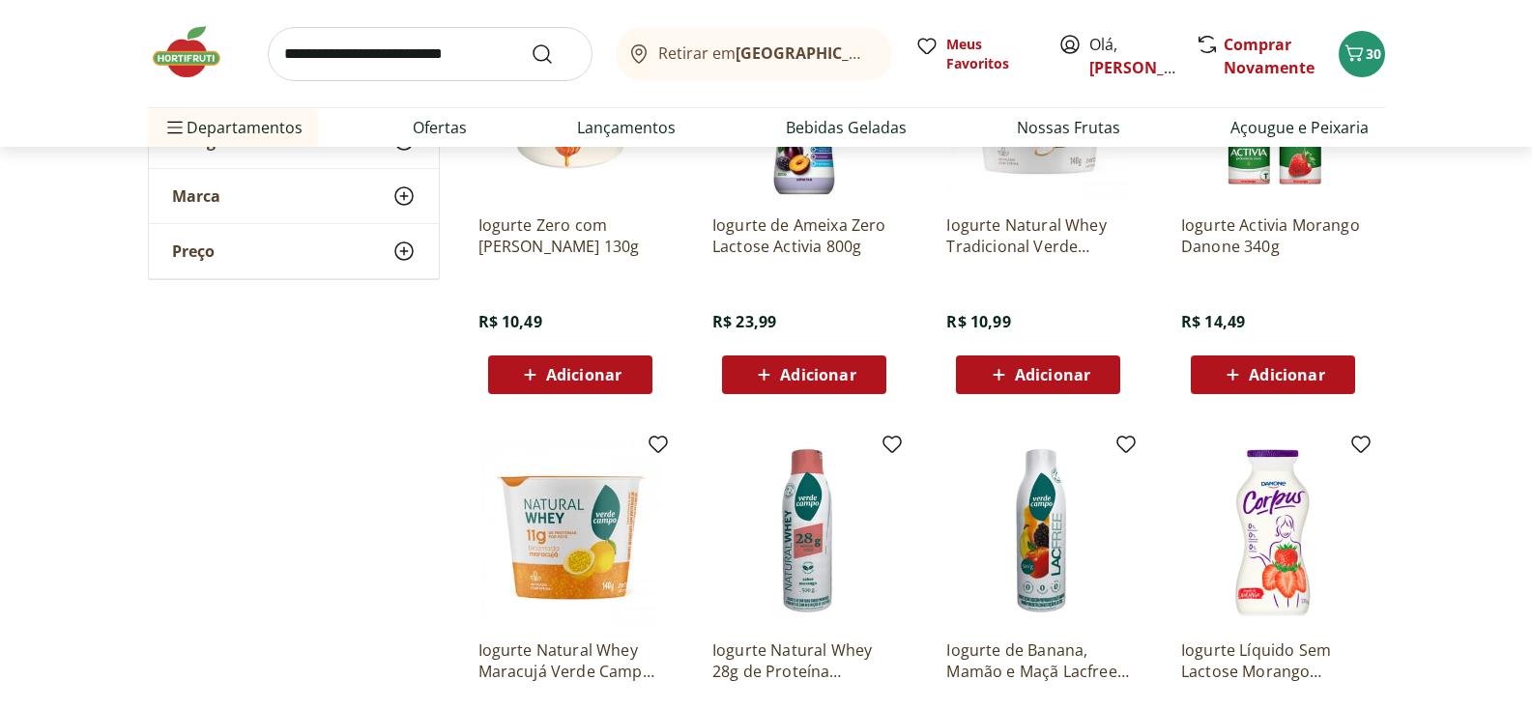
scroll to position [4748, 0]
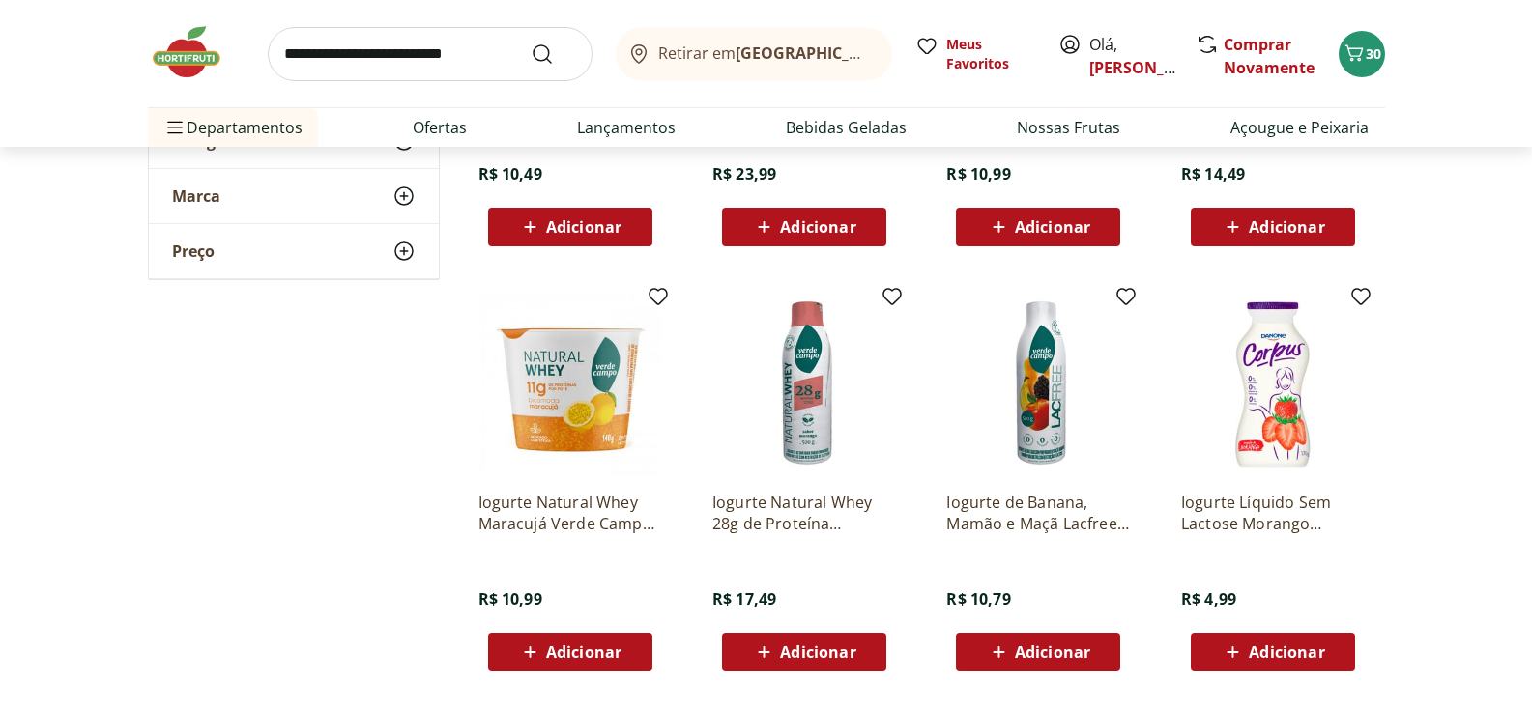
click at [1033, 651] on span "Adicionar" at bounding box center [1052, 652] width 75 height 15
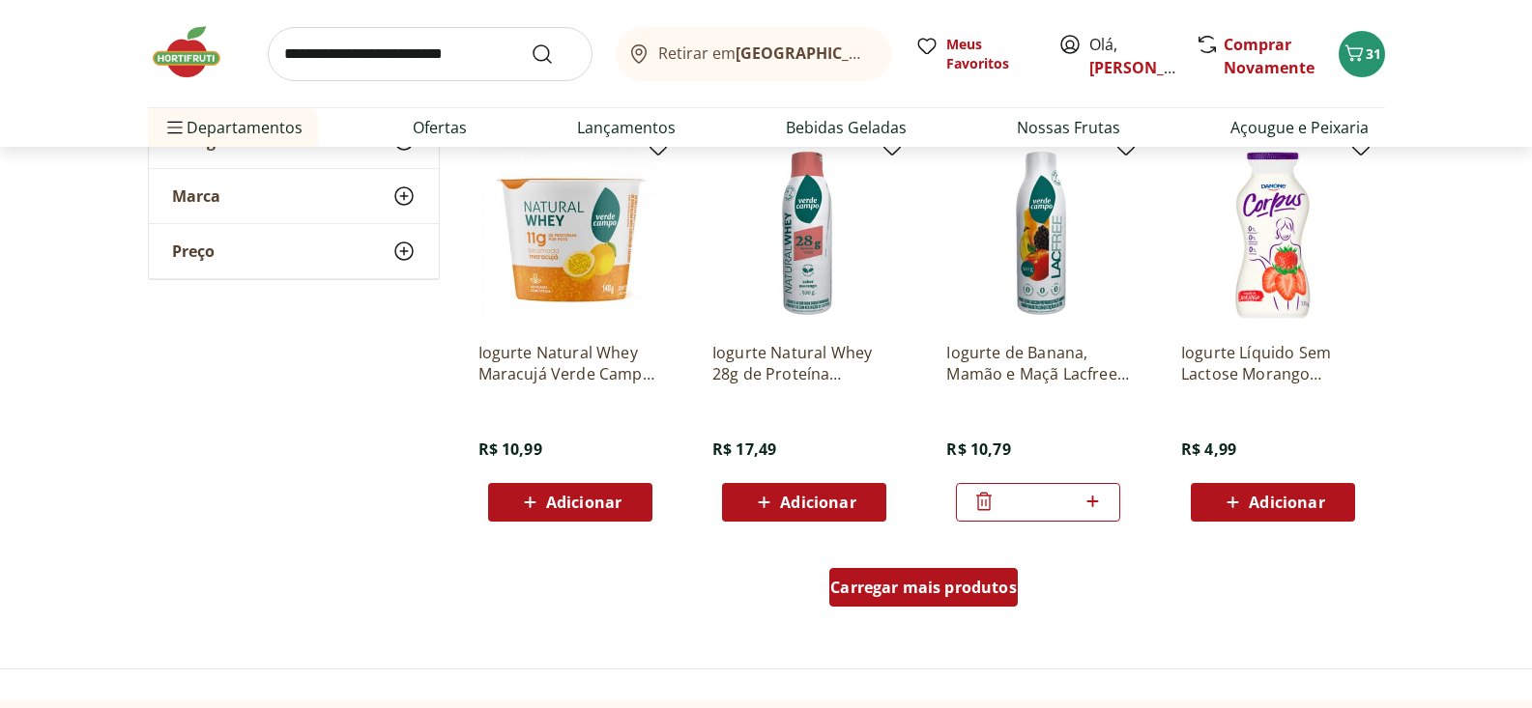
scroll to position [4899, 0]
click at [942, 584] on span "Carregar mais produtos" at bounding box center [923, 586] width 187 height 15
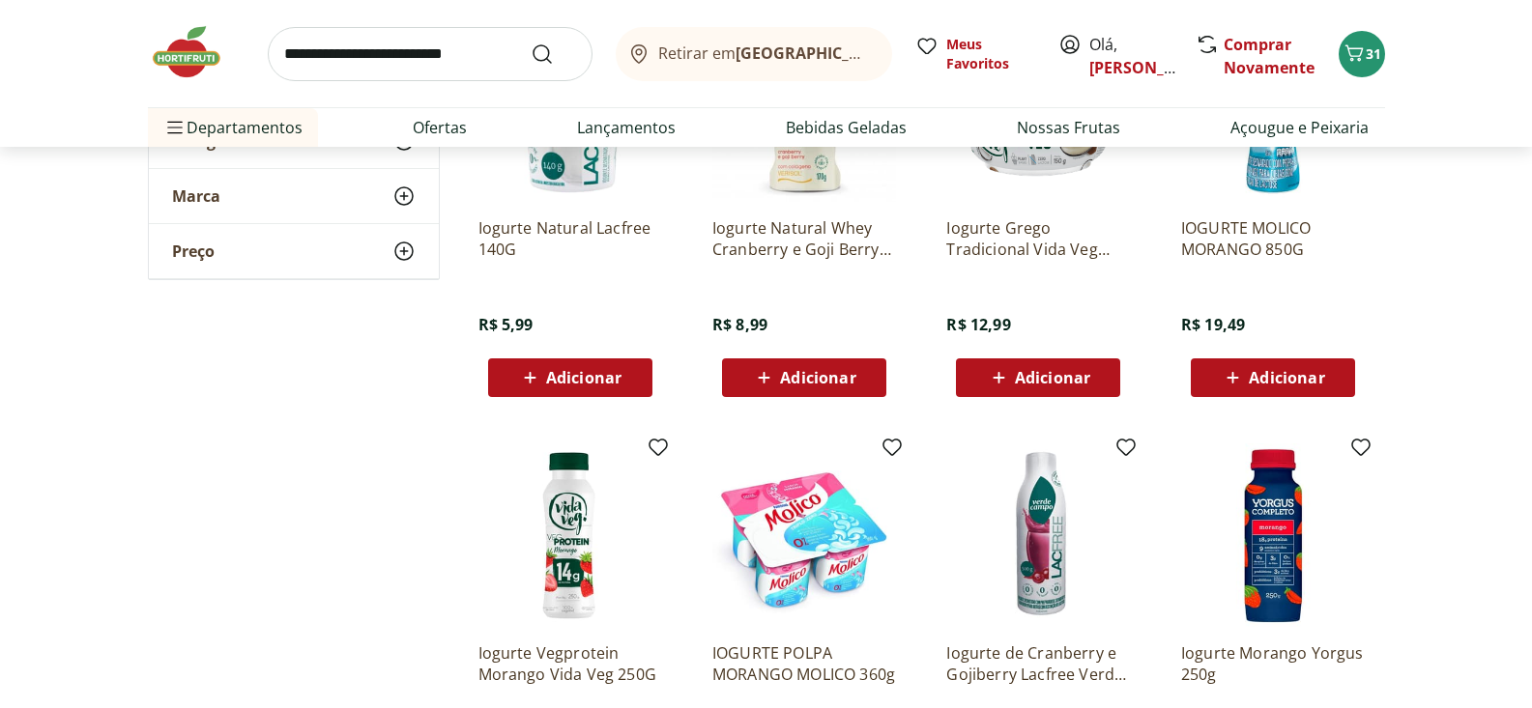
scroll to position [5986, 0]
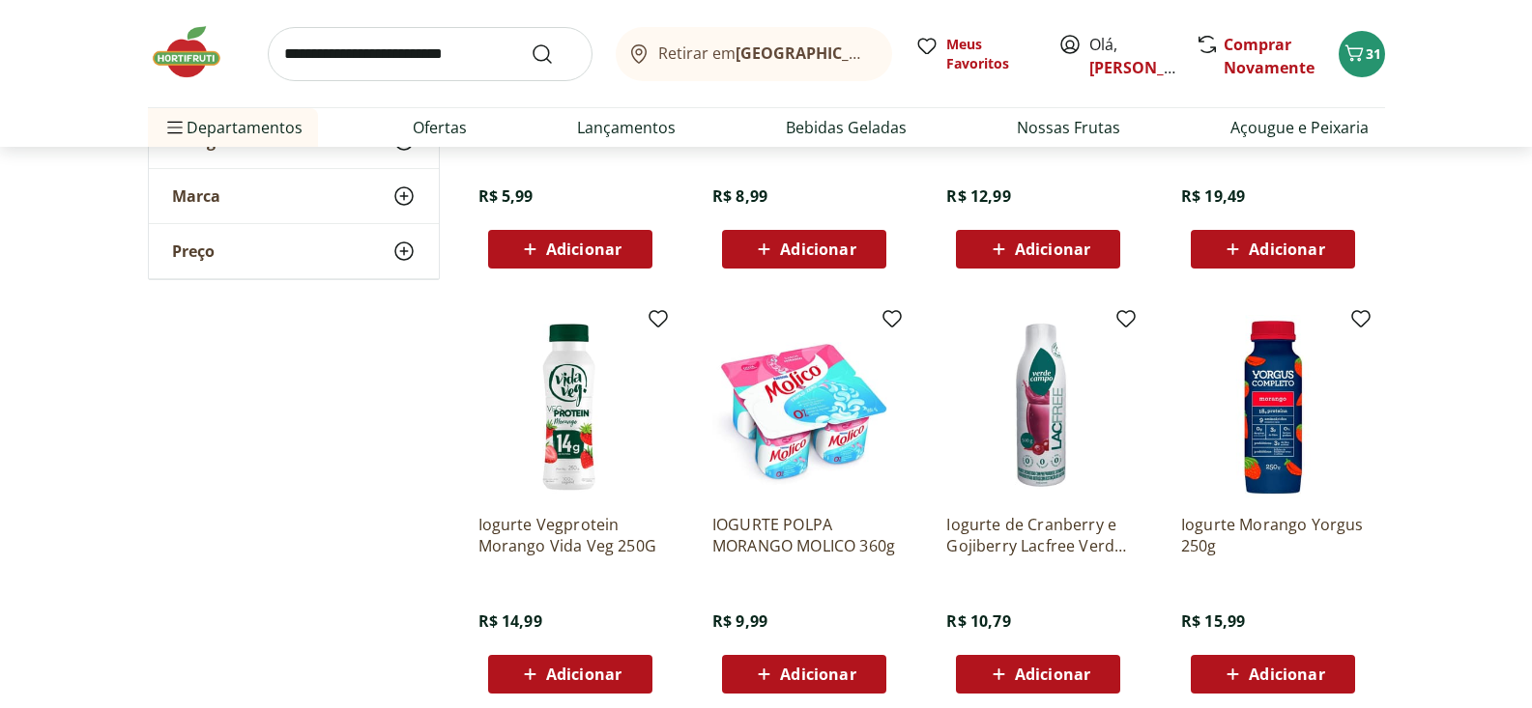
click at [1018, 670] on span "Adicionar" at bounding box center [1052, 674] width 75 height 15
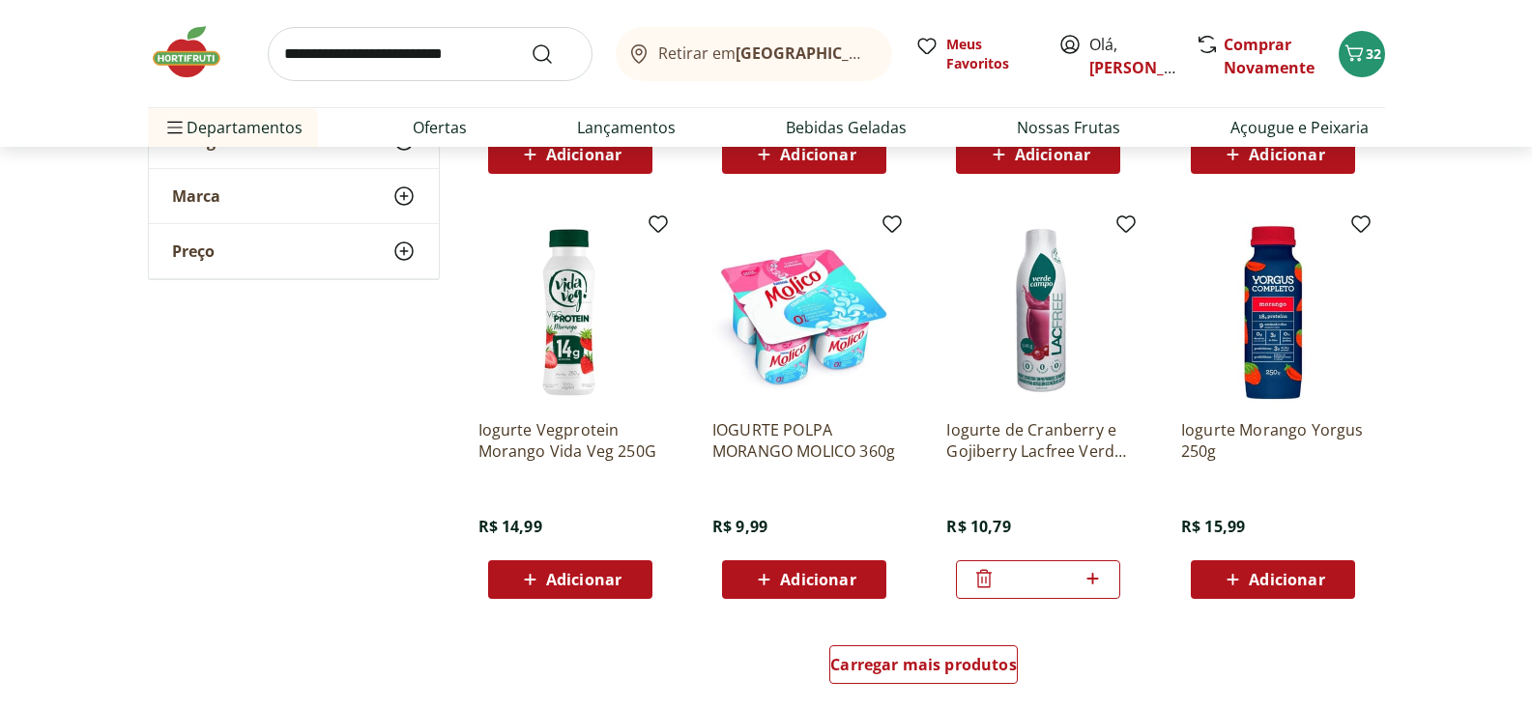
scroll to position [6350, 0]
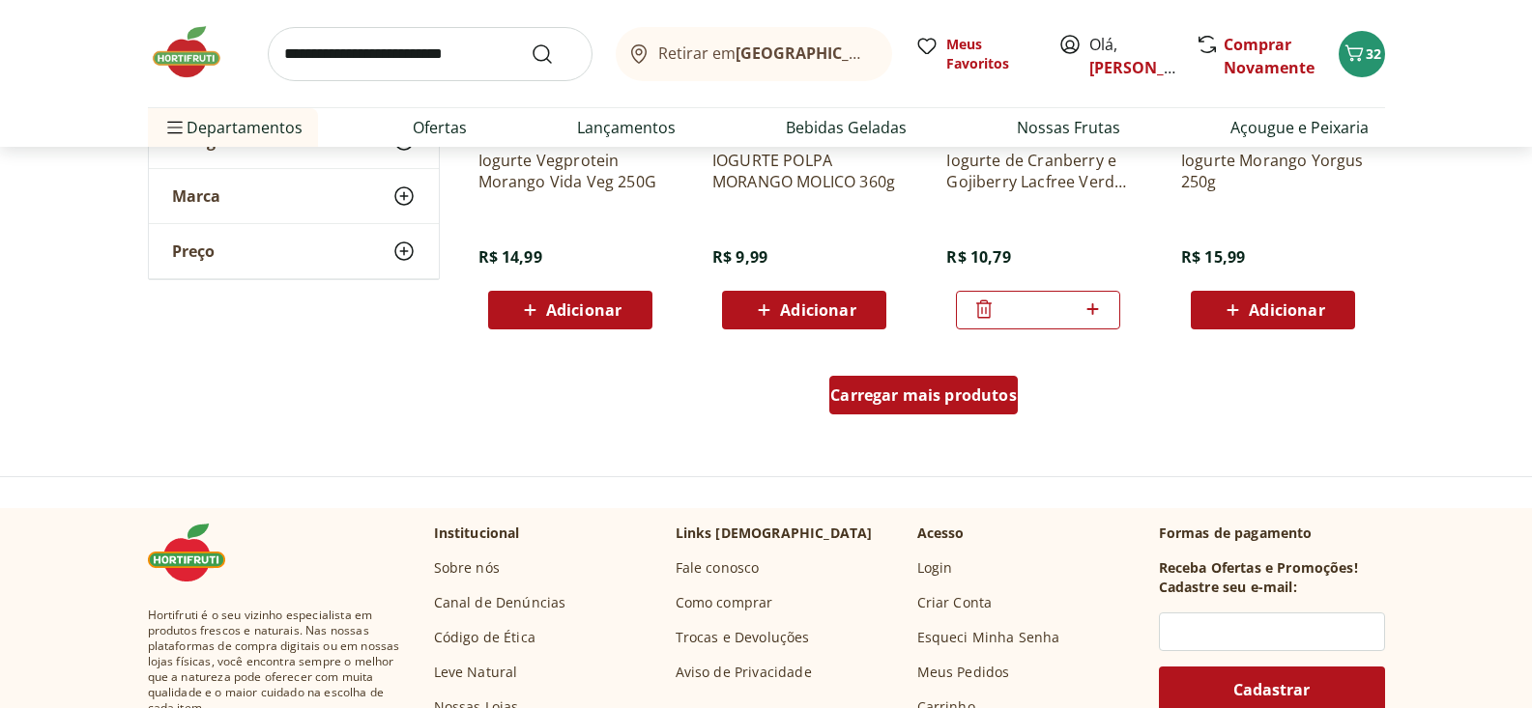
click at [982, 402] on span "Carregar mais produtos" at bounding box center [923, 395] width 187 height 15
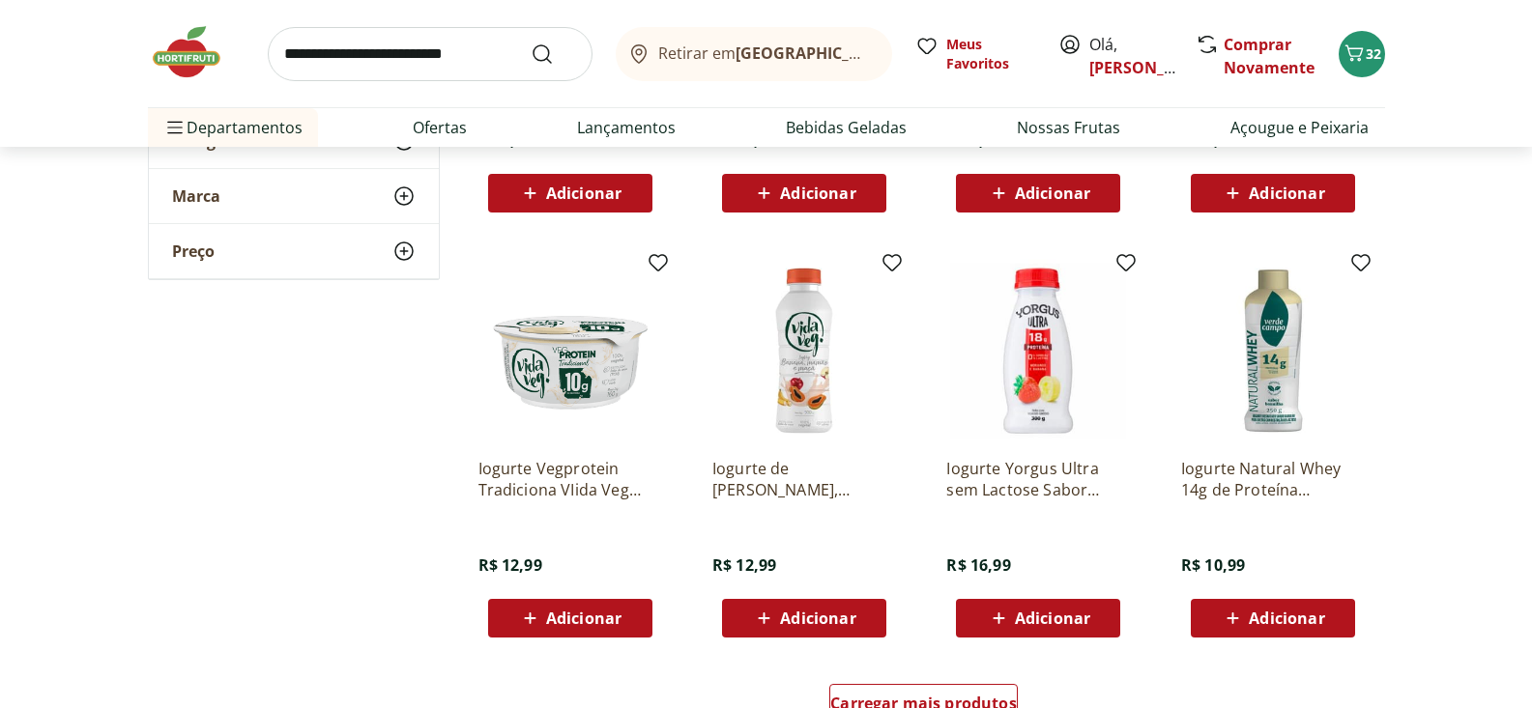
scroll to position [7378, 0]
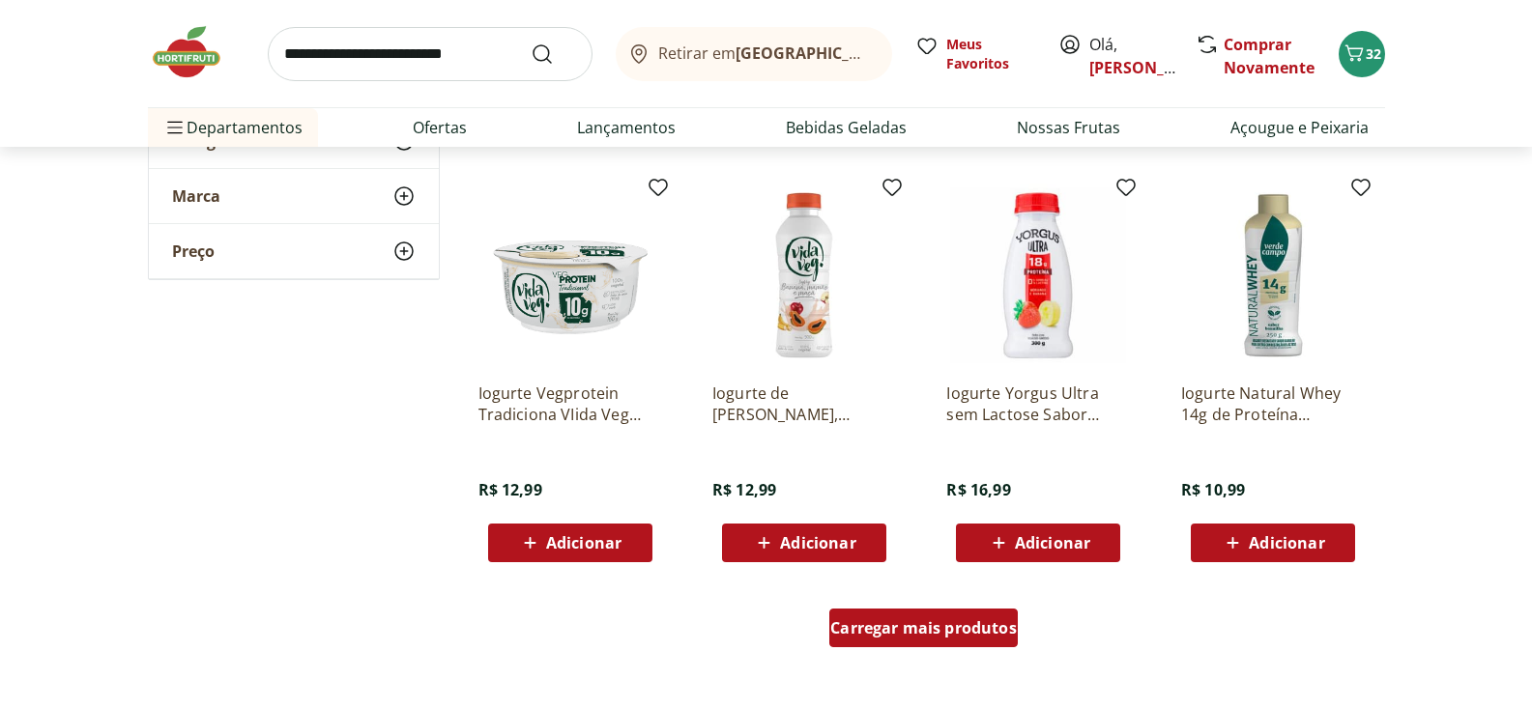
click at [929, 622] on span "Carregar mais produtos" at bounding box center [923, 628] width 187 height 15
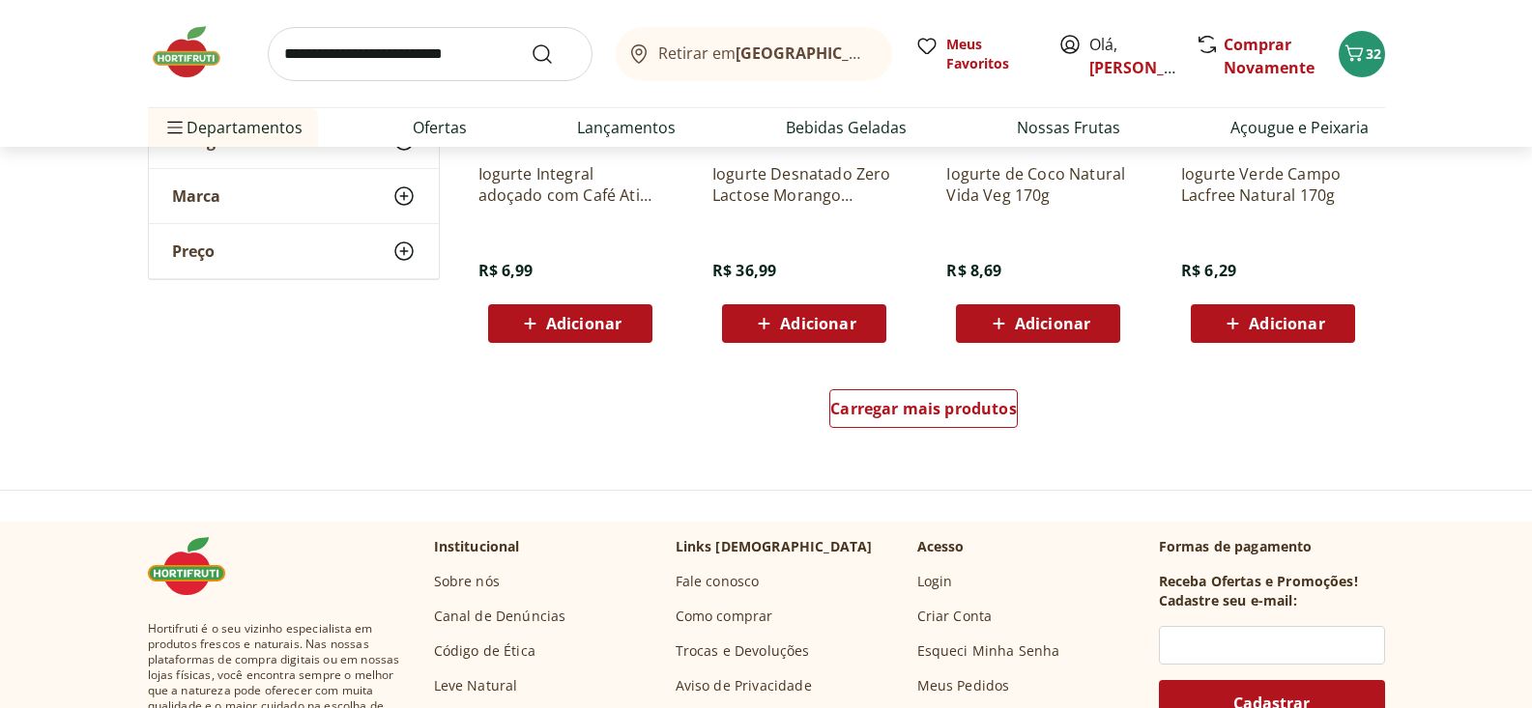
scroll to position [8859, 0]
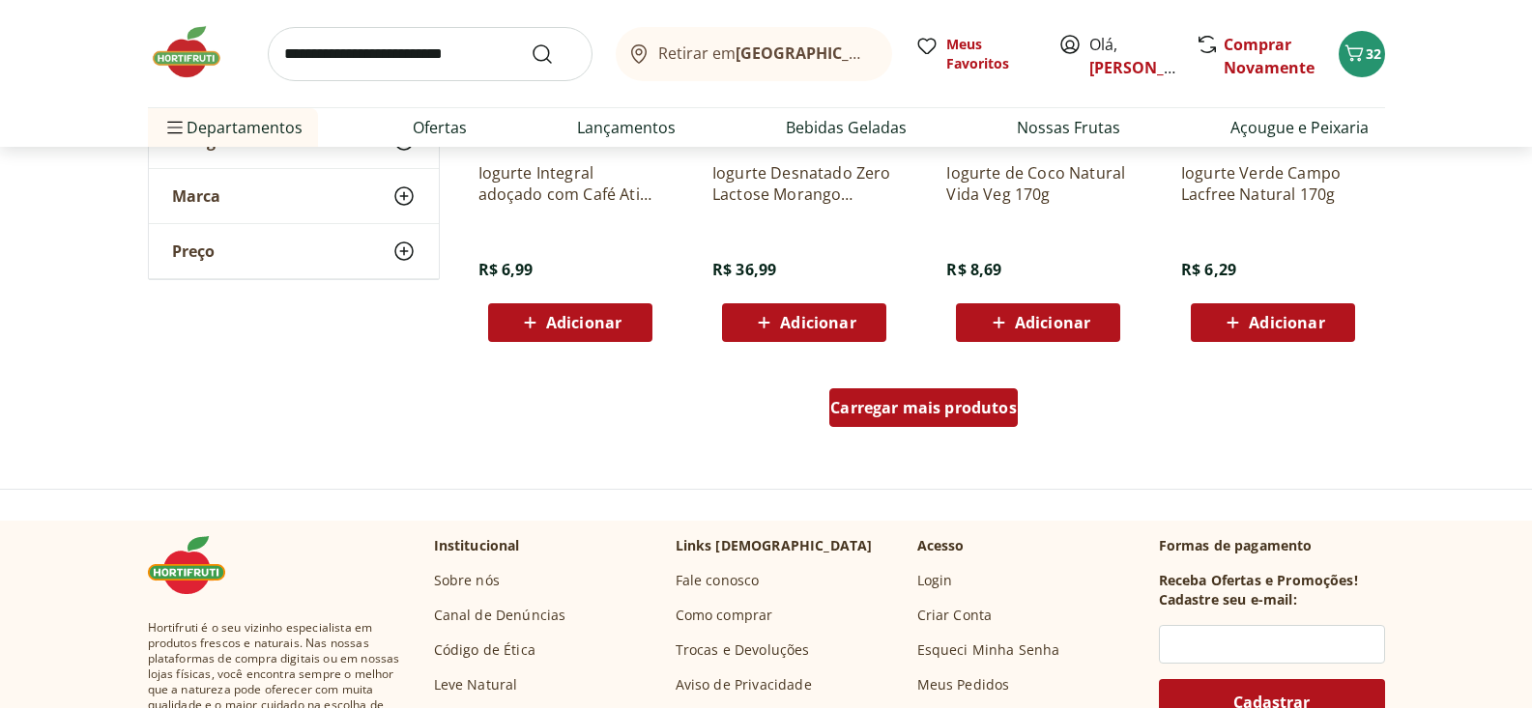
click at [951, 426] on div "Carregar mais produtos" at bounding box center [923, 408] width 188 height 39
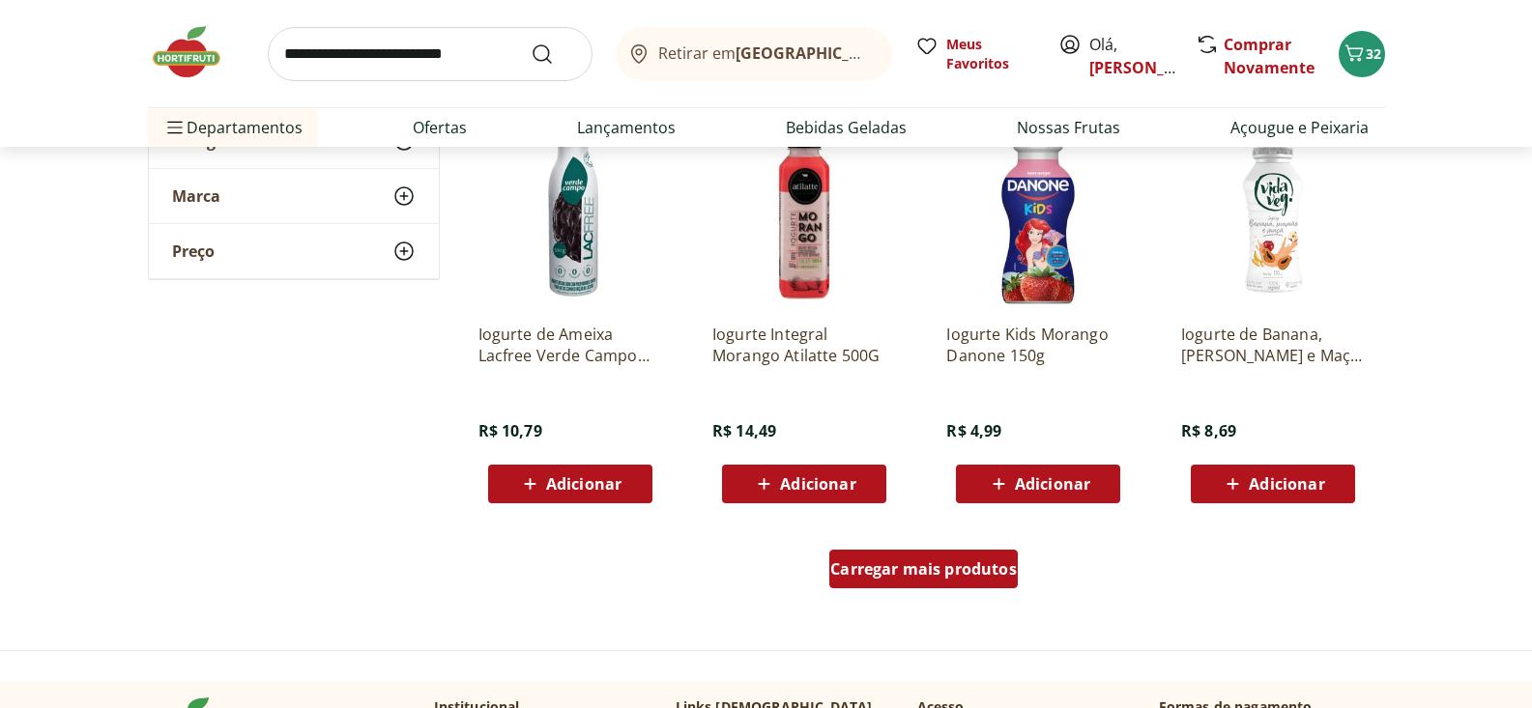
scroll to position [9962, 0]
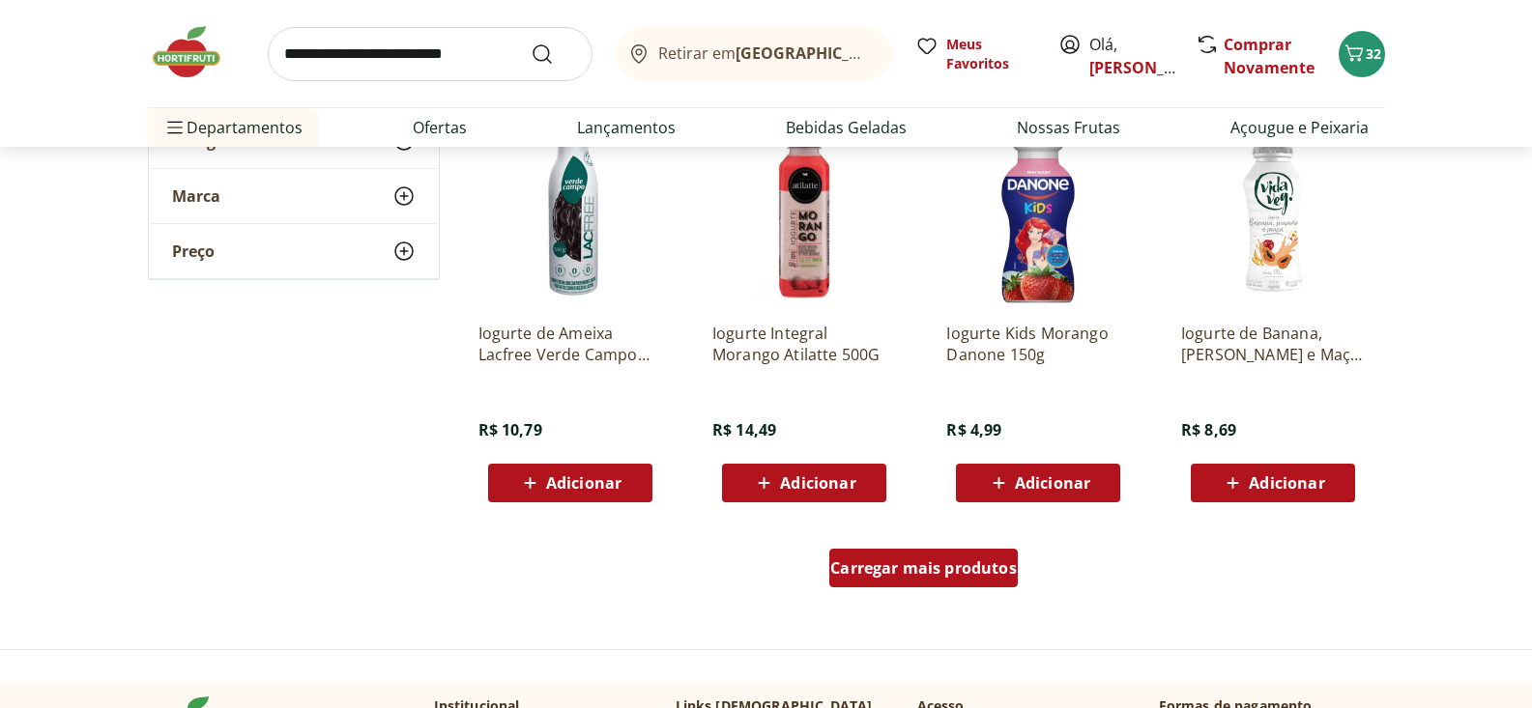
click at [893, 574] on span "Carregar mais produtos" at bounding box center [923, 568] width 187 height 15
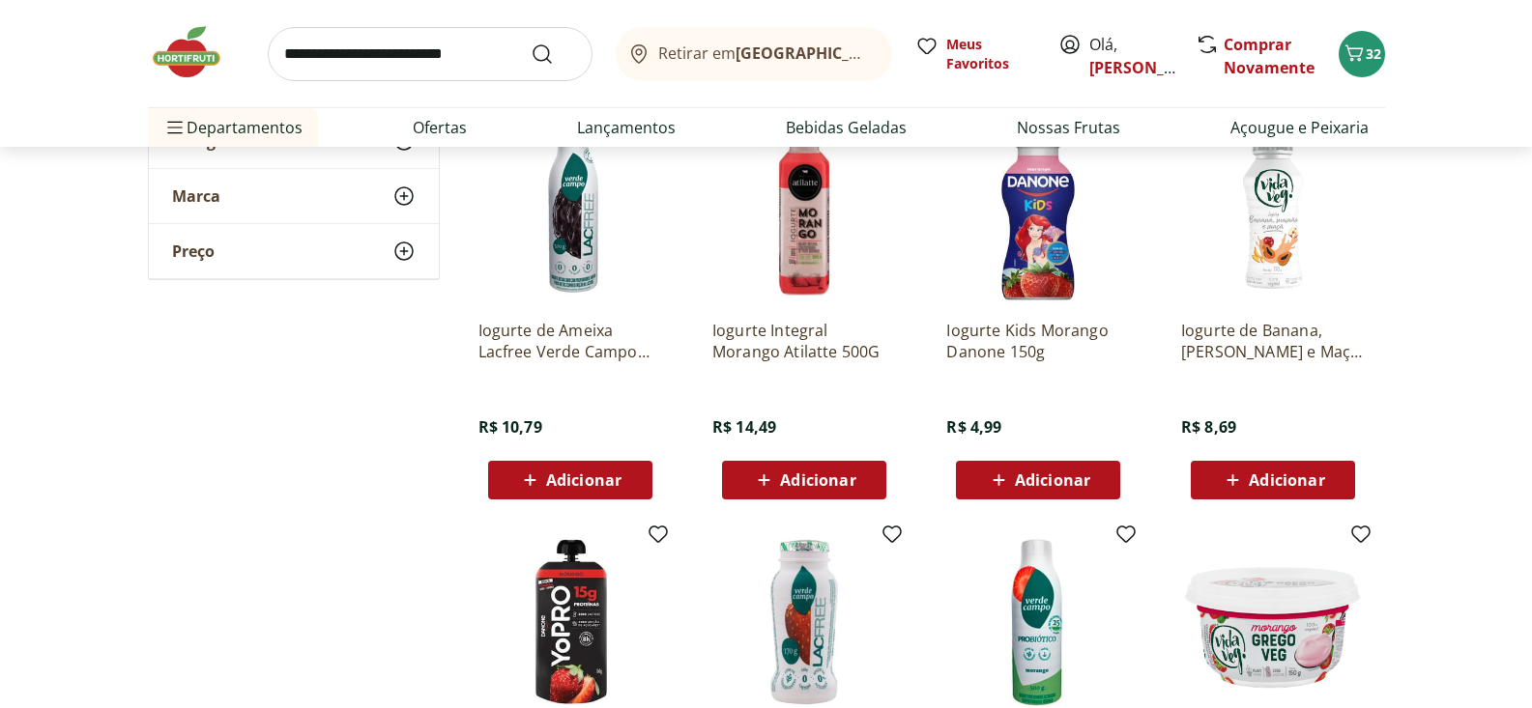
click at [573, 484] on span "Adicionar" at bounding box center [583, 480] width 75 height 15
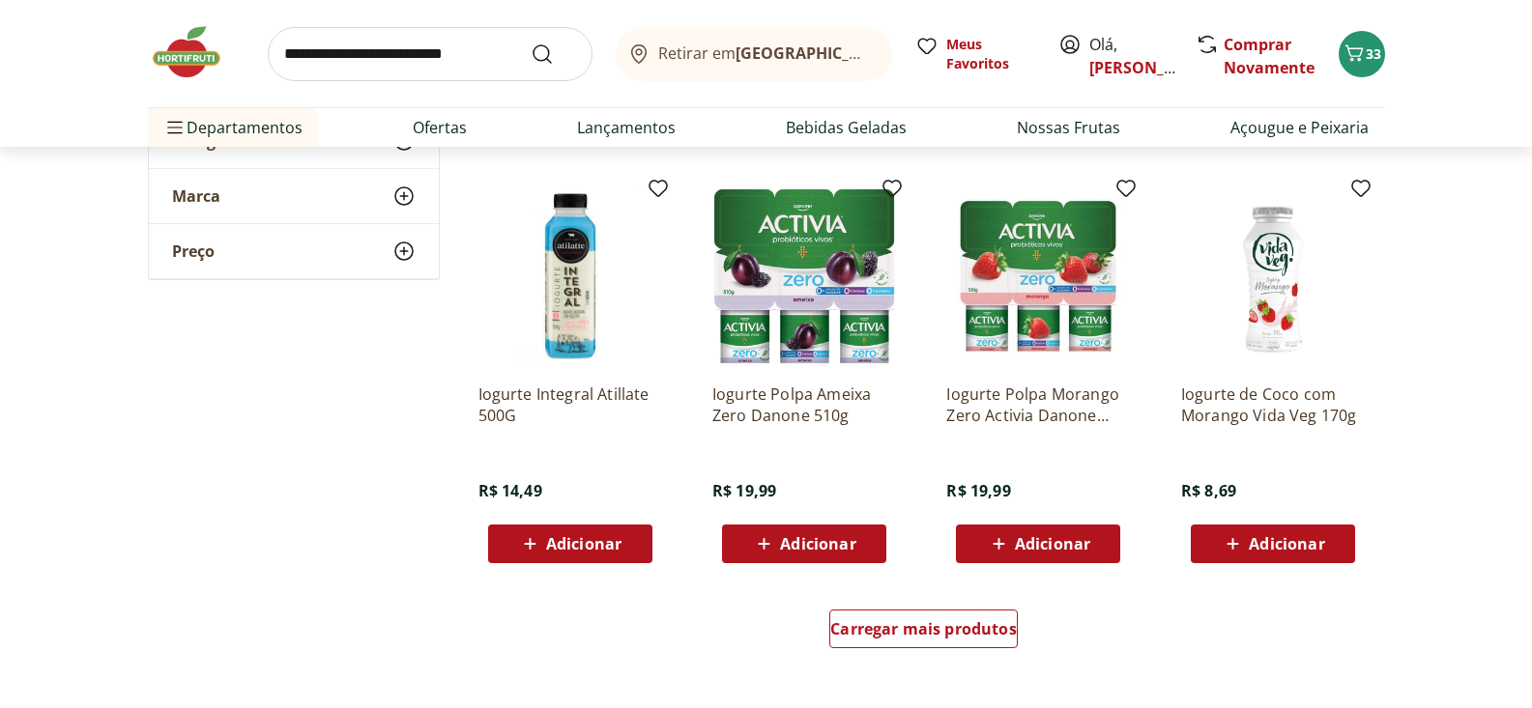
scroll to position [11198, 0]
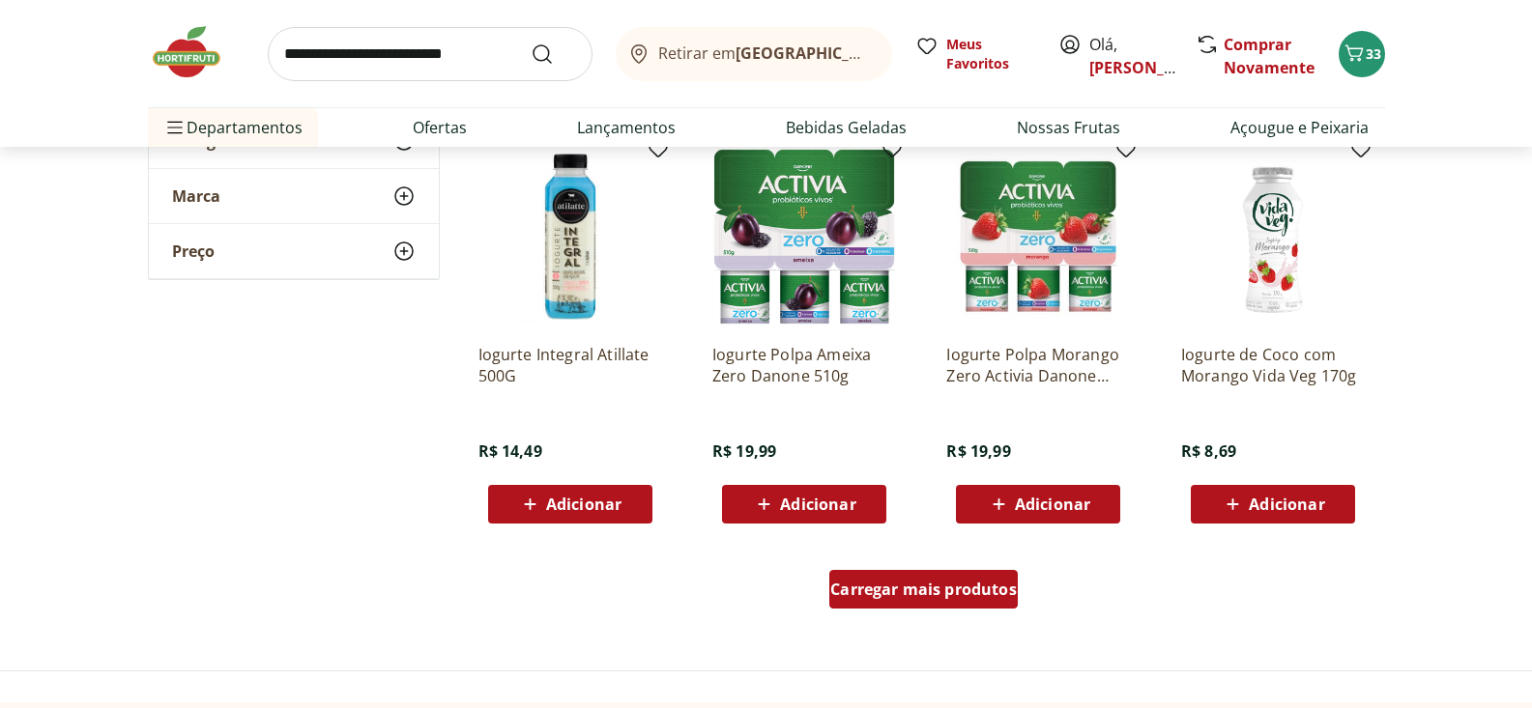
click at [951, 593] on span "Carregar mais produtos" at bounding box center [923, 589] width 187 height 15
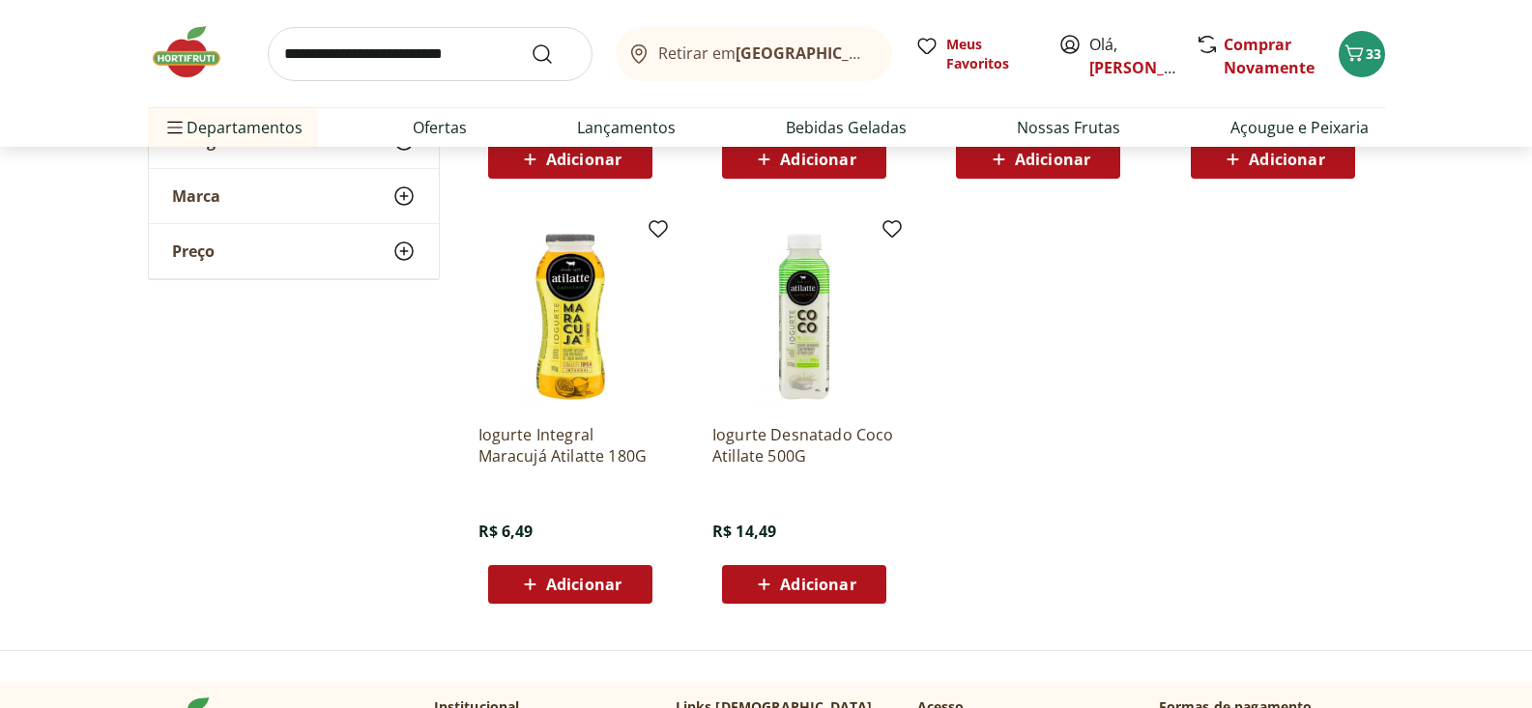
scroll to position [12100, 0]
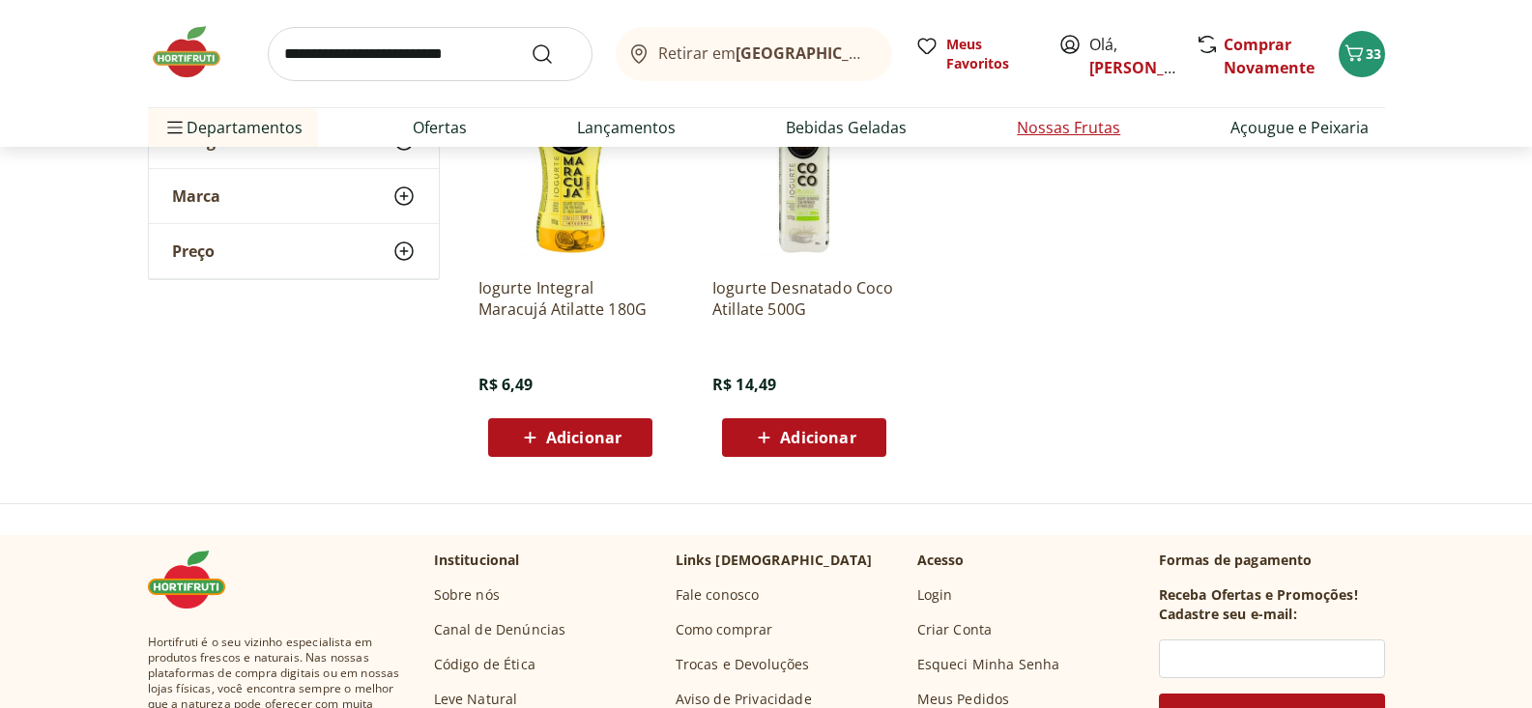
click at [1070, 128] on link "Nossas Frutas" at bounding box center [1068, 127] width 103 height 23
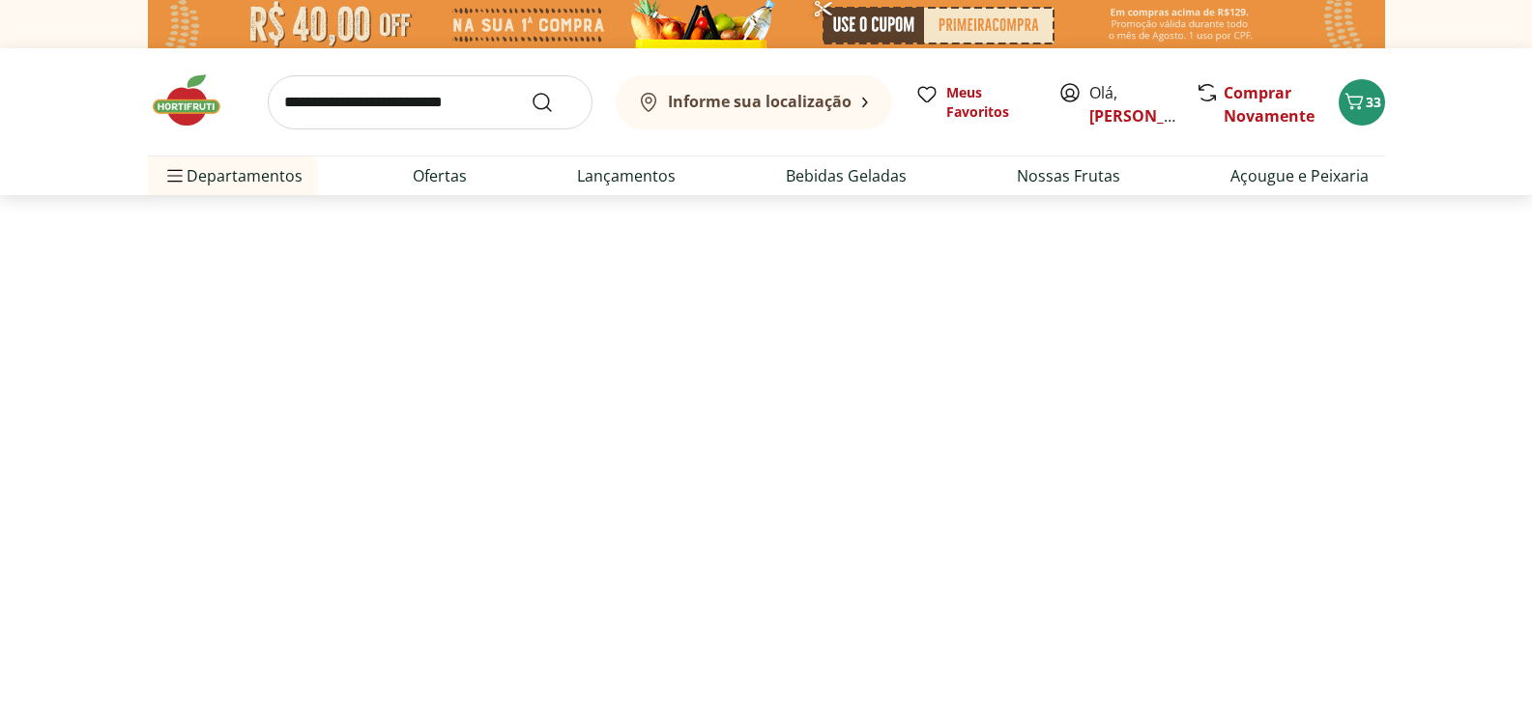
select select "**********"
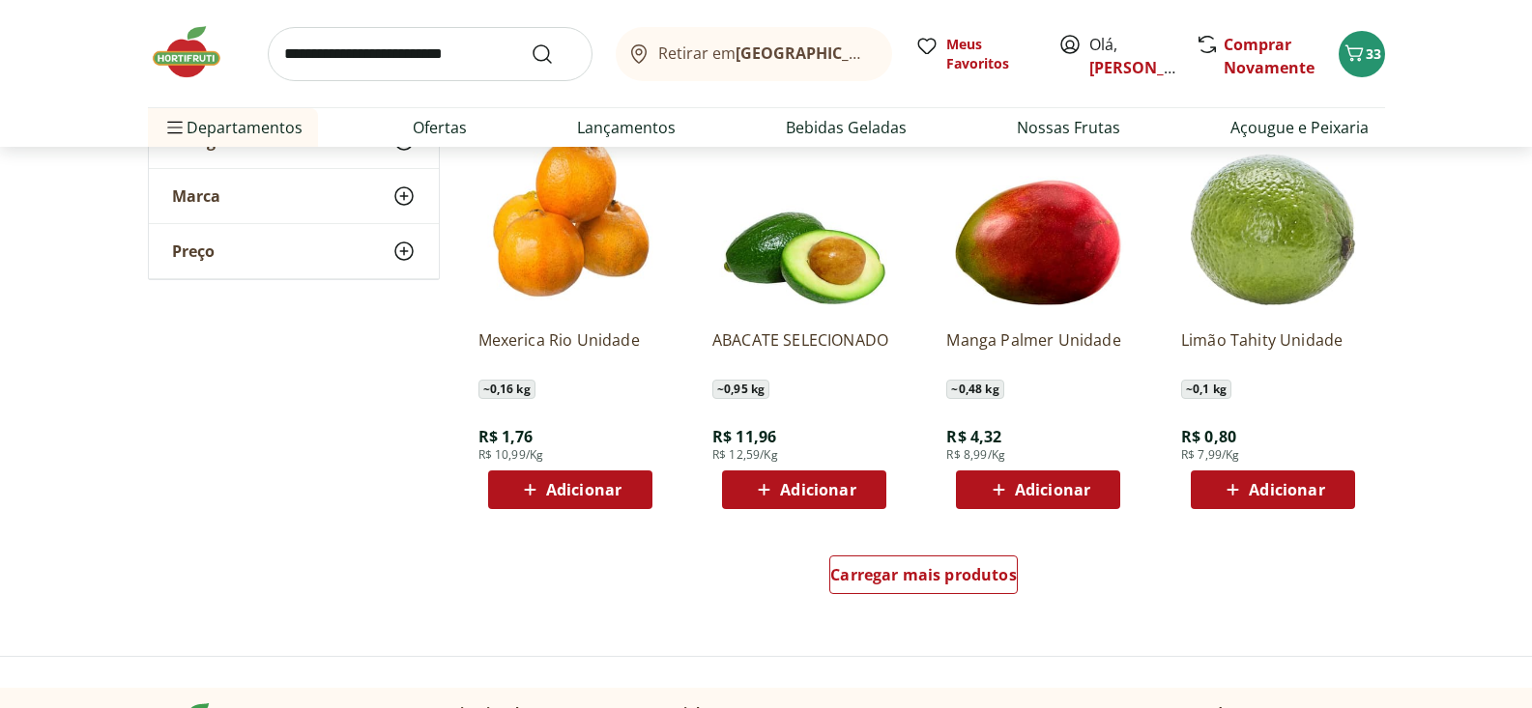
scroll to position [1059, 0]
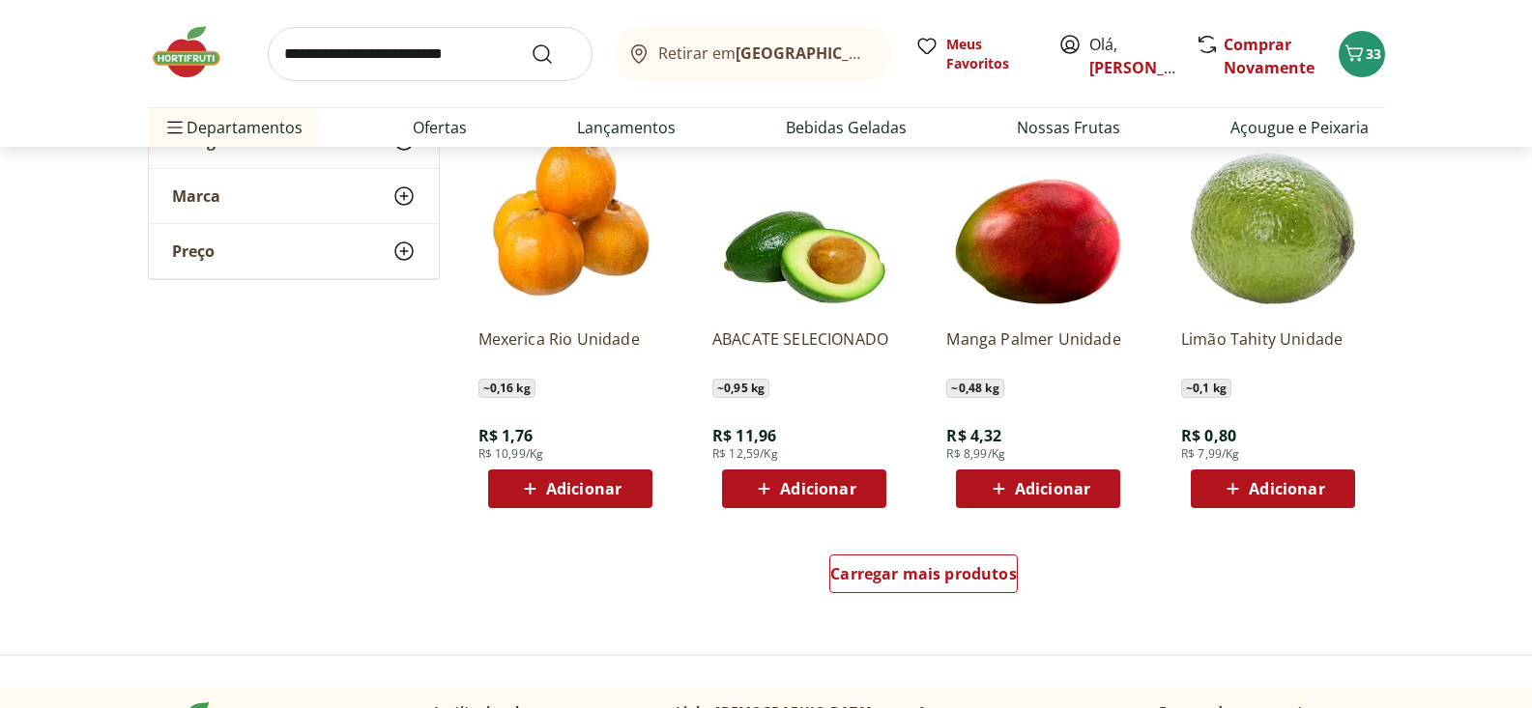
click at [1315, 495] on span "Adicionar" at bounding box center [1286, 488] width 75 height 15
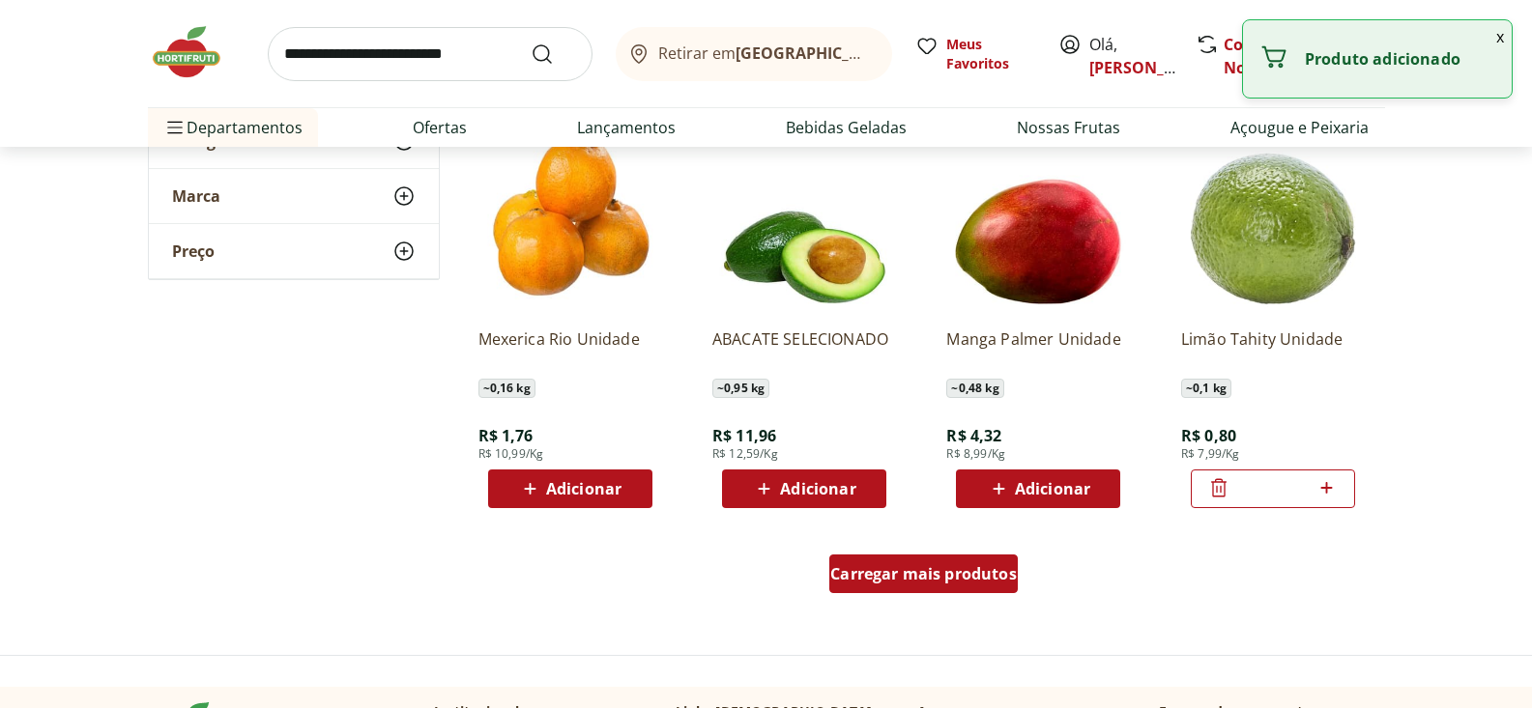
click at [987, 575] on span "Carregar mais produtos" at bounding box center [923, 573] width 187 height 15
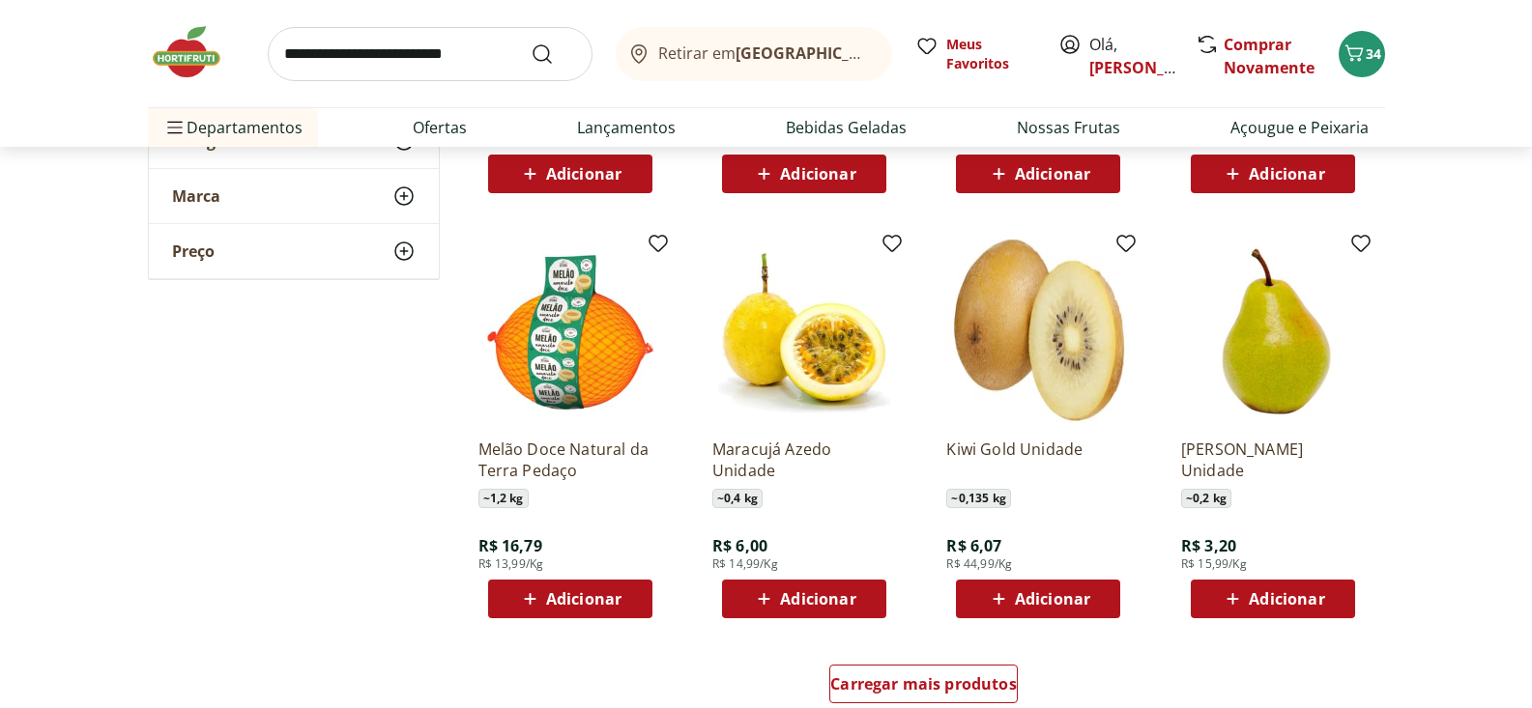
scroll to position [2228, 0]
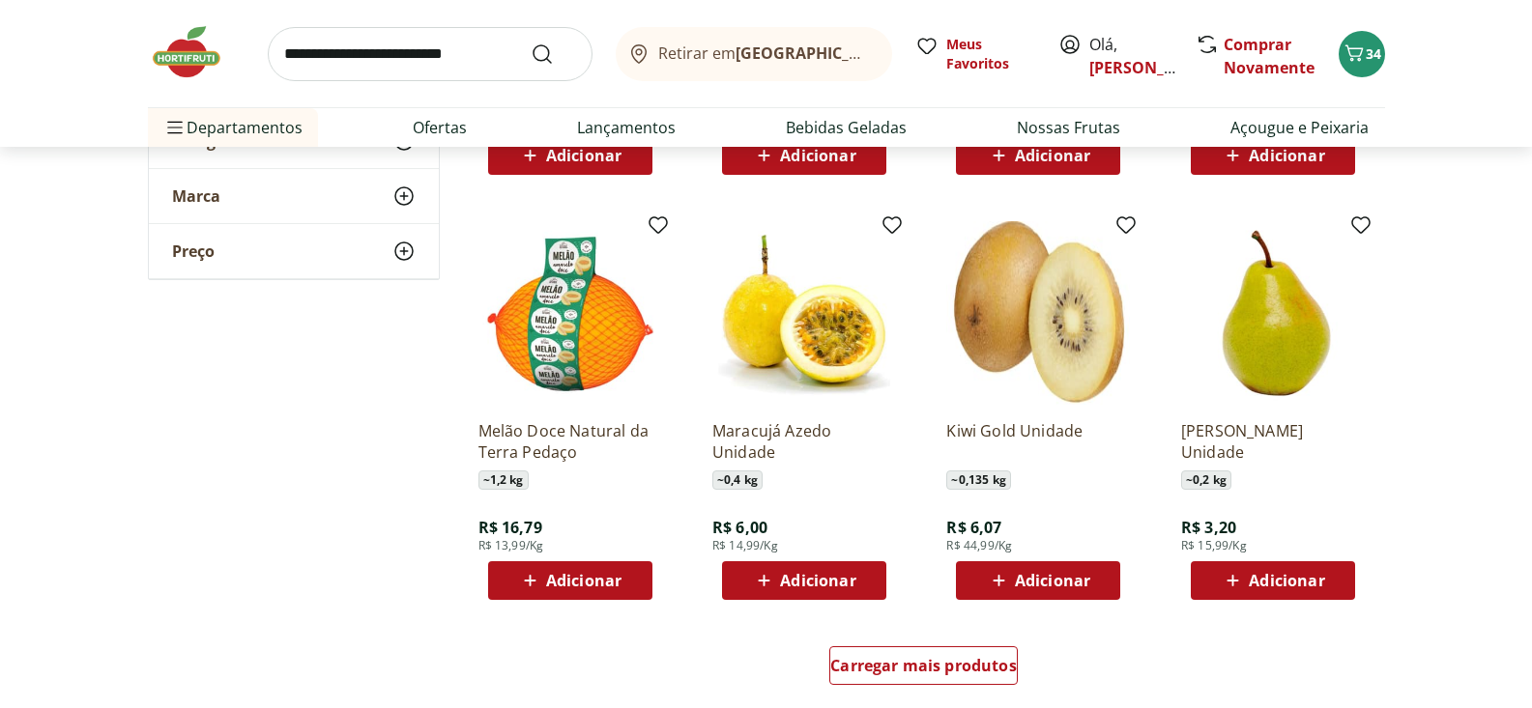
click at [811, 589] on span "Adicionar" at bounding box center [817, 580] width 75 height 15
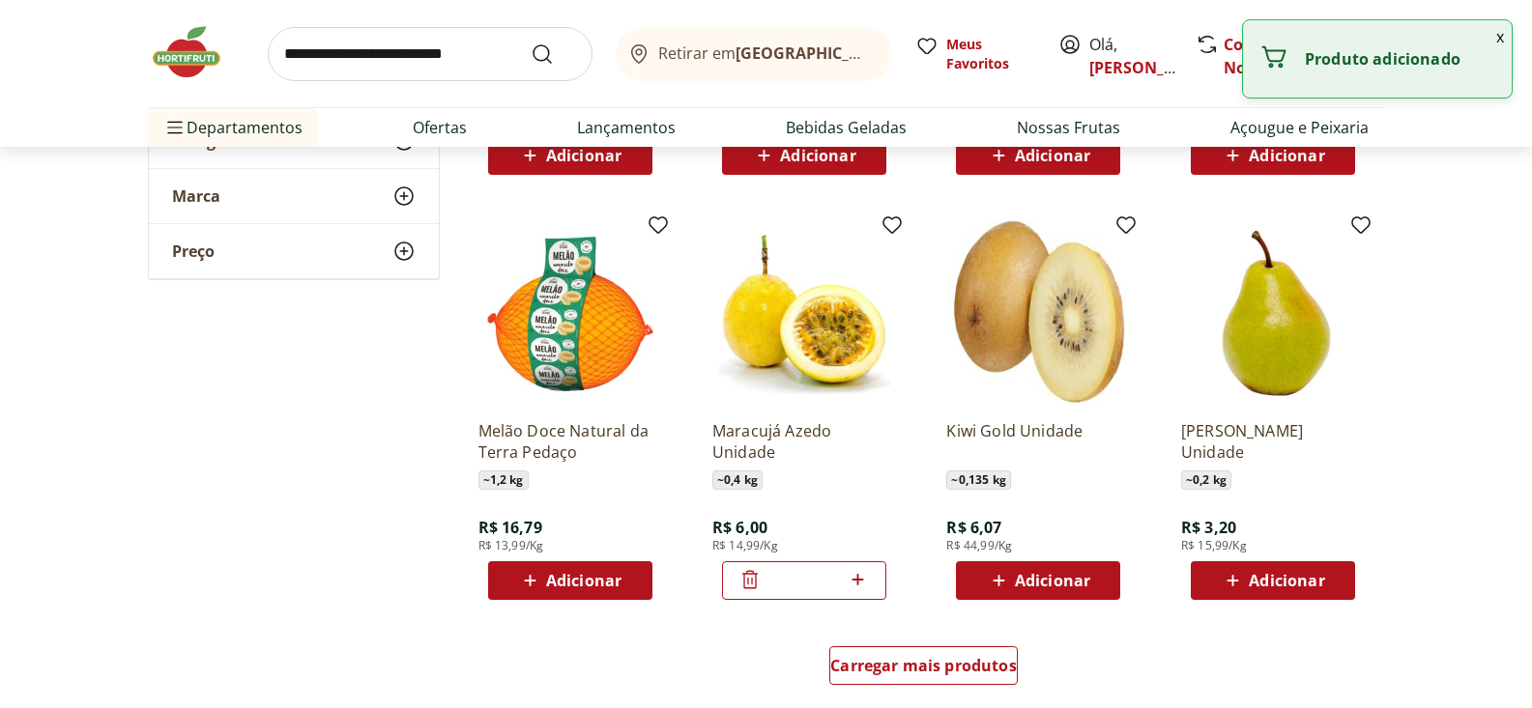
click at [858, 576] on icon at bounding box center [859, 580] width 12 height 12
type input "*"
click at [928, 662] on span "Carregar mais produtos" at bounding box center [923, 665] width 187 height 15
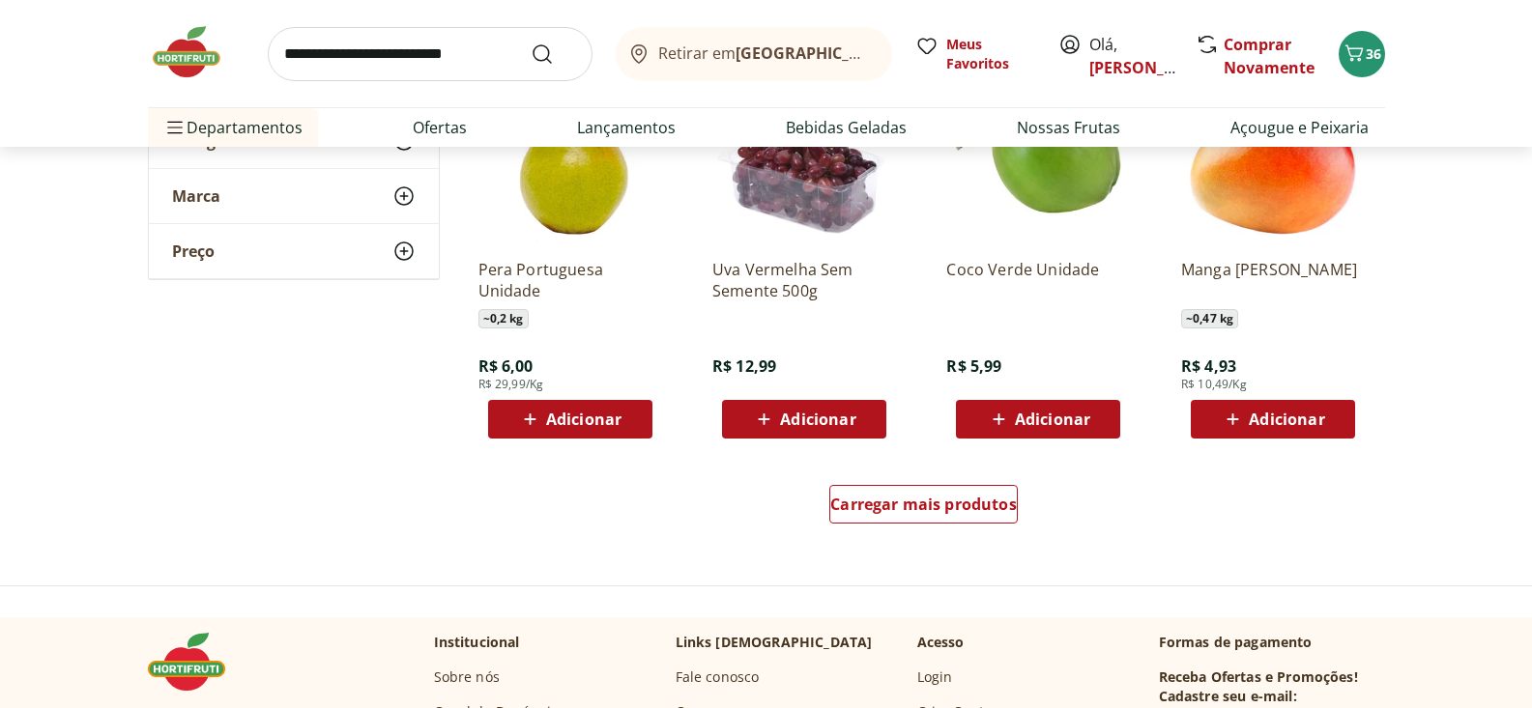
scroll to position [3650, 0]
click at [969, 511] on span "Carregar mais produtos" at bounding box center [923, 504] width 187 height 15
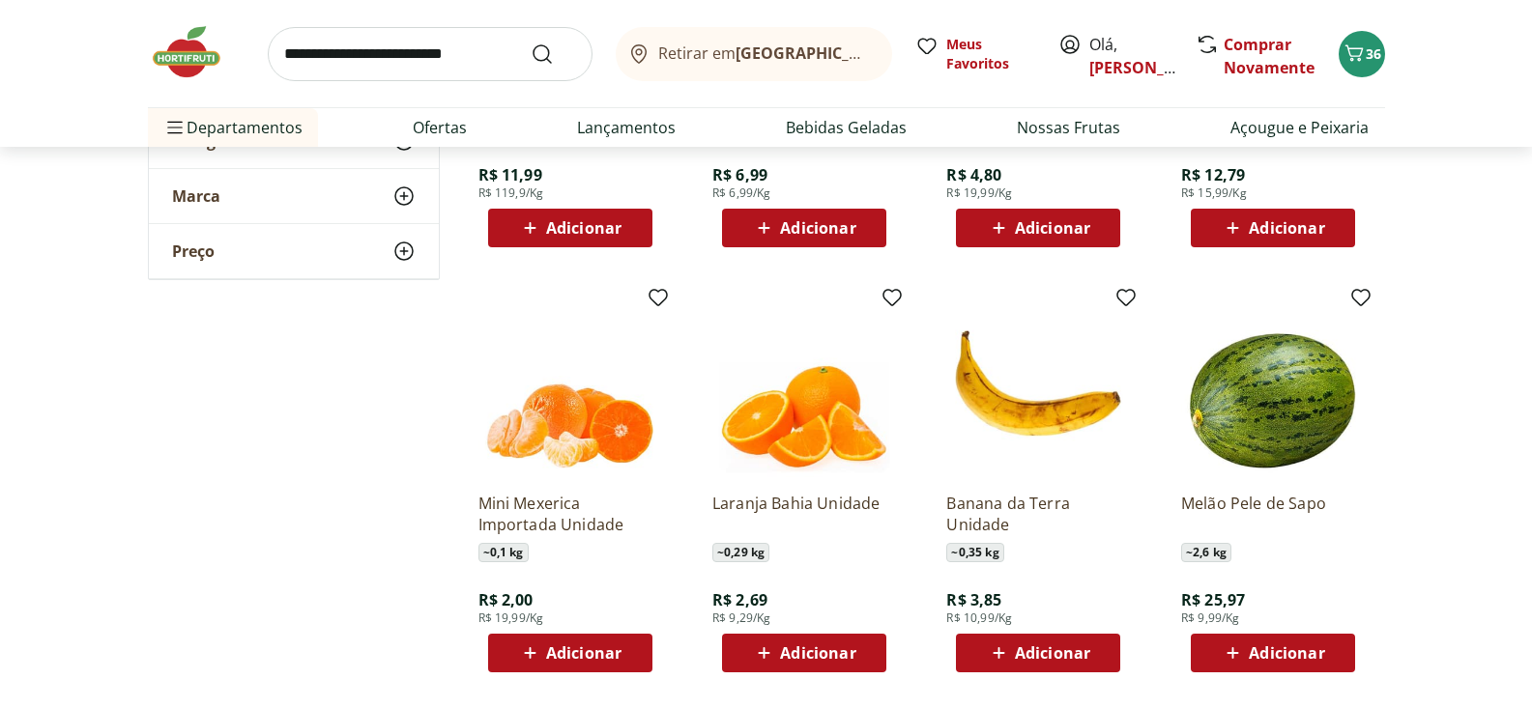
scroll to position [4931, 0]
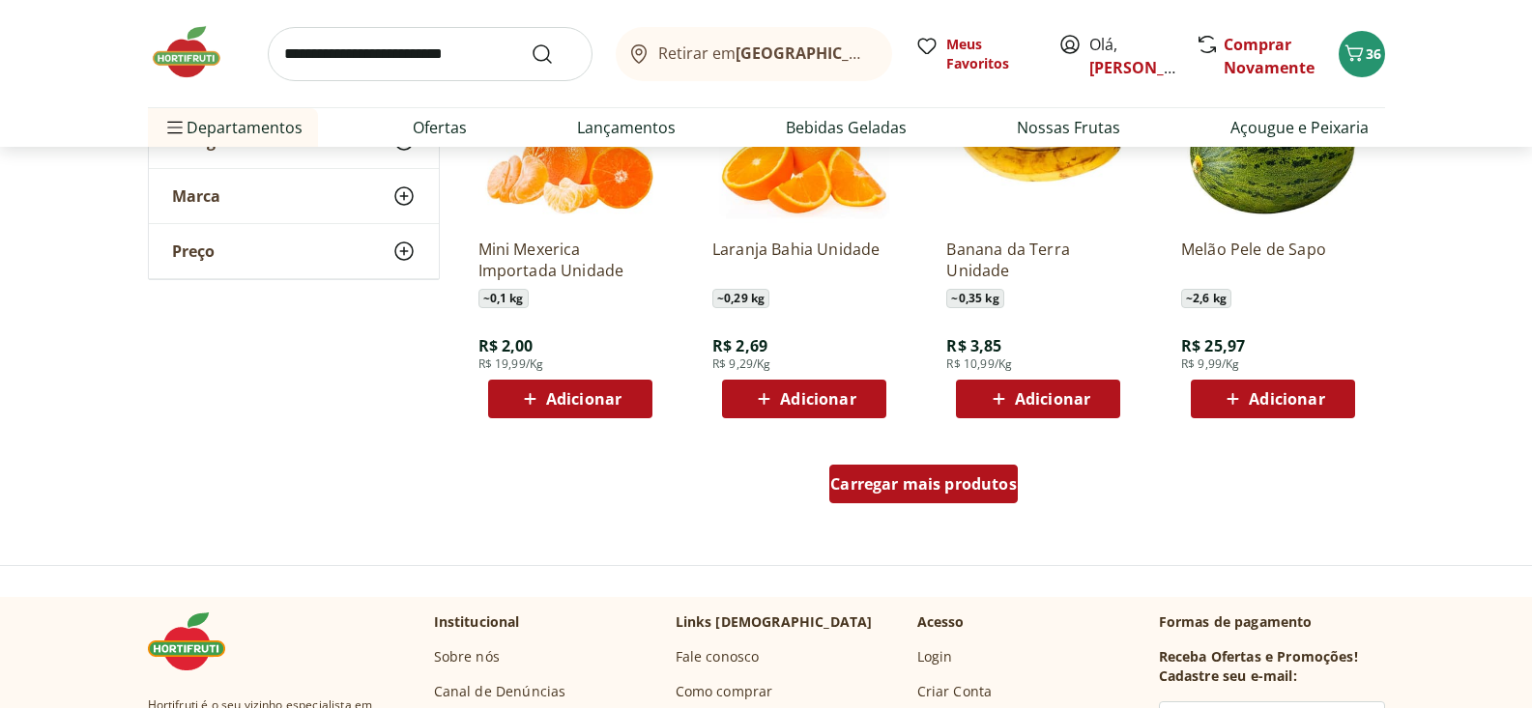
click at [933, 480] on span "Carregar mais produtos" at bounding box center [923, 484] width 187 height 15
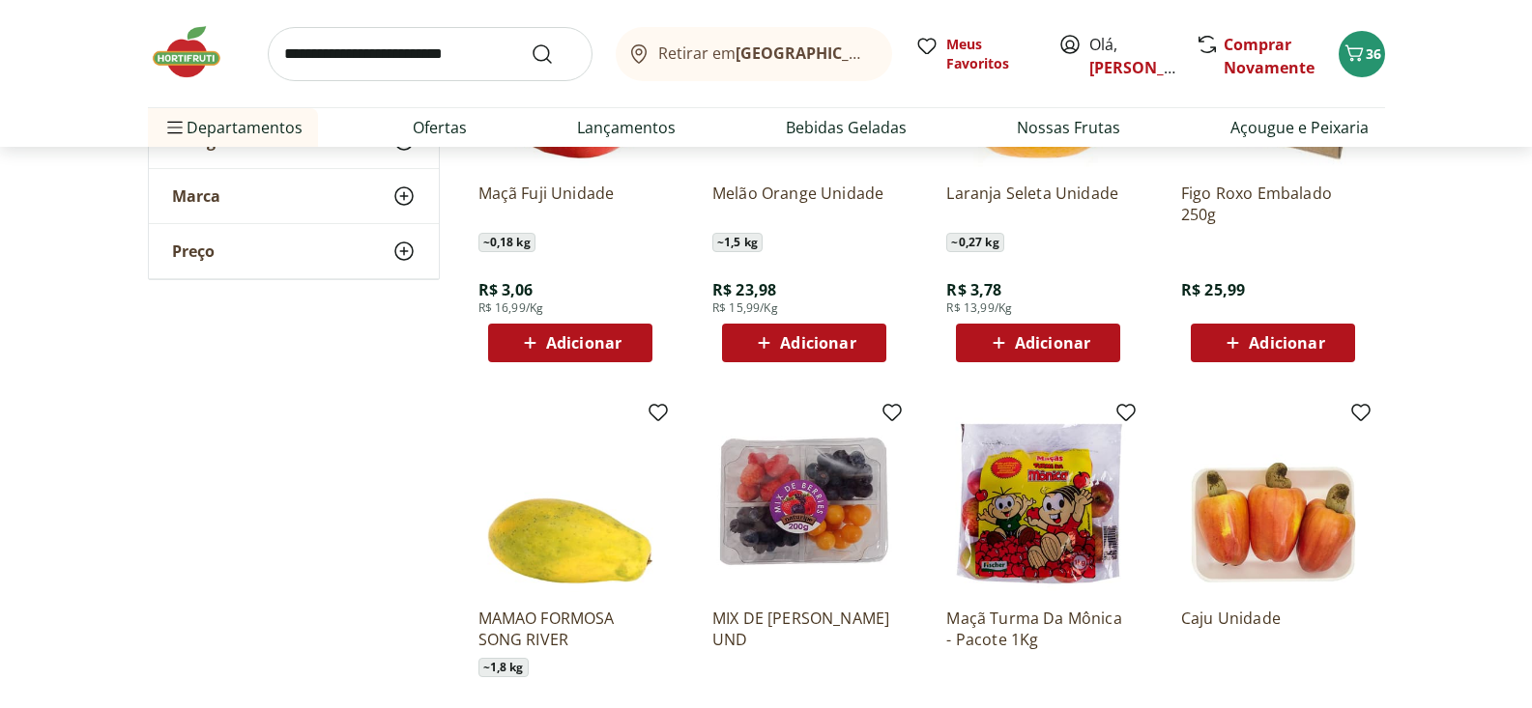
scroll to position [5561, 0]
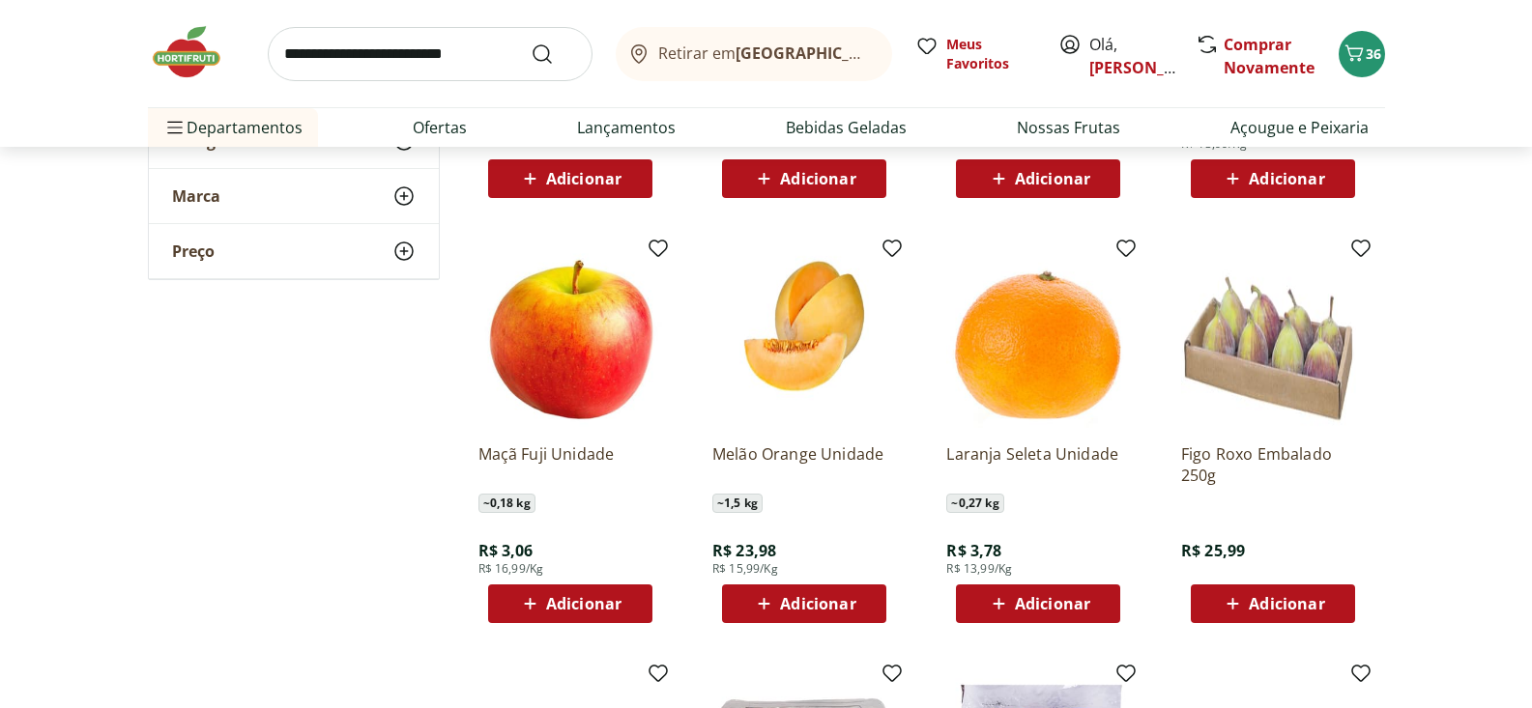
click at [585, 612] on span "Adicionar" at bounding box center [583, 603] width 75 height 15
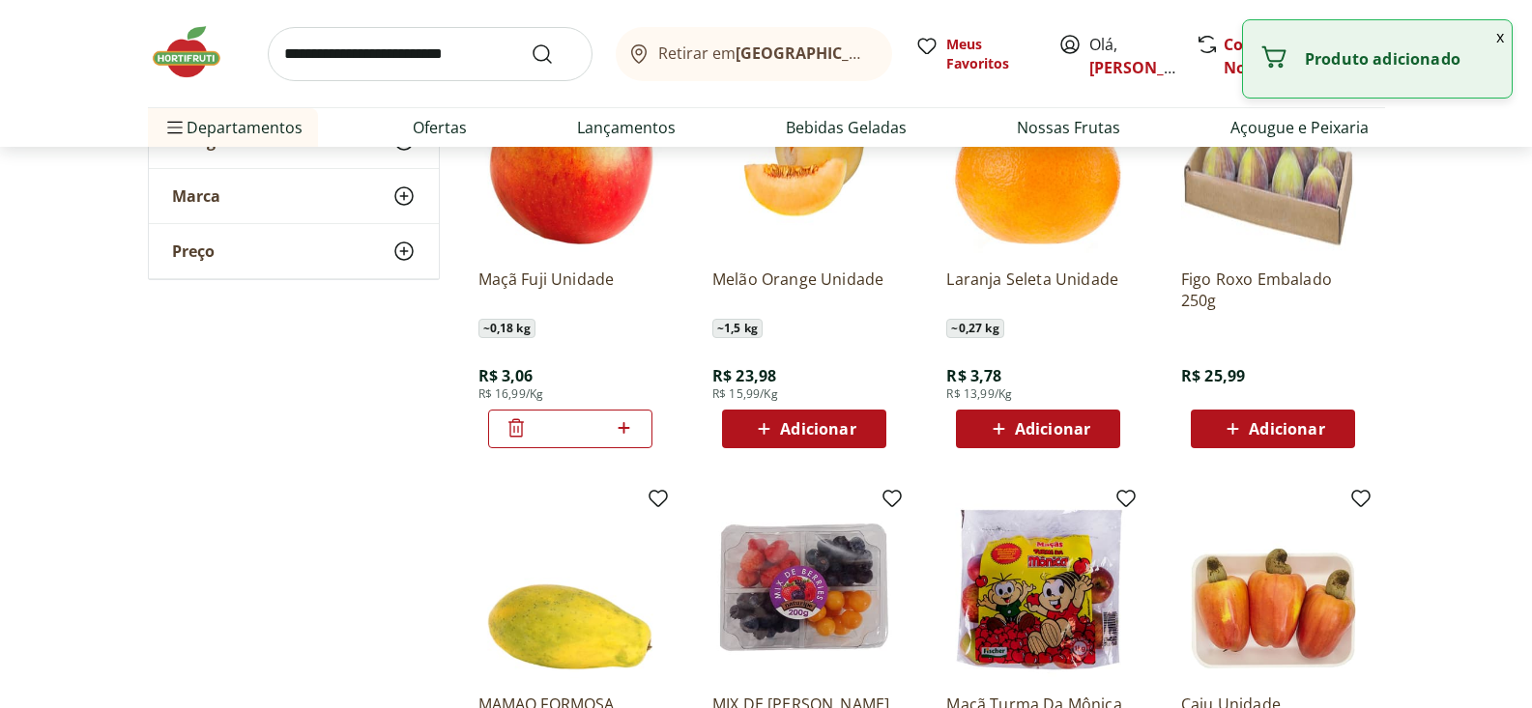
scroll to position [6065, 0]
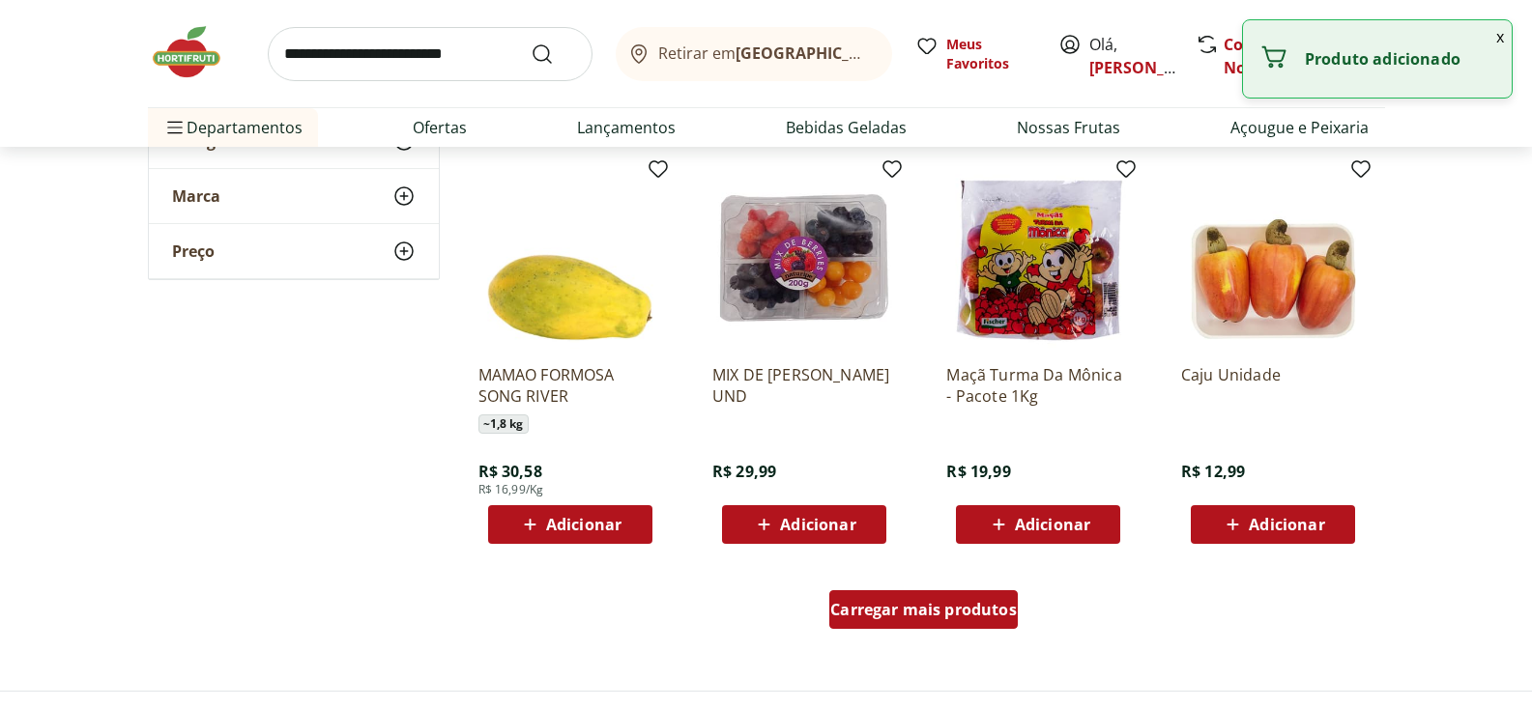
click at [996, 604] on span "Carregar mais produtos" at bounding box center [923, 609] width 187 height 15
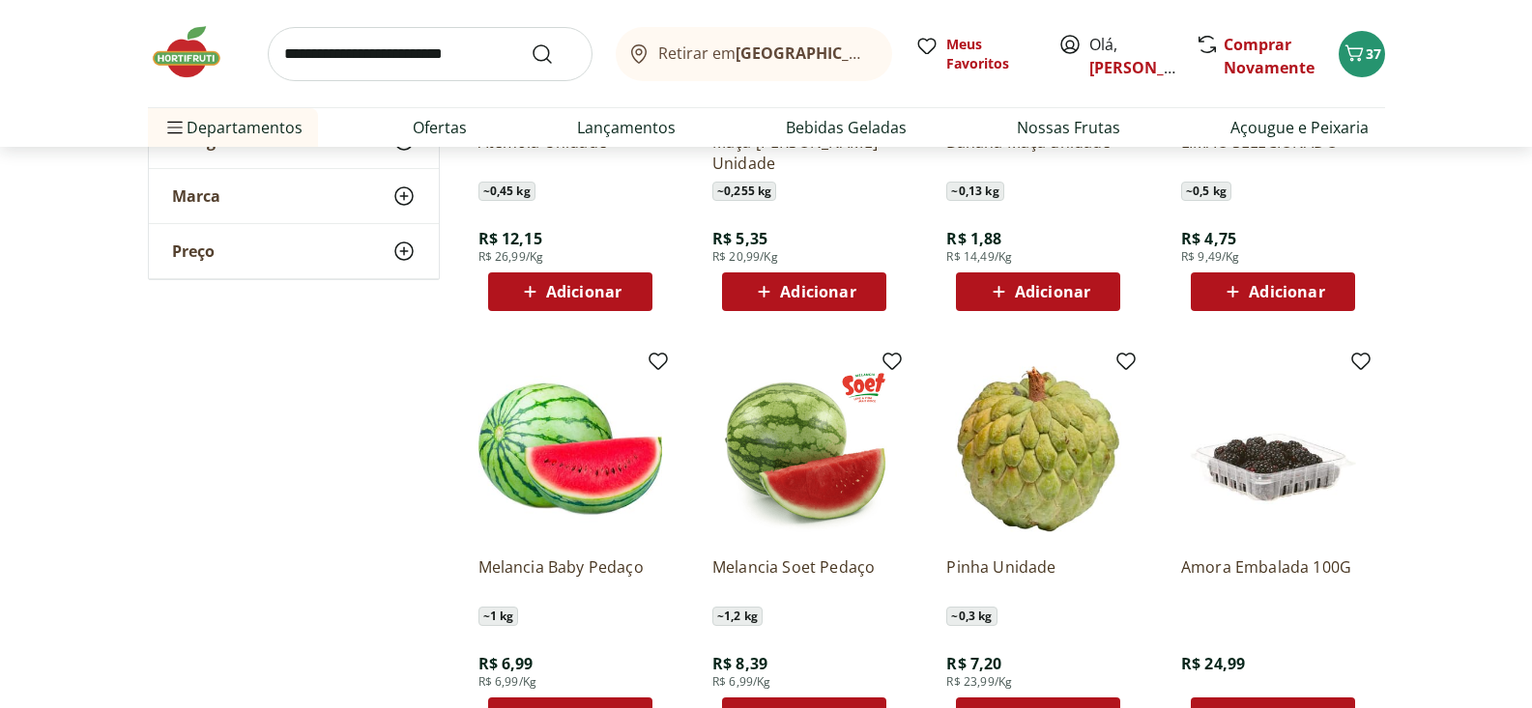
scroll to position [6721, 0]
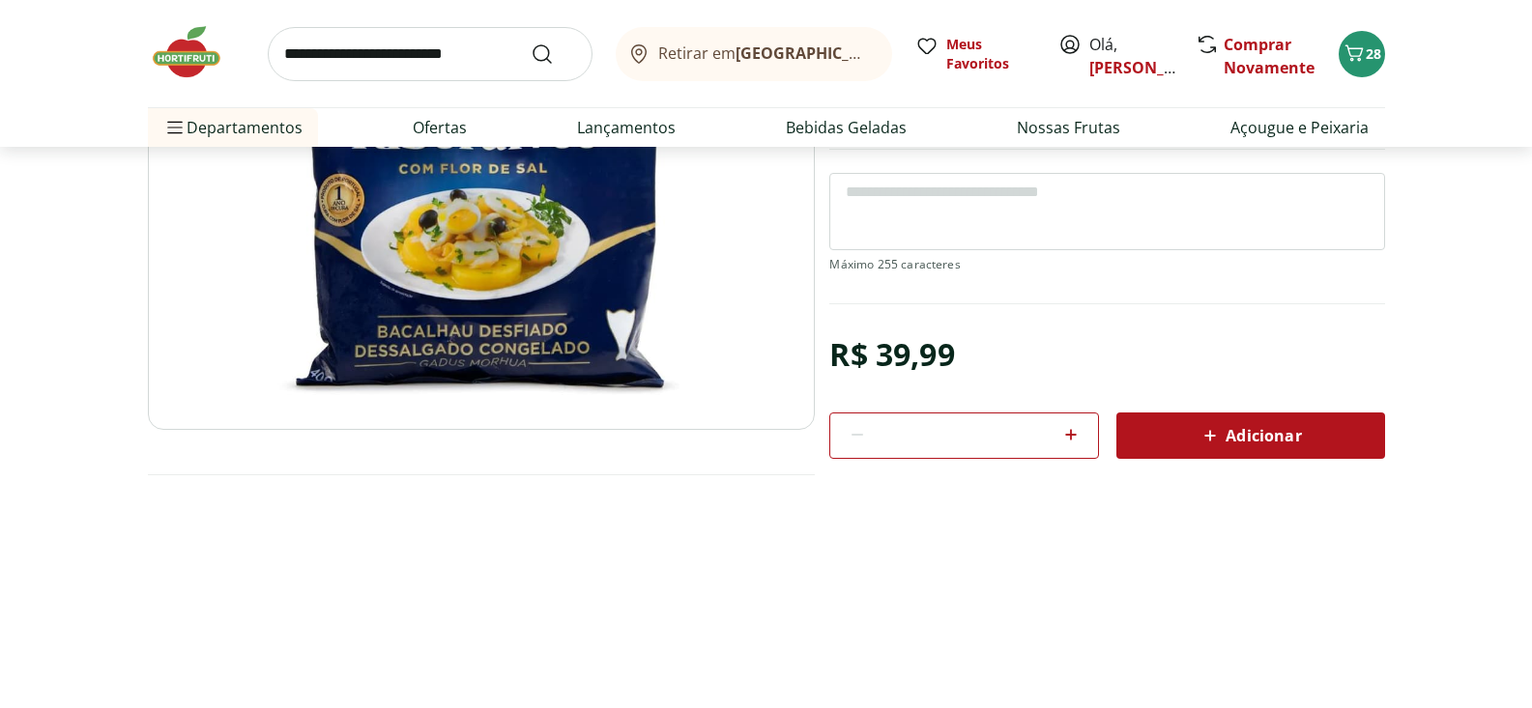
scroll to position [287, 0]
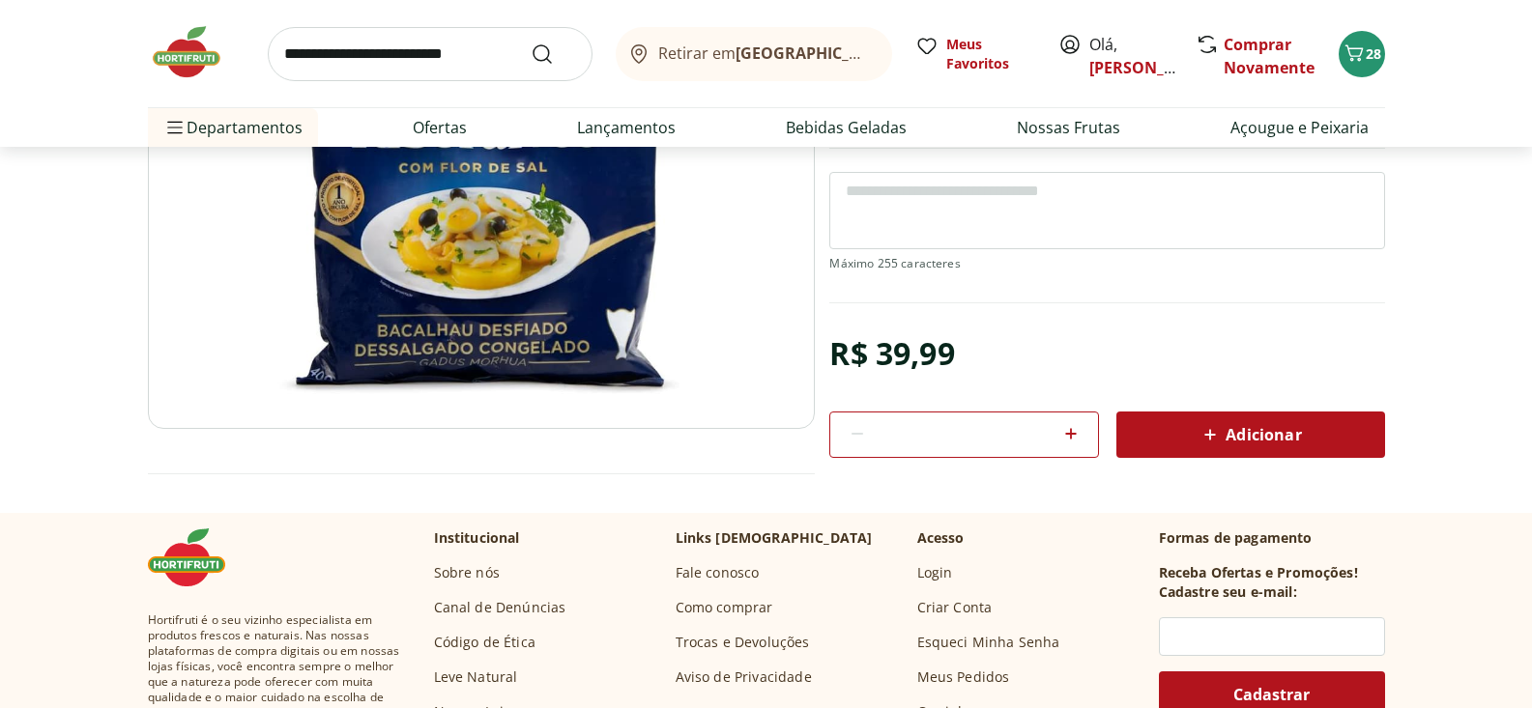
click at [1226, 436] on span "Adicionar" at bounding box center [1250, 434] width 102 height 23
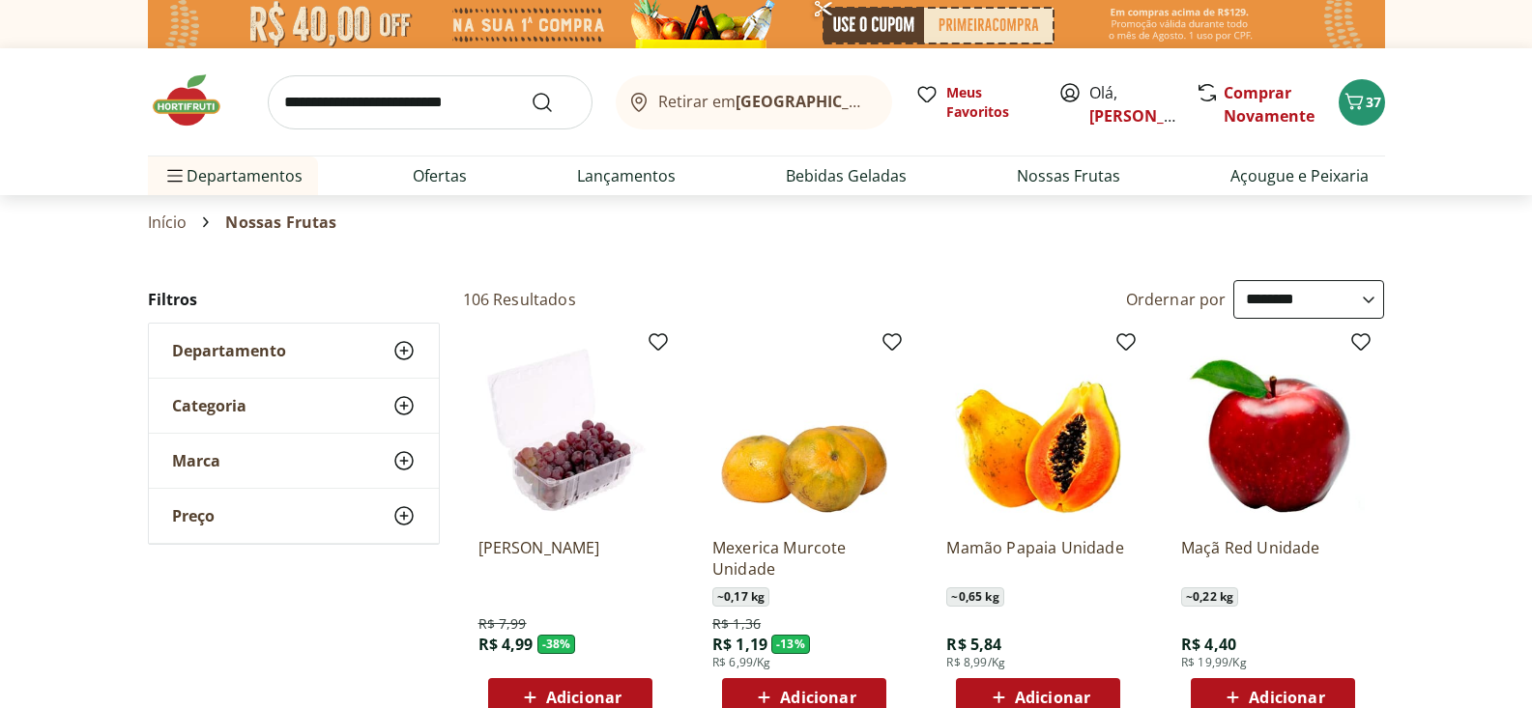
select select "**********"
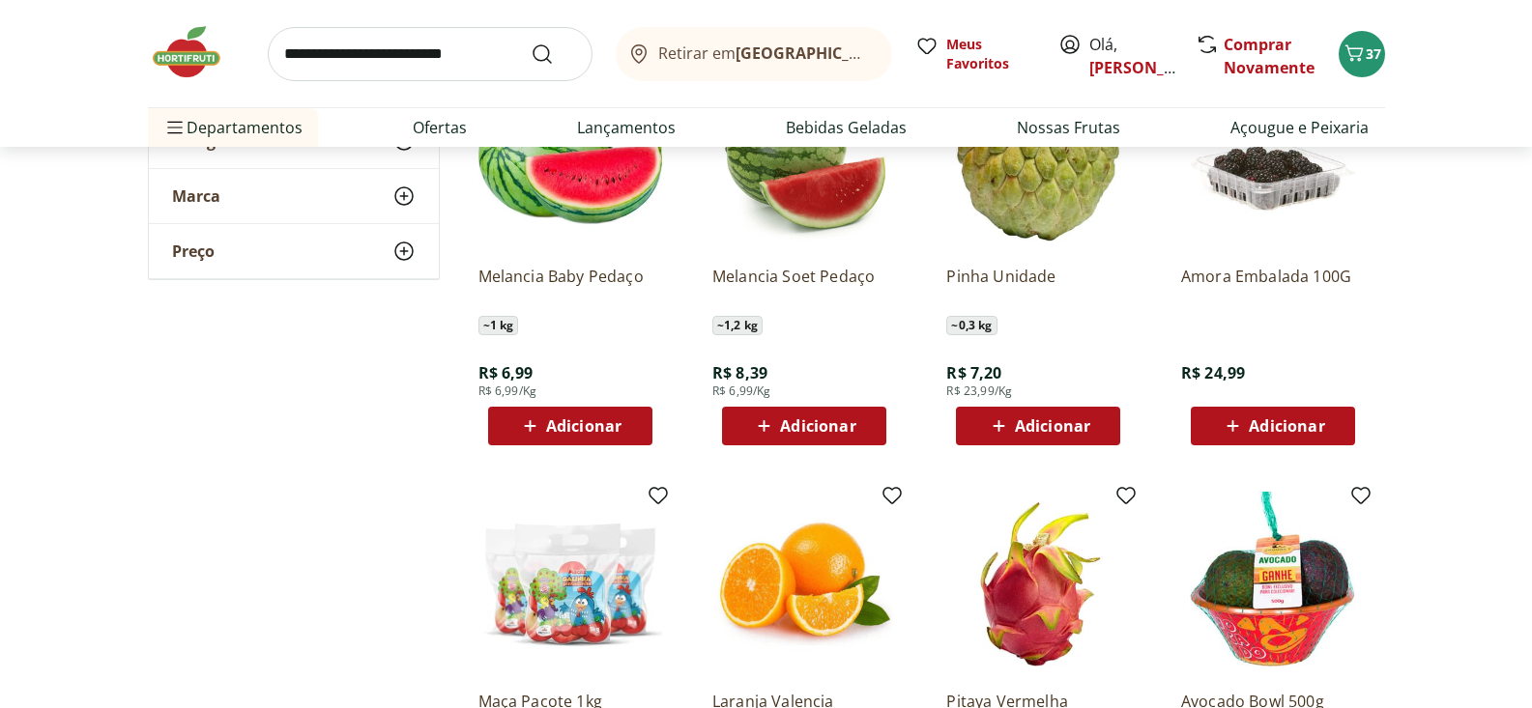
scroll to position [7338, 0]
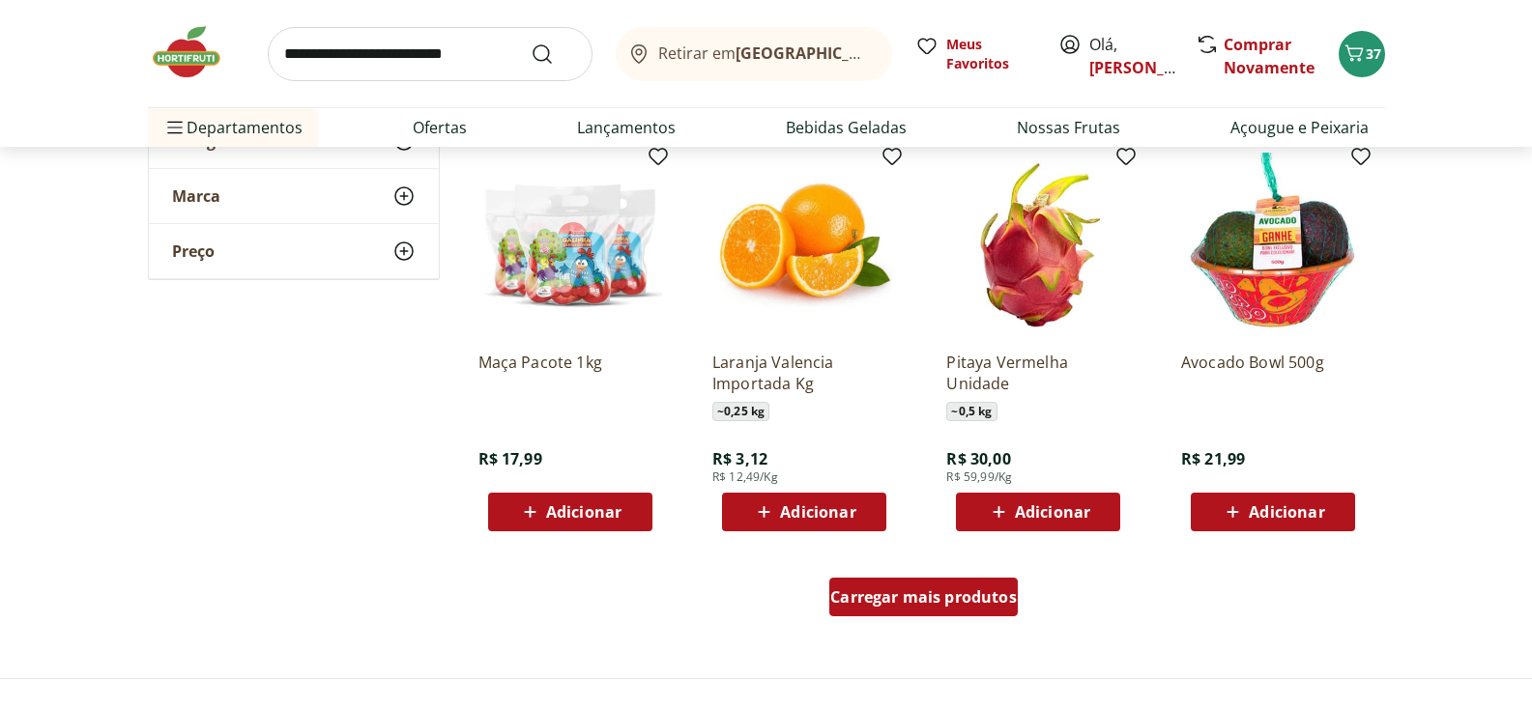
click at [897, 593] on span "Carregar mais produtos" at bounding box center [923, 597] width 187 height 15
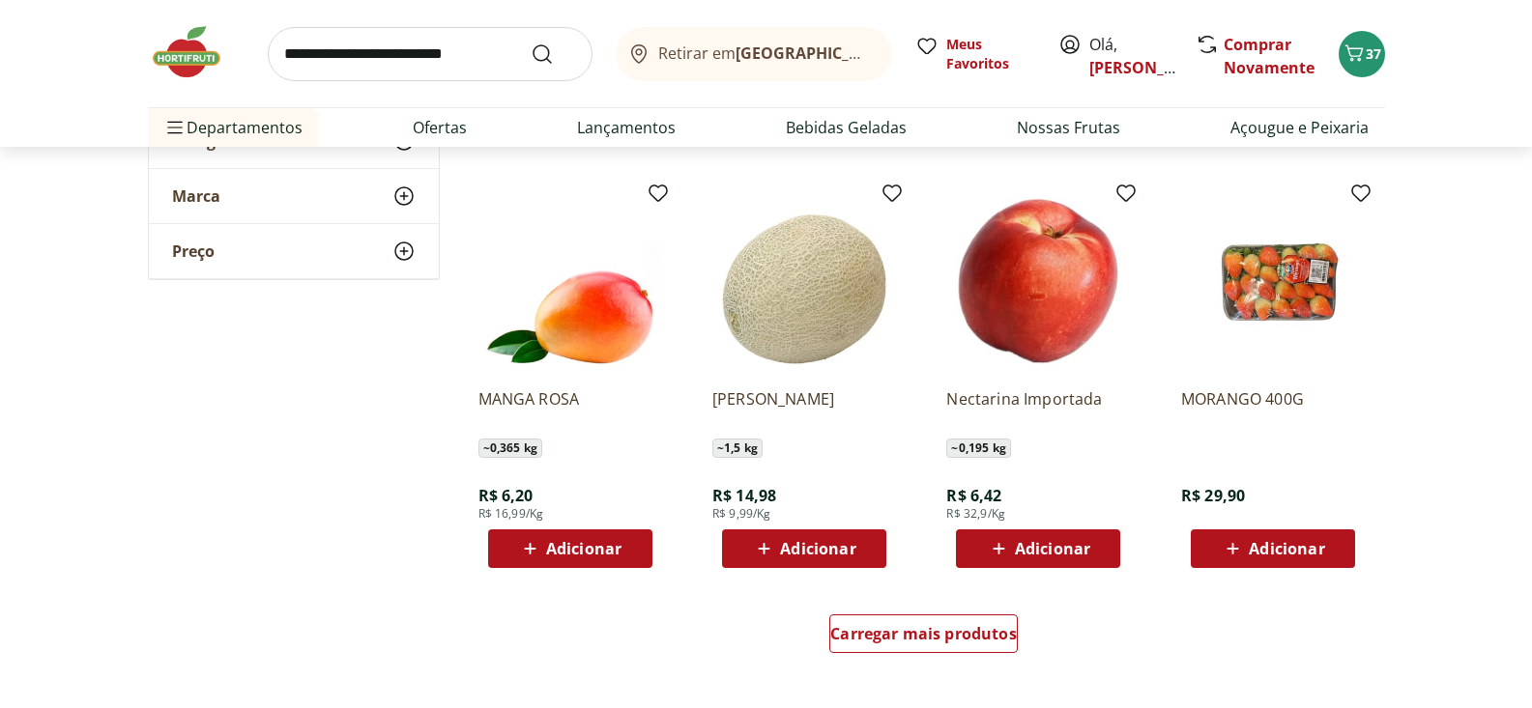
scroll to position [8606, 0]
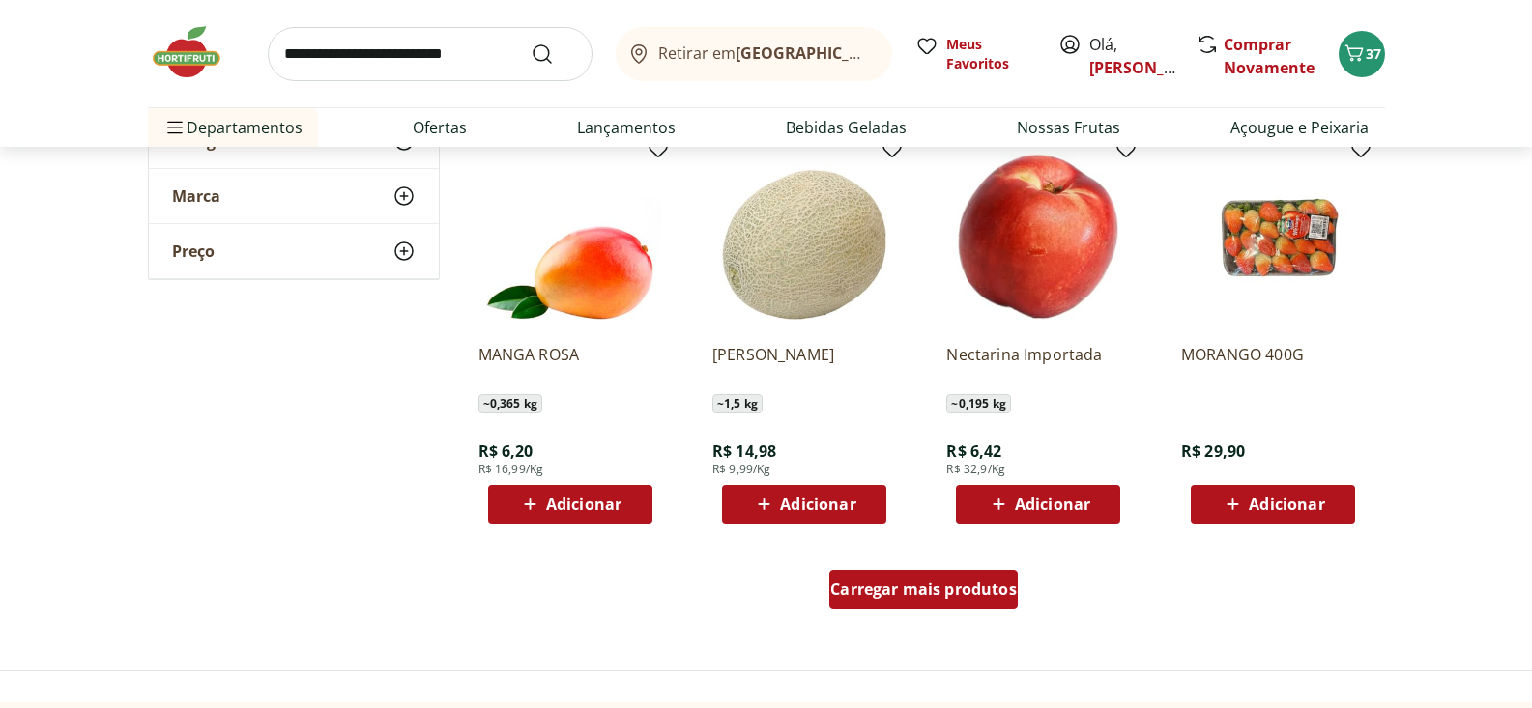
click at [972, 585] on span "Carregar mais produtos" at bounding box center [923, 589] width 187 height 15
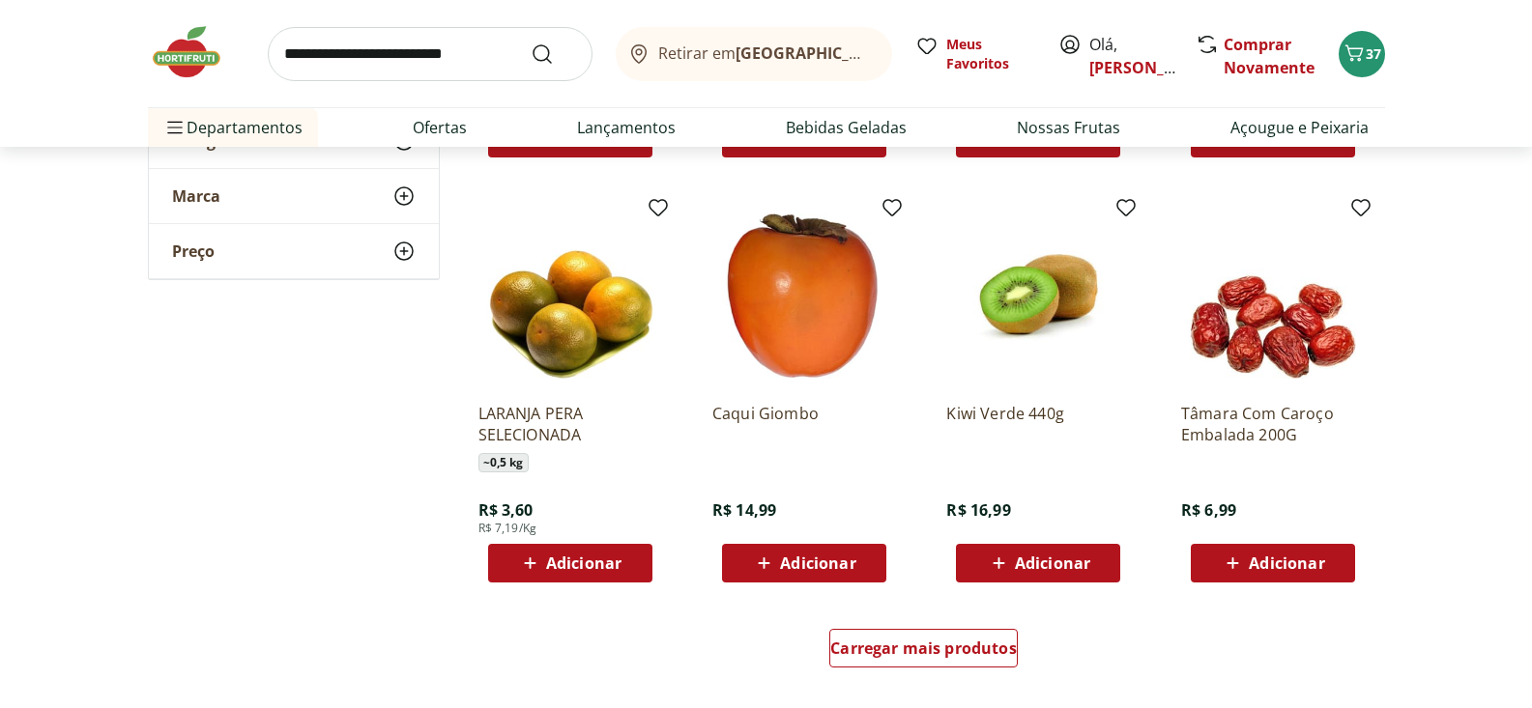
scroll to position [9824, 0]
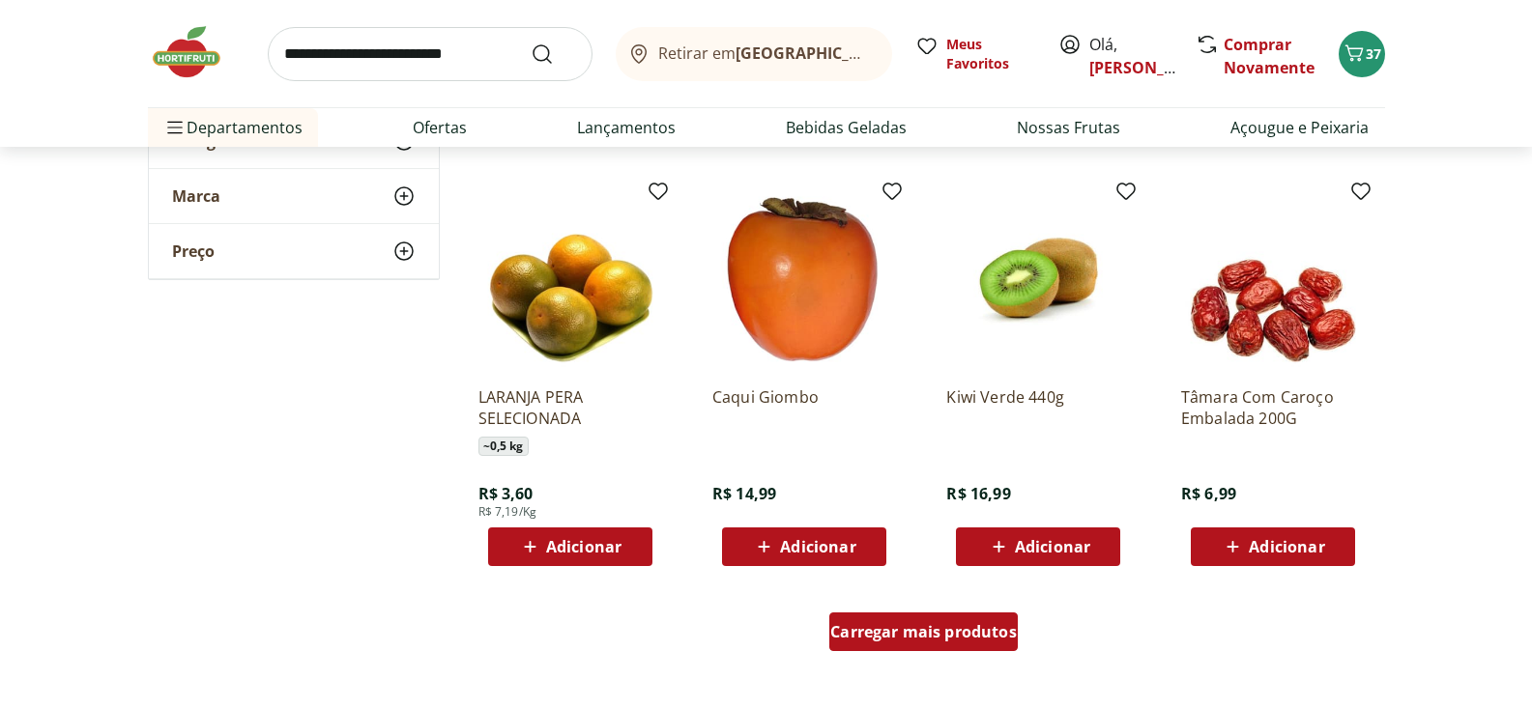
click at [965, 638] on span "Carregar mais produtos" at bounding box center [923, 631] width 187 height 15
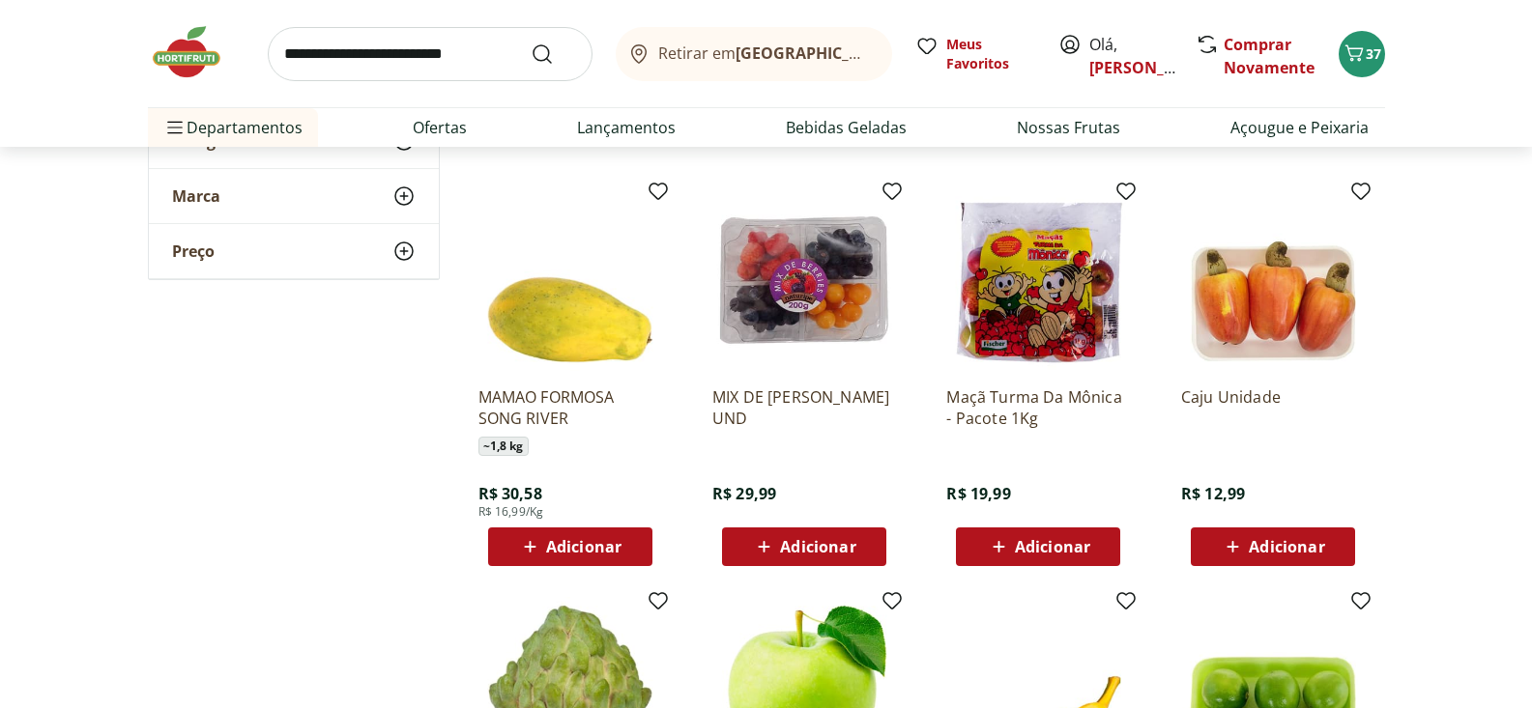
scroll to position [5865, 0]
